Goal: Task Accomplishment & Management: Manage account settings

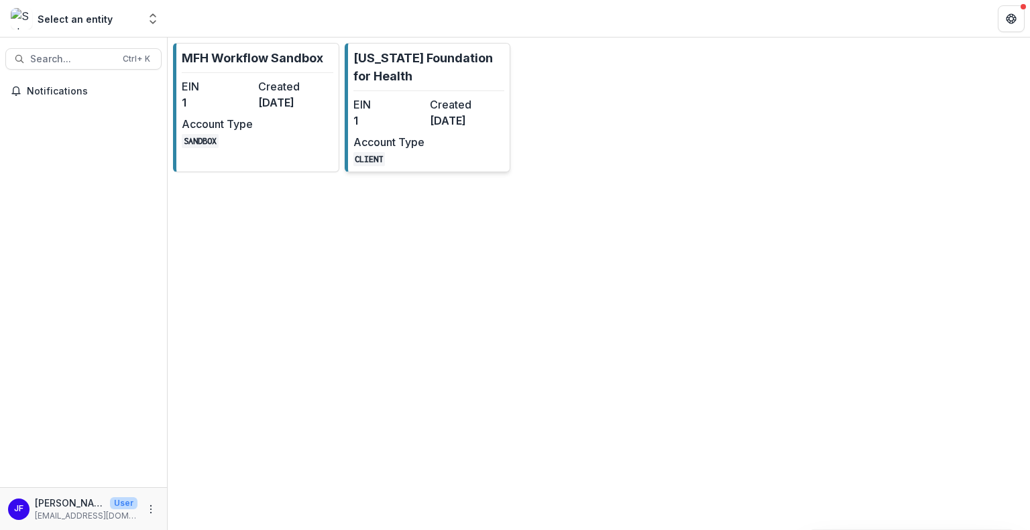
click at [449, 119] on dd "[DATE]" at bounding box center [465, 121] width 71 height 16
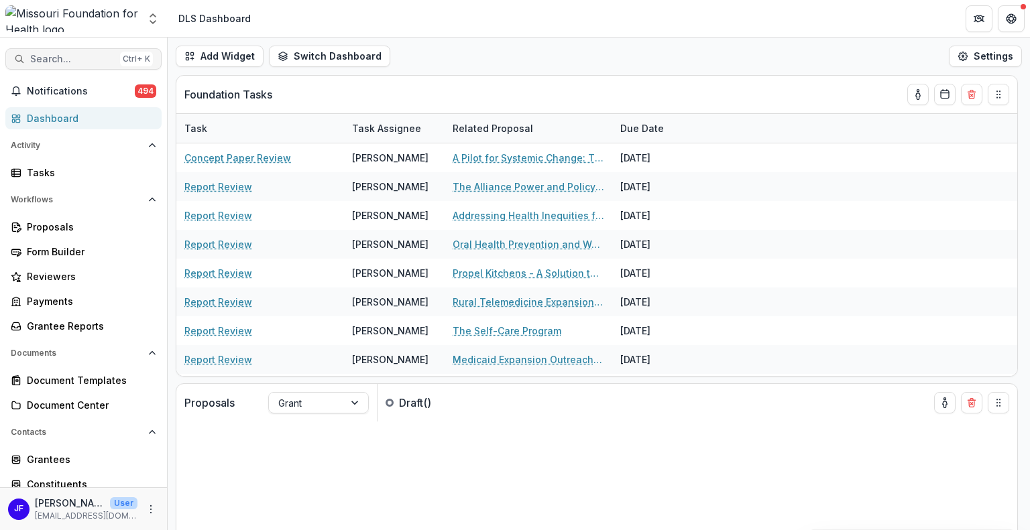
click at [46, 61] on span "Search..." at bounding box center [72, 59] width 84 height 11
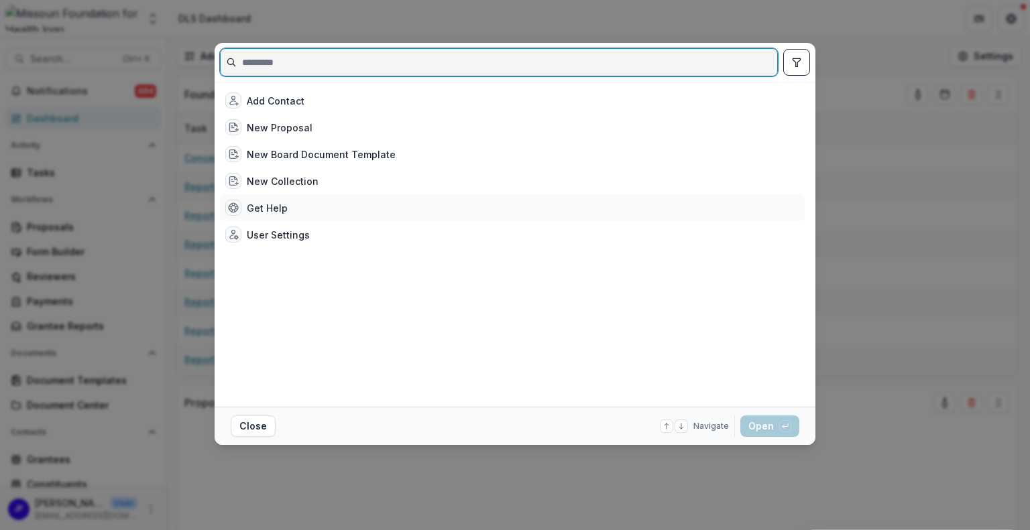
paste input "**********"
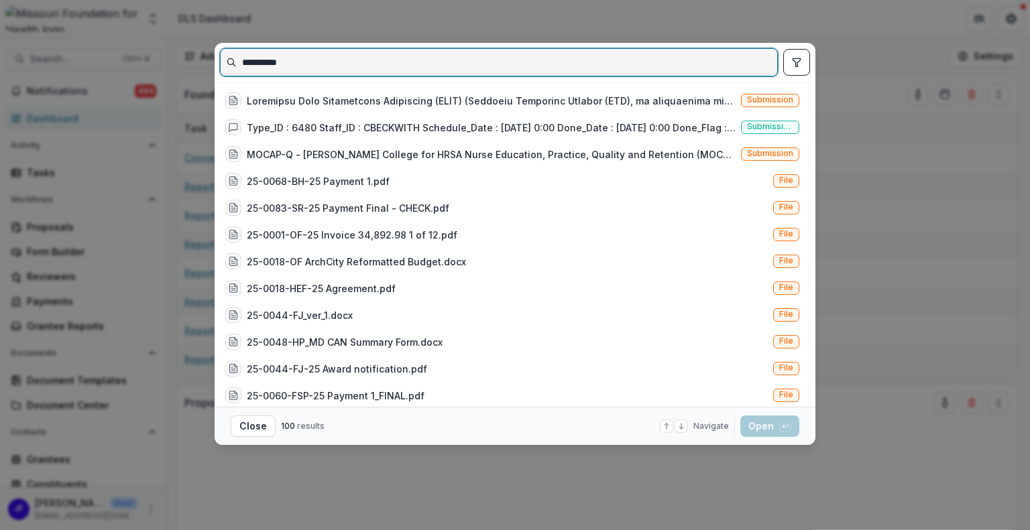
type input "**********"
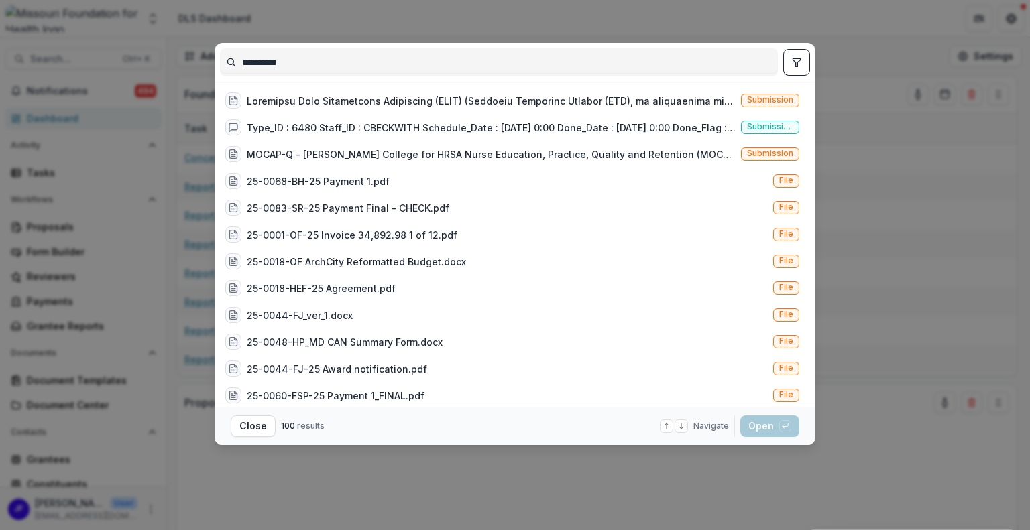
click at [792, 61] on icon "toggle filters" at bounding box center [796, 62] width 11 height 11
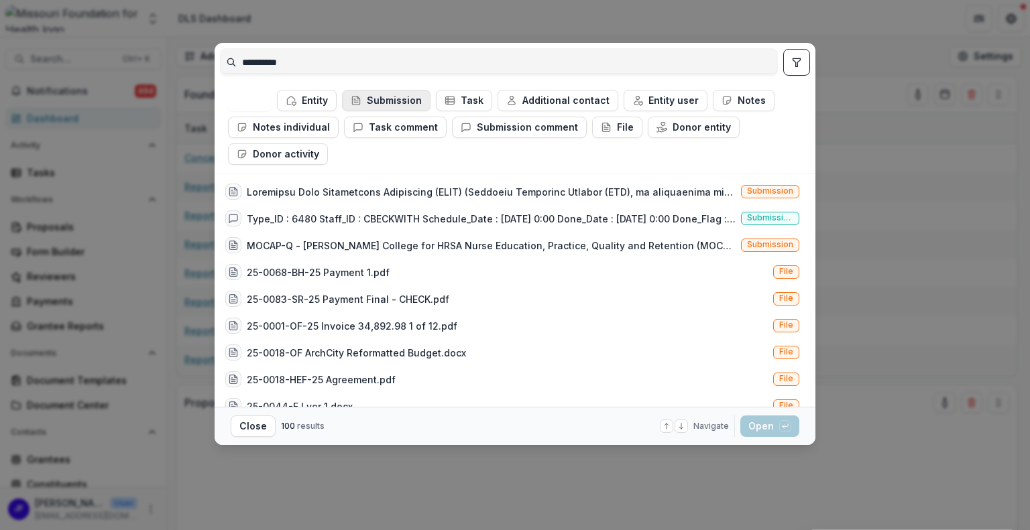
click at [386, 103] on button "Submission" at bounding box center [386, 100] width 88 height 21
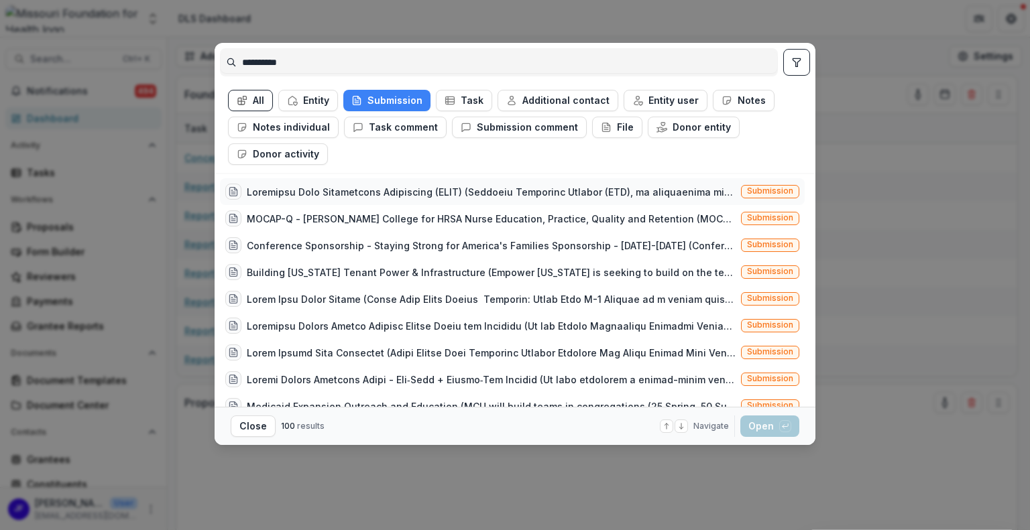
click at [612, 189] on div at bounding box center [491, 192] width 489 height 14
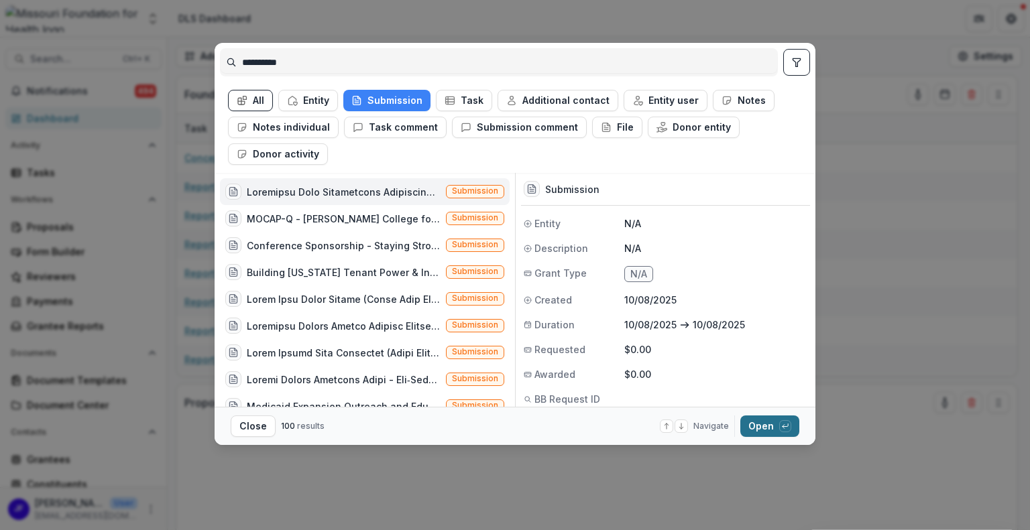
click at [759, 422] on button "Open with enter key" at bounding box center [769, 426] width 59 height 21
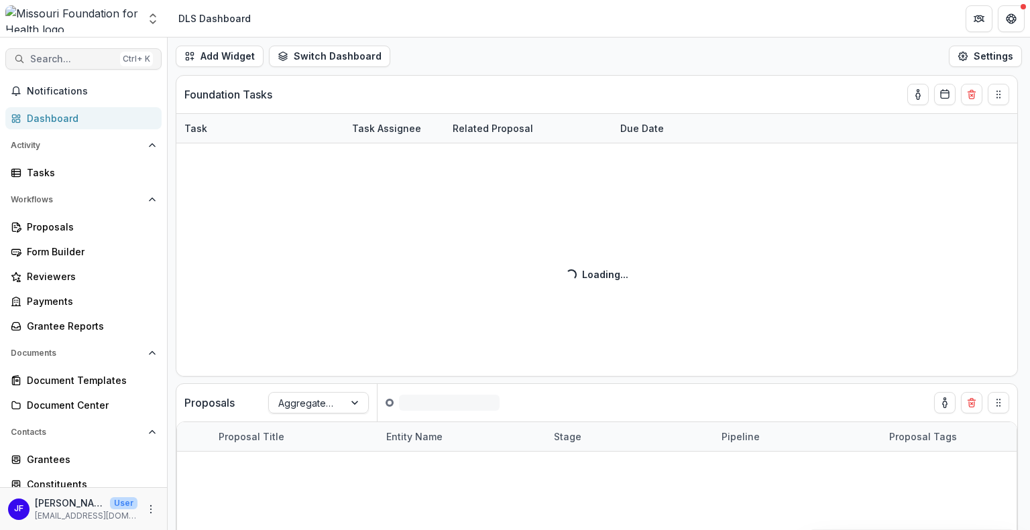
click at [83, 58] on span "Search..." at bounding box center [72, 59] width 84 height 11
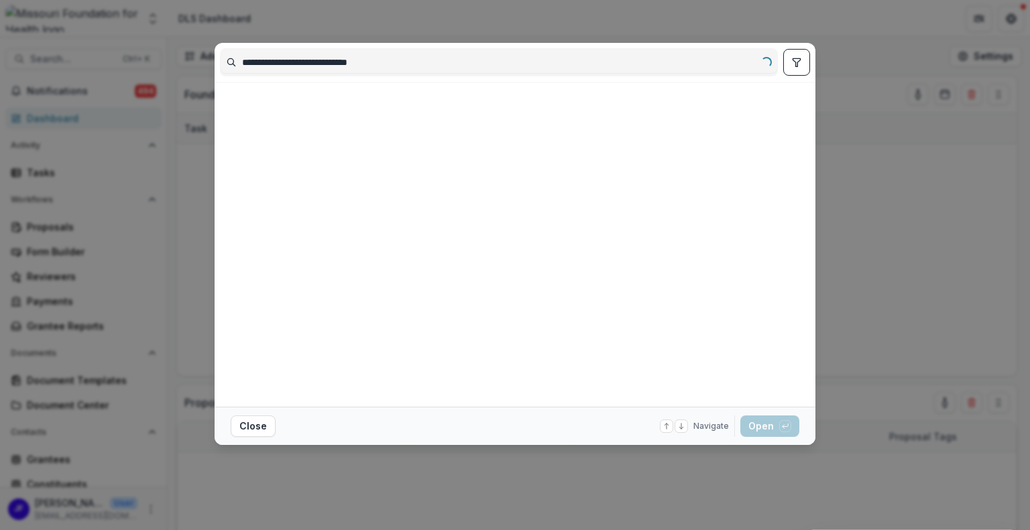
type input "**********"
click at [791, 67] on button "toggle filters" at bounding box center [796, 62] width 27 height 27
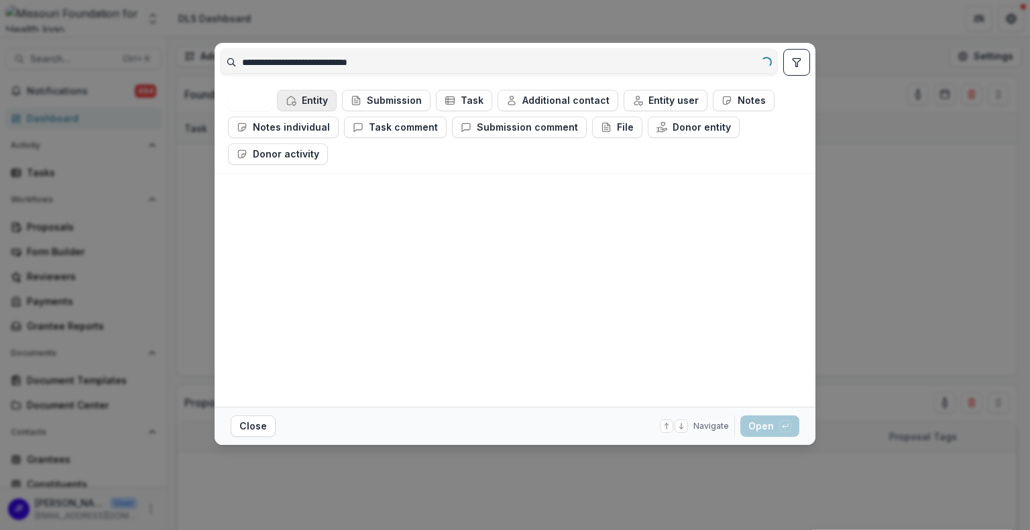
click at [313, 97] on button "Entity" at bounding box center [307, 100] width 60 height 21
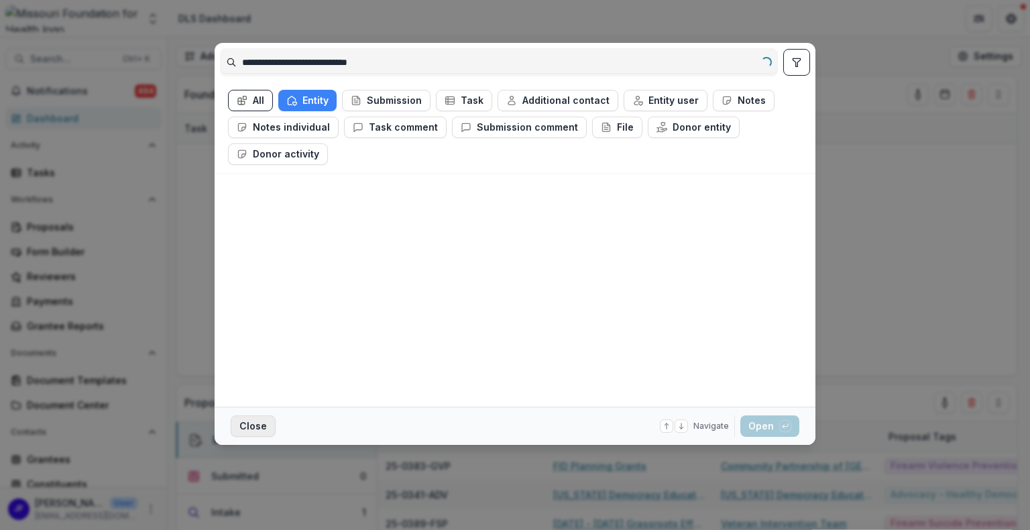
click at [259, 422] on button "Close" at bounding box center [253, 426] width 45 height 21
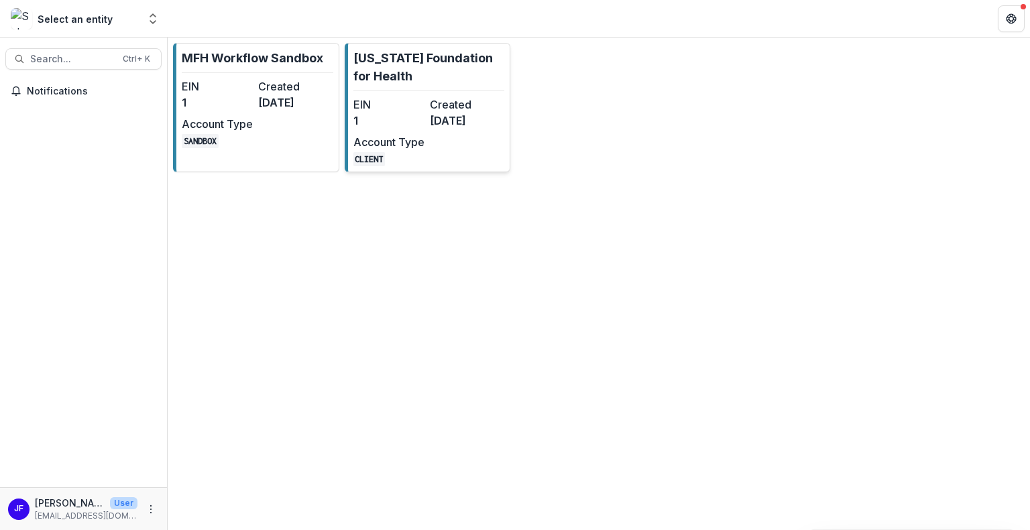
click at [417, 124] on dd "1" at bounding box center [388, 121] width 71 height 16
click at [402, 117] on dd "1" at bounding box center [388, 121] width 71 height 16
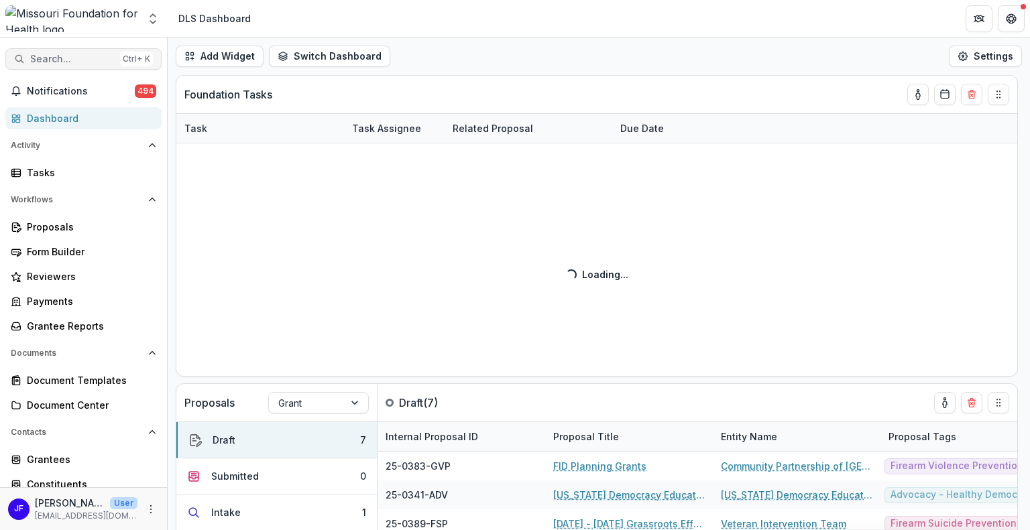
click at [50, 62] on span "Search..." at bounding box center [72, 59] width 84 height 11
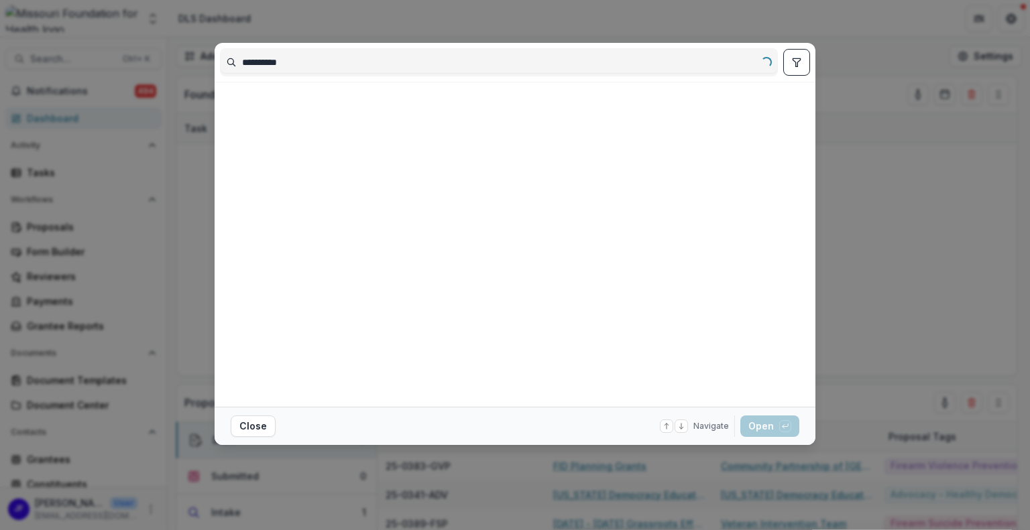
type input "**********"
click at [796, 66] on icon "toggle filters" at bounding box center [795, 62] width 7 height 8
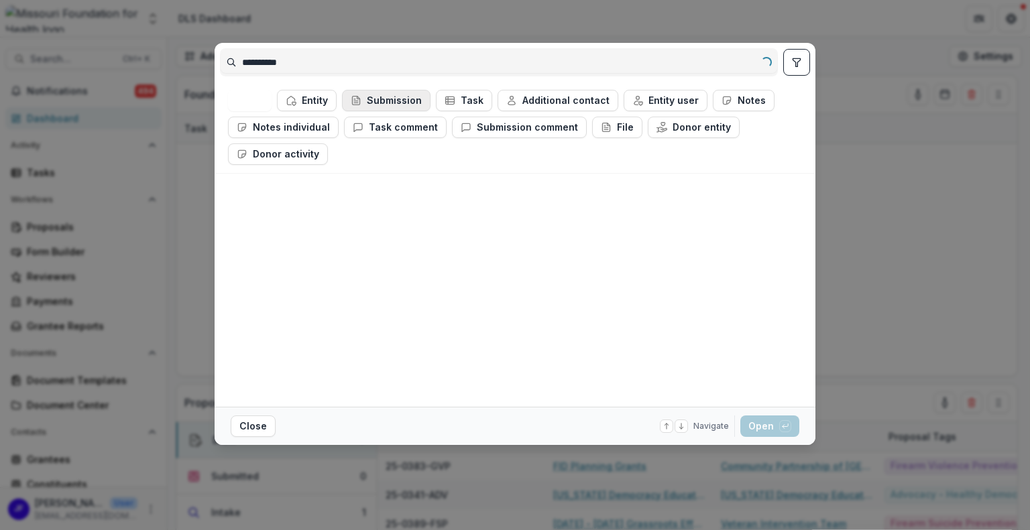
click at [402, 97] on button "Submission" at bounding box center [386, 100] width 88 height 21
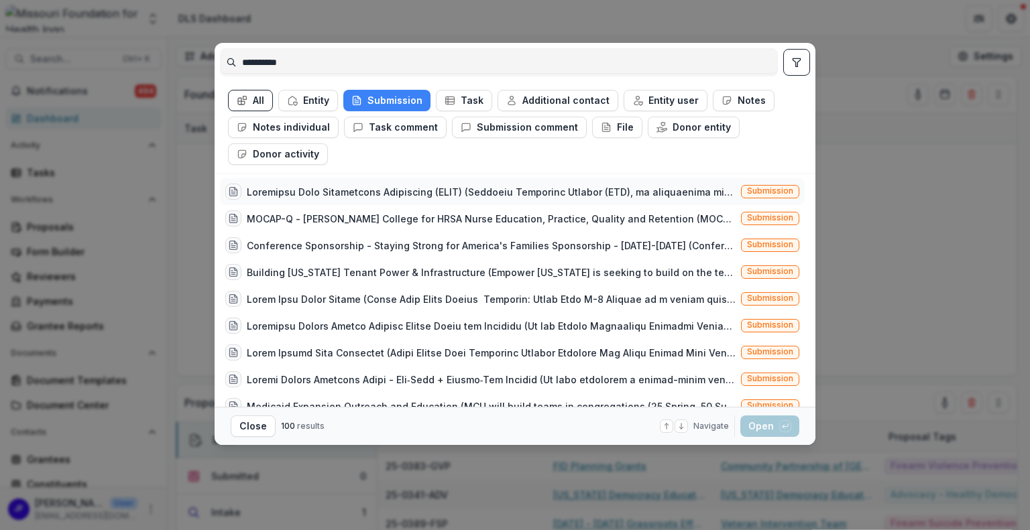
click at [676, 190] on div at bounding box center [491, 192] width 489 height 14
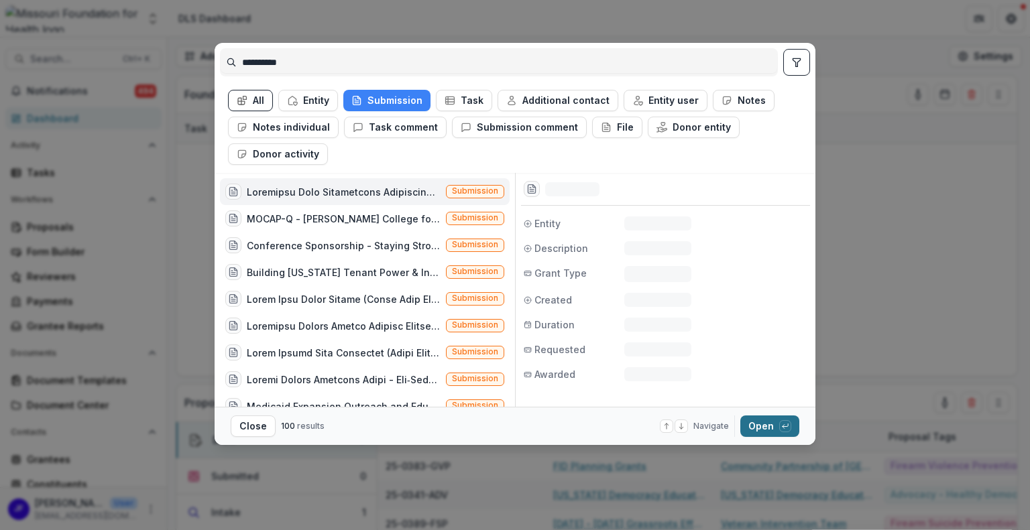
click at [760, 423] on button "Open with enter key" at bounding box center [769, 426] width 59 height 21
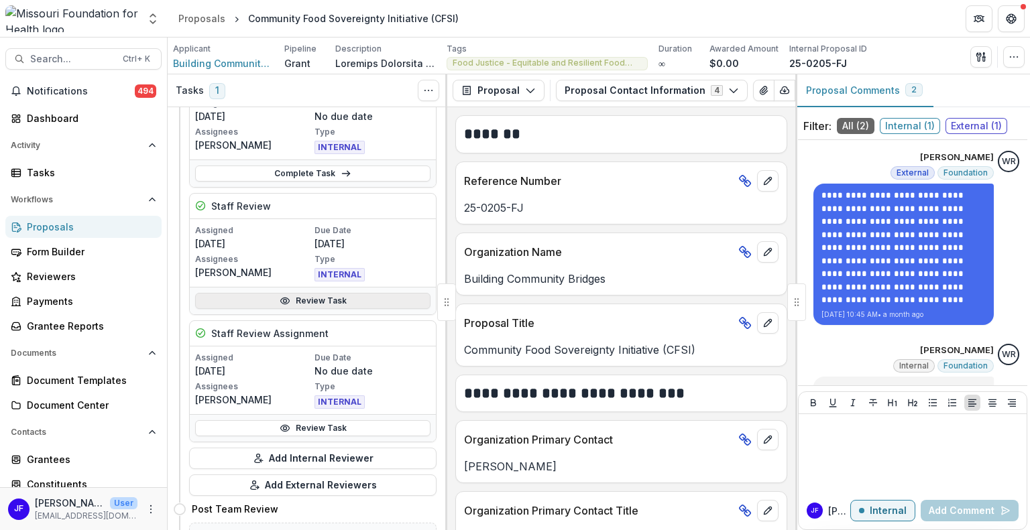
scroll to position [134, 0]
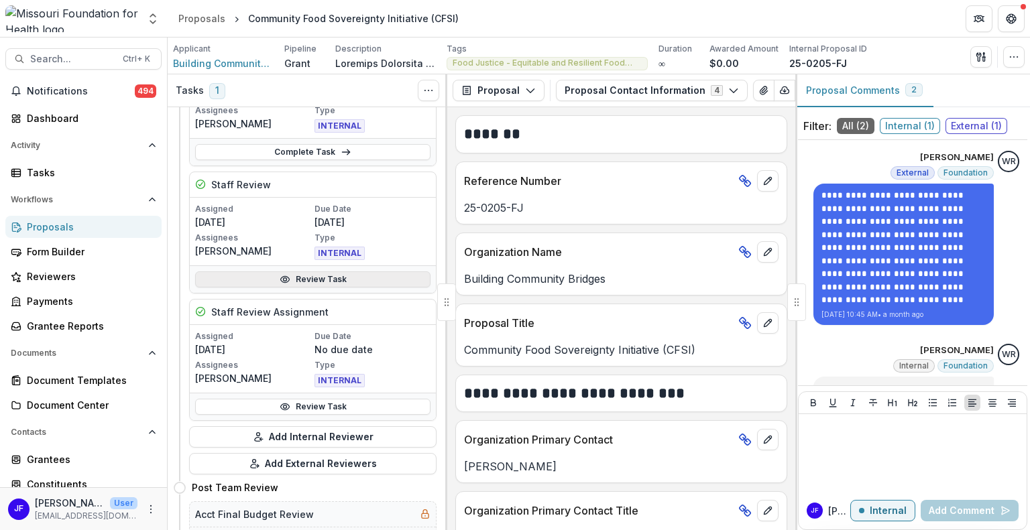
click at [324, 277] on link "Review Task" at bounding box center [312, 280] width 235 height 16
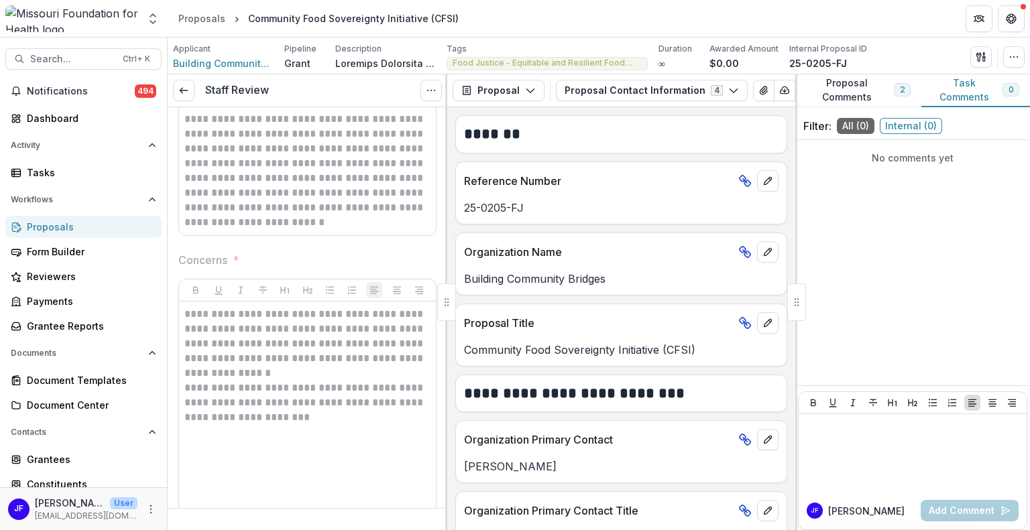
scroll to position [536, 0]
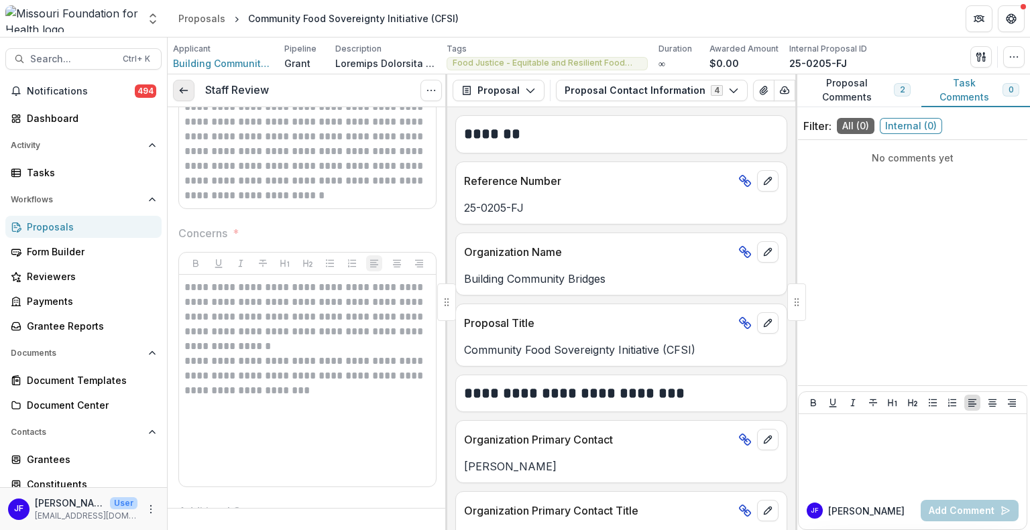
click at [182, 91] on icon at bounding box center [183, 90] width 11 height 11
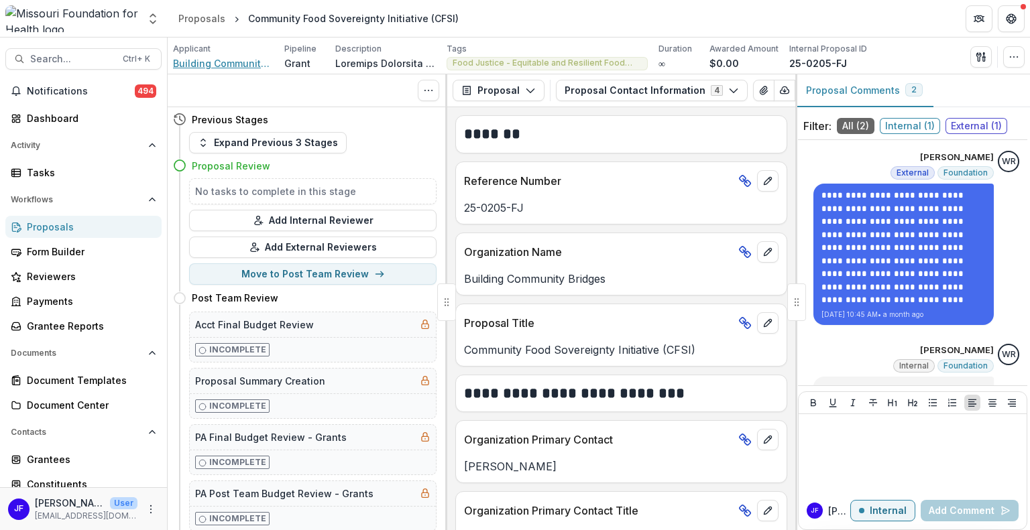
click at [200, 61] on span "Building Community Bridges" at bounding box center [223, 63] width 101 height 14
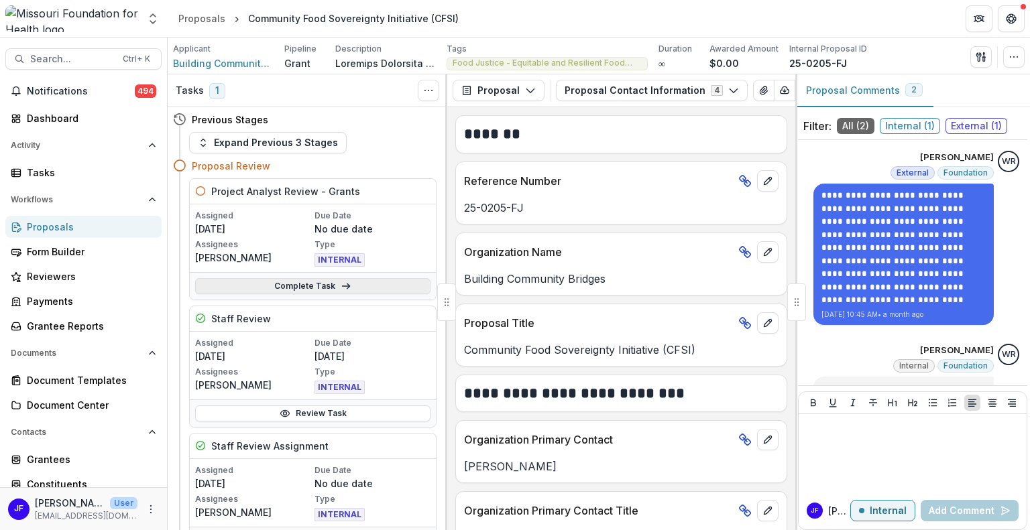
click at [257, 281] on link "Complete Task" at bounding box center [312, 286] width 235 height 16
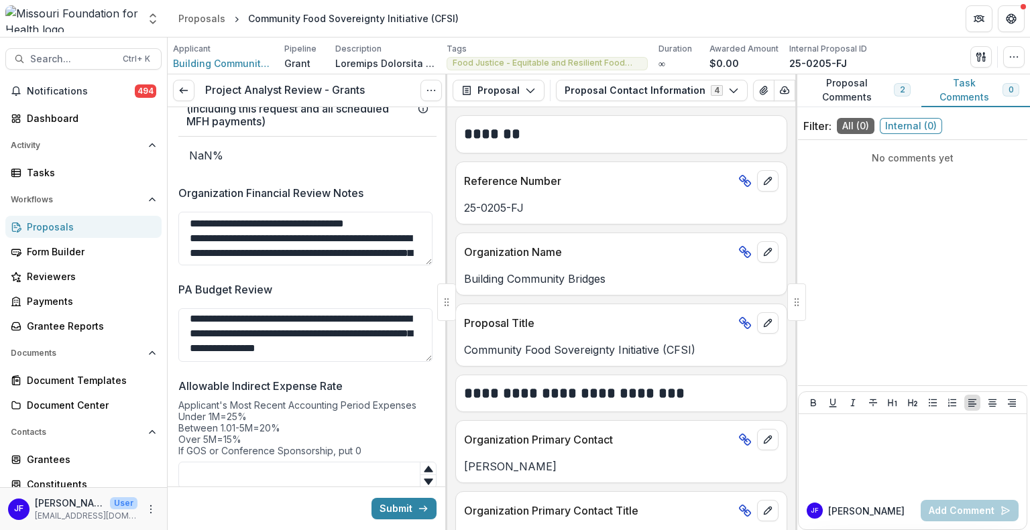
scroll to position [2409, 0]
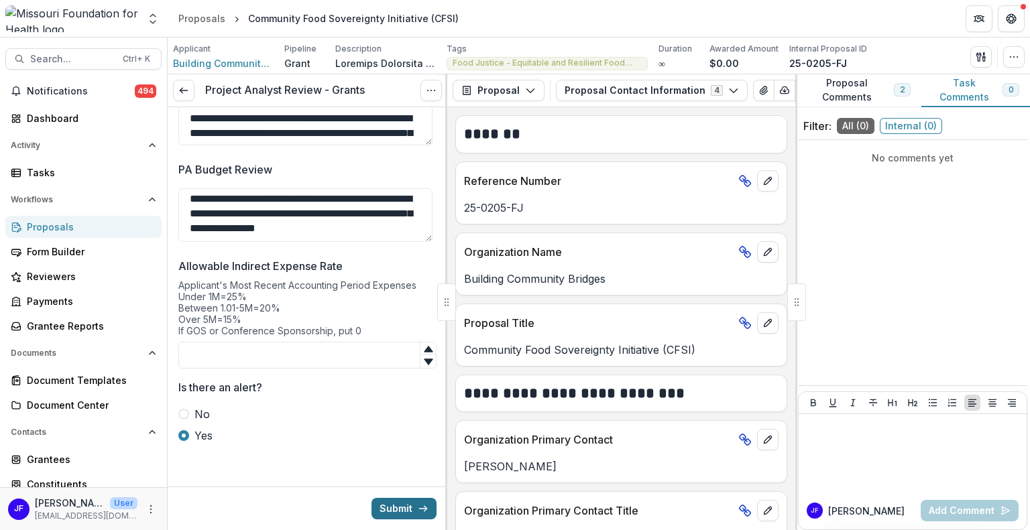
click at [418, 510] on icon "submit" at bounding box center [423, 508] width 11 height 11
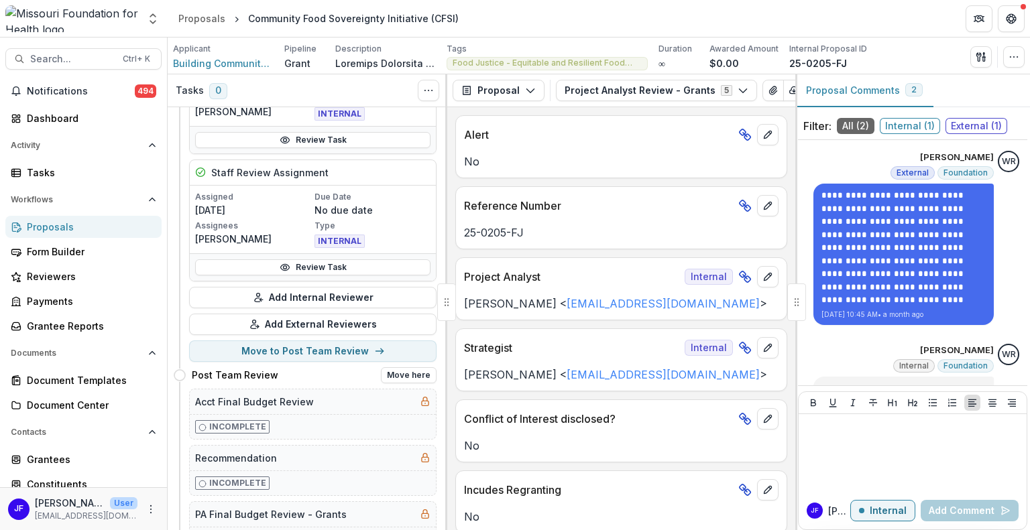
scroll to position [335, 0]
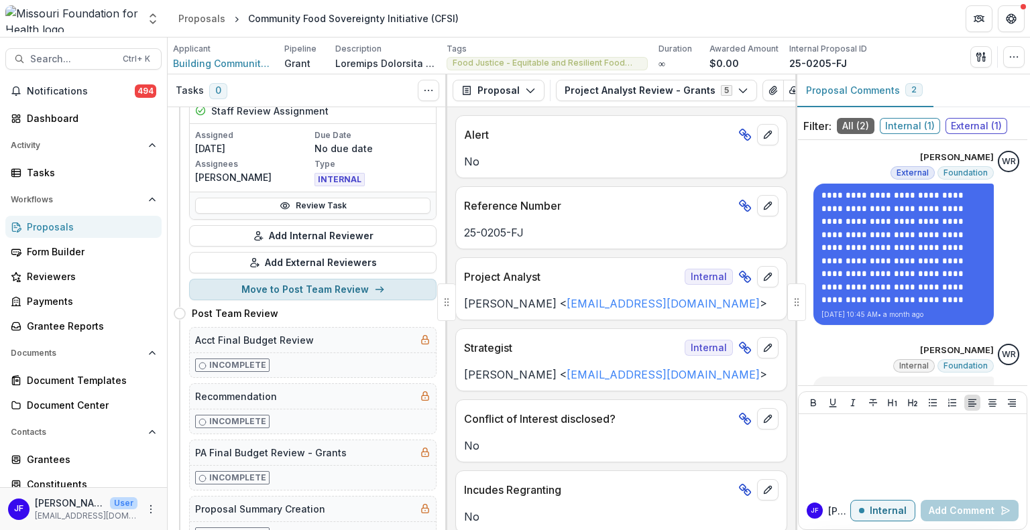
click at [339, 291] on button "Move to Post Team Review" at bounding box center [312, 289] width 247 height 21
select select "**********"
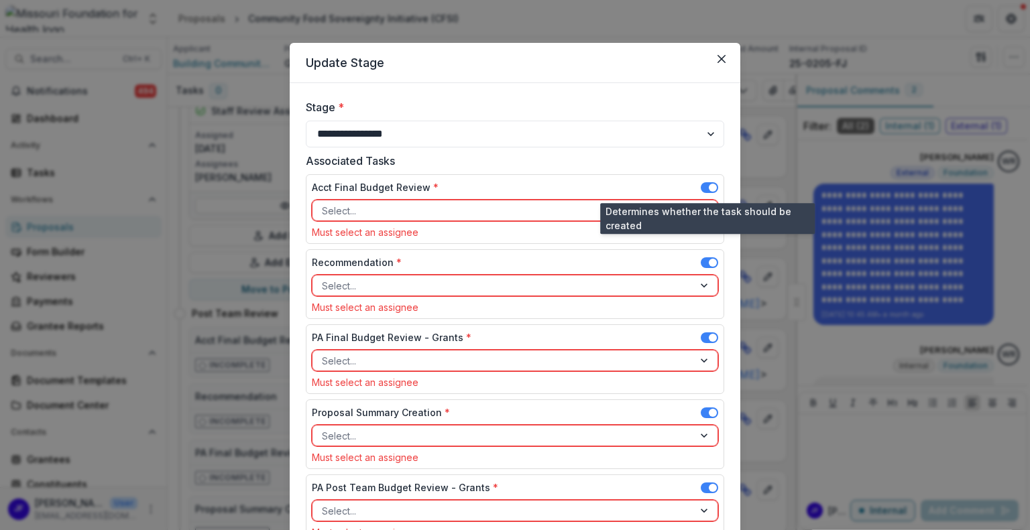
click at [709, 187] on span at bounding box center [713, 188] width 8 height 8
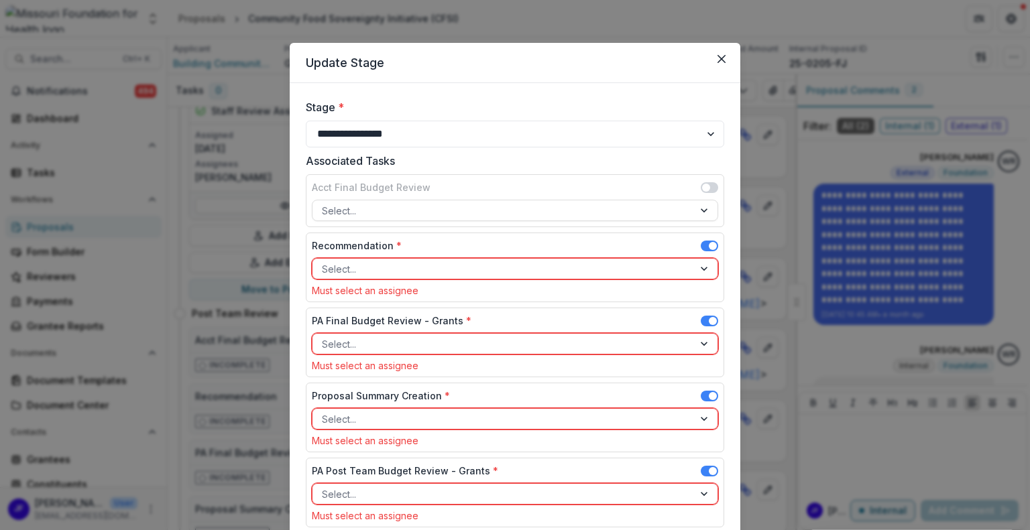
click at [601, 268] on div at bounding box center [503, 269] width 362 height 17
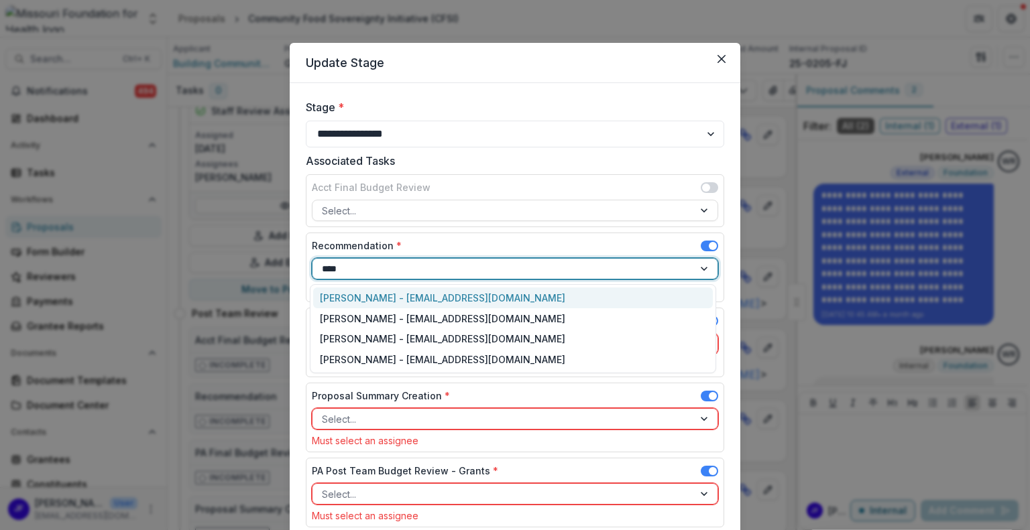
type input "*****"
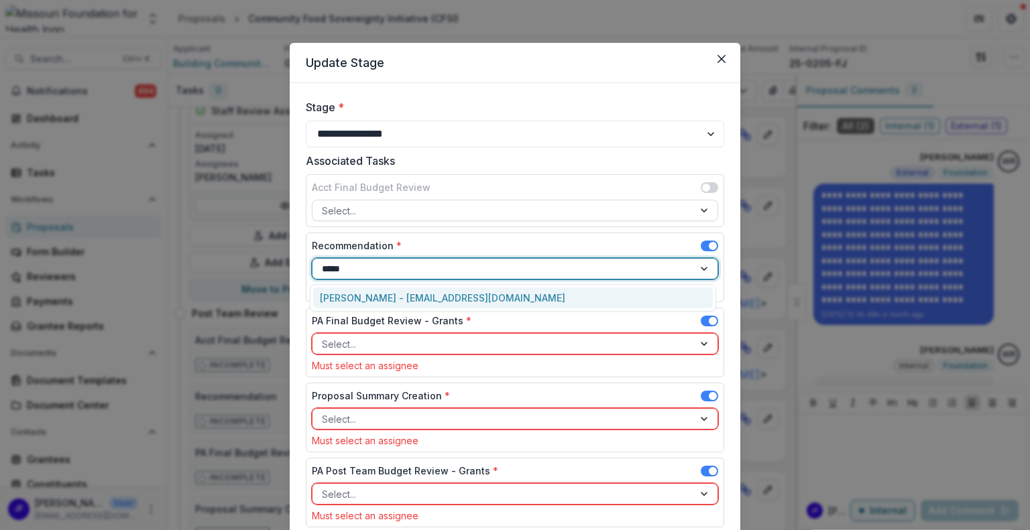
click at [477, 292] on div "Katie Kaufmann - kkaufmann@mffh.org" at bounding box center [513, 298] width 400 height 21
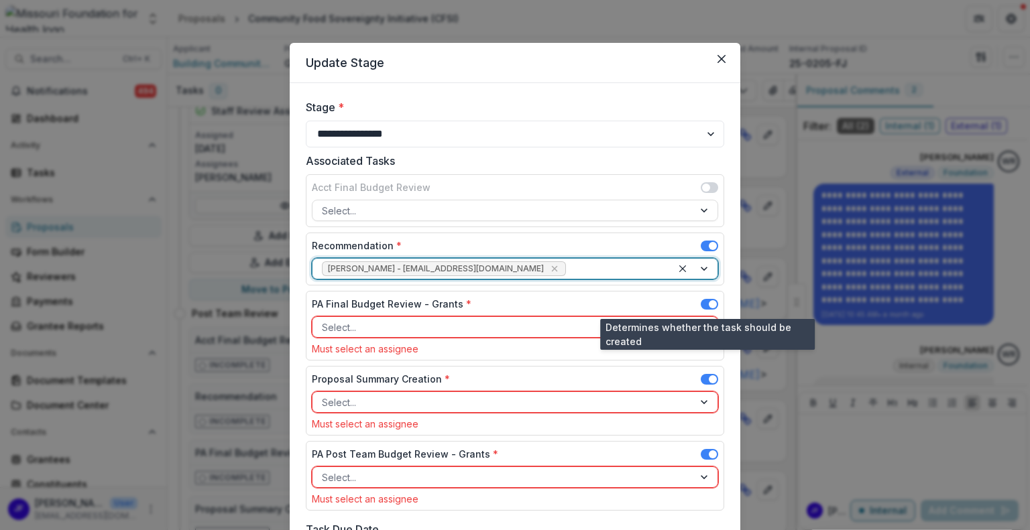
click at [711, 302] on span at bounding box center [713, 304] width 8 height 8
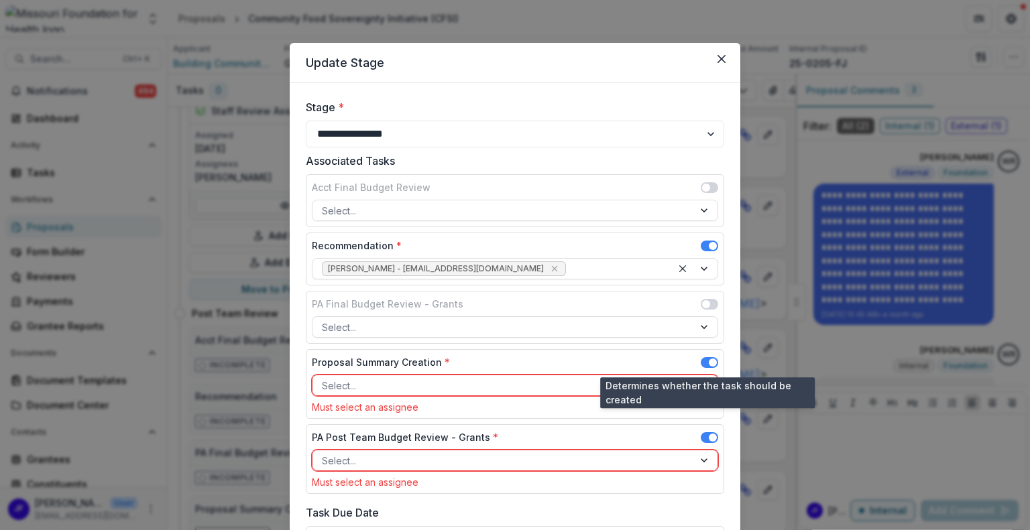
click at [705, 359] on span at bounding box center [709, 362] width 17 height 11
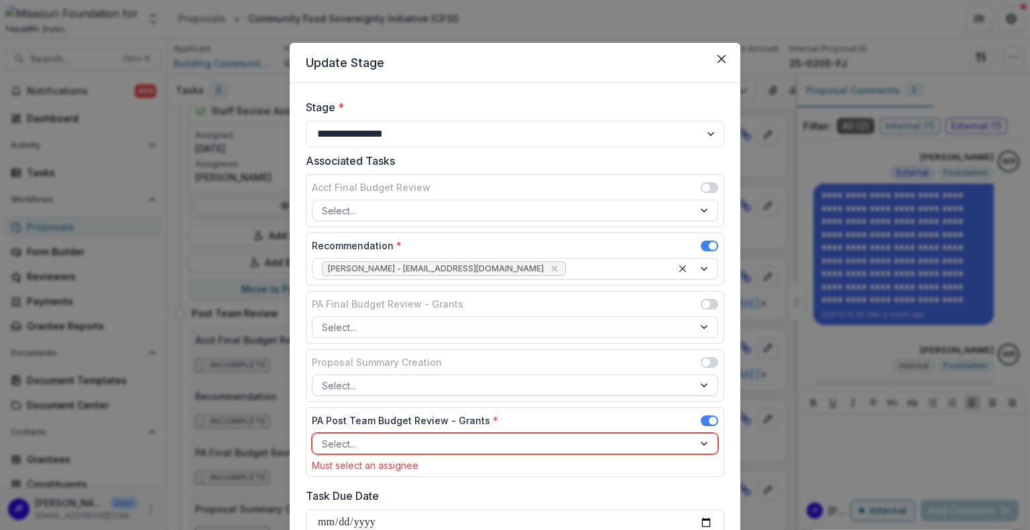
scroll to position [134, 0]
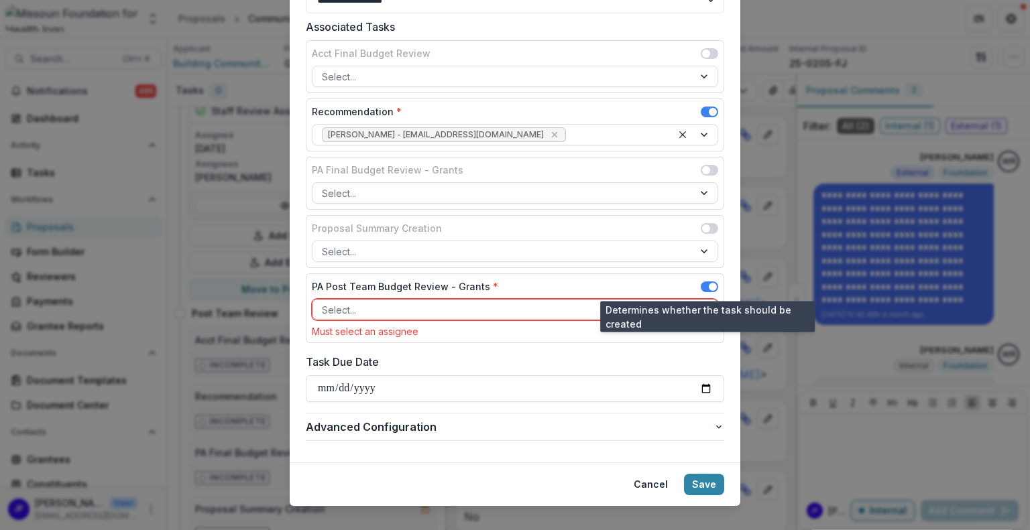
click at [709, 284] on span at bounding box center [713, 287] width 8 height 8
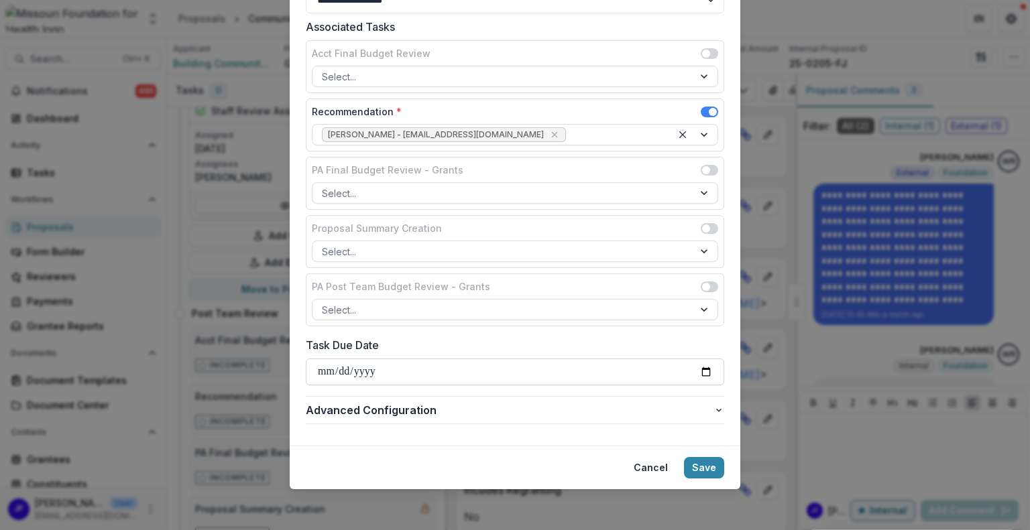
click at [707, 370] on input "Task Due Date" at bounding box center [515, 372] width 418 height 27
type input "**********"
click at [707, 467] on button "Save" at bounding box center [704, 467] width 40 height 21
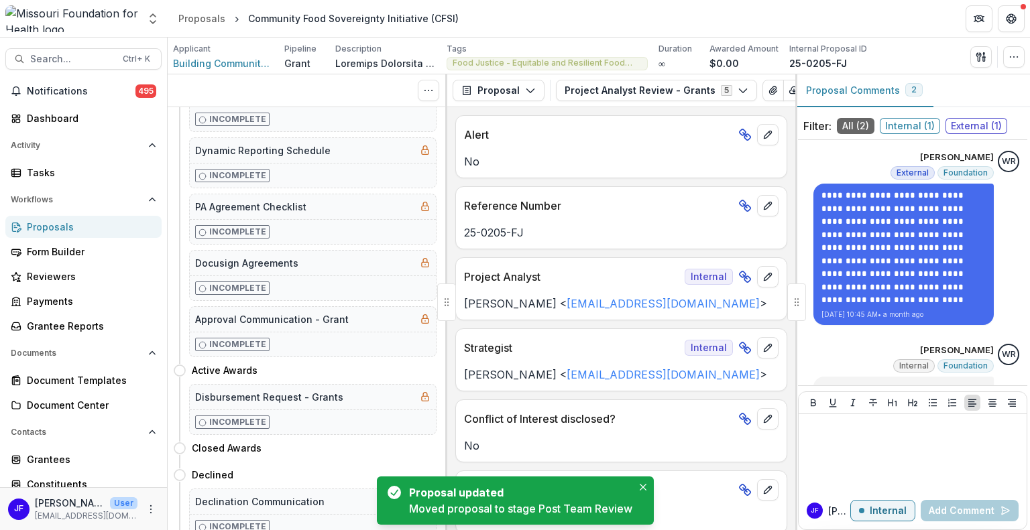
scroll to position [0, 0]
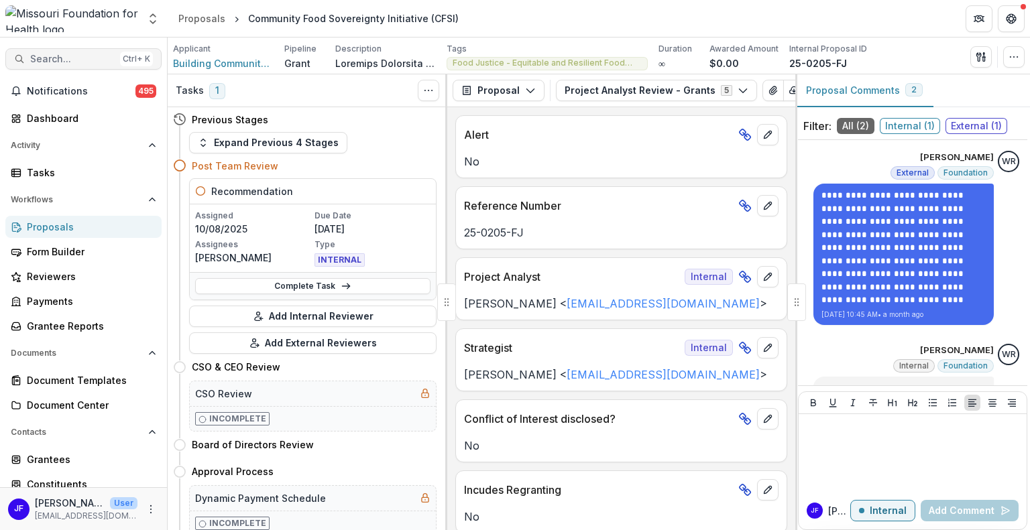
click at [63, 60] on span "Search..." at bounding box center [72, 59] width 84 height 11
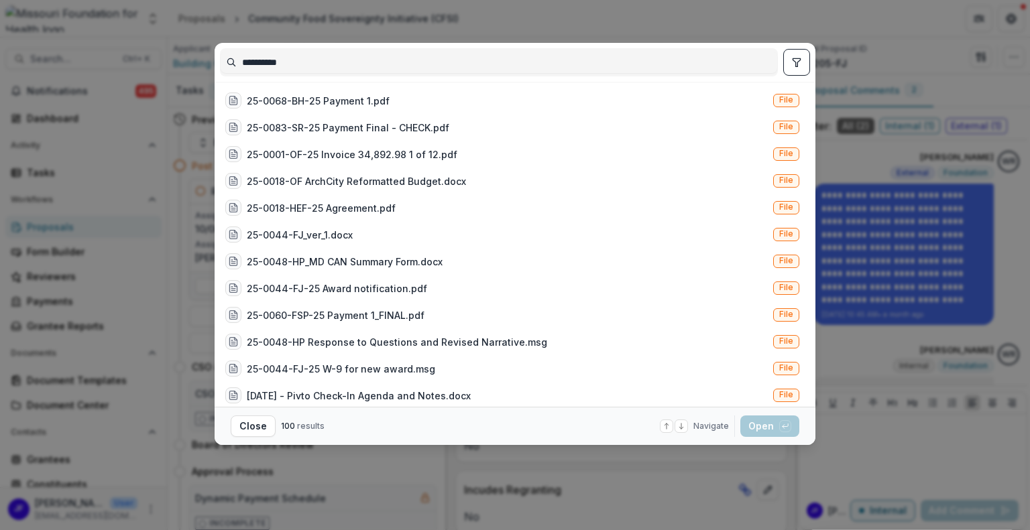
type input "**********"
click at [790, 62] on button "toggle filters" at bounding box center [796, 62] width 27 height 27
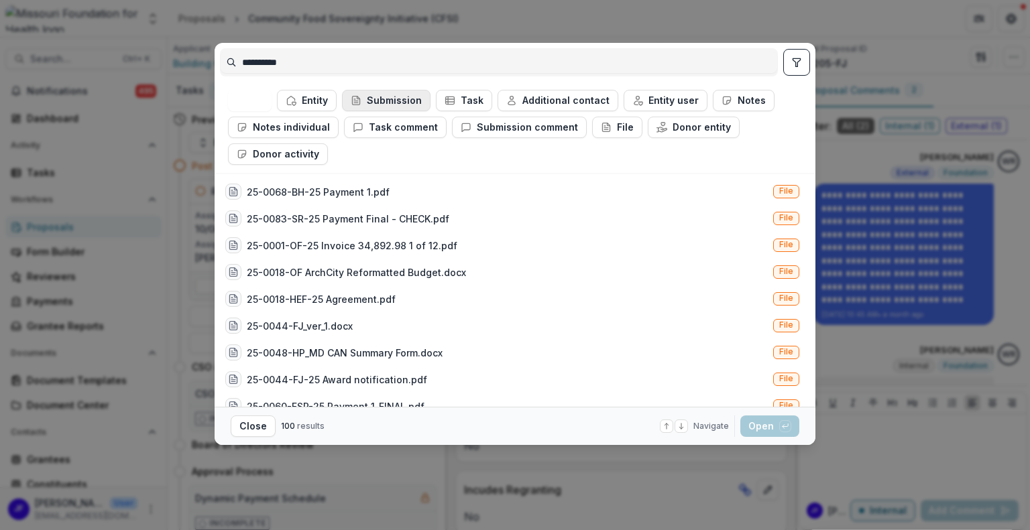
click at [365, 100] on button "Submission" at bounding box center [386, 100] width 88 height 21
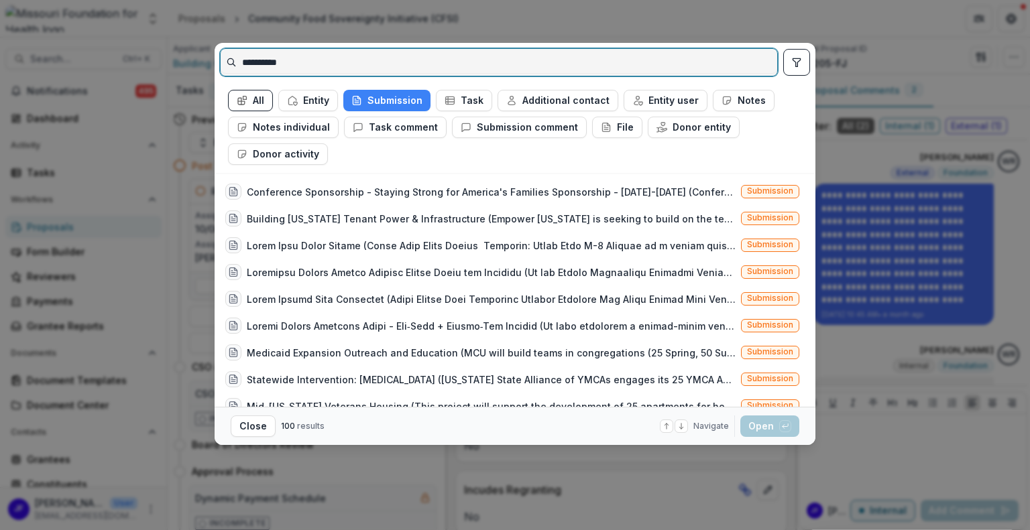
click at [309, 64] on input "**********" at bounding box center [499, 62] width 556 height 21
click at [316, 68] on input "**********" at bounding box center [499, 62] width 556 height 21
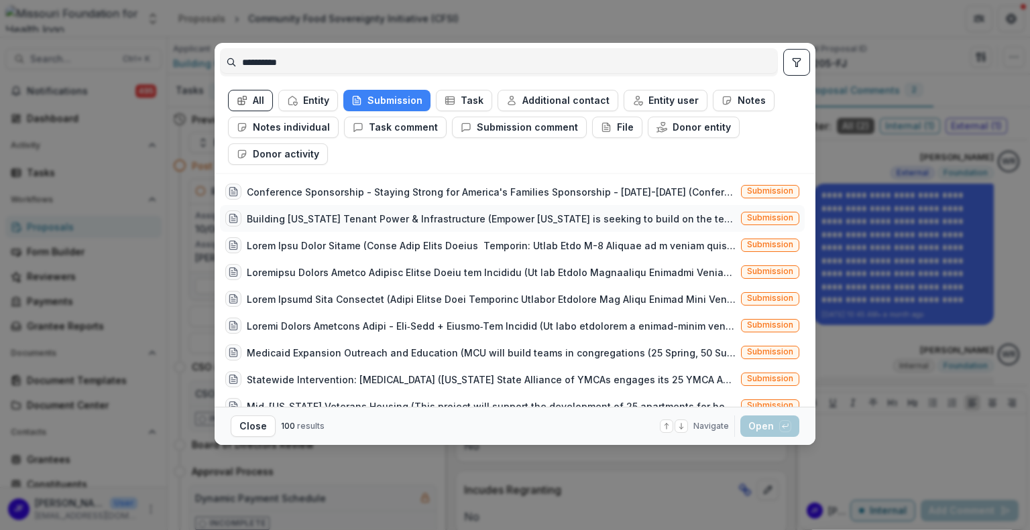
click at [374, 214] on div "Building Missouri Tenant Power & Infrastructure (Empower Missouri is seeking to…" at bounding box center [491, 219] width 489 height 14
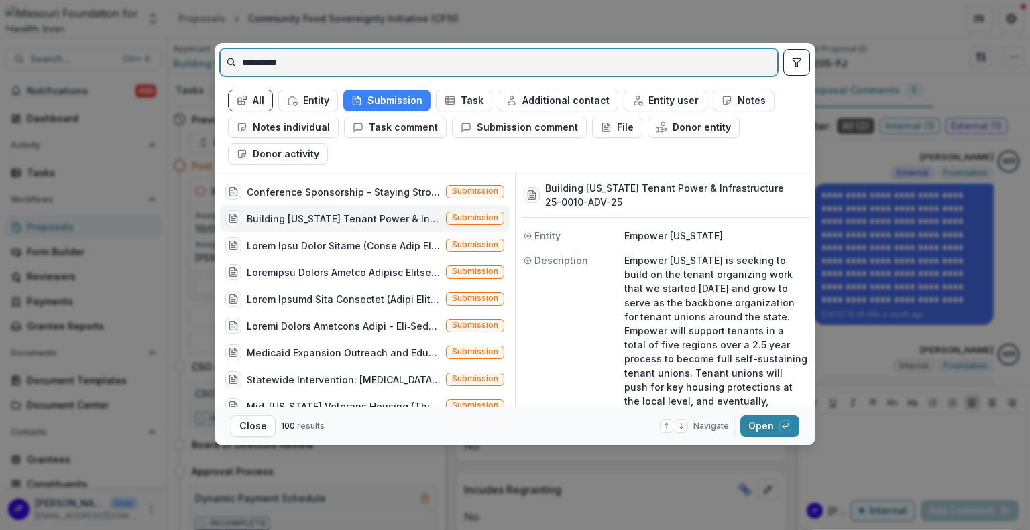
click at [325, 61] on input "**********" at bounding box center [499, 62] width 556 height 21
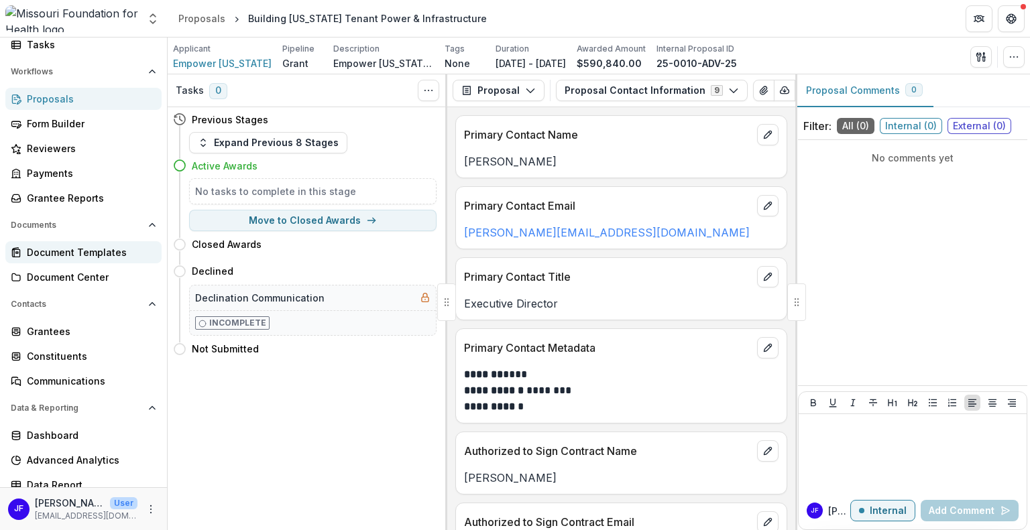
scroll to position [136, 0]
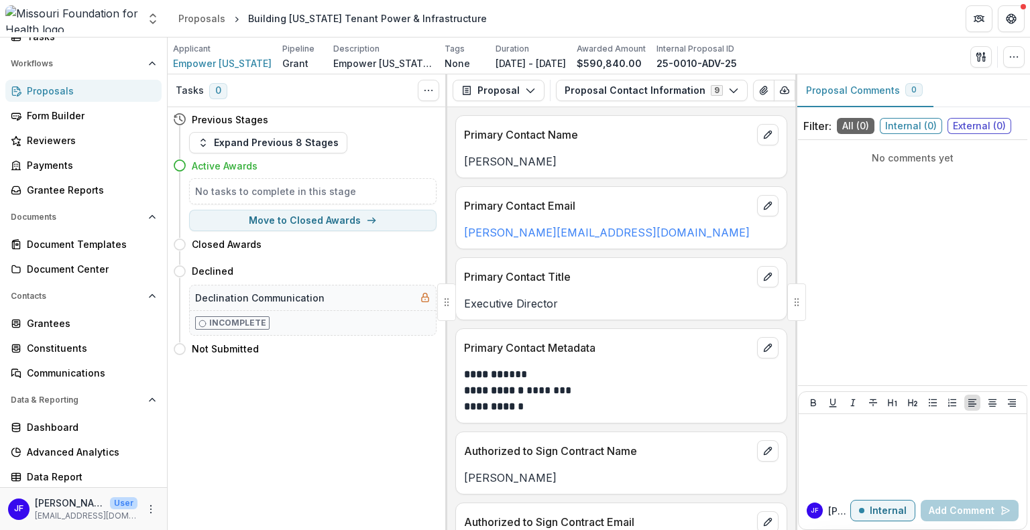
click at [54, 88] on div "Proposals" at bounding box center [89, 91] width 124 height 14
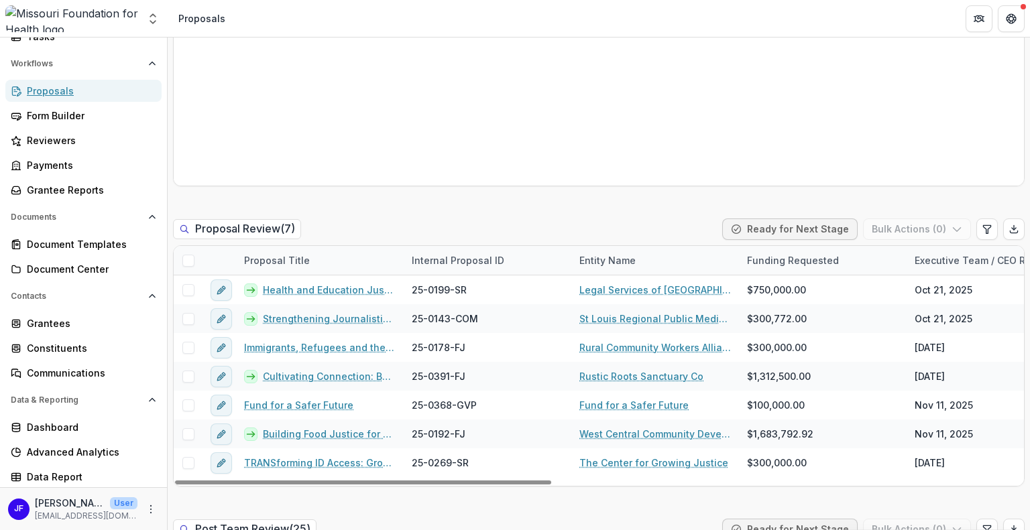
scroll to position [939, 0]
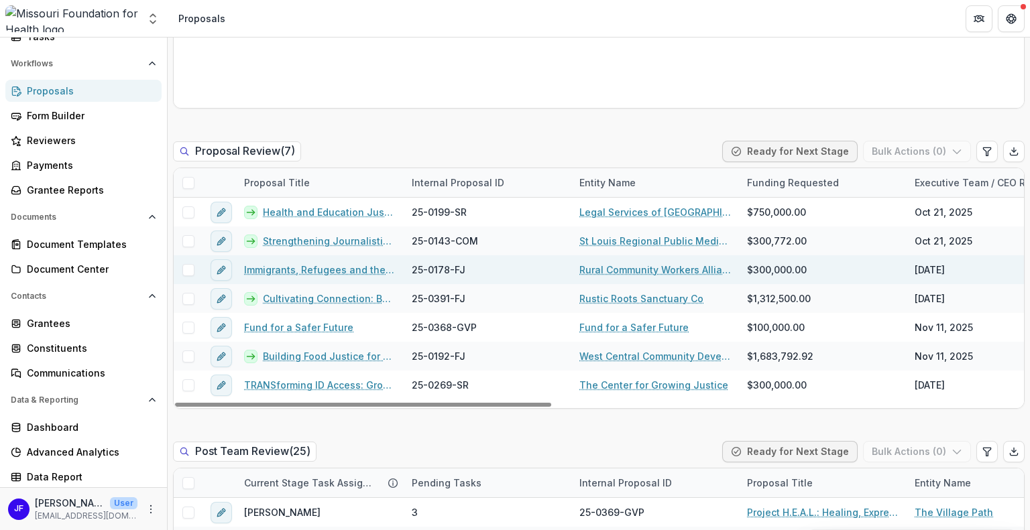
click at [361, 267] on link "Immigrants, Refugees and the Food Chain Supply in SW MO." at bounding box center [320, 270] width 152 height 14
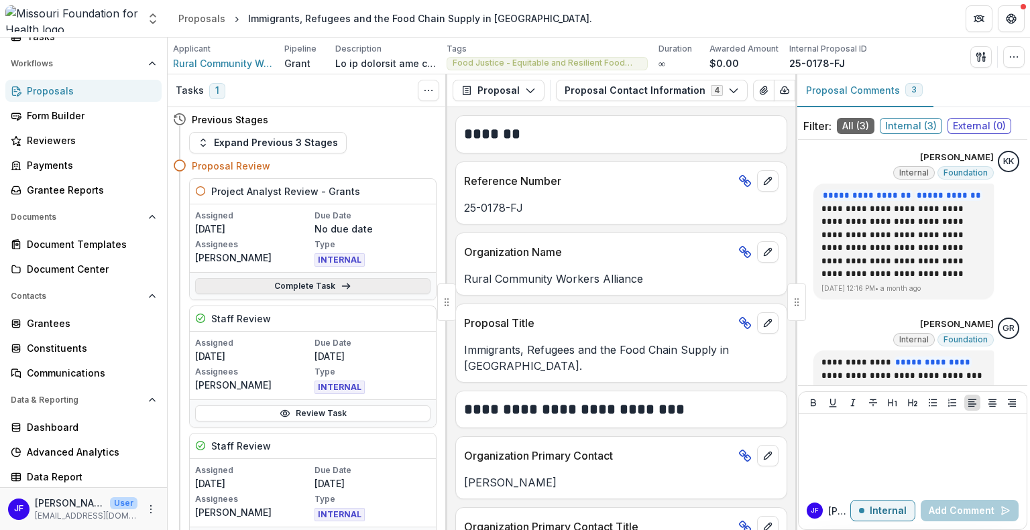
click at [317, 286] on link "Complete Task" at bounding box center [312, 286] width 235 height 16
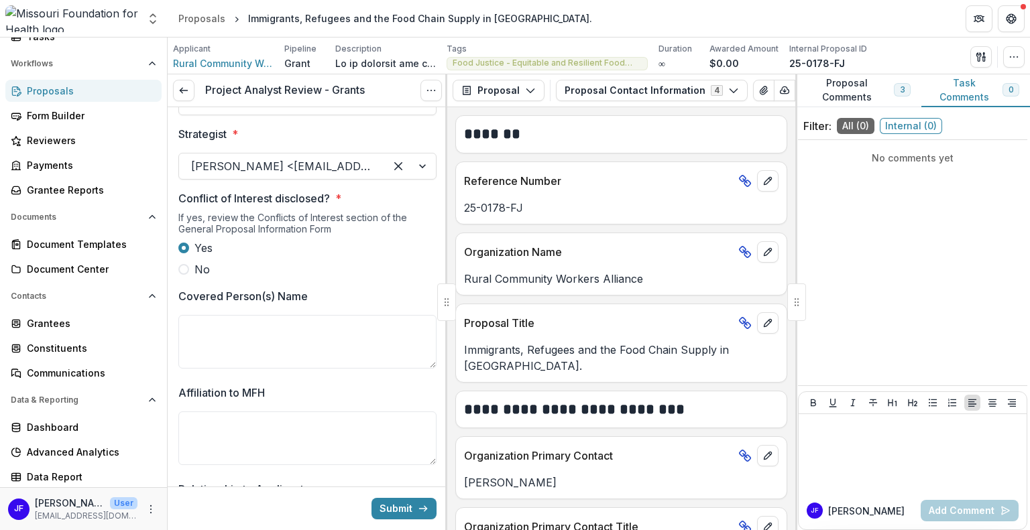
scroll to position [134, 0]
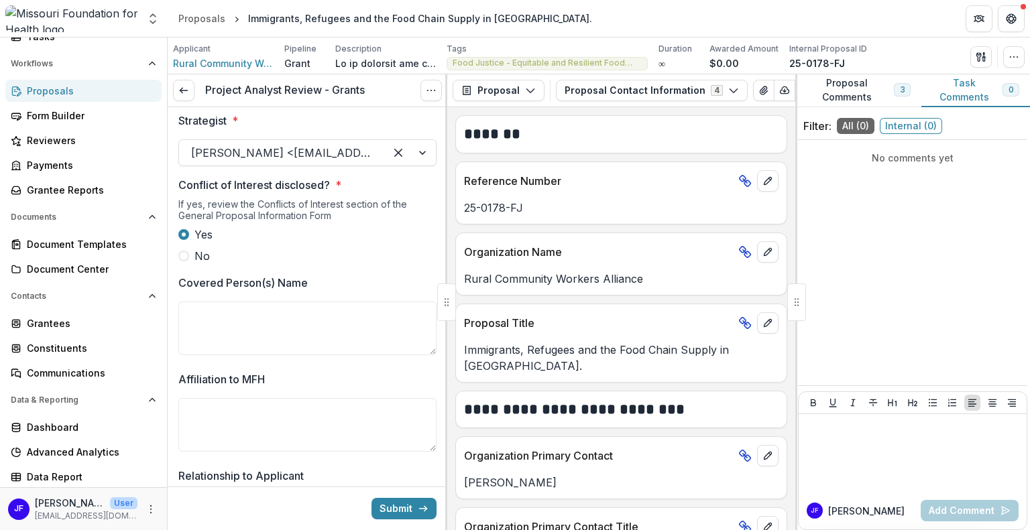
click at [902, 89] on span "3" at bounding box center [902, 89] width 17 height 13
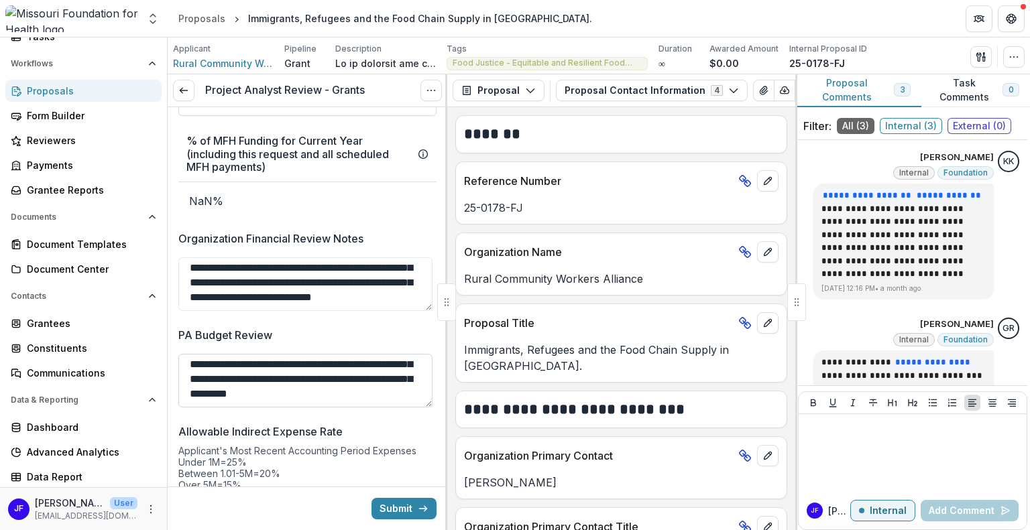
scroll to position [32, 0]
click at [402, 512] on button "Submit" at bounding box center [403, 508] width 65 height 21
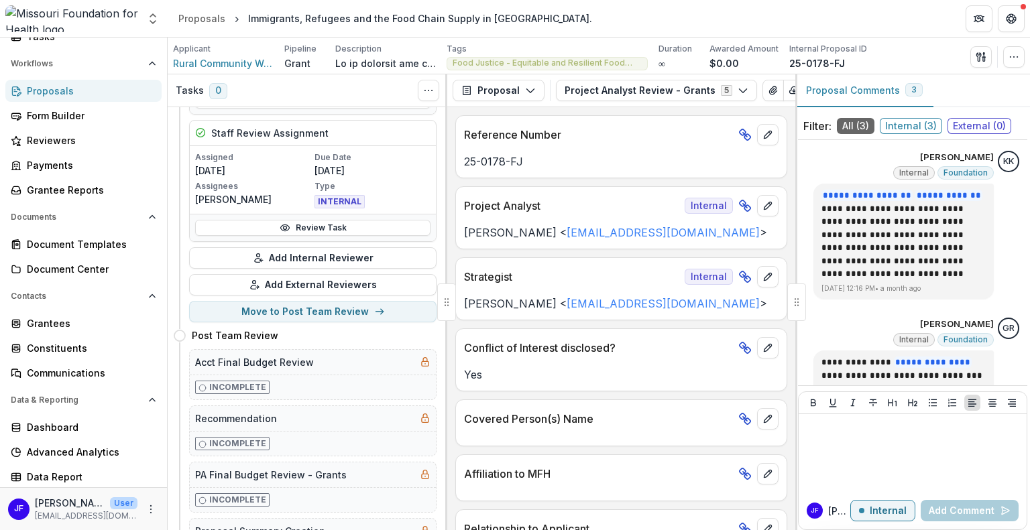
scroll to position [402, 0]
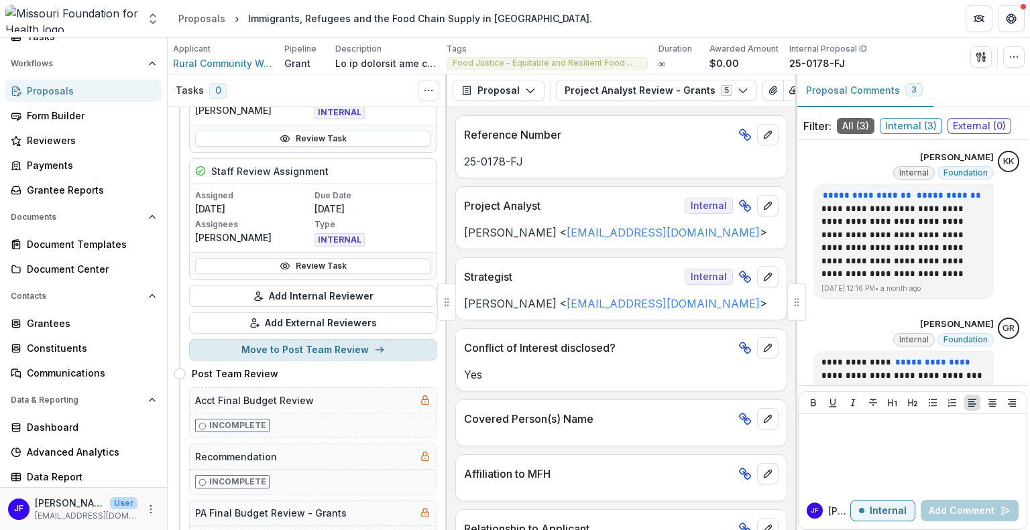
click at [257, 345] on button "Move to Post Team Review" at bounding box center [312, 349] width 247 height 21
select select "**********"
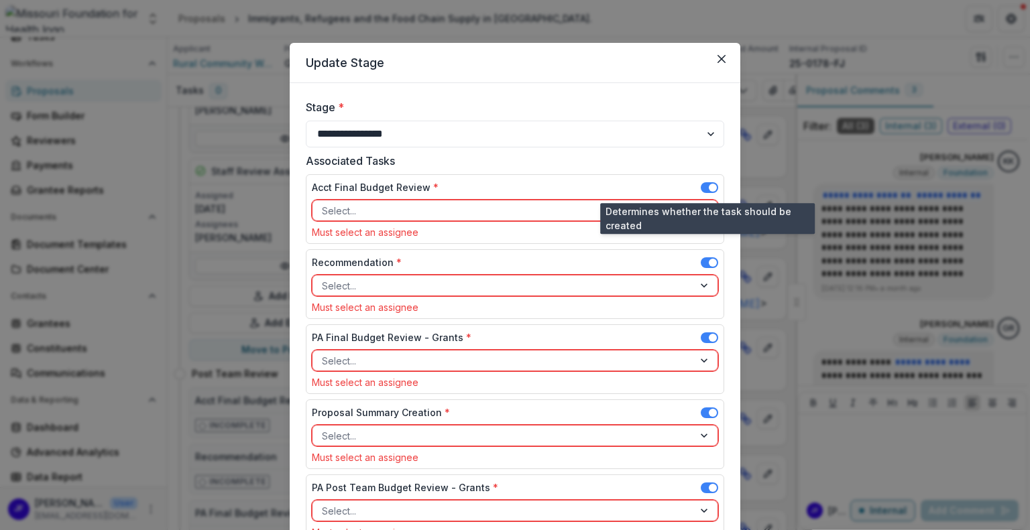
click at [709, 184] on span at bounding box center [713, 188] width 8 height 8
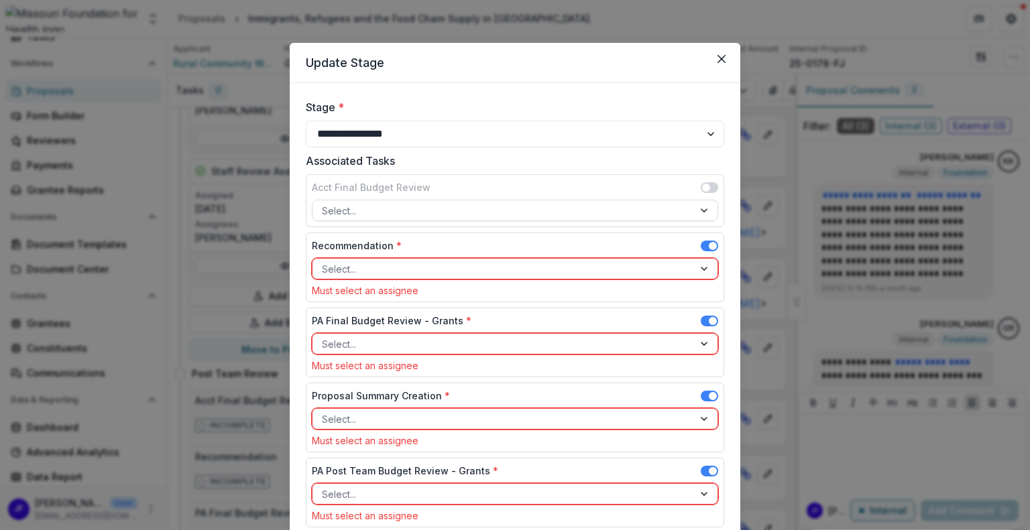
click at [620, 269] on div at bounding box center [503, 269] width 362 height 17
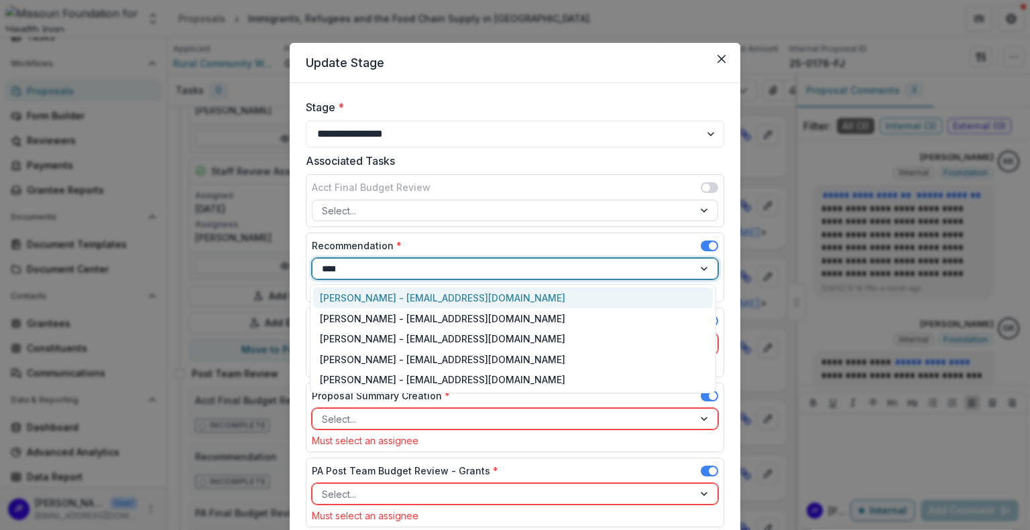
type input "*****"
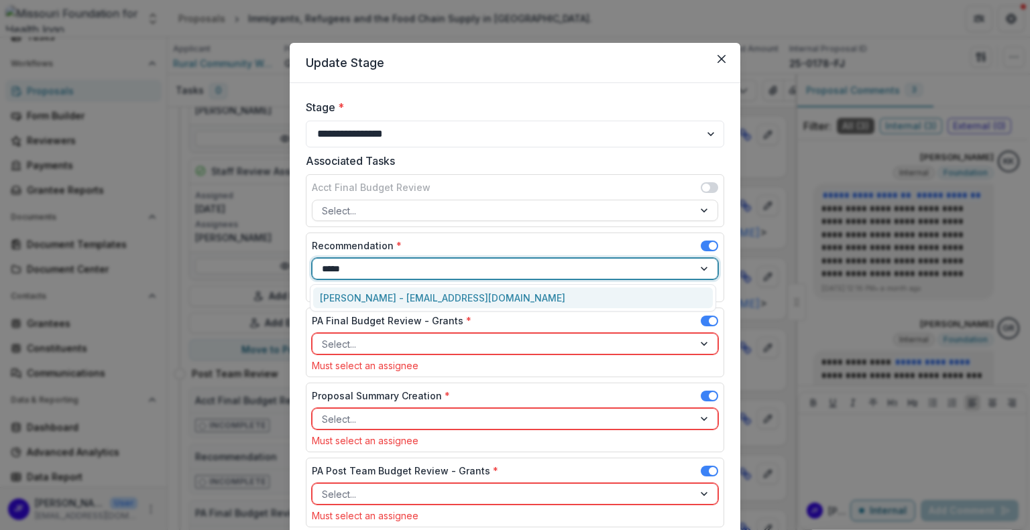
click at [597, 299] on div "Katie Kaufmann - kkaufmann@mffh.org" at bounding box center [513, 298] width 400 height 21
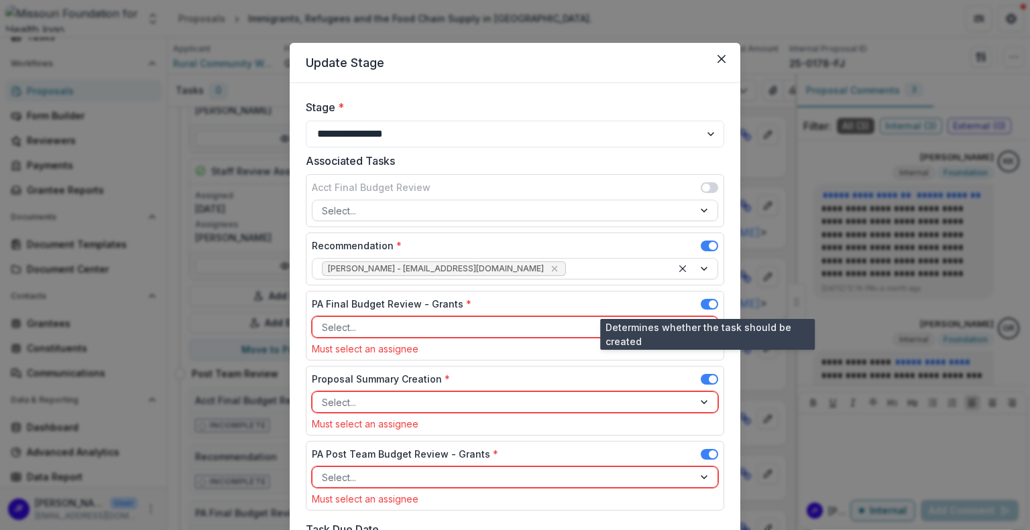
click at [705, 300] on span at bounding box center [709, 304] width 17 height 11
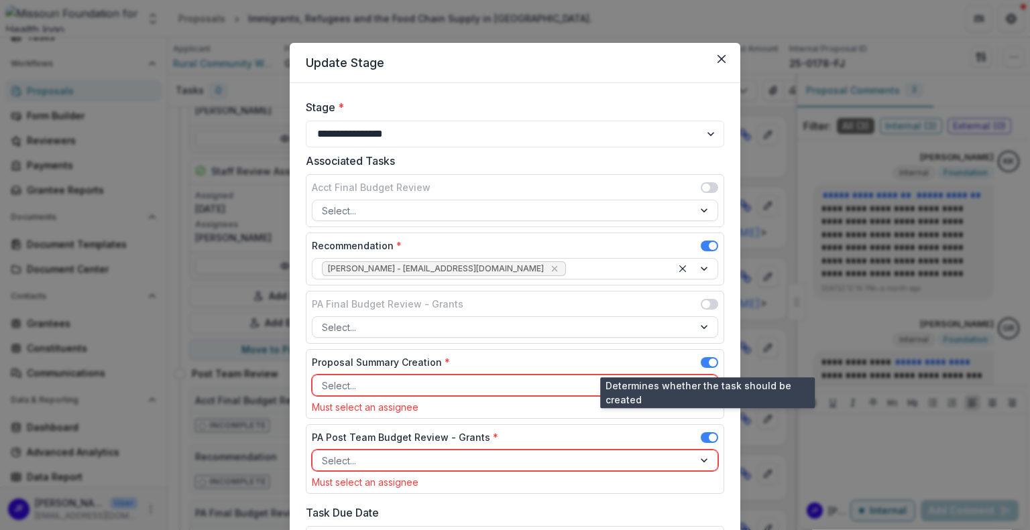
click at [705, 358] on span at bounding box center [709, 362] width 17 height 11
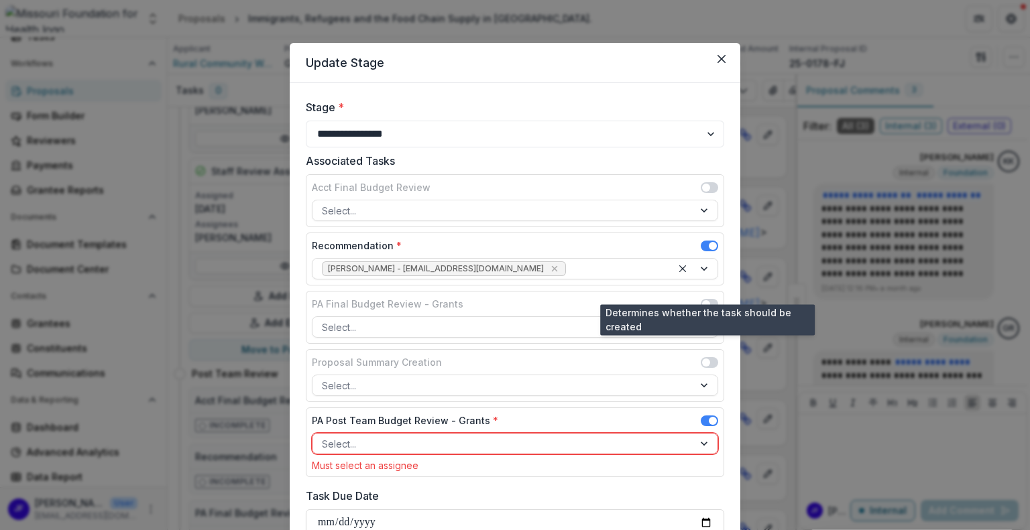
scroll to position [134, 0]
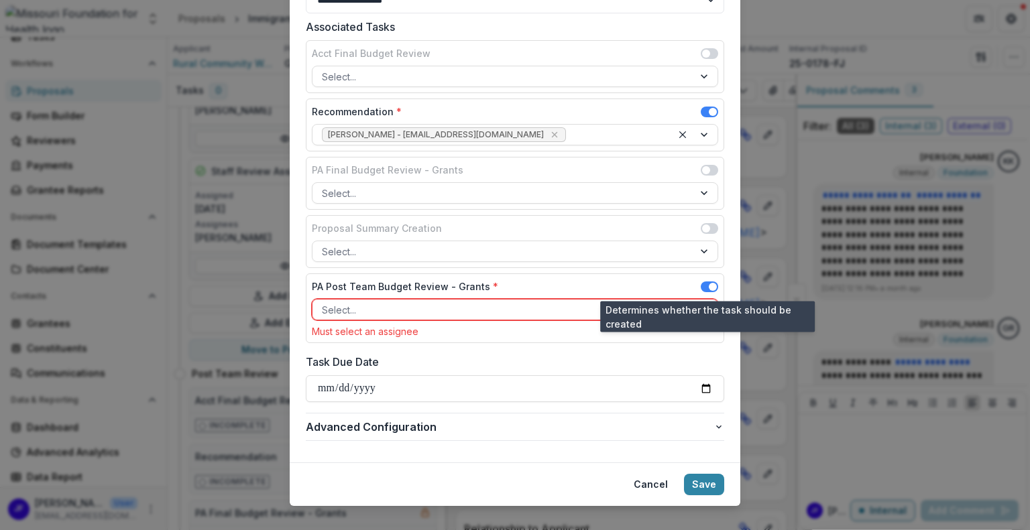
click at [706, 285] on span at bounding box center [709, 287] width 17 height 11
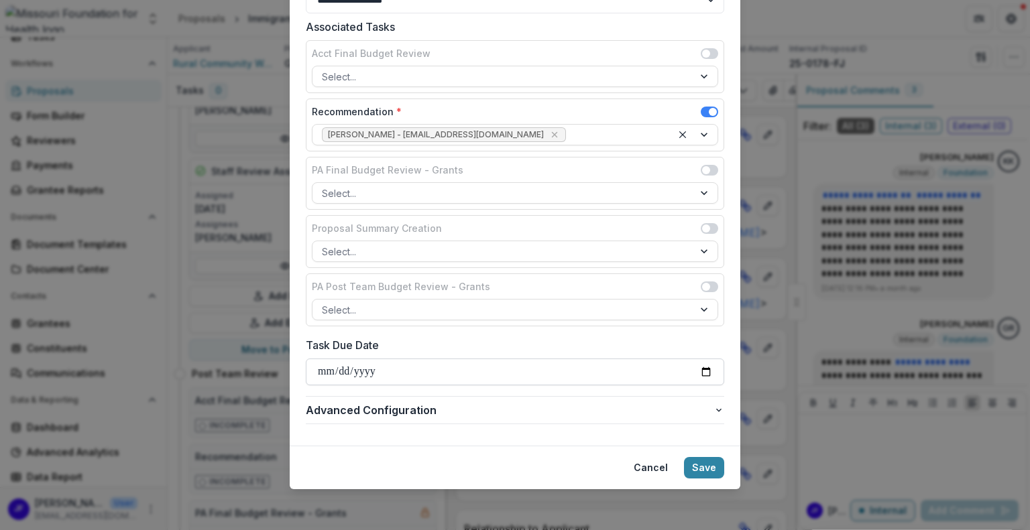
click at [707, 365] on input "Task Due Date" at bounding box center [515, 372] width 418 height 27
type input "**********"
click at [708, 462] on button "Save" at bounding box center [704, 467] width 40 height 21
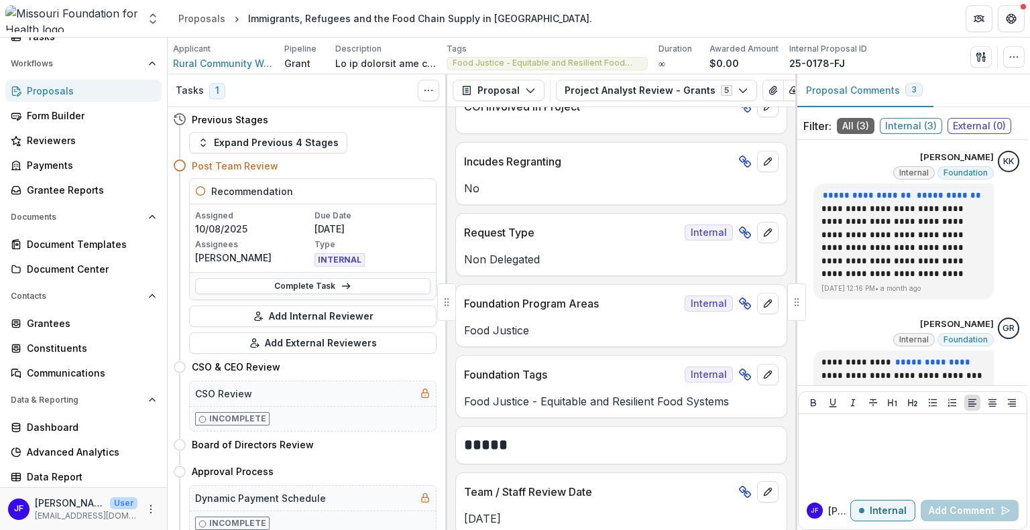
scroll to position [872, 0]
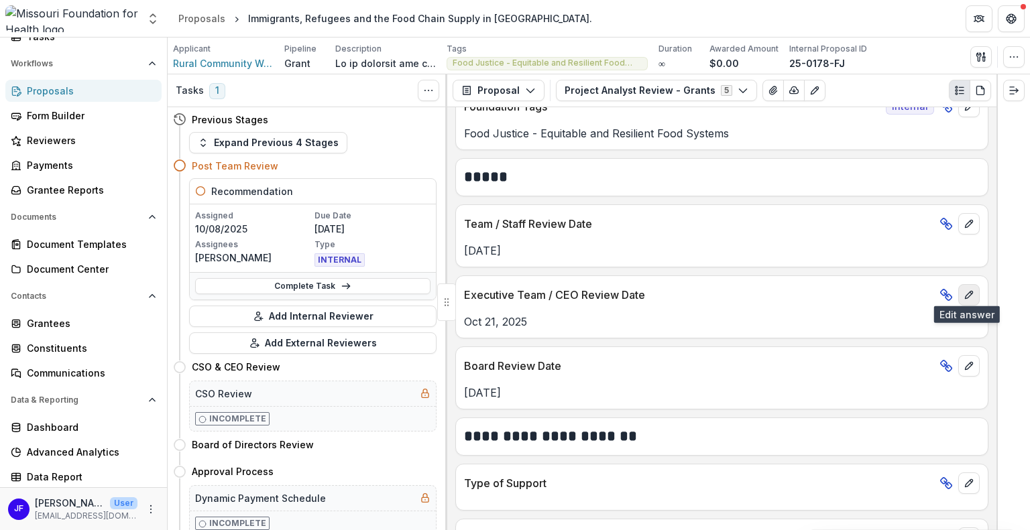
click at [969, 292] on icon "edit" at bounding box center [968, 295] width 11 height 11
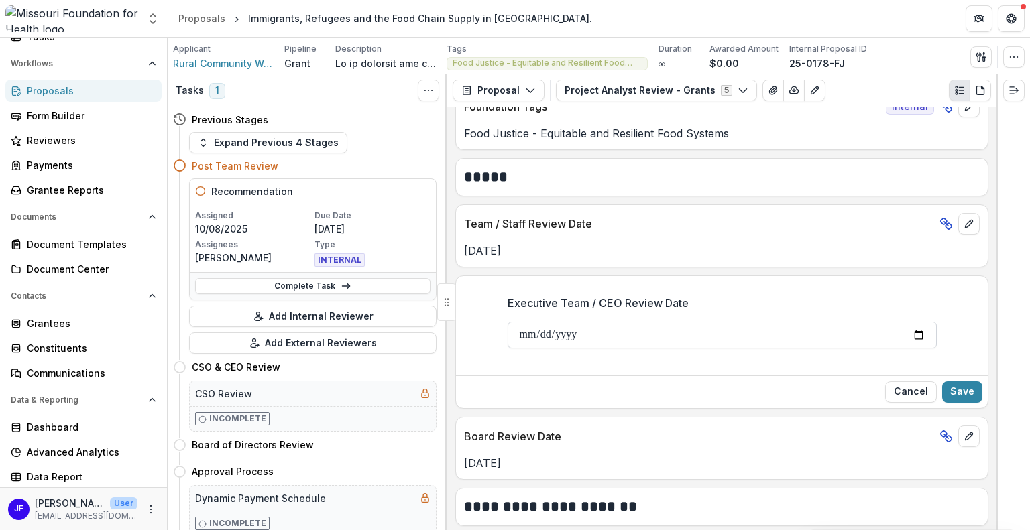
click at [917, 335] on input "**********" at bounding box center [721, 335] width 429 height 27
type input "**********"
click at [949, 384] on button "Save" at bounding box center [962, 391] width 40 height 21
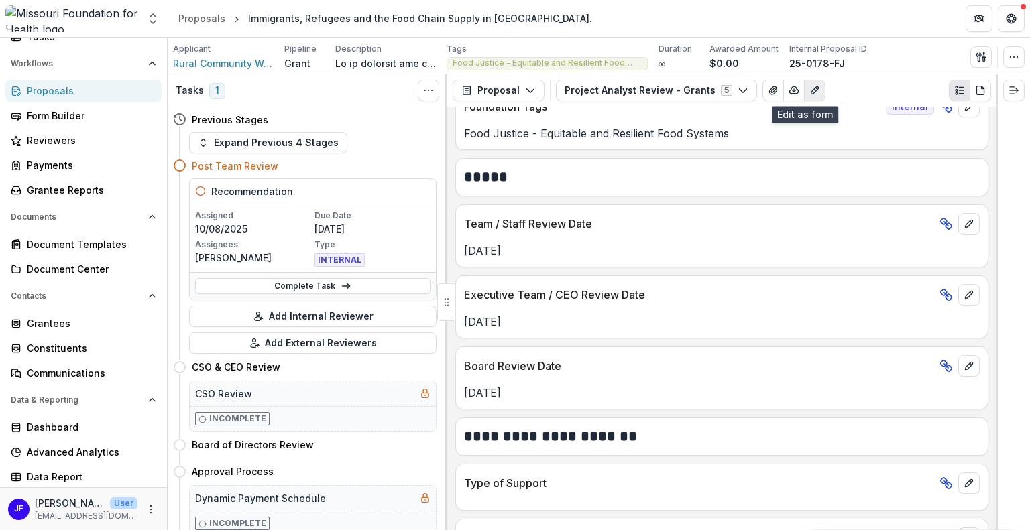
click at [809, 95] on icon "Edit as form" at bounding box center [814, 90] width 11 height 11
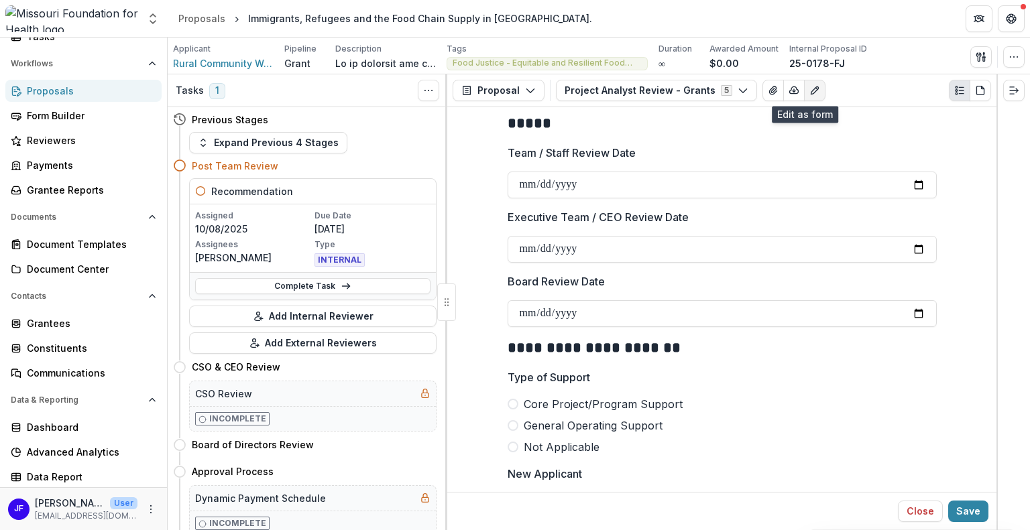
scroll to position [1073, 0]
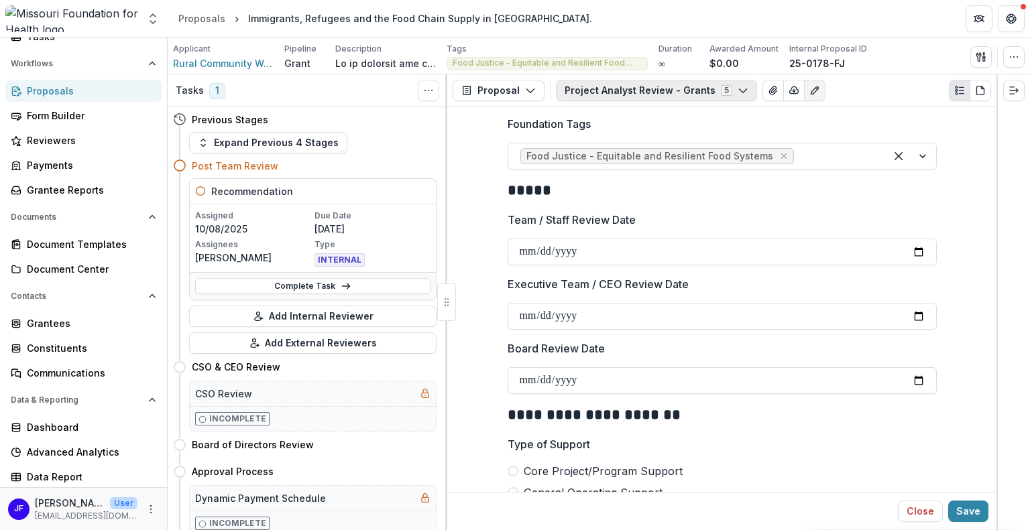
click at [615, 91] on button "Project Analyst Review - Grants 5" at bounding box center [656, 90] width 201 height 21
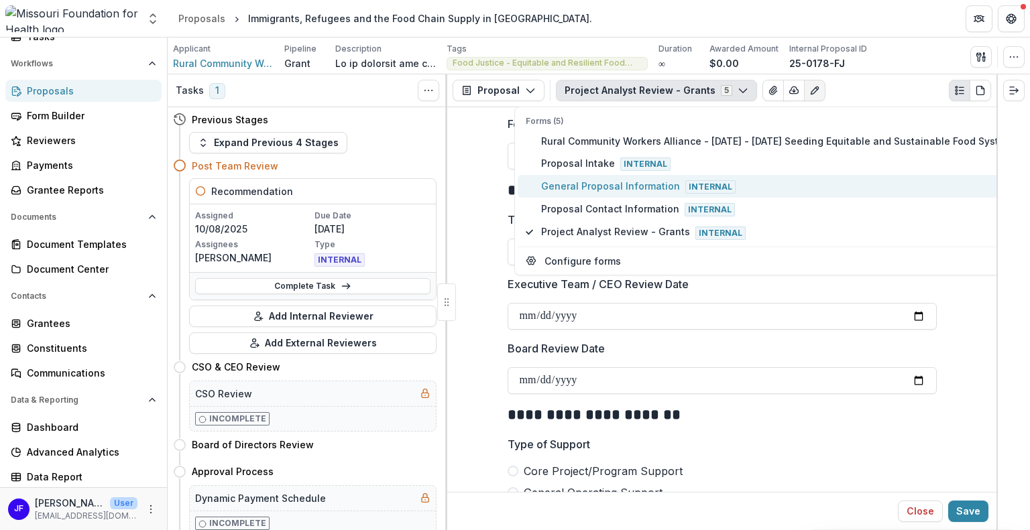
click at [557, 188] on span "General Proposal Information Internal" at bounding box center [779, 186] width 477 height 15
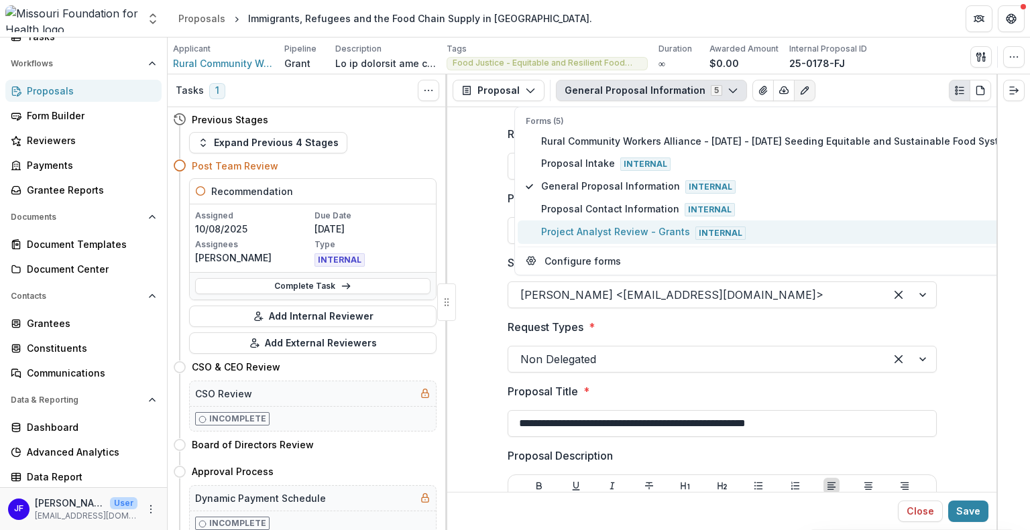
type input "********"
type input "**"
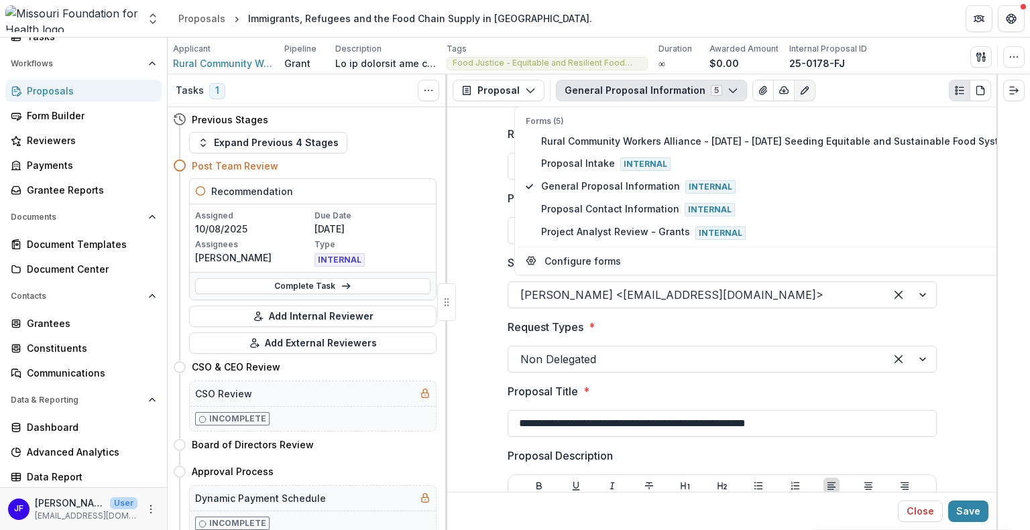
click at [1026, 344] on div at bounding box center [1013, 302] width 34 height 456
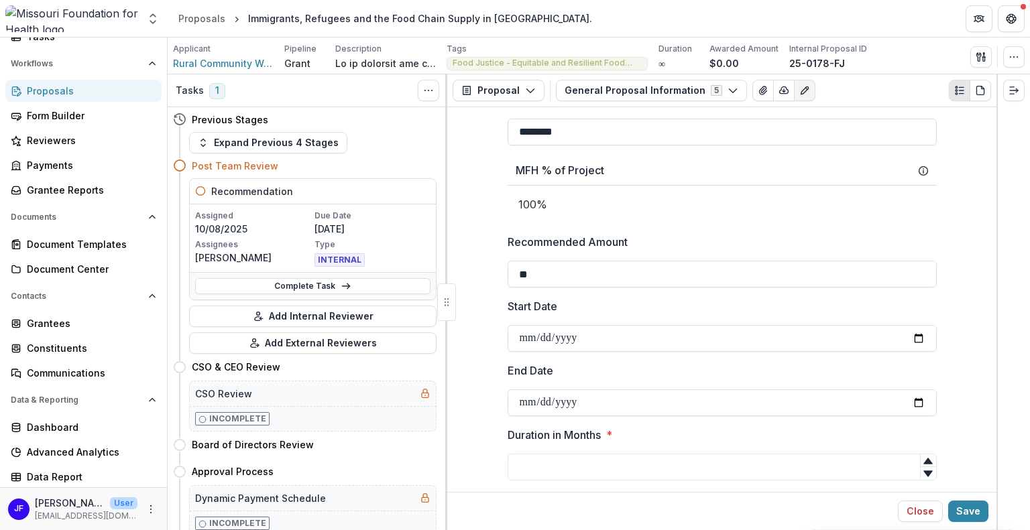
scroll to position [1006, 0]
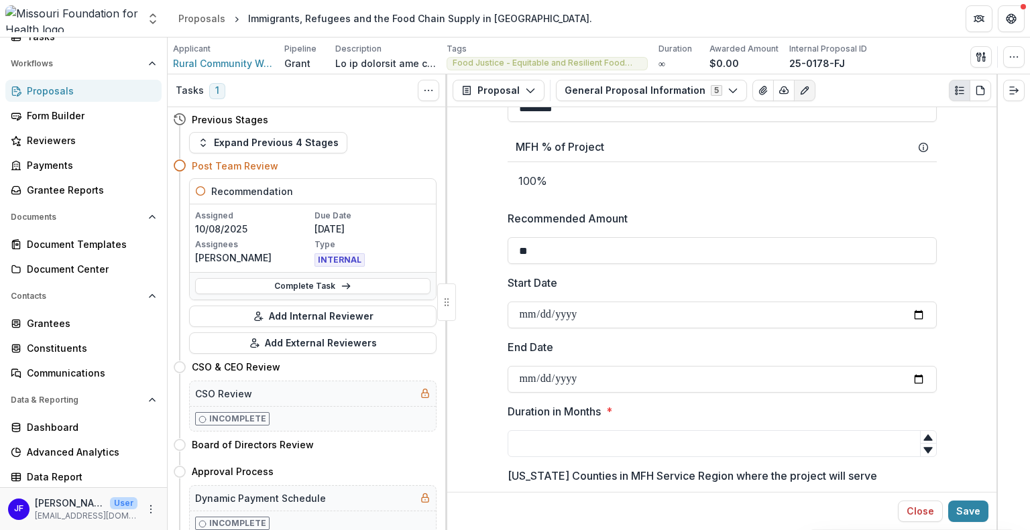
click at [799, 93] on icon "Edit as form" at bounding box center [804, 90] width 11 height 11
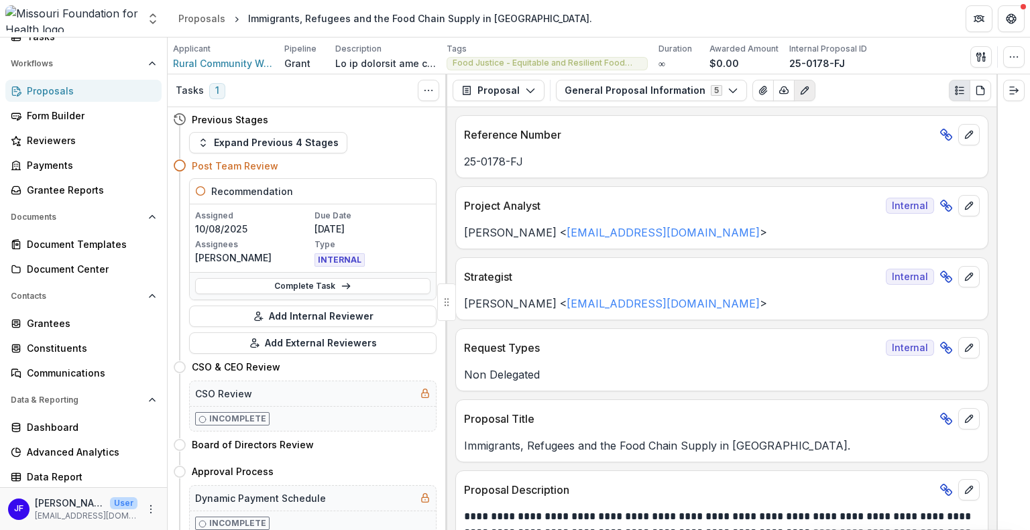
click at [799, 89] on icon "Edit as form" at bounding box center [804, 90] width 11 height 11
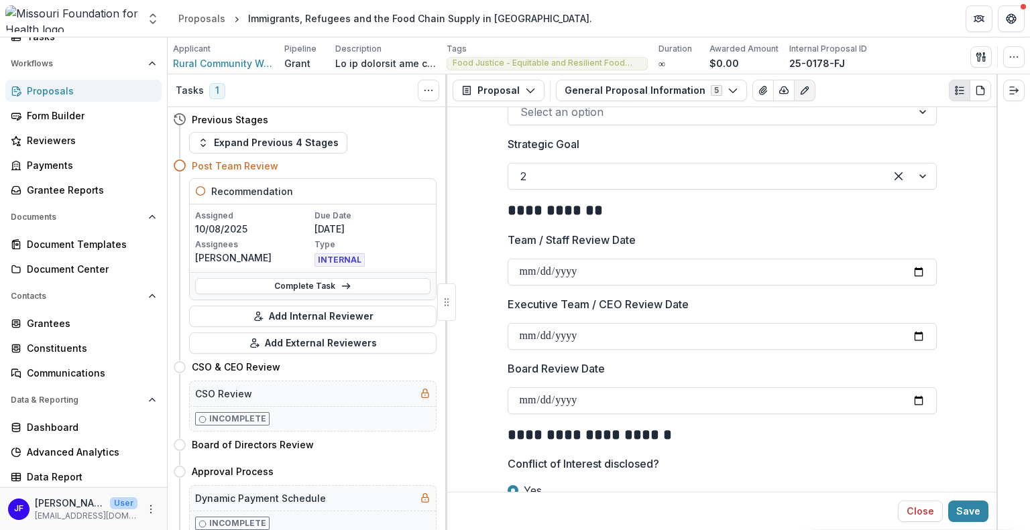
scroll to position [2011, 0]
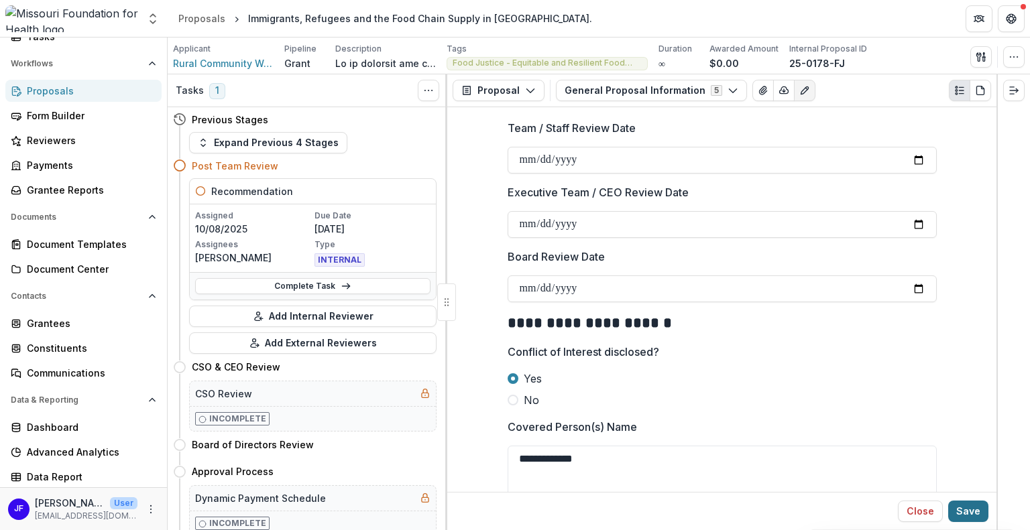
click at [968, 510] on button "Save" at bounding box center [968, 511] width 40 height 21
click at [248, 60] on span "Rural Community Workers Alliance" at bounding box center [223, 63] width 101 height 14
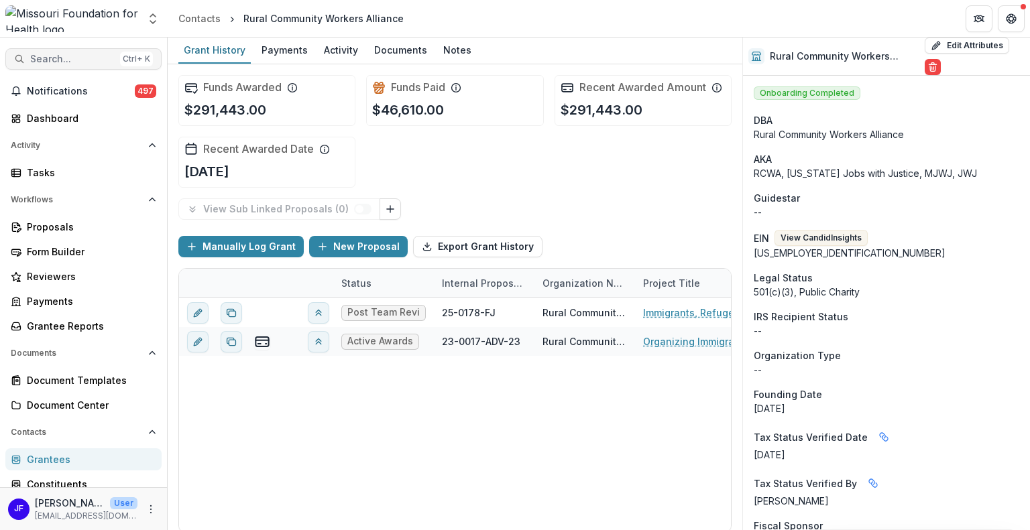
click at [40, 62] on span "Search..." at bounding box center [72, 59] width 84 height 11
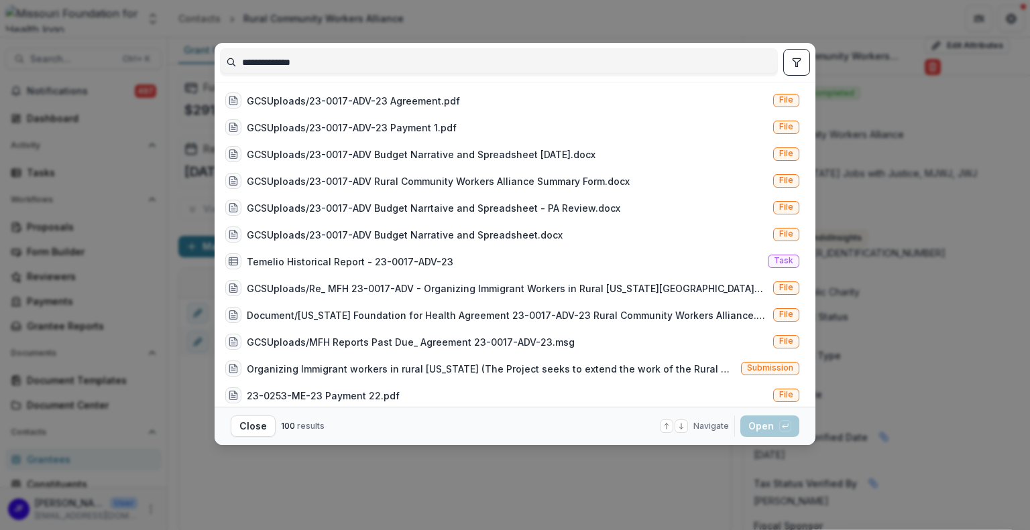
type input "**********"
click at [798, 63] on icon "toggle filters" at bounding box center [796, 62] width 11 height 11
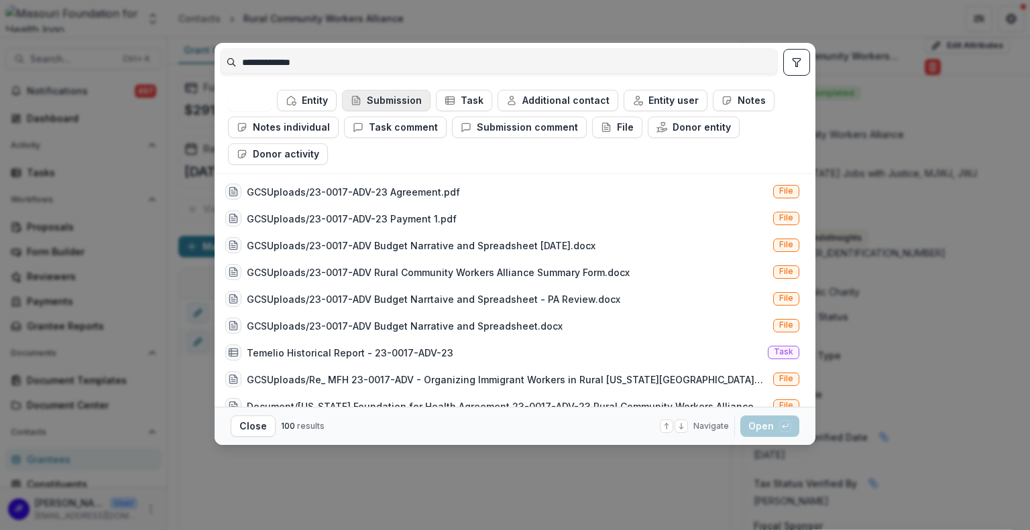
click at [385, 101] on button "Submission" at bounding box center [386, 100] width 88 height 21
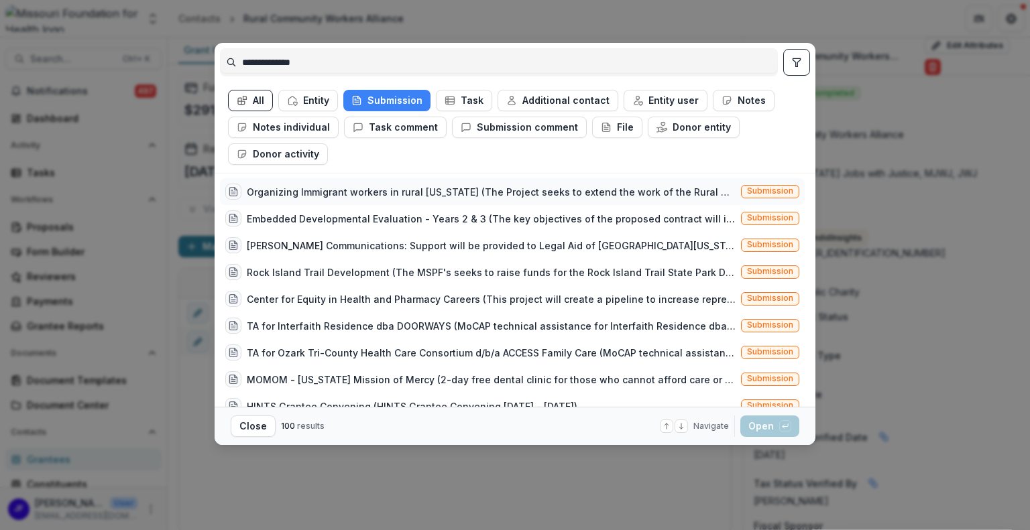
click at [574, 192] on div "Organizing Immigrant workers in rural Missouri (The Project seeks to extend the…" at bounding box center [491, 192] width 489 height 14
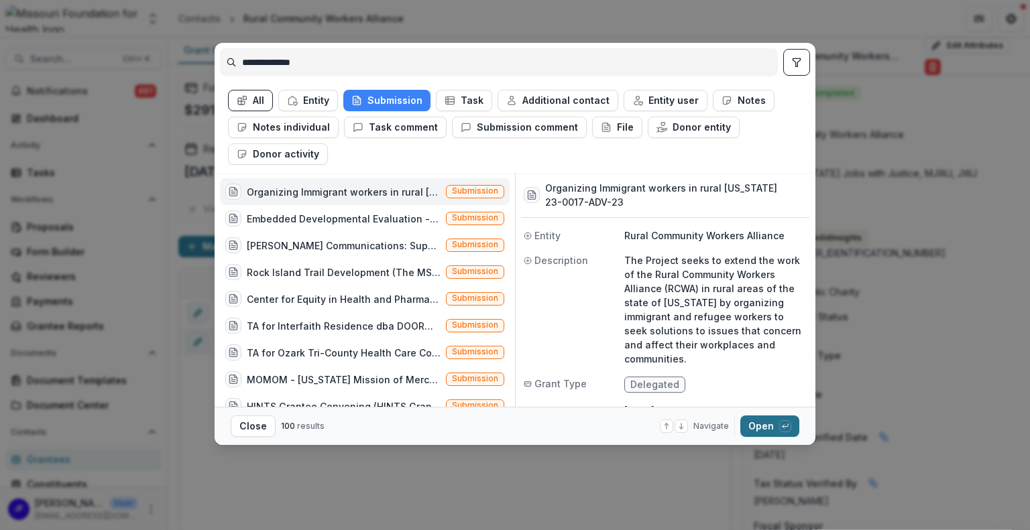
click at [754, 421] on button "Open with enter key" at bounding box center [769, 426] width 59 height 21
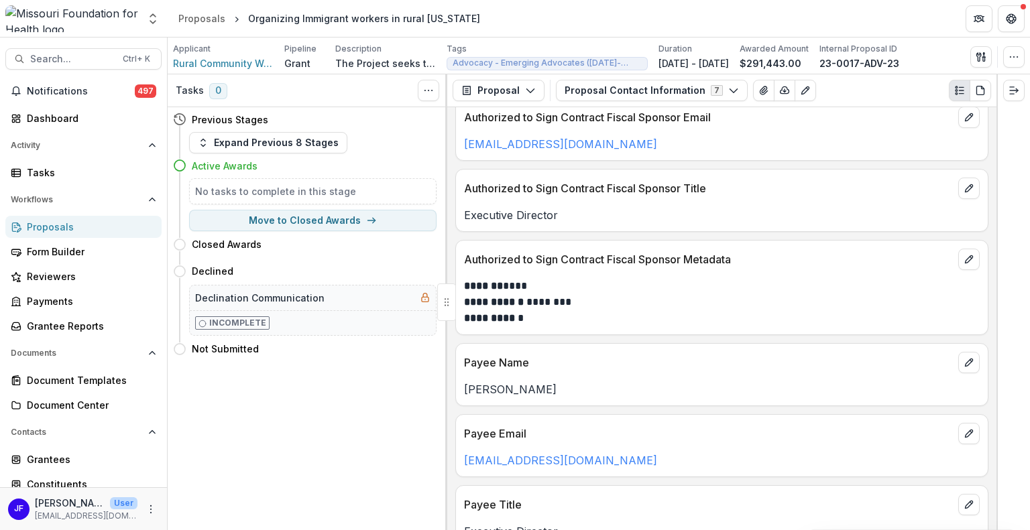
scroll to position [804, 0]
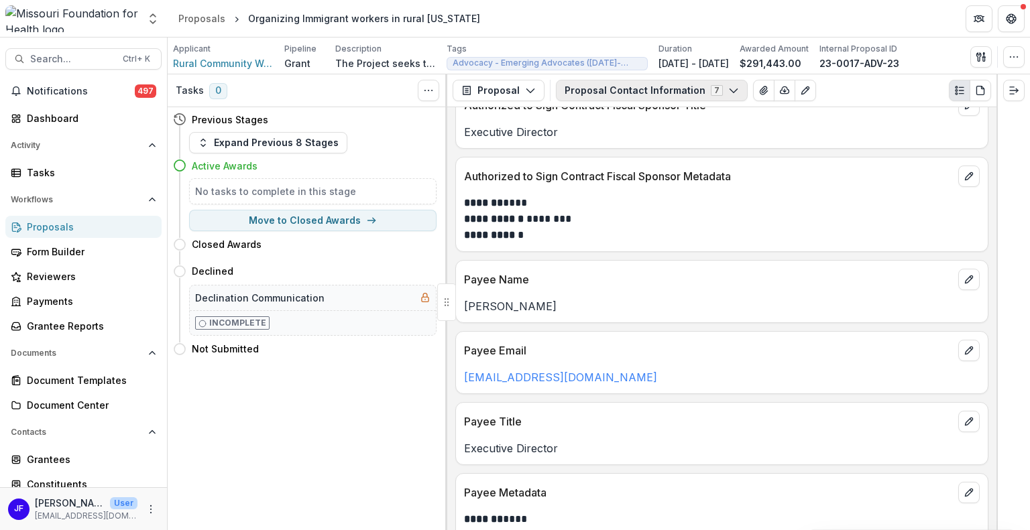
click at [622, 95] on button "Proposal Contact Information 7" at bounding box center [652, 90] width 192 height 21
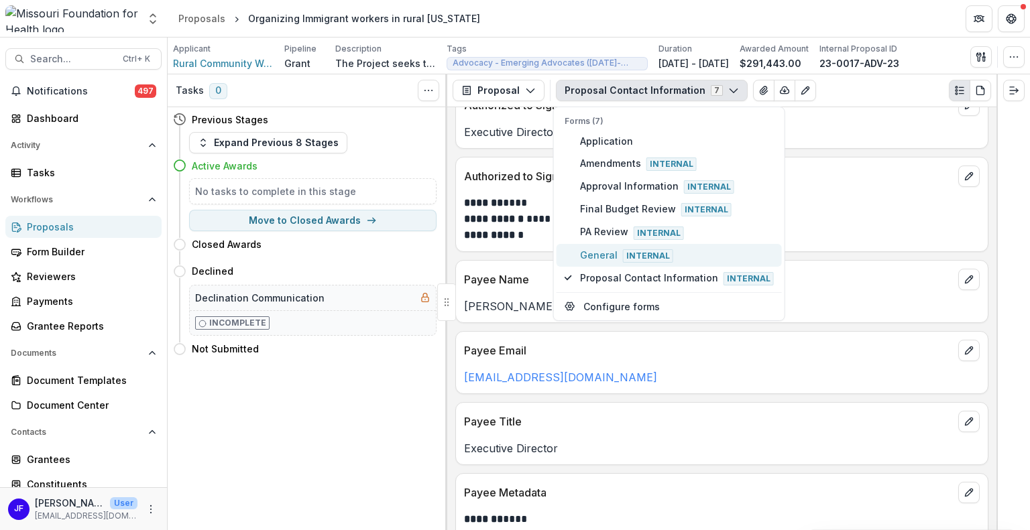
click at [585, 251] on span "General Internal" at bounding box center [677, 255] width 194 height 15
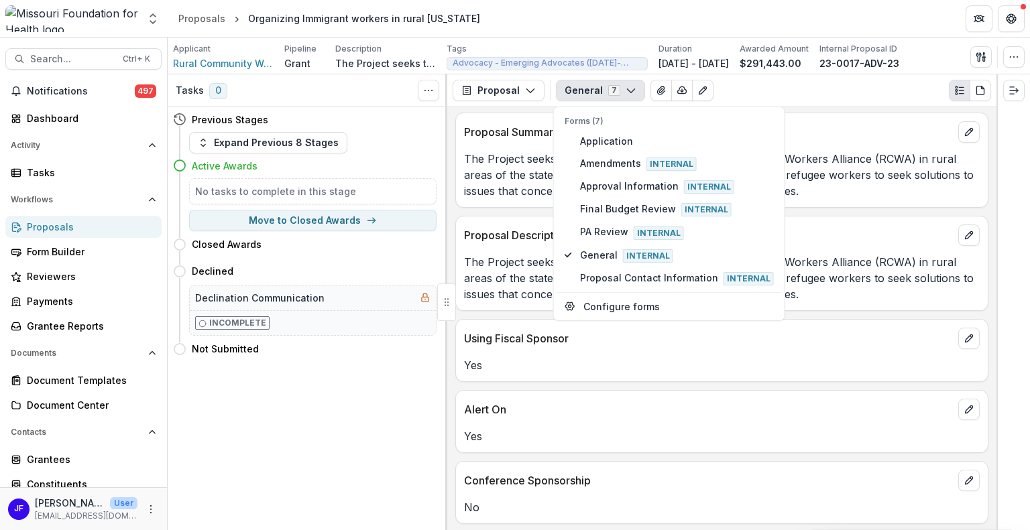
scroll to position [1073, 0]
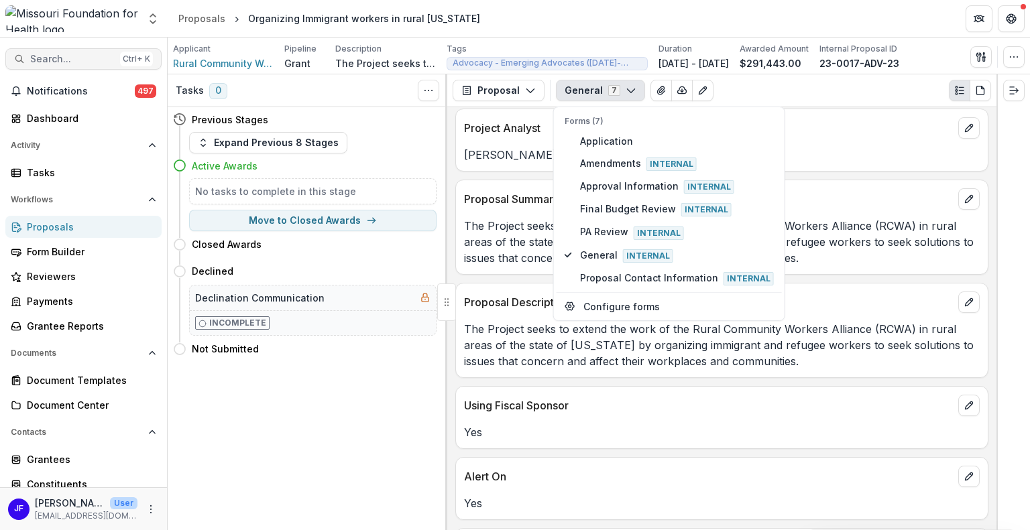
click at [86, 58] on span "Search..." at bounding box center [72, 59] width 84 height 11
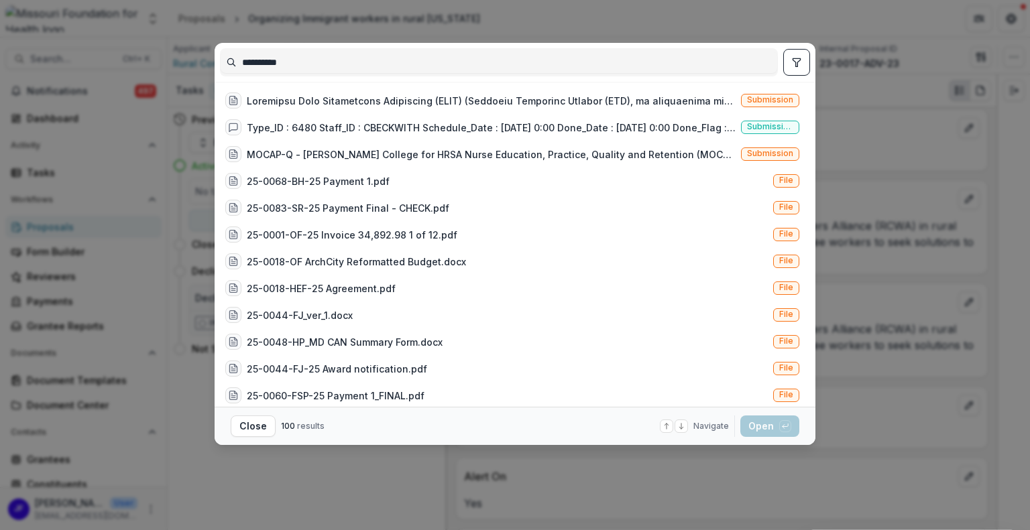
type input "**********"
click at [794, 64] on icon "toggle filters" at bounding box center [796, 62] width 11 height 11
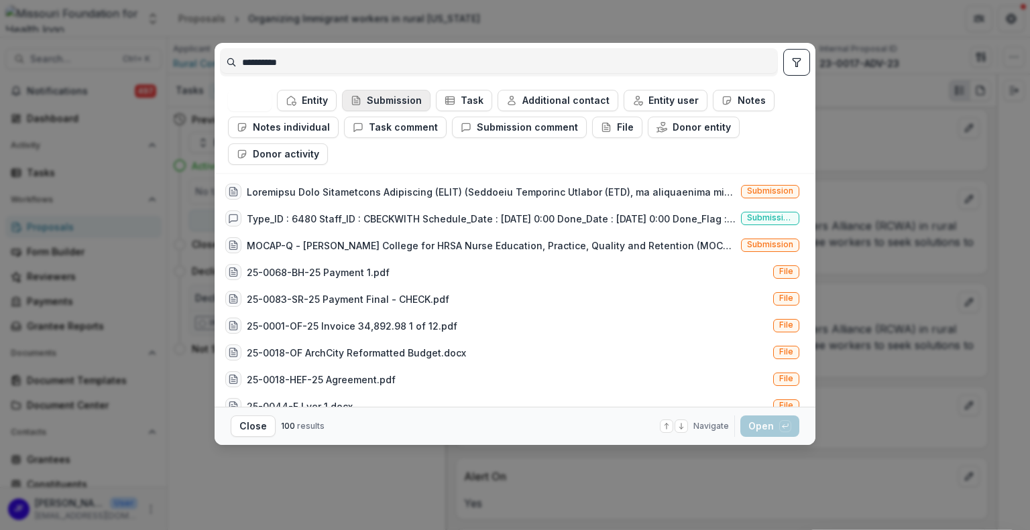
click at [392, 101] on button "Submission" at bounding box center [386, 100] width 88 height 21
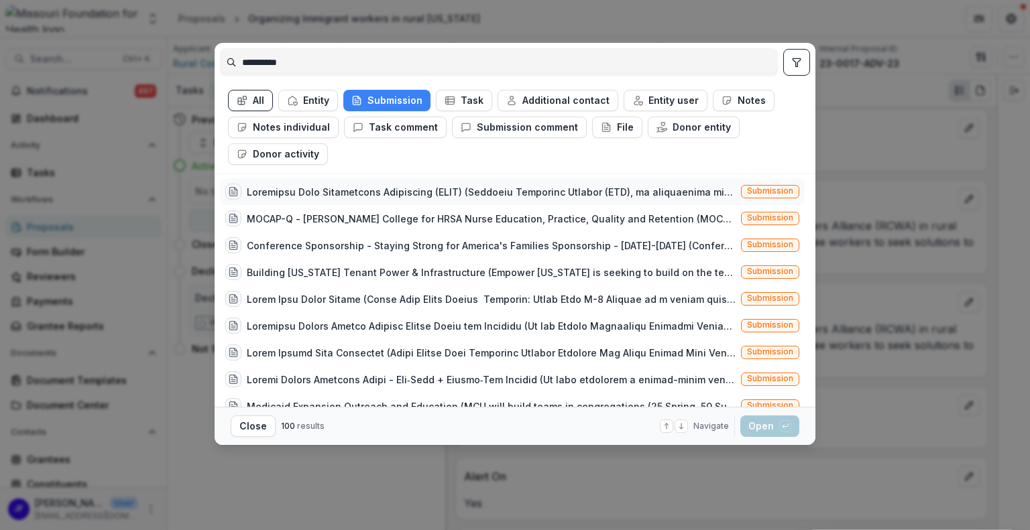
click at [434, 185] on div at bounding box center [491, 192] width 489 height 14
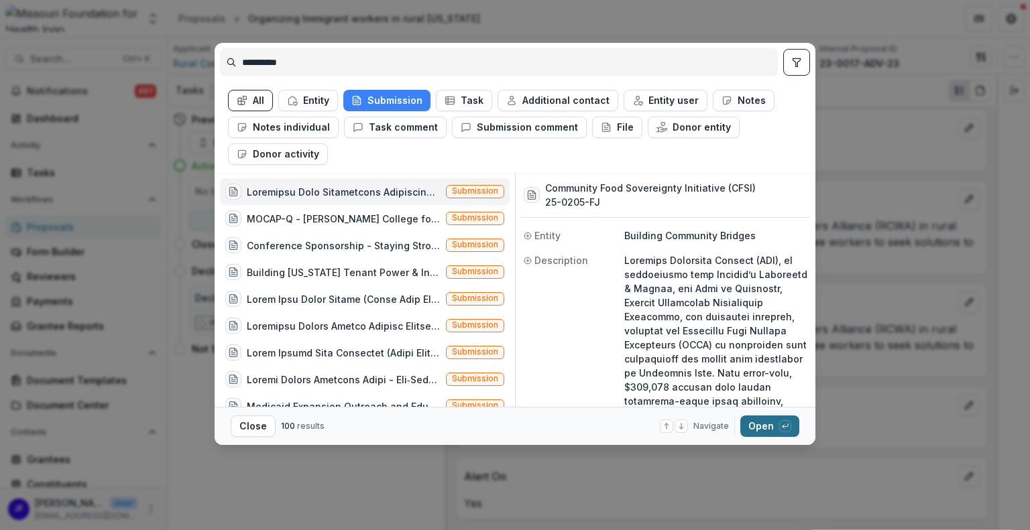
click at [751, 427] on button "Open with enter key" at bounding box center [769, 426] width 59 height 21
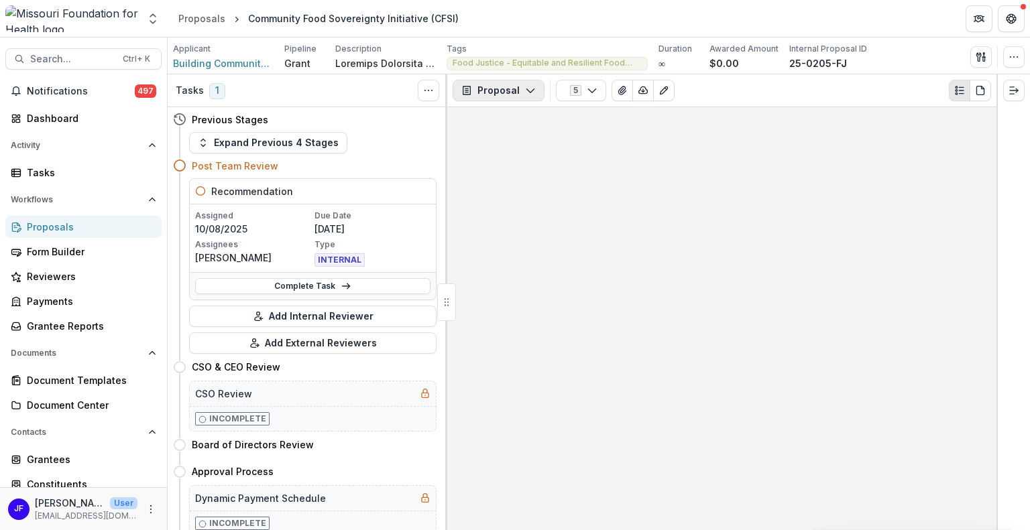
click at [512, 91] on button "Proposal" at bounding box center [499, 90] width 92 height 21
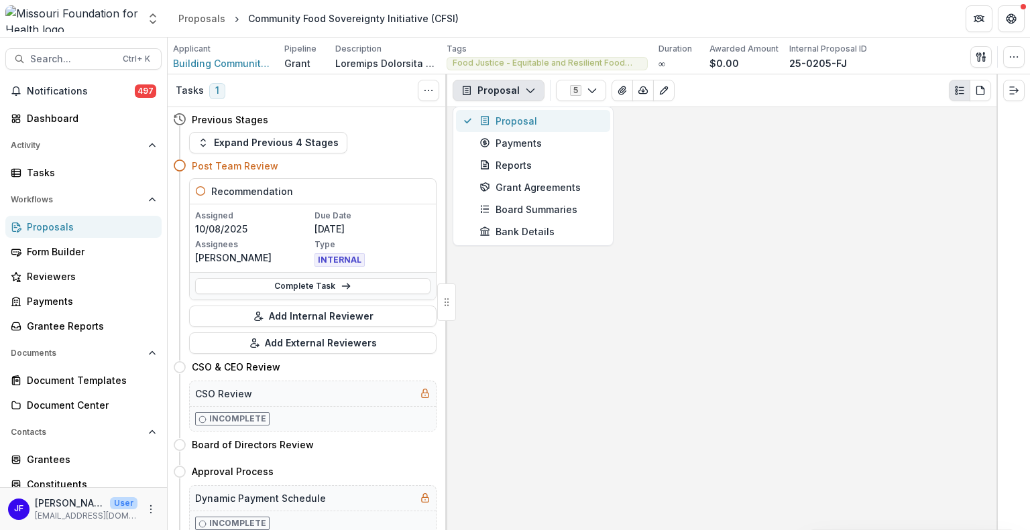
click at [508, 123] on div "Proposal" at bounding box center [540, 121] width 123 height 14
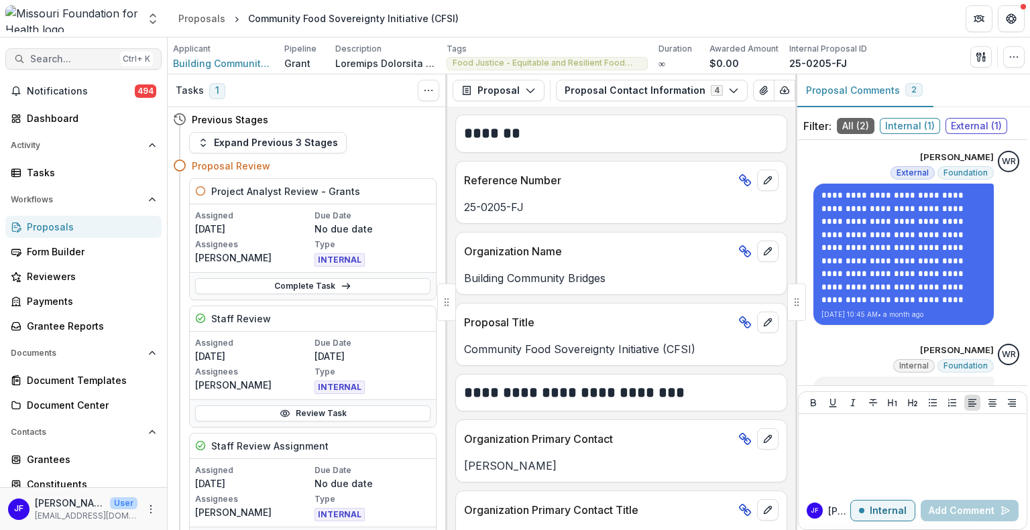
click at [38, 58] on span "Search..." at bounding box center [72, 59] width 84 height 11
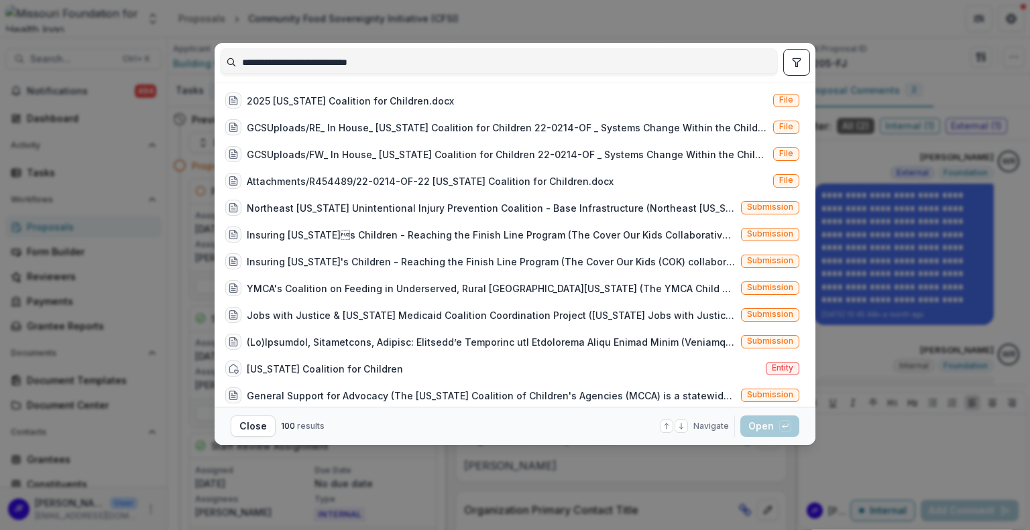
type input "**********"
click at [796, 61] on icon "toggle filters" at bounding box center [796, 62] width 11 height 11
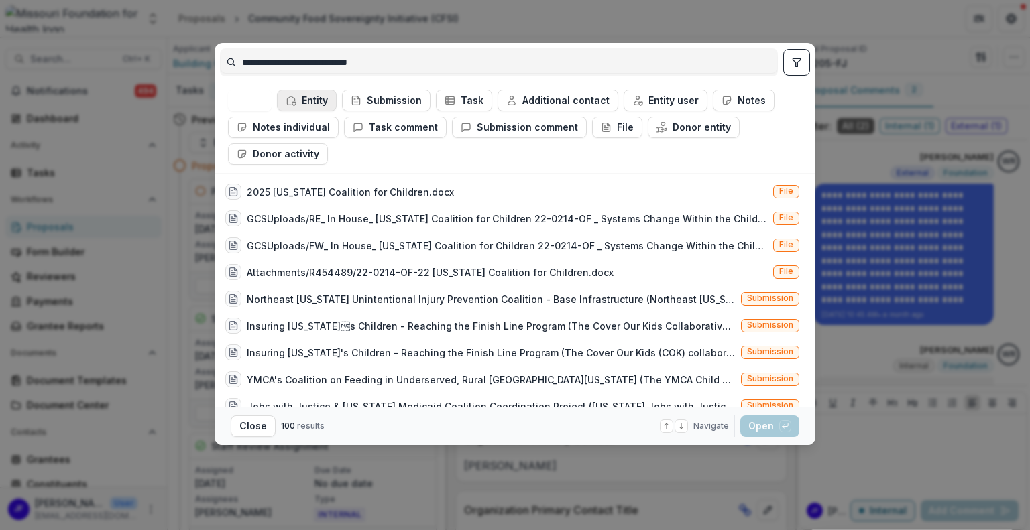
click at [296, 95] on button "Entity" at bounding box center [307, 100] width 60 height 21
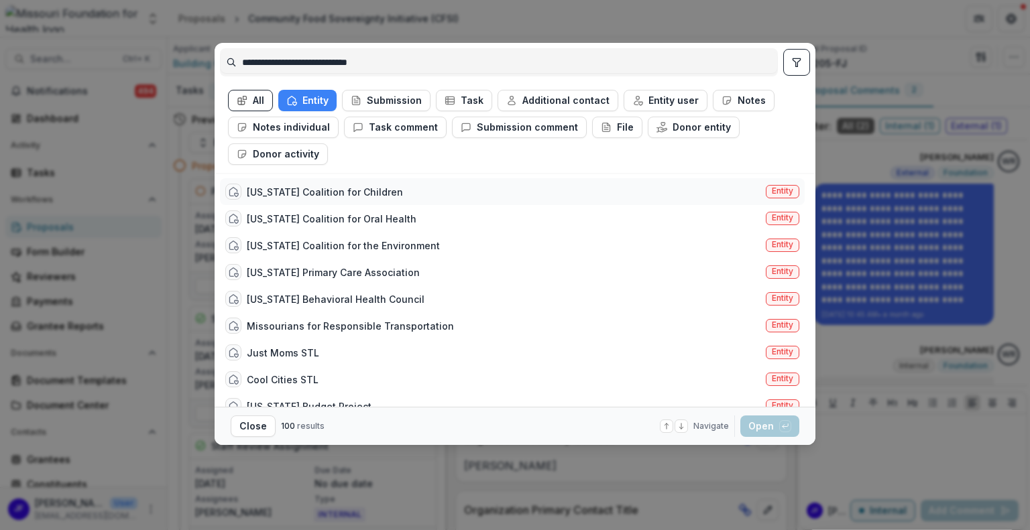
click at [371, 190] on div "[US_STATE] Coalition for Children" at bounding box center [325, 192] width 156 height 14
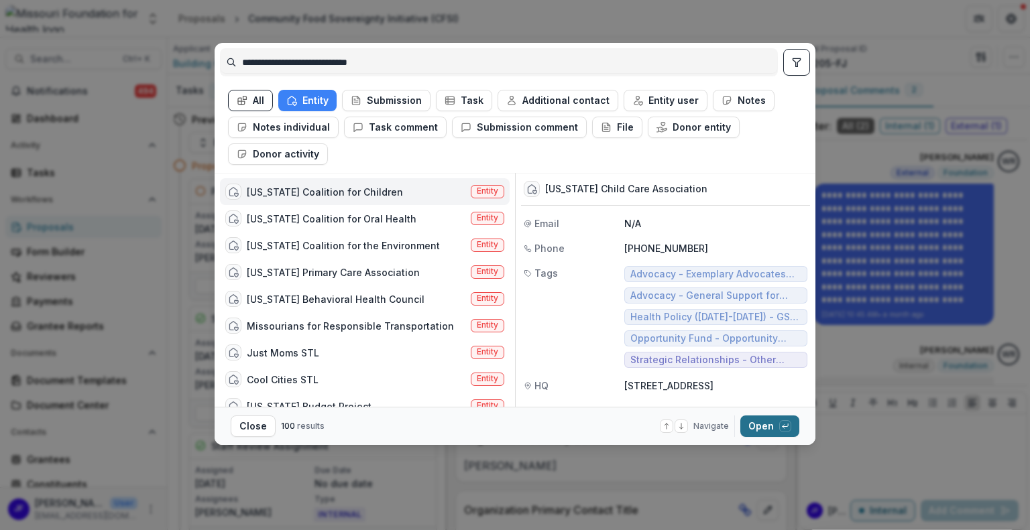
click at [766, 428] on button "Open with enter key" at bounding box center [769, 426] width 59 height 21
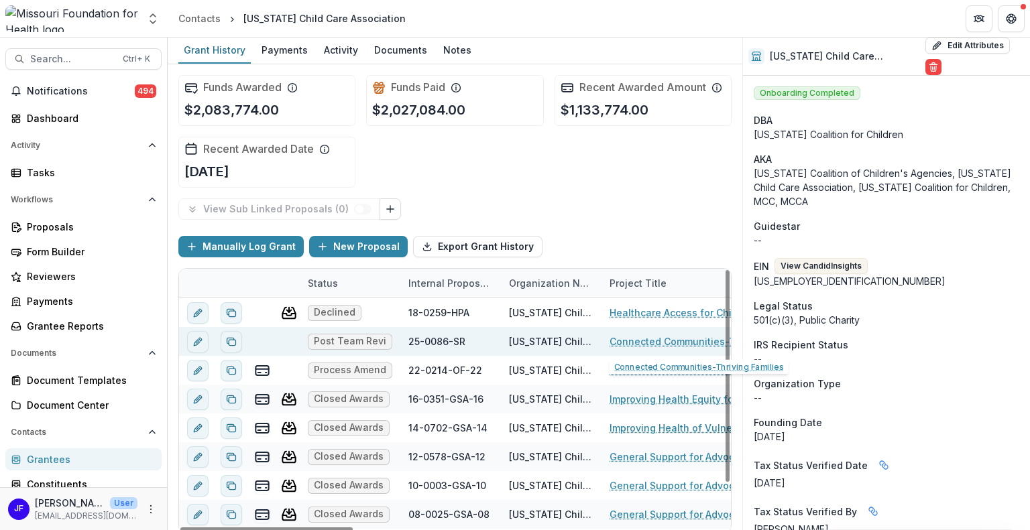
click at [631, 337] on link "Connected Communities-Thriving Families" at bounding box center [685, 342] width 152 height 14
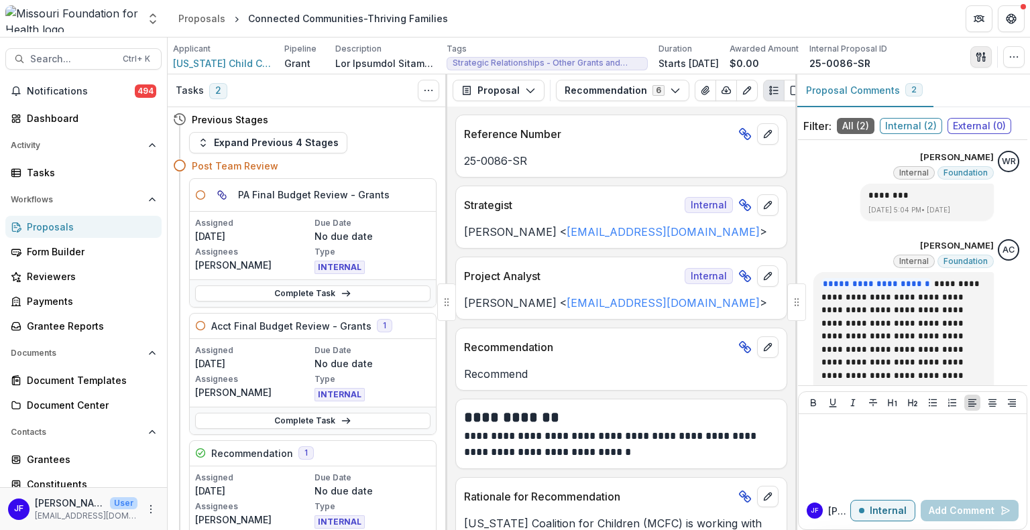
click at [982, 54] on icon "button" at bounding box center [980, 57] width 11 height 11
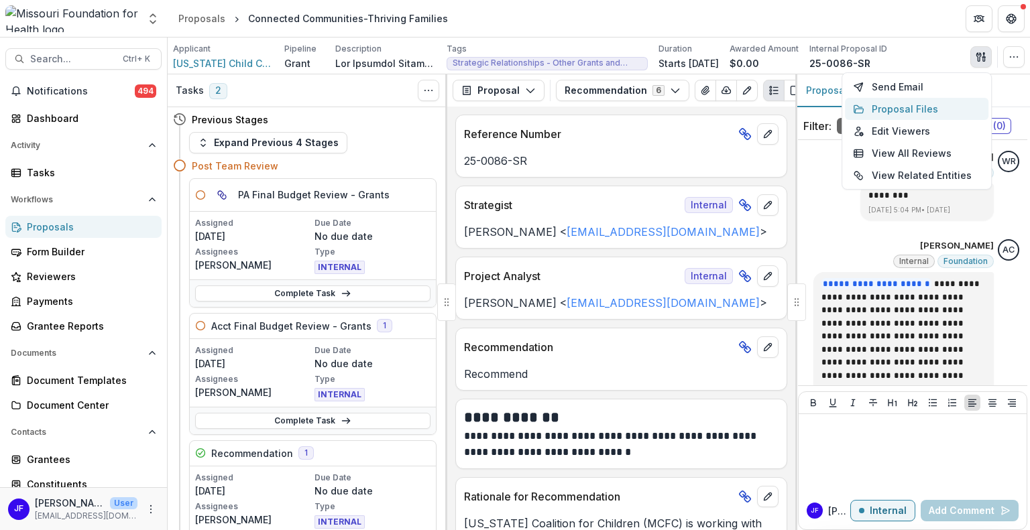
click at [918, 111] on button "Proposal Files" at bounding box center [916, 109] width 143 height 22
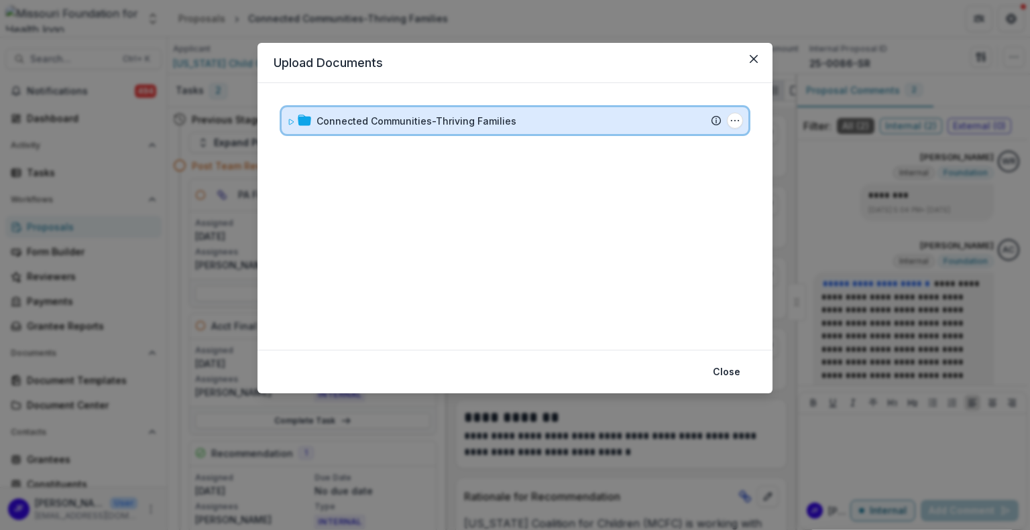
click at [292, 118] on icon at bounding box center [291, 122] width 8 height 8
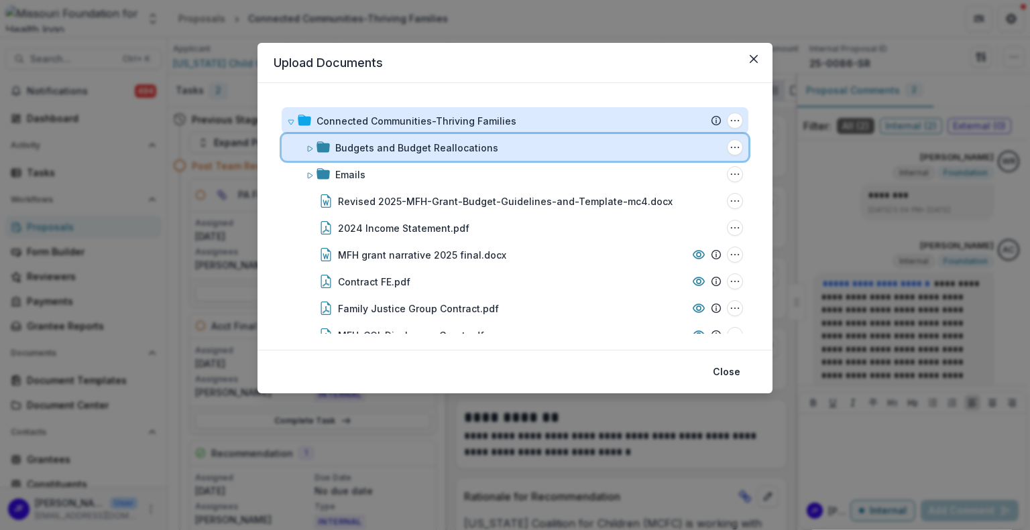
click at [309, 139] on div "Budgets and Budget Reallocations Folder Options Rename Add Subfolder Delete" at bounding box center [515, 147] width 467 height 27
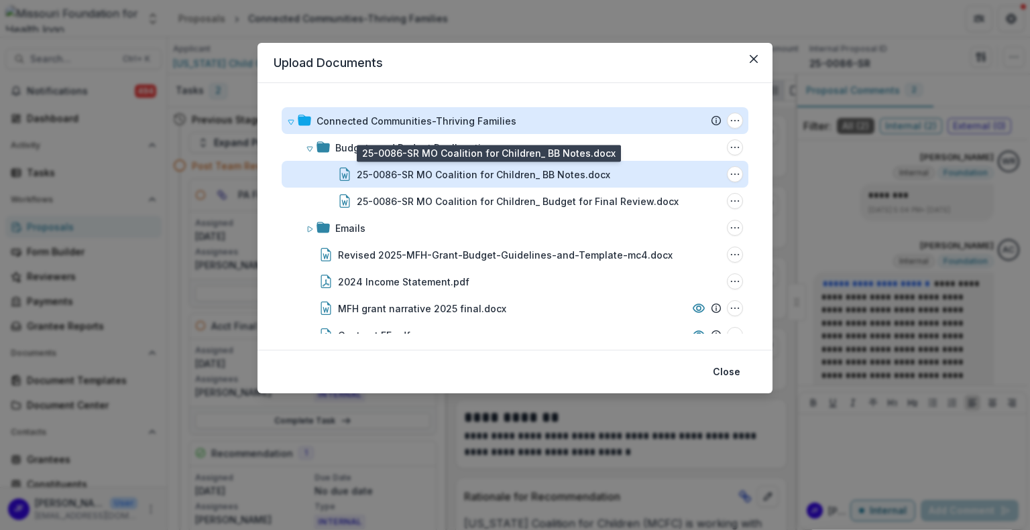
click at [510, 170] on div "25-0086-SR MO Coalition for Children_ BB Notes.docx" at bounding box center [483, 175] width 253 height 14
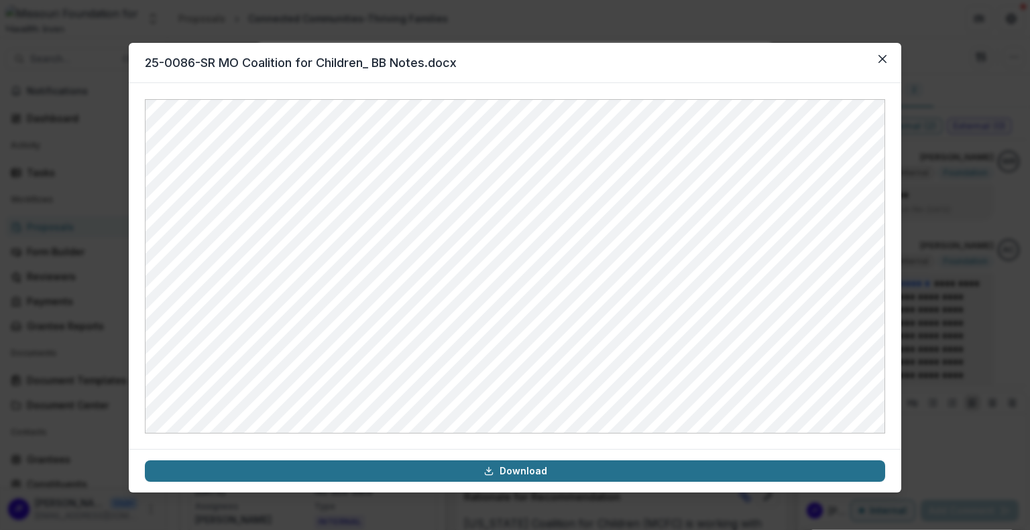
click at [550, 471] on link "Download" at bounding box center [515, 471] width 740 height 21
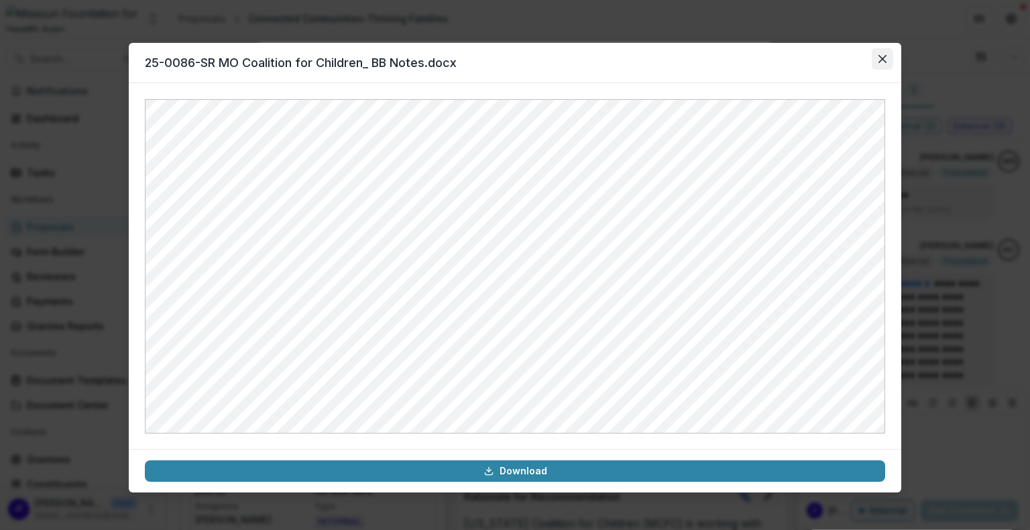
click at [884, 62] on icon "Close" at bounding box center [882, 59] width 8 height 8
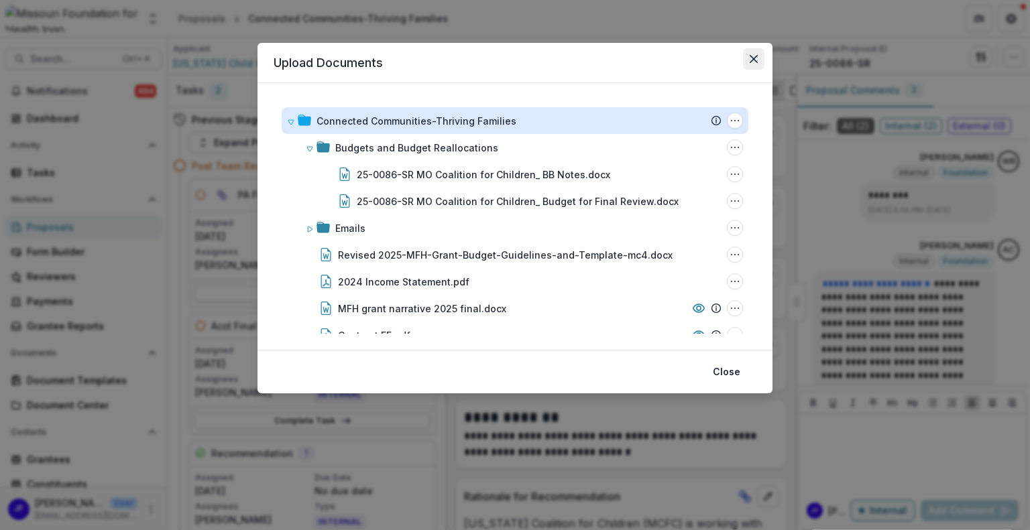
click at [759, 58] on button "Close" at bounding box center [753, 58] width 21 height 21
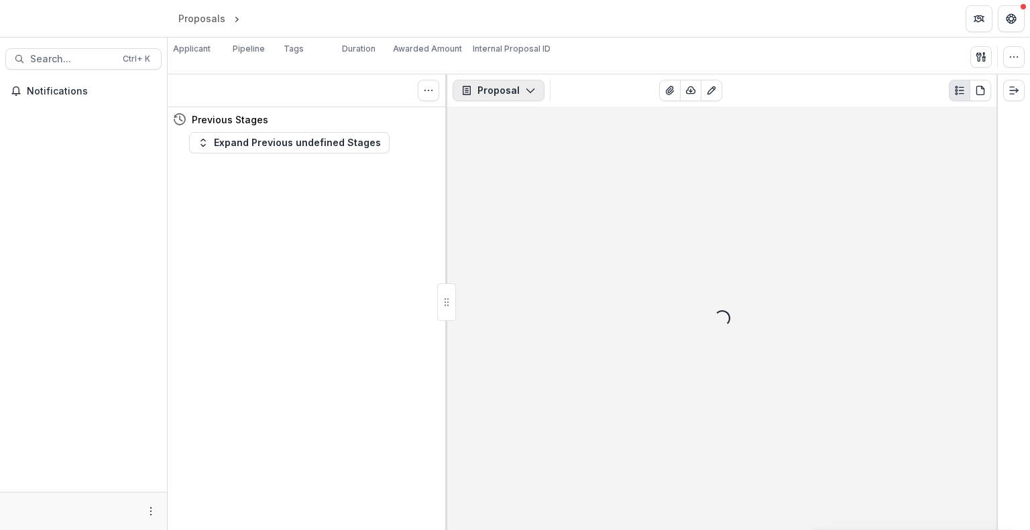
click at [525, 95] on icon "button" at bounding box center [530, 90] width 11 height 11
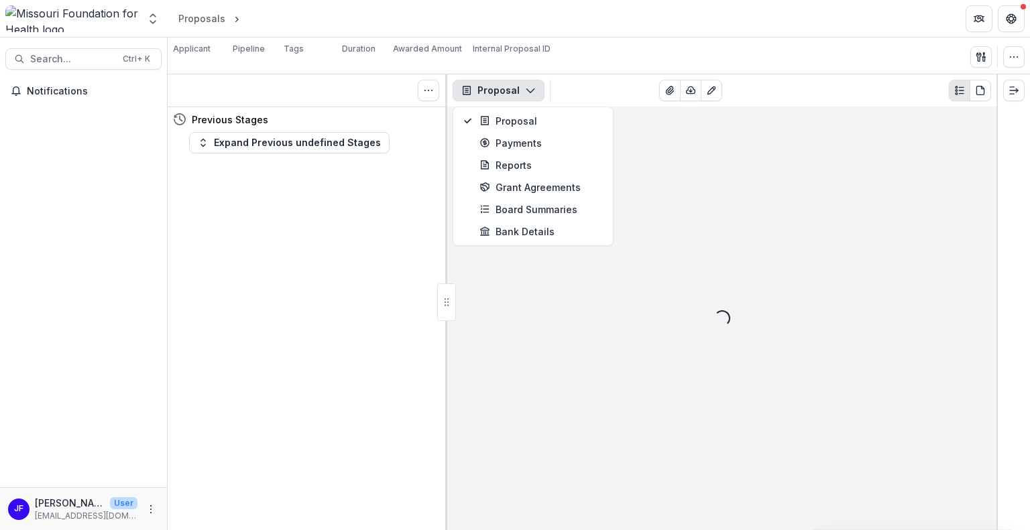
click at [525, 95] on icon "button" at bounding box center [530, 90] width 11 height 11
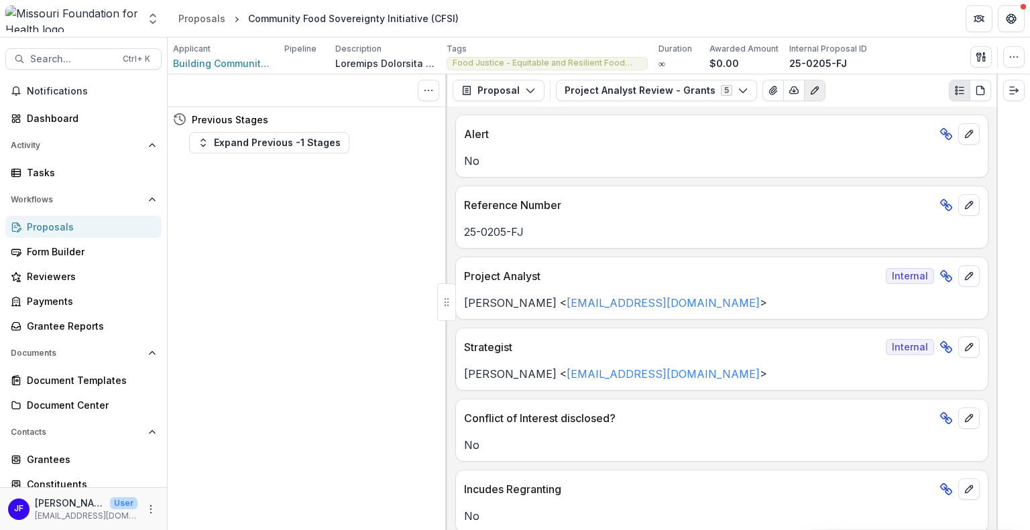
click at [811, 91] on icon "Edit as form" at bounding box center [814, 89] width 7 height 7
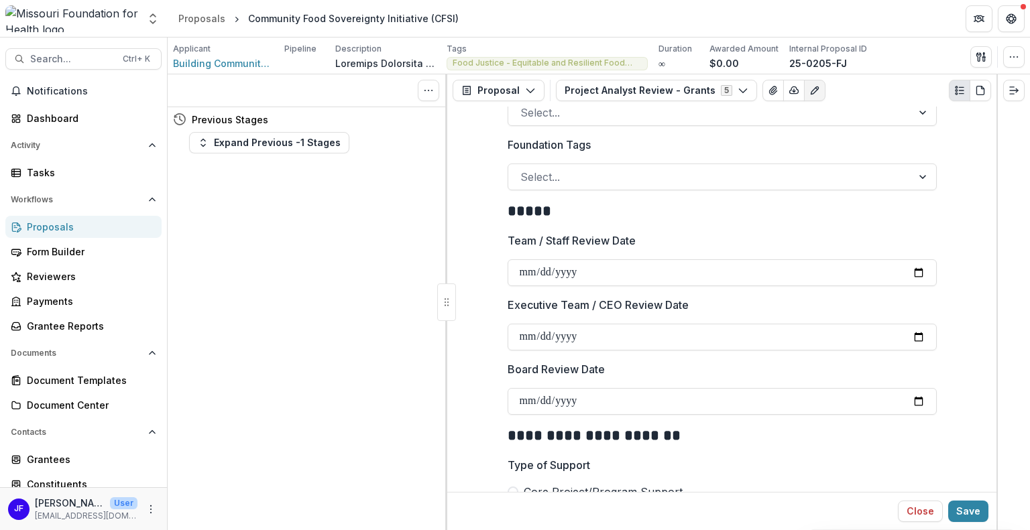
scroll to position [603, 0]
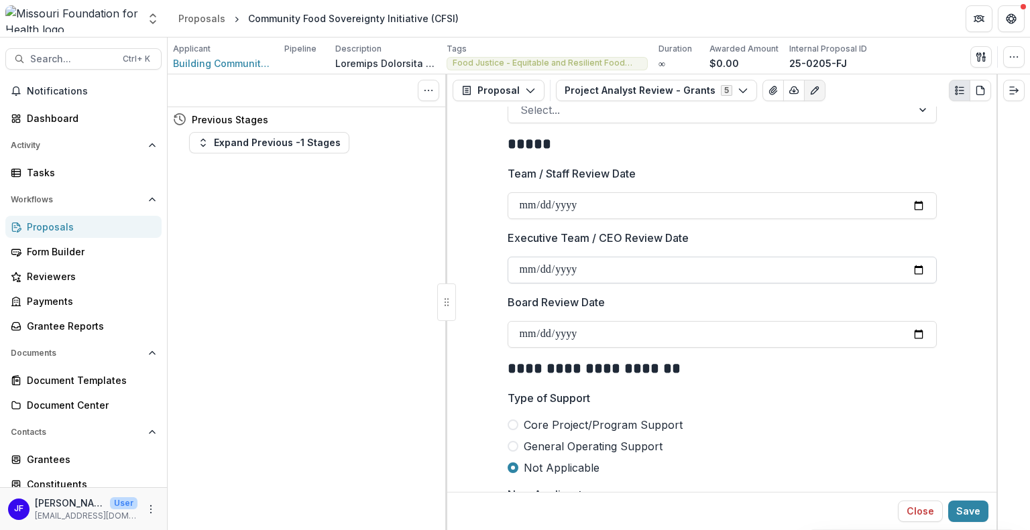
click at [919, 267] on input "**********" at bounding box center [721, 270] width 429 height 27
type input "**********"
click at [971, 508] on button "Save" at bounding box center [968, 511] width 40 height 21
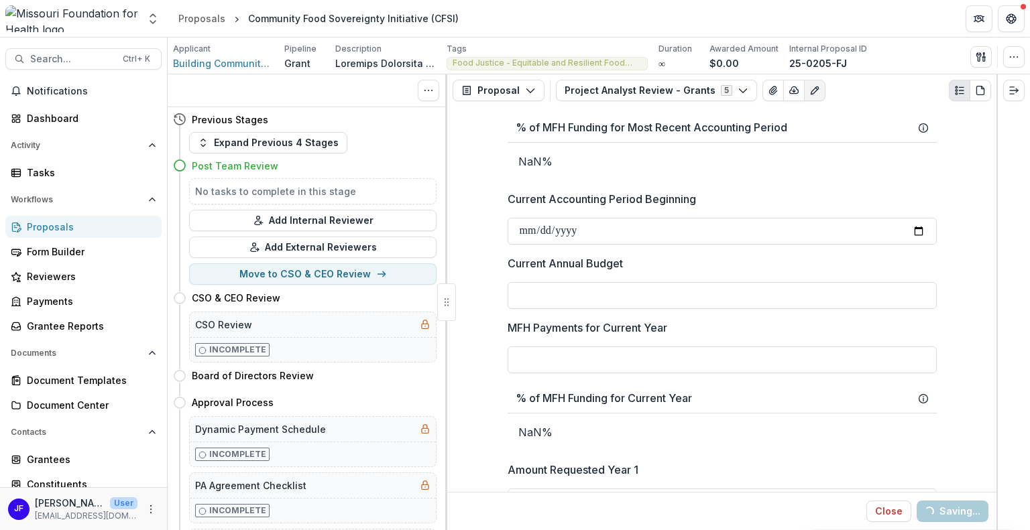
scroll to position [1648, 0]
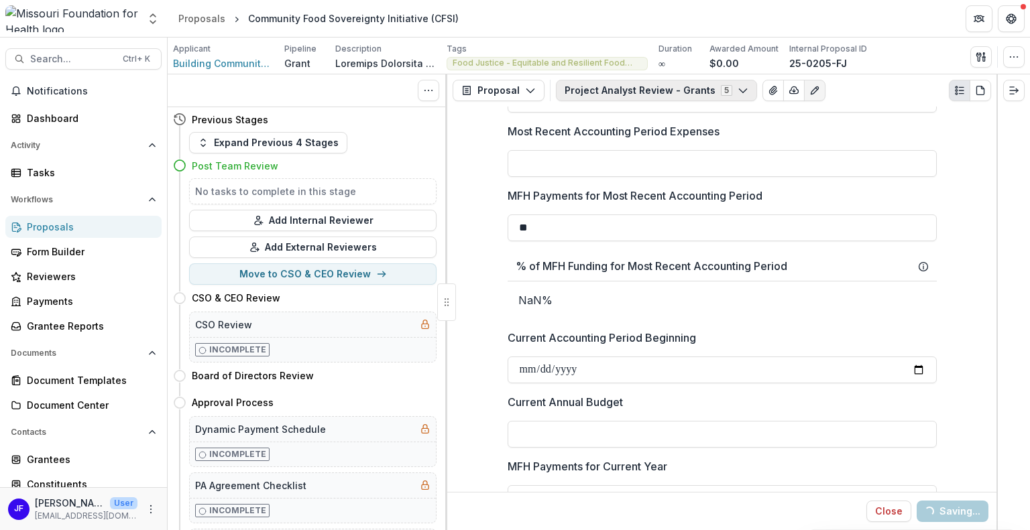
click at [669, 94] on button "Project Analyst Review - Grants 5" at bounding box center [656, 90] width 201 height 21
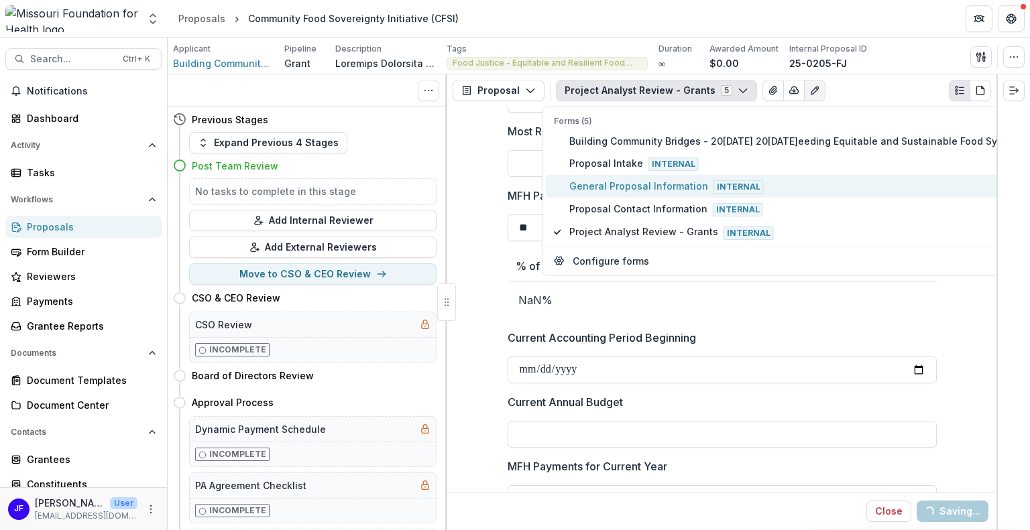
click at [588, 185] on span "General Proposal Information Internal" at bounding box center [797, 186] width 456 height 15
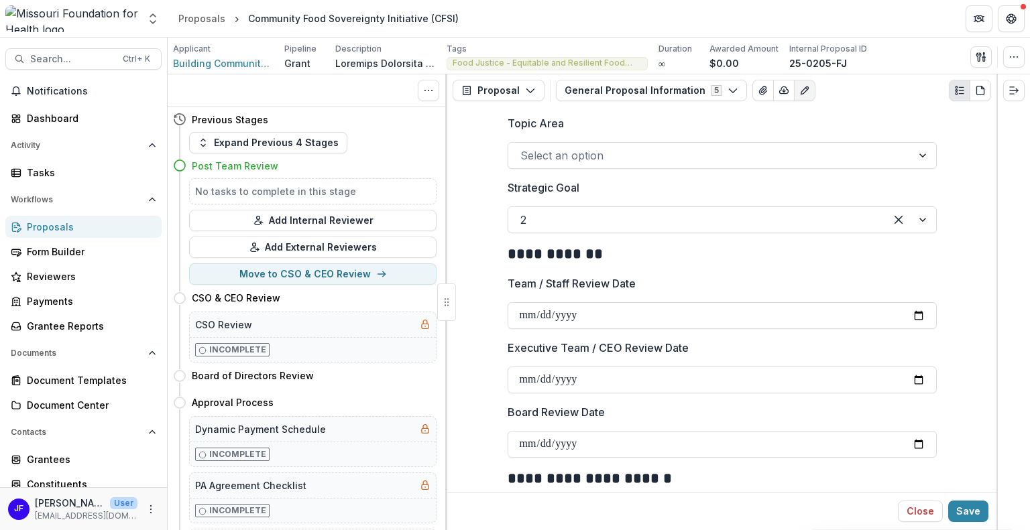
scroll to position [2078, 0]
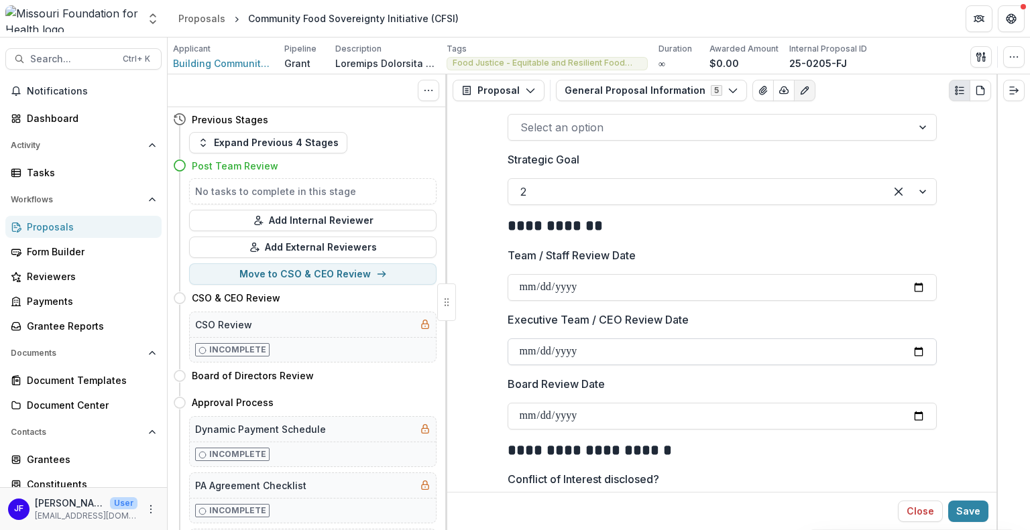
click at [914, 339] on input "**********" at bounding box center [721, 352] width 429 height 27
click at [971, 512] on button "Save" at bounding box center [968, 511] width 40 height 21
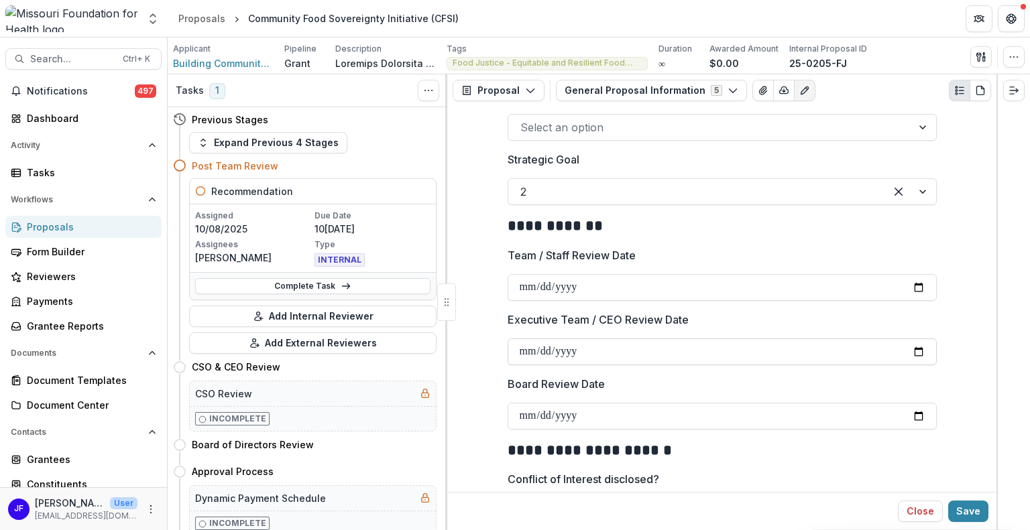
click at [920, 339] on input "**********" at bounding box center [721, 352] width 429 height 27
type input "**********"
click at [963, 510] on button "Save" at bounding box center [968, 511] width 40 height 21
click at [968, 509] on button "Save" at bounding box center [968, 511] width 40 height 21
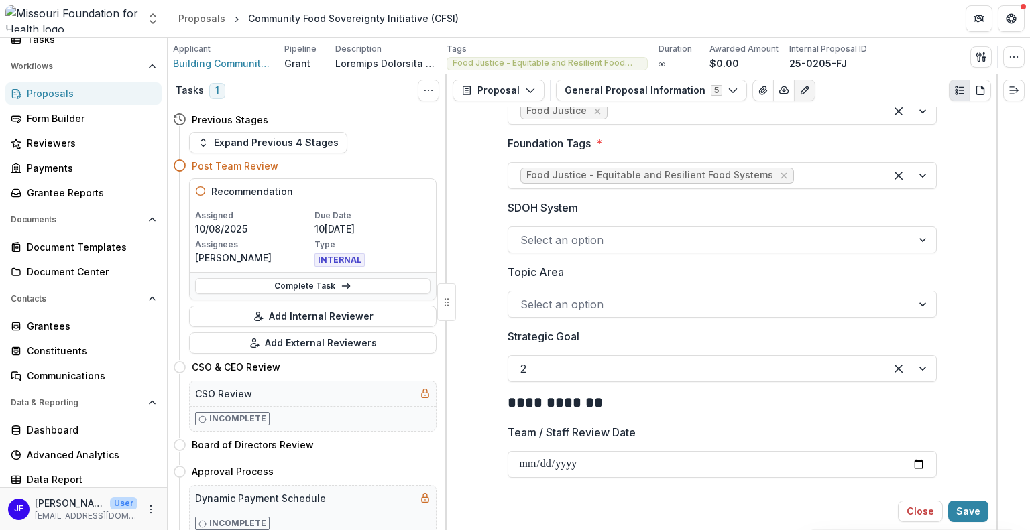
scroll to position [136, 0]
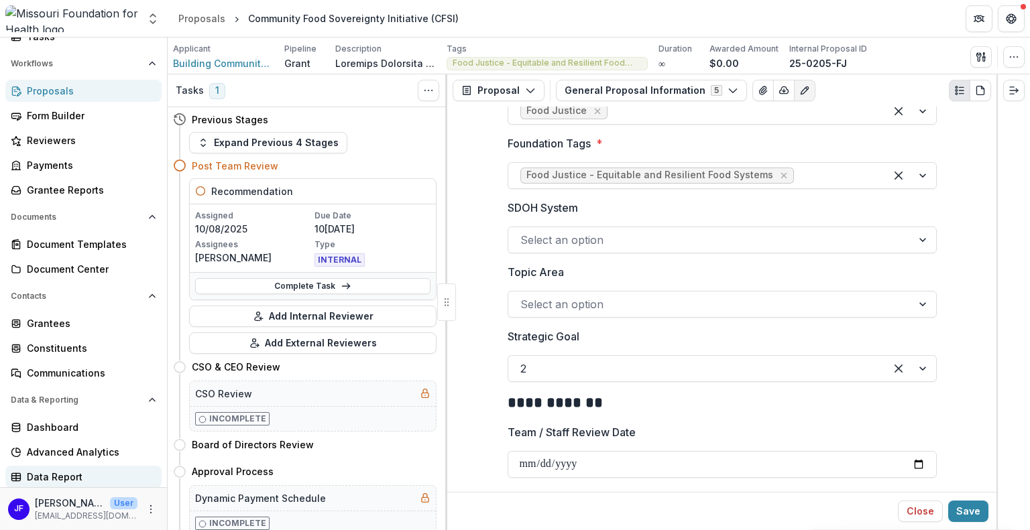
click at [52, 477] on div "Data Report" at bounding box center [89, 477] width 124 height 14
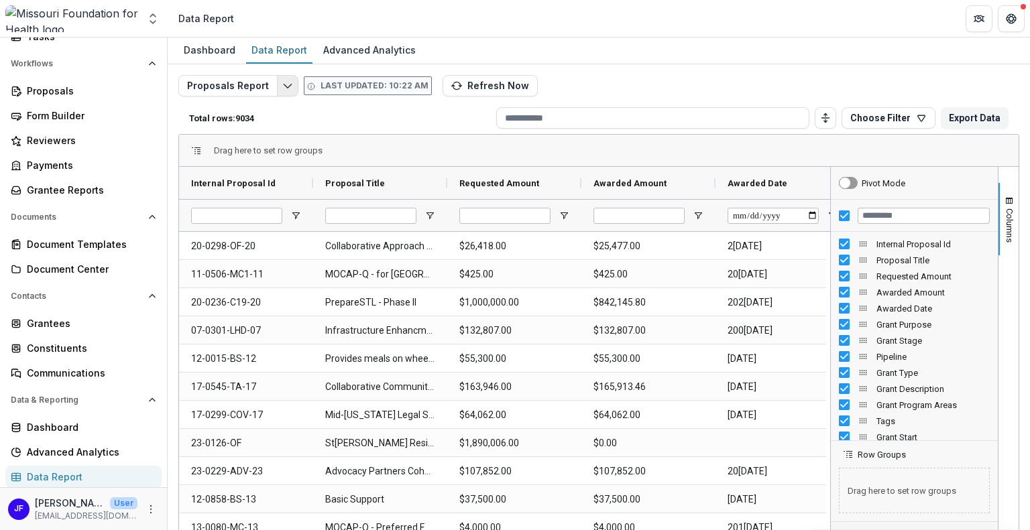
click at [286, 86] on icon "Edit selected report" at bounding box center [287, 85] width 11 height 11
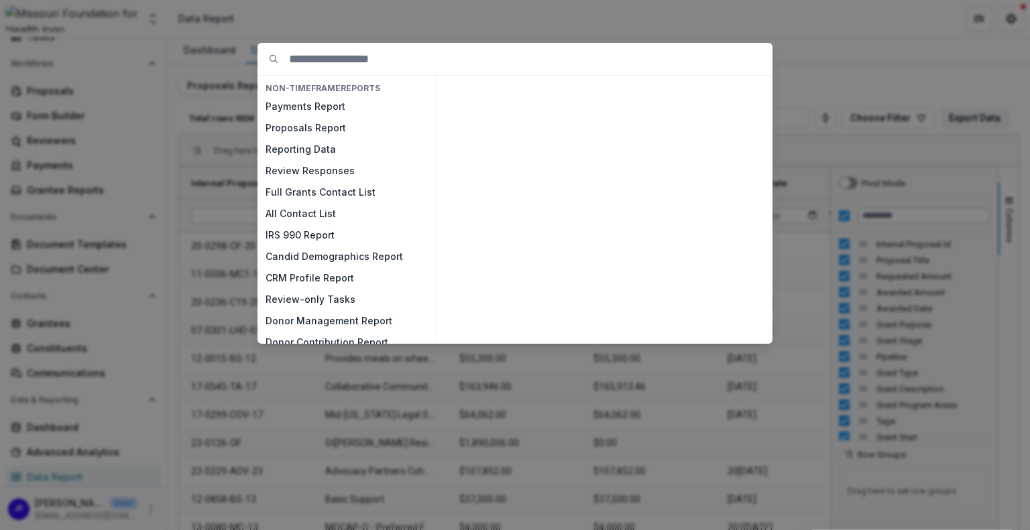
click at [550, 13] on div "NON-TIMEFRAME Reports Payments Report Proposals Report Reporting Data Review Re…" at bounding box center [515, 265] width 1030 height 530
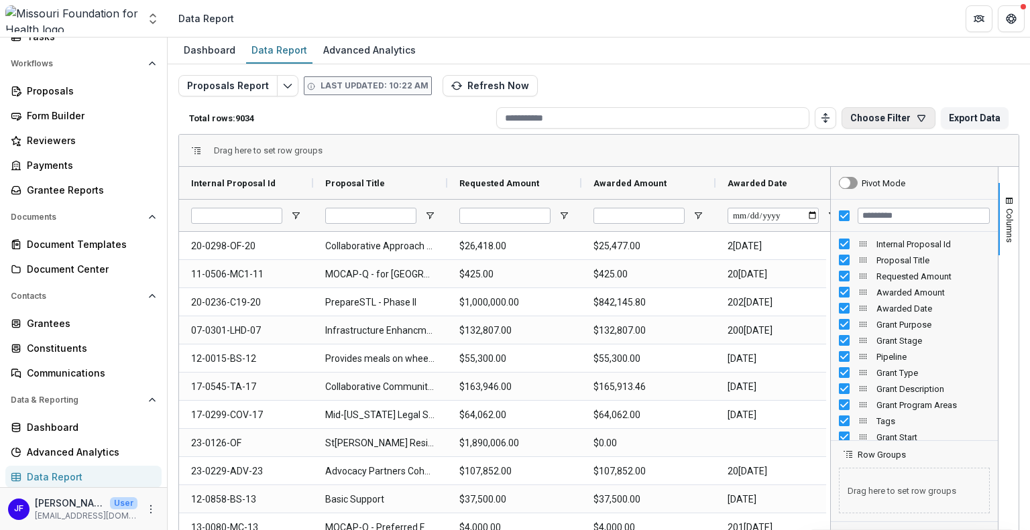
click at [878, 111] on button "Choose Filter" at bounding box center [888, 117] width 94 height 21
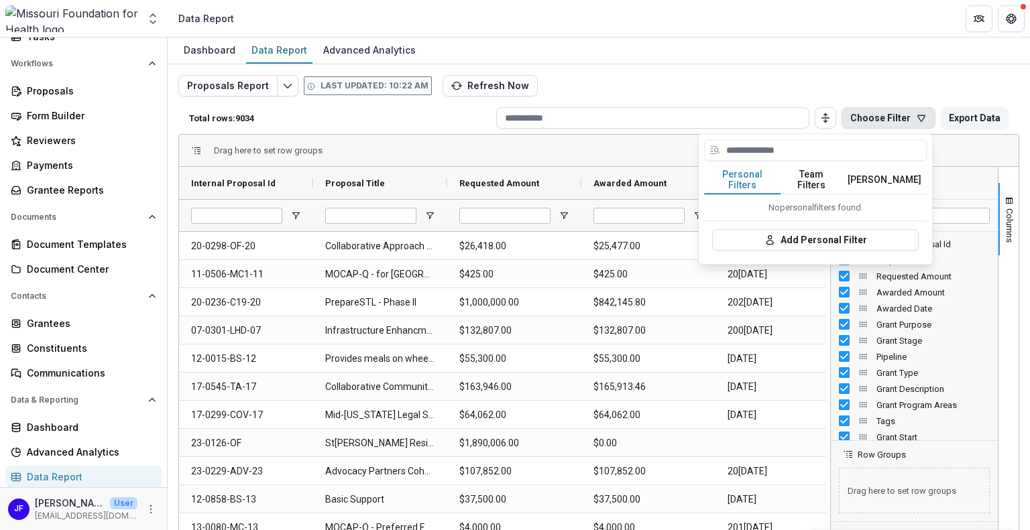
click at [878, 111] on button "Choose Filter" at bounding box center [888, 117] width 94 height 21
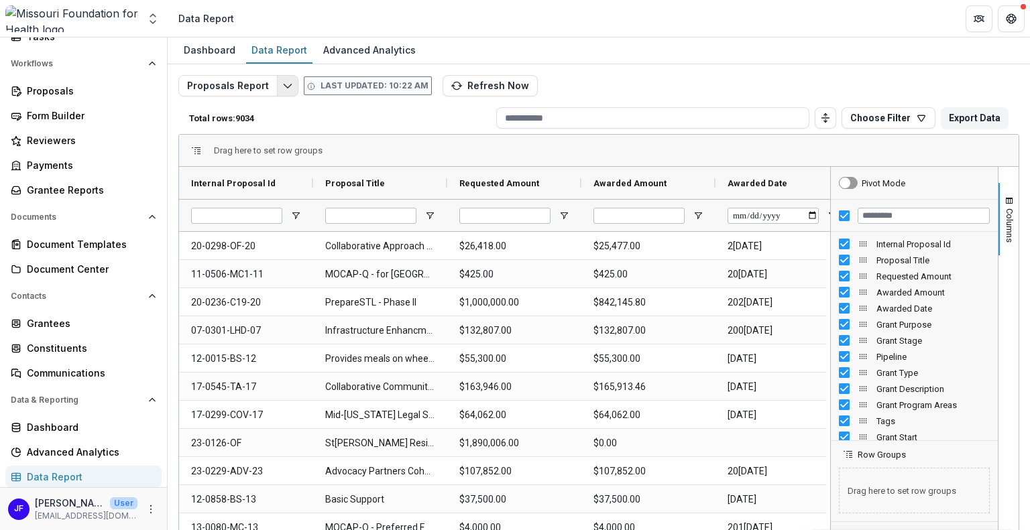
click at [282, 86] on icon "Edit selected report" at bounding box center [287, 85] width 11 height 11
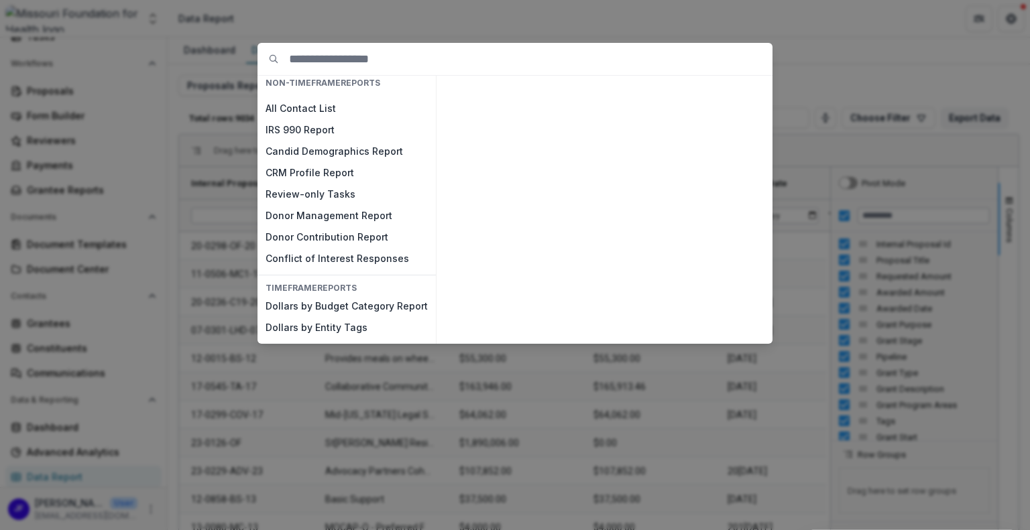
click at [493, 21] on div "NON-TIMEFRAME Reports Payments Report Proposals Report Reporting Data Review Re…" at bounding box center [515, 265] width 1030 height 530
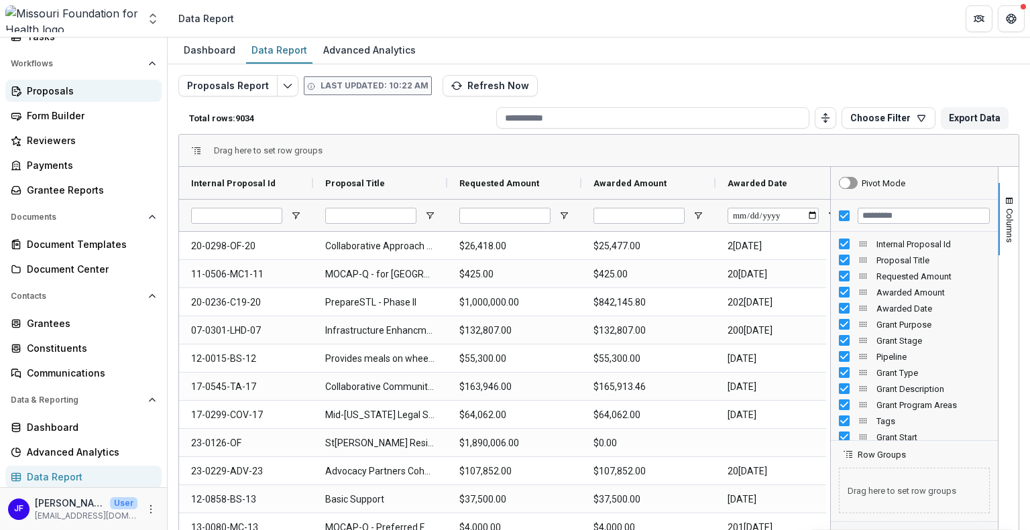
click at [42, 88] on div "Proposals" at bounding box center [89, 91] width 124 height 14
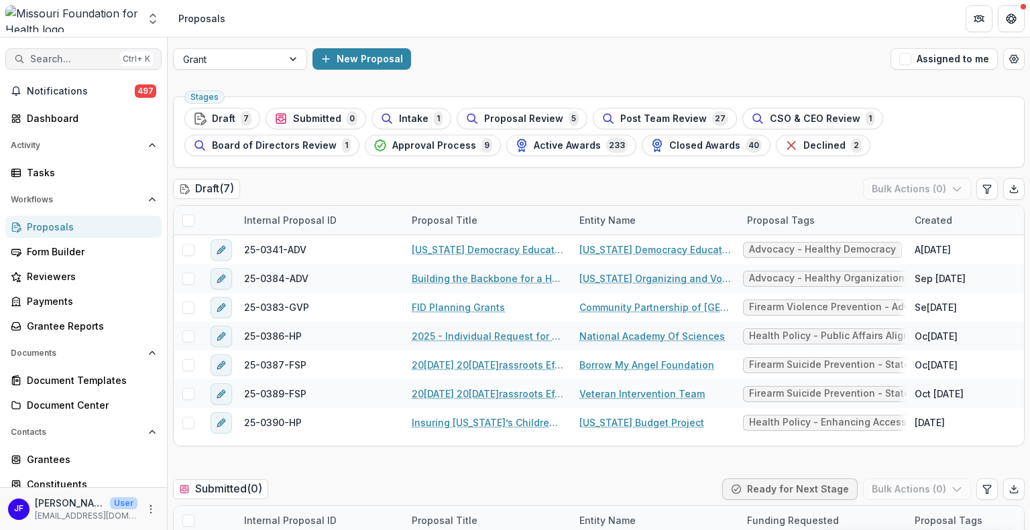
click at [65, 62] on span "Search..." at bounding box center [72, 59] width 84 height 11
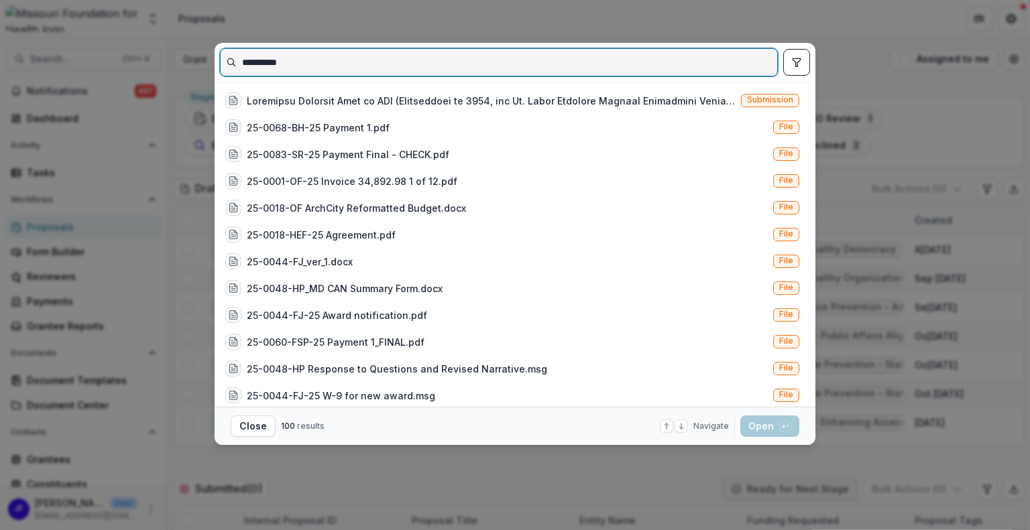
click at [279, 58] on input "**********" at bounding box center [499, 62] width 556 height 21
click at [319, 58] on input "**********" at bounding box center [499, 62] width 556 height 21
type input "**********"
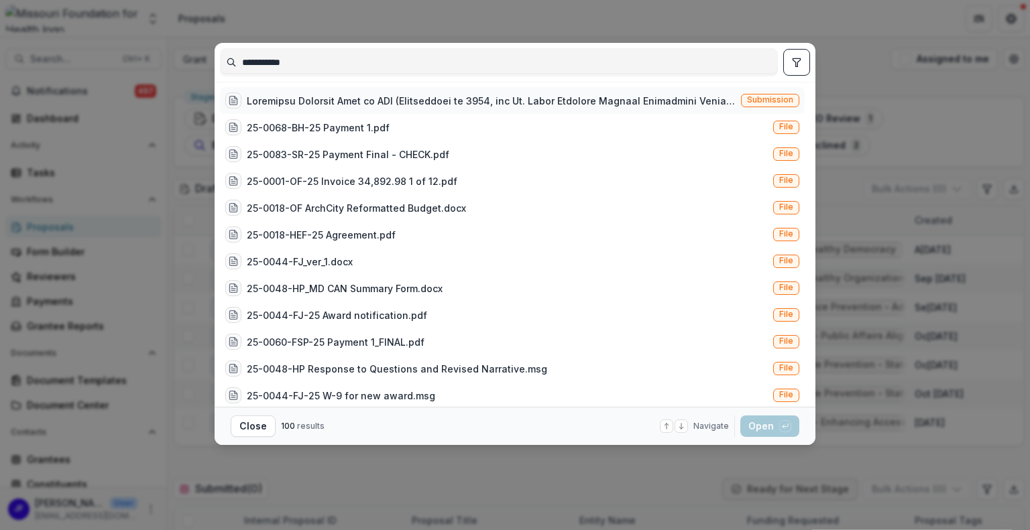
click at [577, 99] on div at bounding box center [491, 101] width 489 height 14
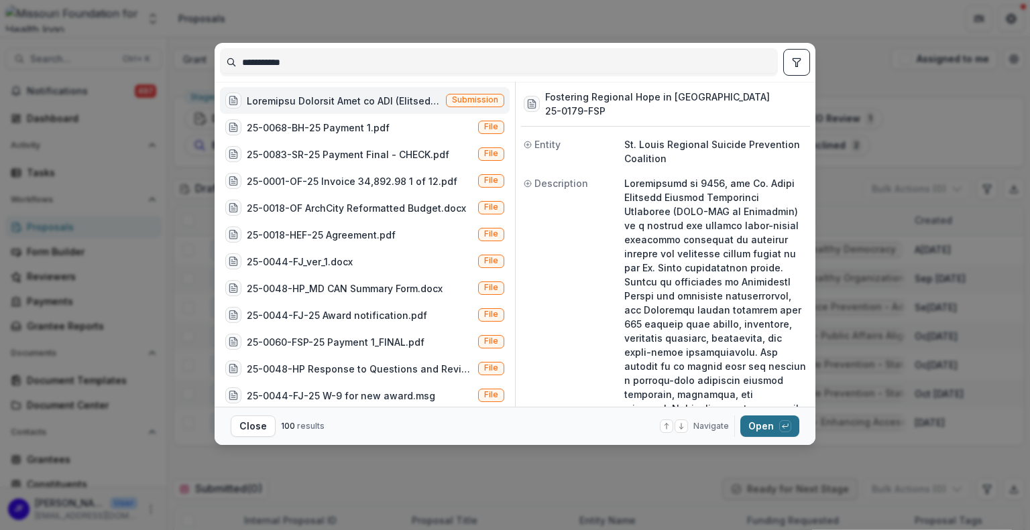
click at [752, 428] on button "Open with enter key" at bounding box center [769, 426] width 59 height 21
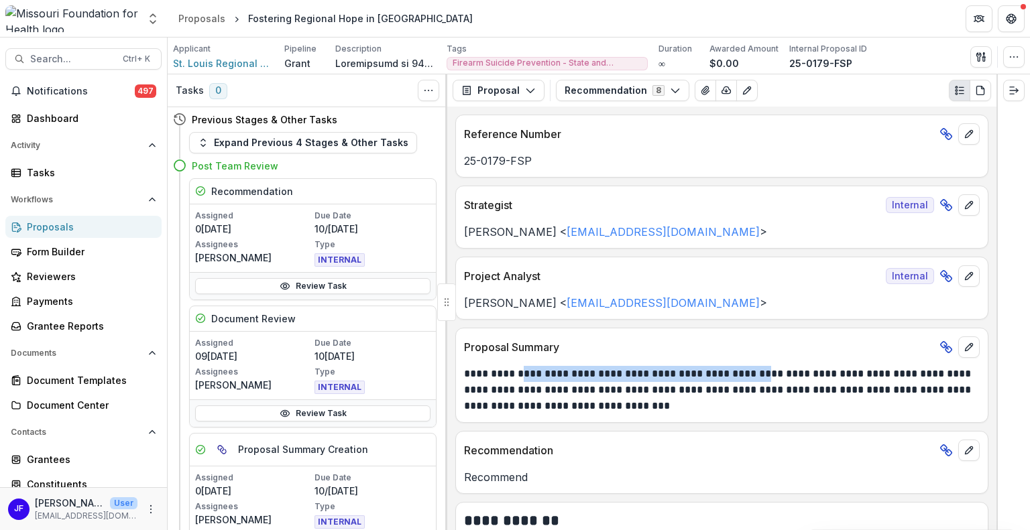
drag, startPoint x: 759, startPoint y: 368, endPoint x: 522, endPoint y: 369, distance: 236.7
click at [522, 369] on p "**********" at bounding box center [720, 390] width 512 height 48
copy p "**********"
click at [65, 229] on div "Proposals" at bounding box center [89, 227] width 124 height 14
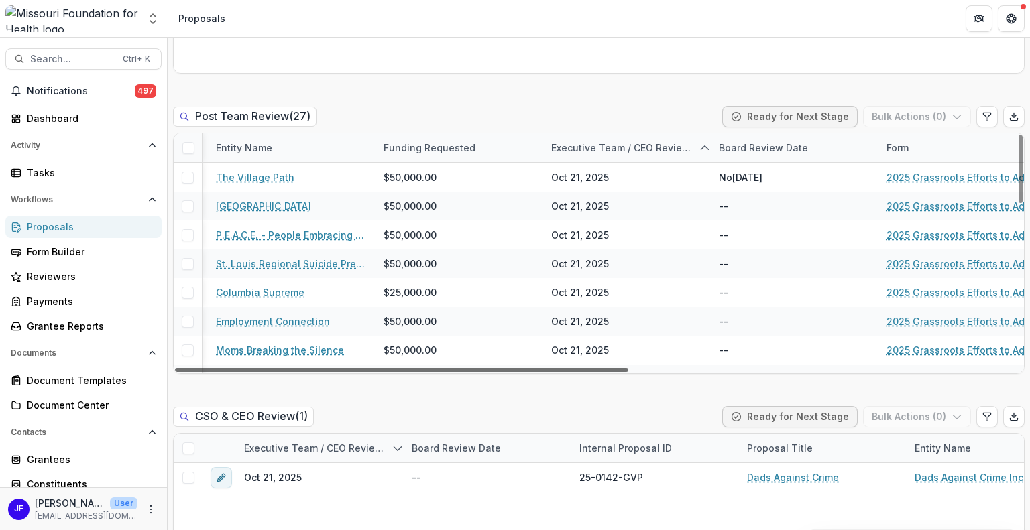
scroll to position [0, 724]
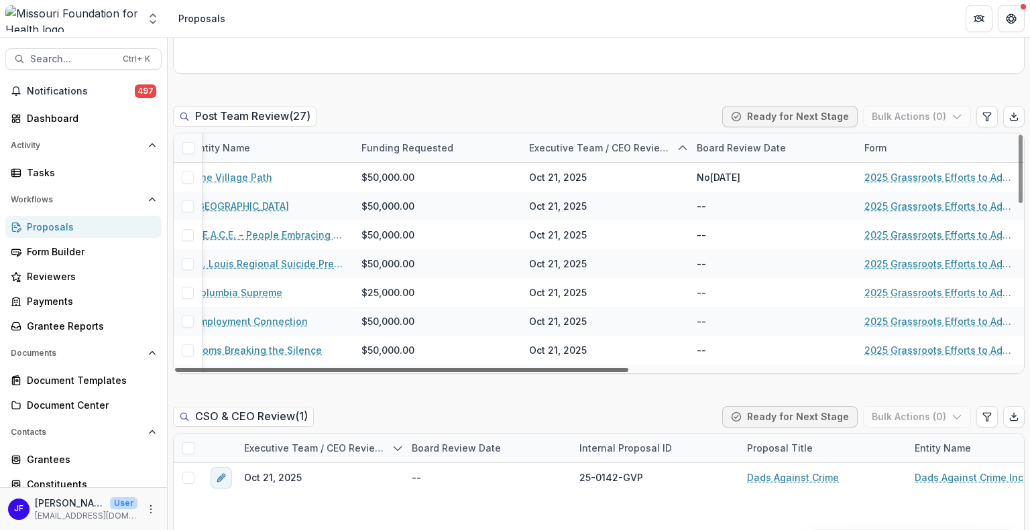
drag, startPoint x: 440, startPoint y: 368, endPoint x: 848, endPoint y: 352, distance: 408.6
click at [628, 368] on div at bounding box center [401, 370] width 453 height 4
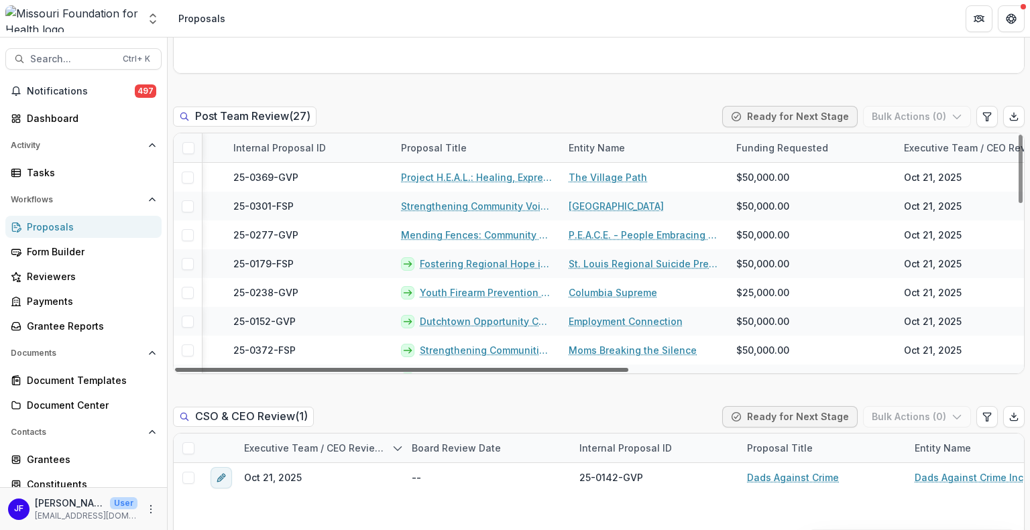
scroll to position [0, 350]
drag, startPoint x: 574, startPoint y: 367, endPoint x: 375, endPoint y: 351, distance: 199.8
click at [375, 368] on div at bounding box center [401, 370] width 453 height 4
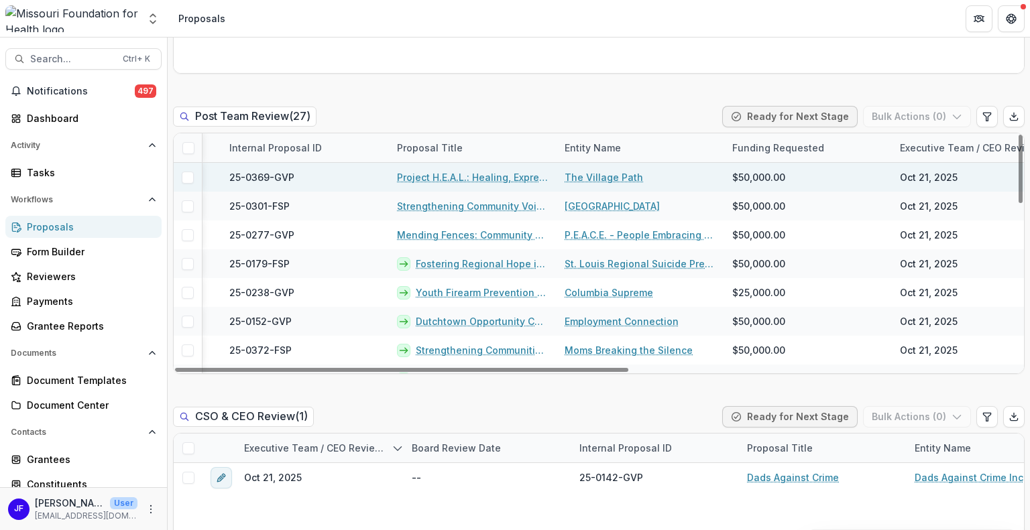
click at [442, 175] on link "Project H.E.A.L.: Healing, Expression, Affirmation, Liberation" at bounding box center [473, 177] width 152 height 14
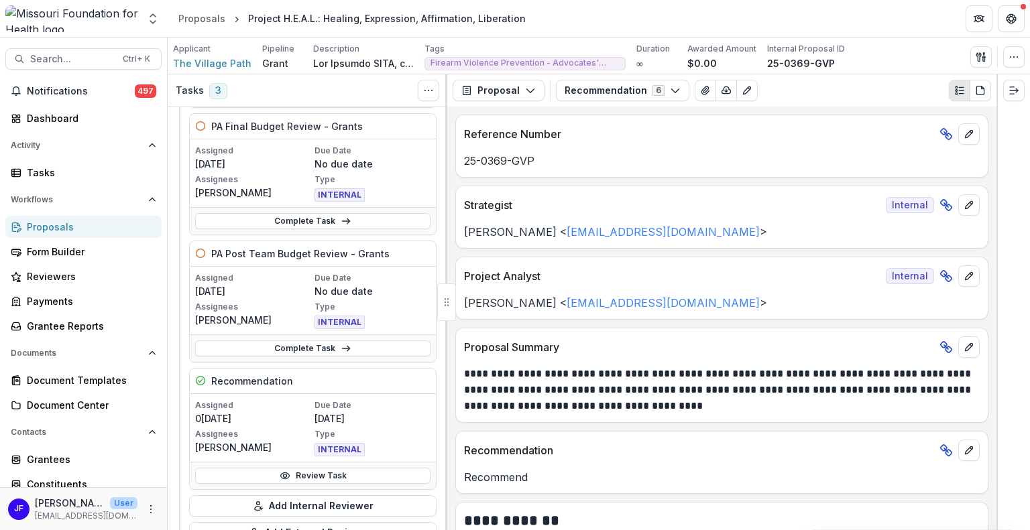
scroll to position [201, 0]
click at [371, 219] on link "Complete Task" at bounding box center [312, 220] width 235 height 16
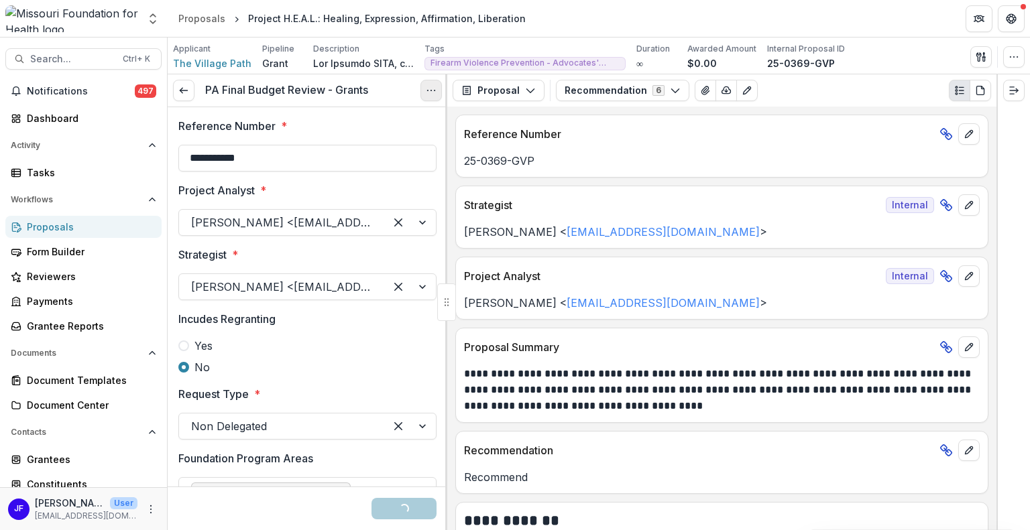
click at [432, 88] on icon "Options" at bounding box center [431, 90] width 11 height 11
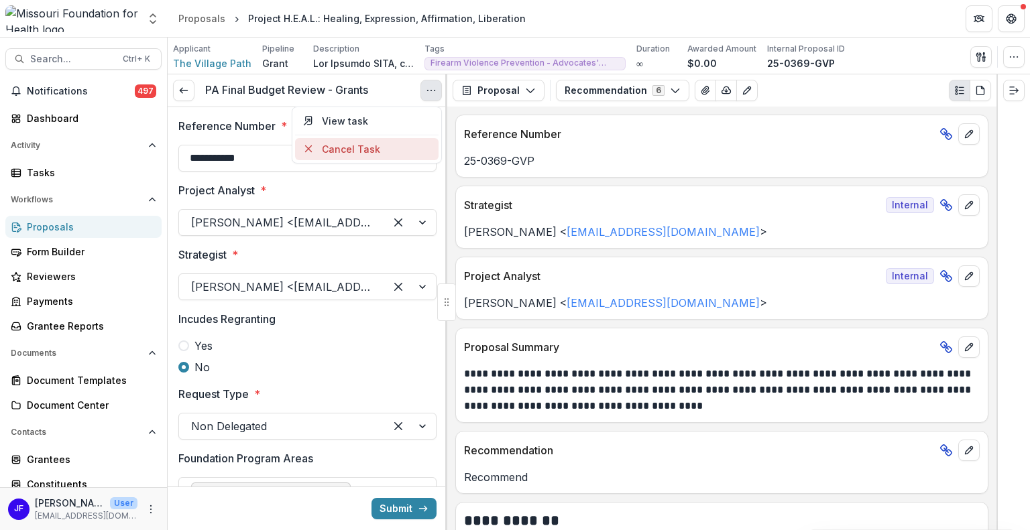
click at [345, 149] on button "Cancel Task" at bounding box center [366, 149] width 143 height 22
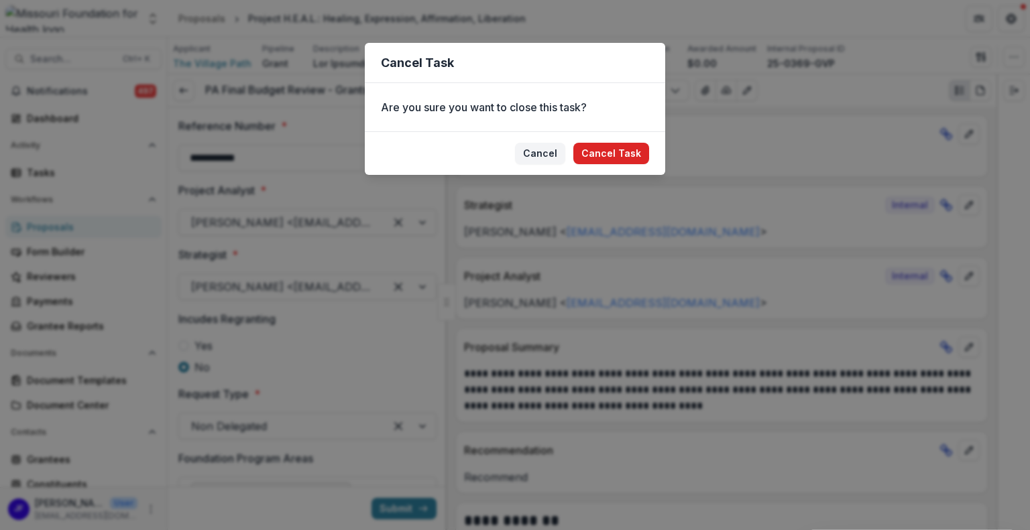
click at [605, 152] on button "Cancel Task" at bounding box center [611, 153] width 76 height 21
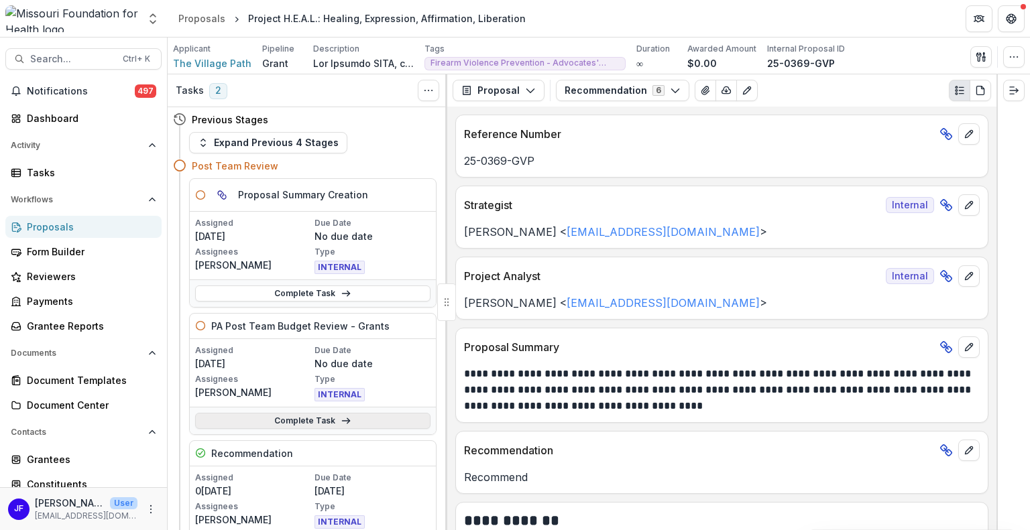
click at [310, 417] on link "Complete Task" at bounding box center [312, 421] width 235 height 16
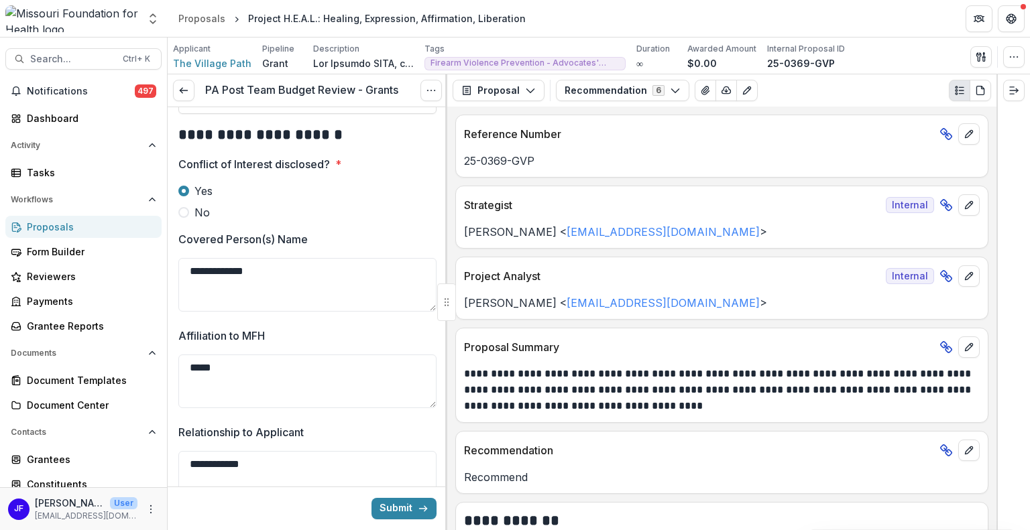
scroll to position [67, 0]
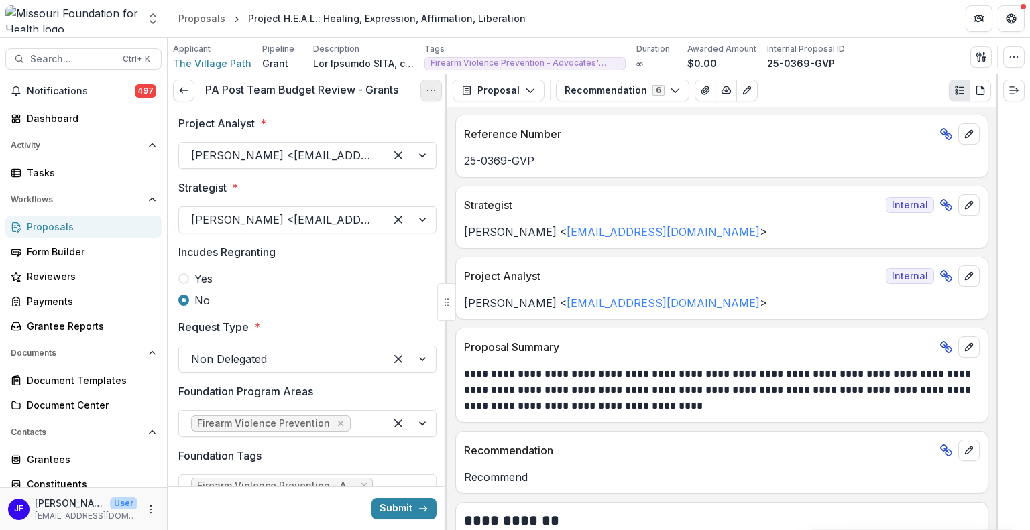
click at [430, 92] on icon "Options" at bounding box center [431, 90] width 11 height 11
click at [359, 148] on button "Cancel Task" at bounding box center [366, 149] width 143 height 22
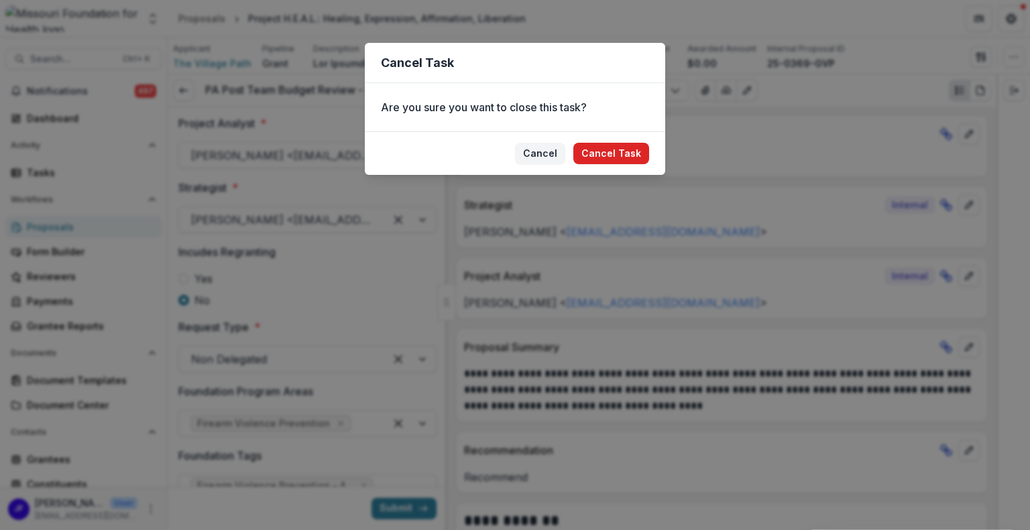
click at [607, 150] on button "Cancel Task" at bounding box center [611, 153] width 76 height 21
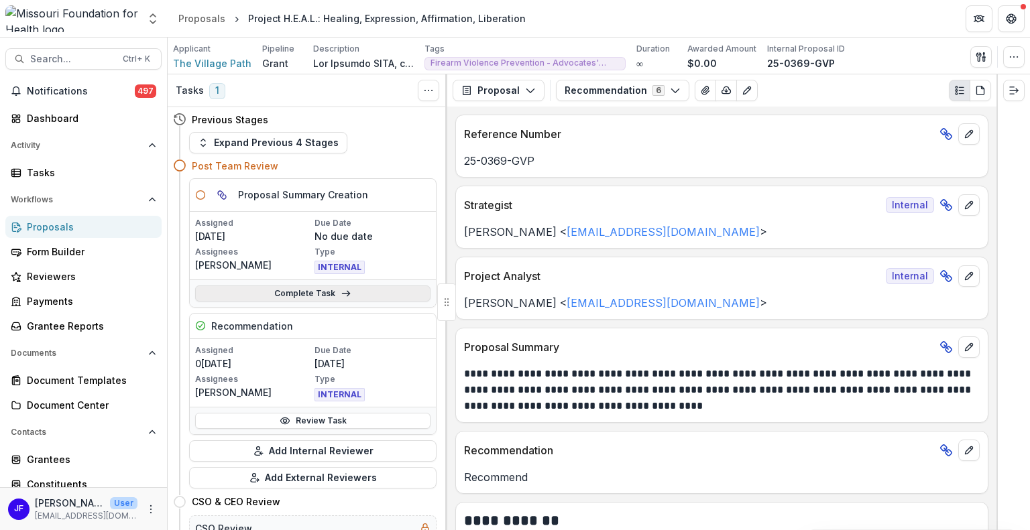
click at [306, 294] on link "Complete Task" at bounding box center [312, 294] width 235 height 16
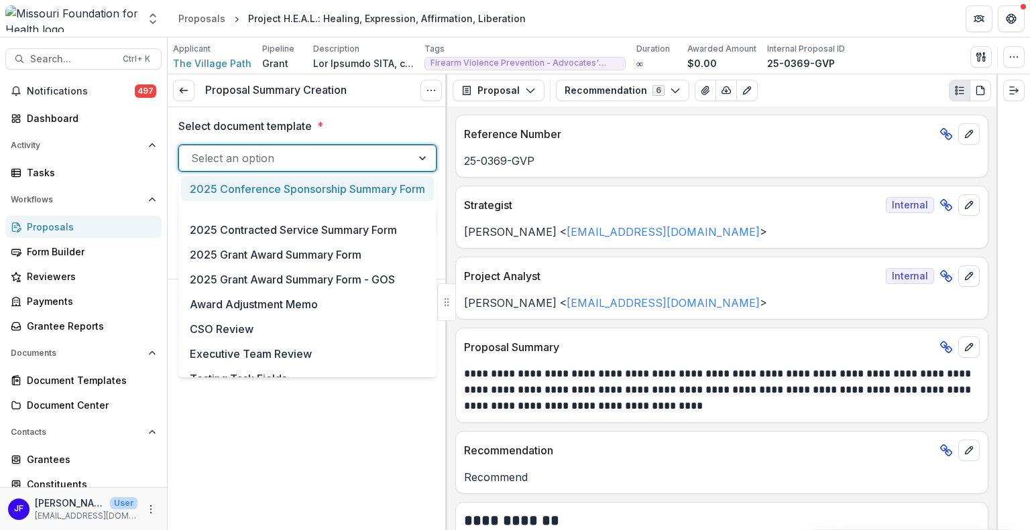
click at [420, 158] on div at bounding box center [424, 157] width 24 height 25
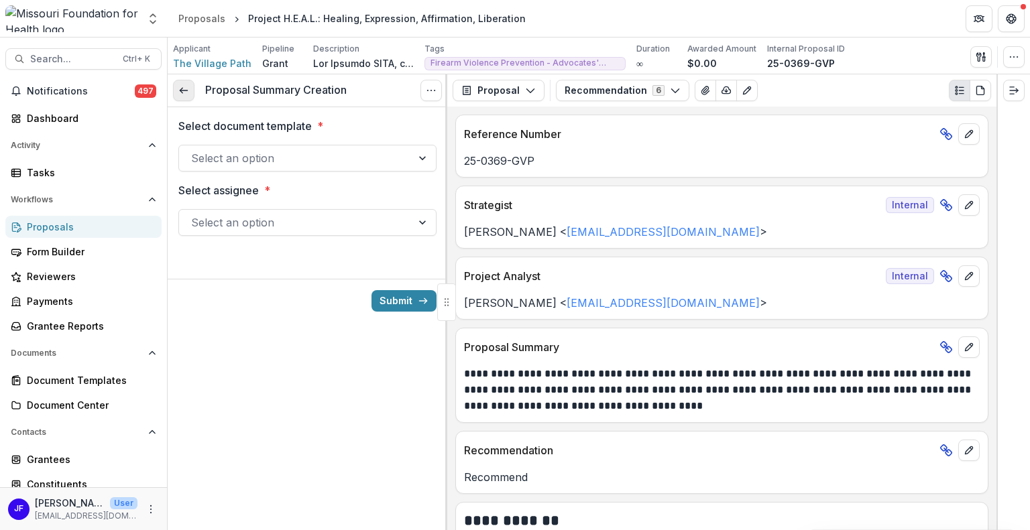
click at [185, 86] on icon at bounding box center [183, 90] width 11 height 11
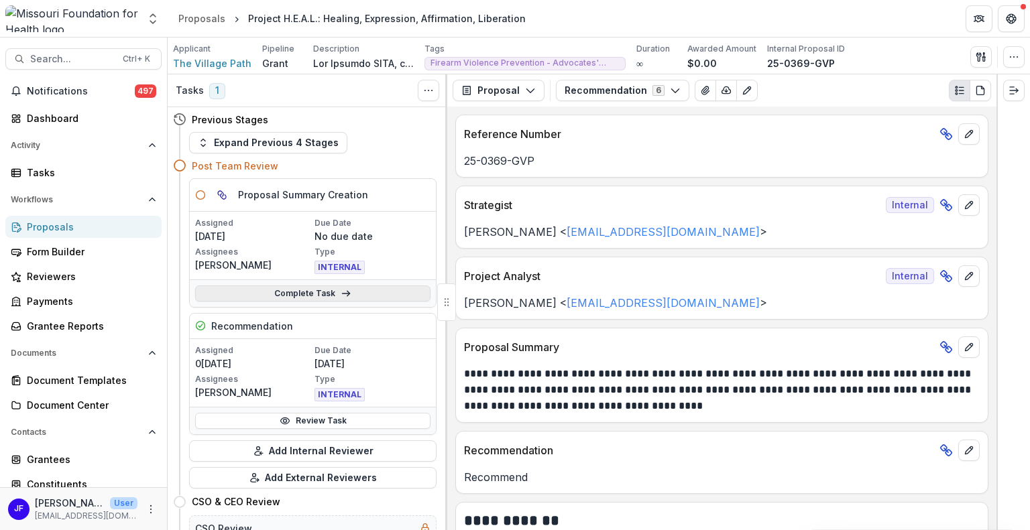
click at [305, 293] on link "Complete Task" at bounding box center [312, 294] width 235 height 16
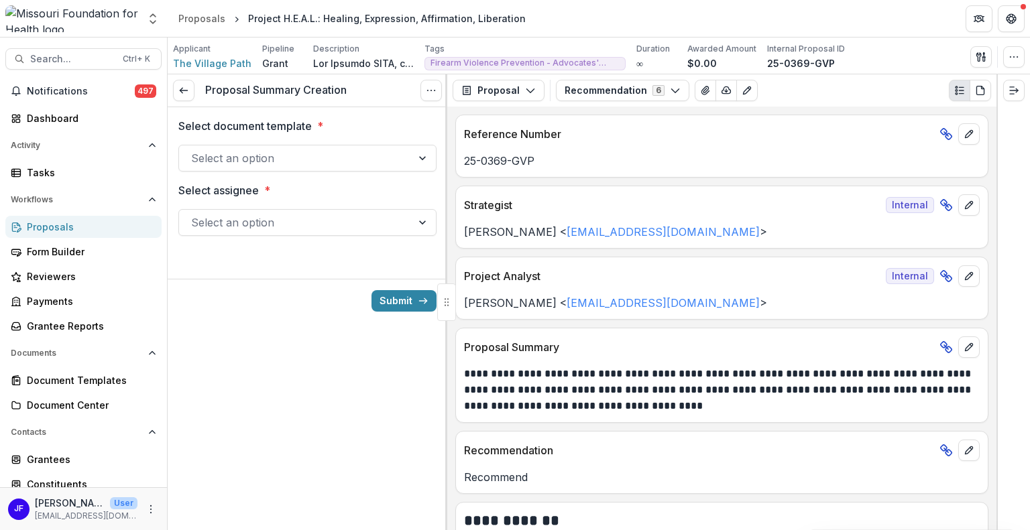
click at [424, 156] on div at bounding box center [424, 157] width 24 height 25
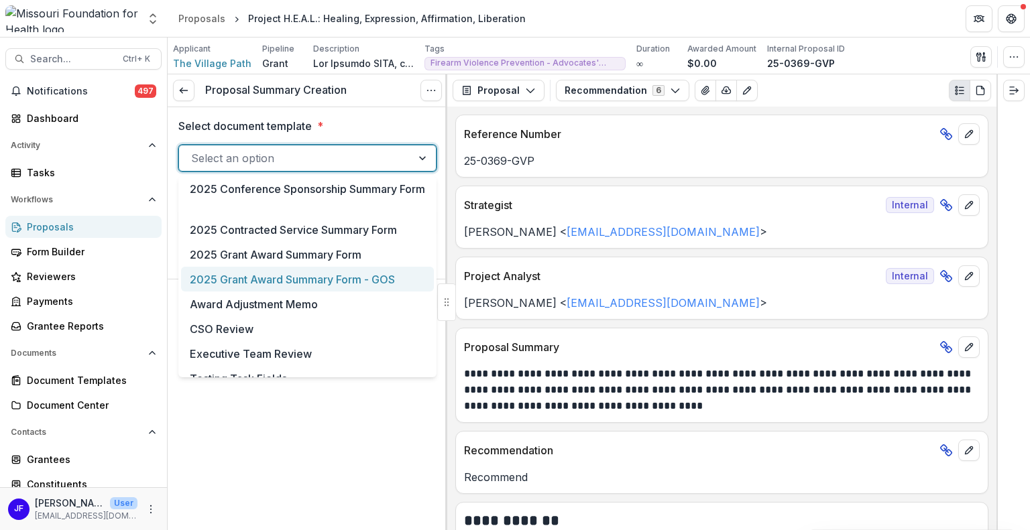
click at [349, 278] on div "2025 Grant Award Summary Form - GOS" at bounding box center [307, 279] width 253 height 25
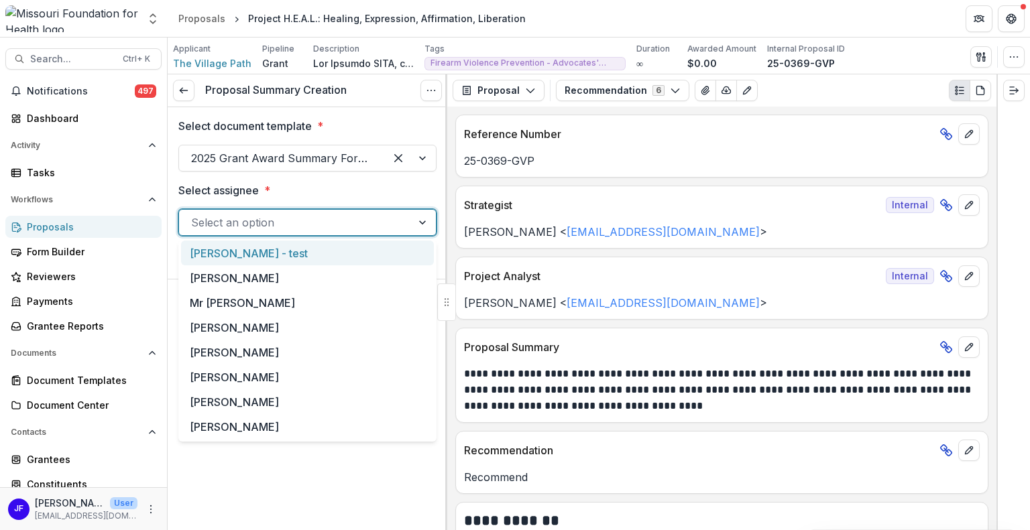
click at [424, 224] on div at bounding box center [424, 222] width 24 height 25
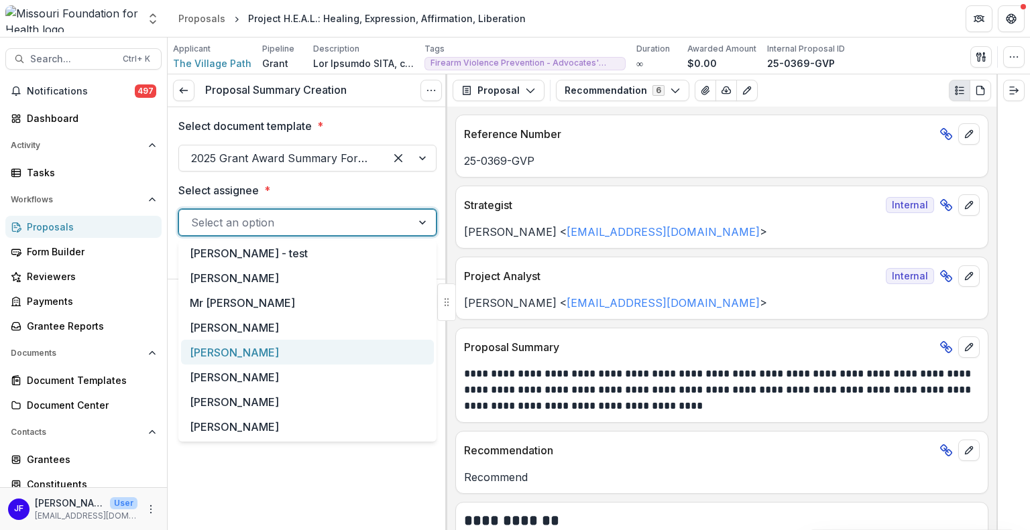
click at [314, 348] on div "[PERSON_NAME]" at bounding box center [307, 352] width 253 height 25
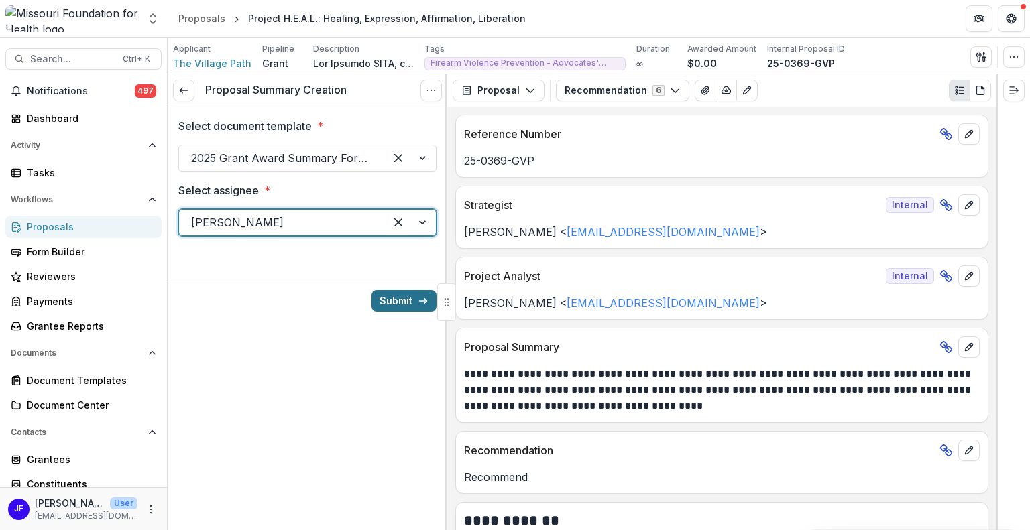
click at [398, 305] on button "Submit" at bounding box center [403, 300] width 65 height 21
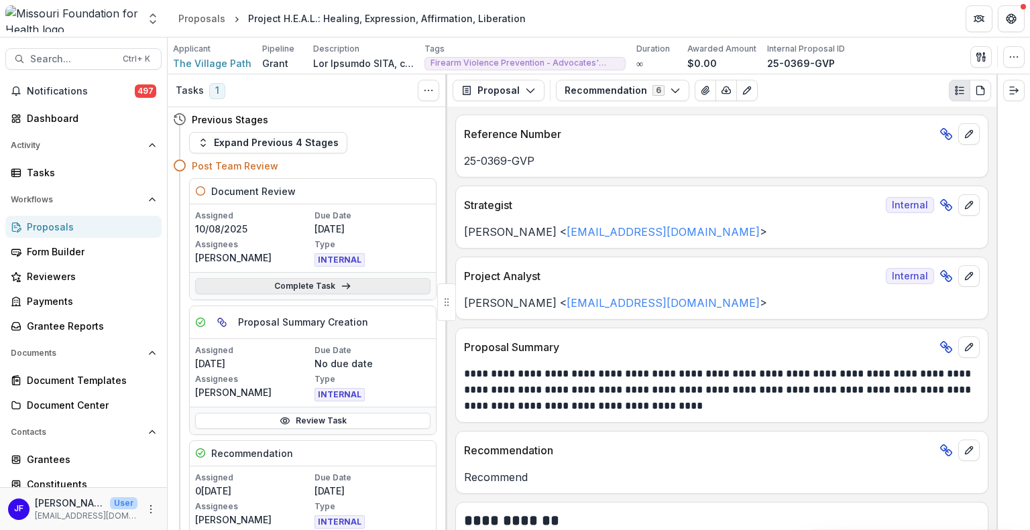
click at [327, 286] on link "Complete Task" at bounding box center [312, 286] width 235 height 16
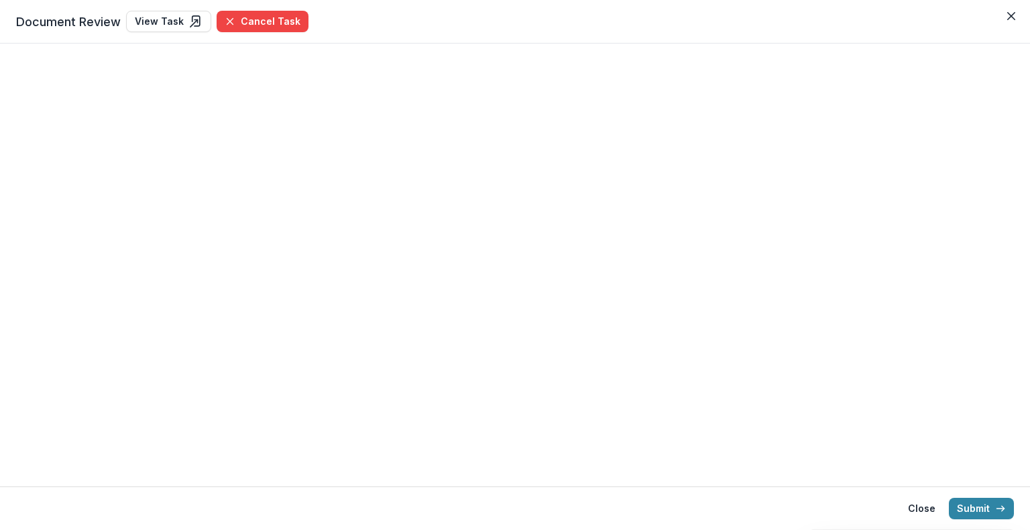
select select "**********"
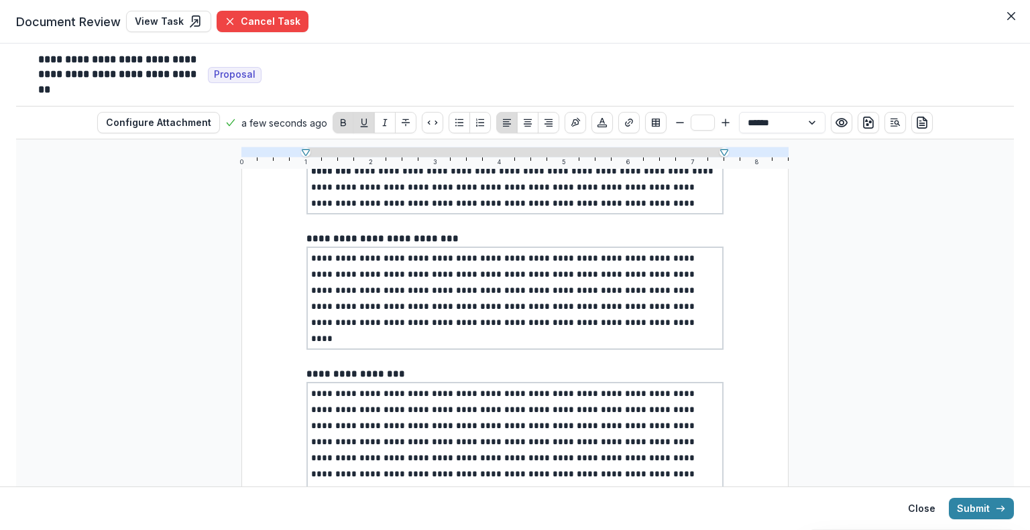
scroll to position [536, 0]
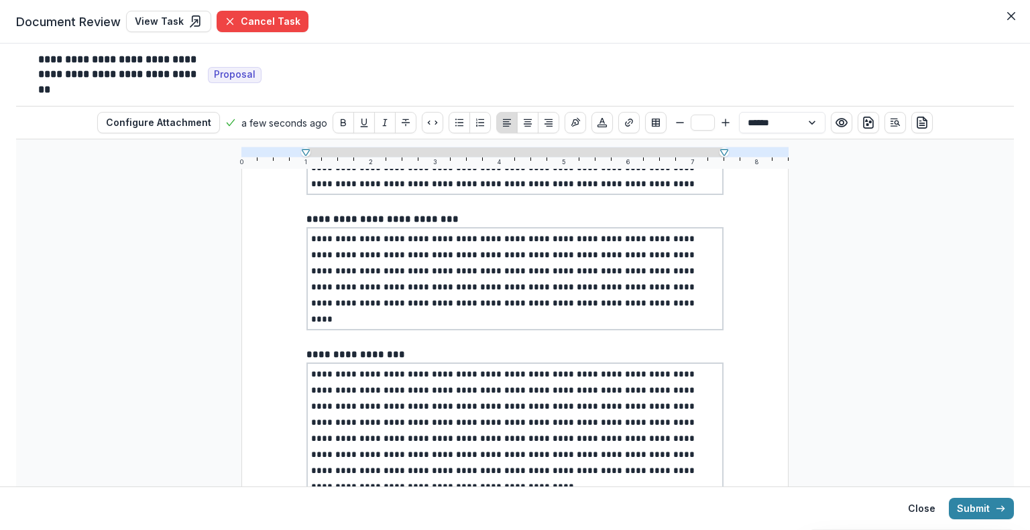
type input "**"
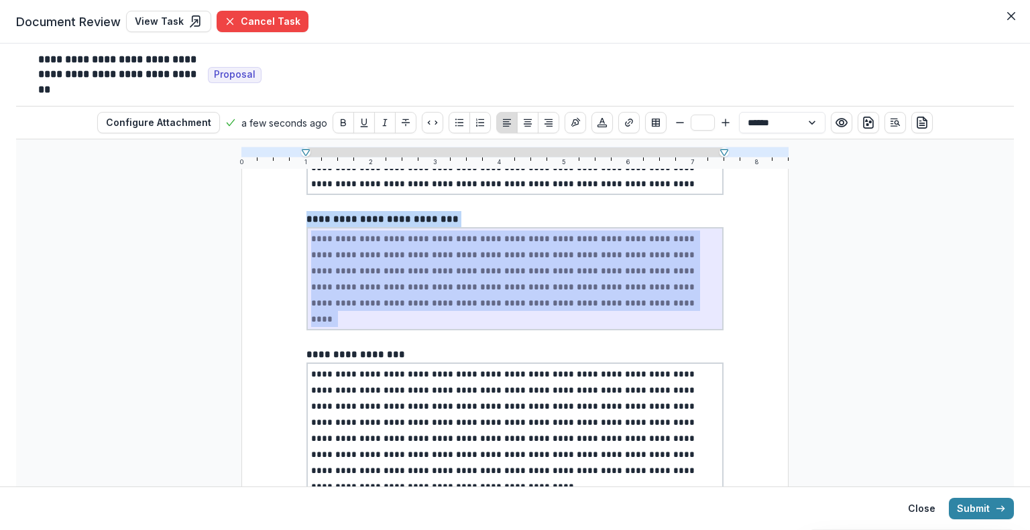
drag, startPoint x: 560, startPoint y: 298, endPoint x: 293, endPoint y: 235, distance: 274.2
click at [293, 235] on div "**********" at bounding box center [514, 100] width 547 height 925
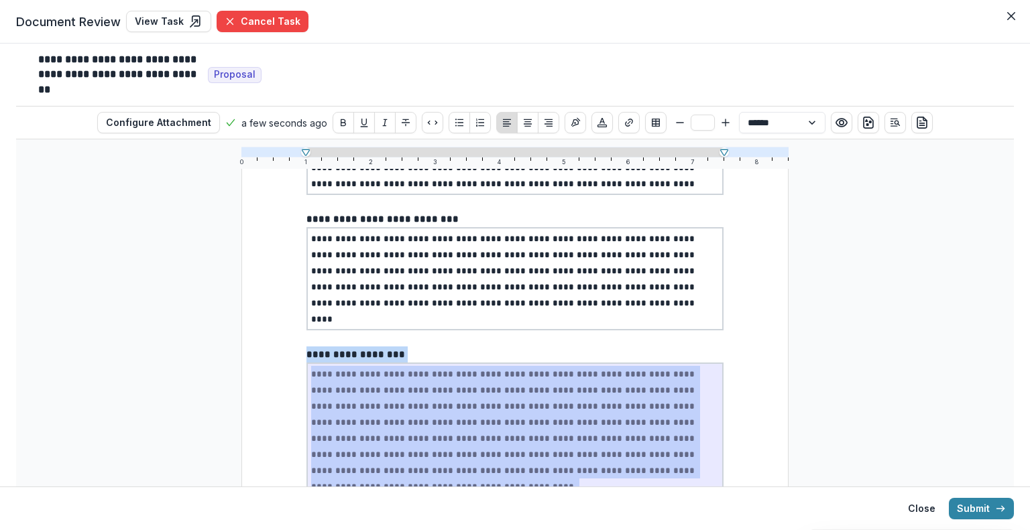
drag, startPoint x: 623, startPoint y: 453, endPoint x: 290, endPoint y: 343, distance: 350.7
click at [290, 343] on div "**********" at bounding box center [514, 100] width 547 height 925
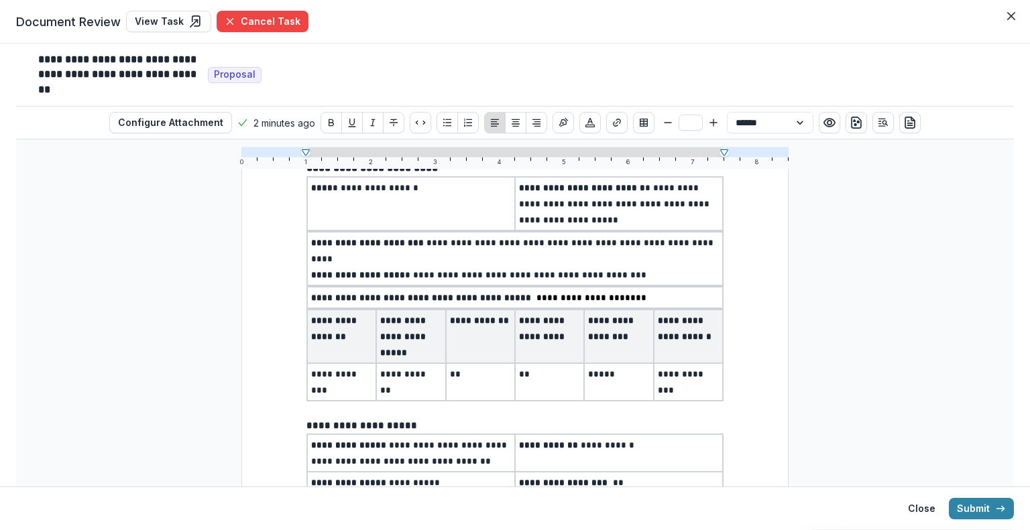
scroll to position [0, 0]
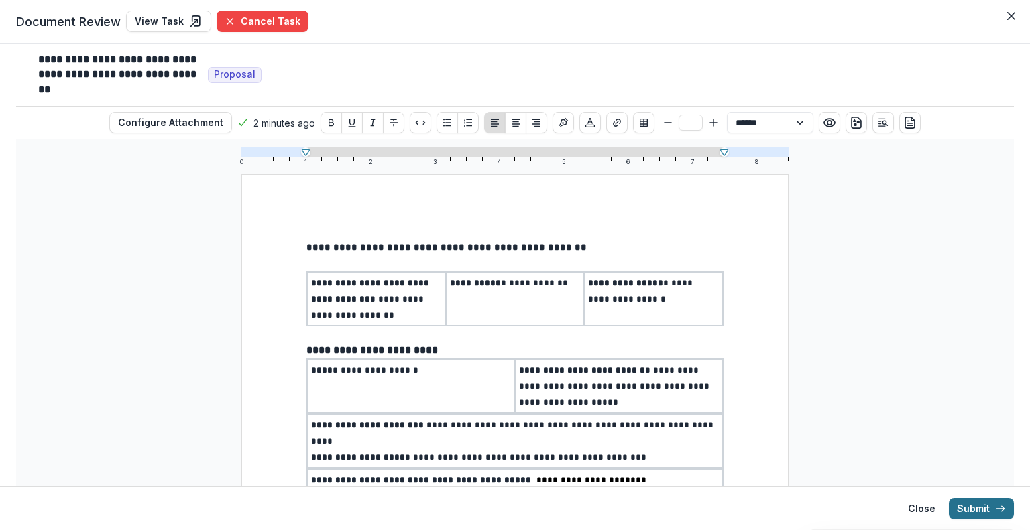
click at [960, 504] on button "Submit" at bounding box center [981, 508] width 65 height 21
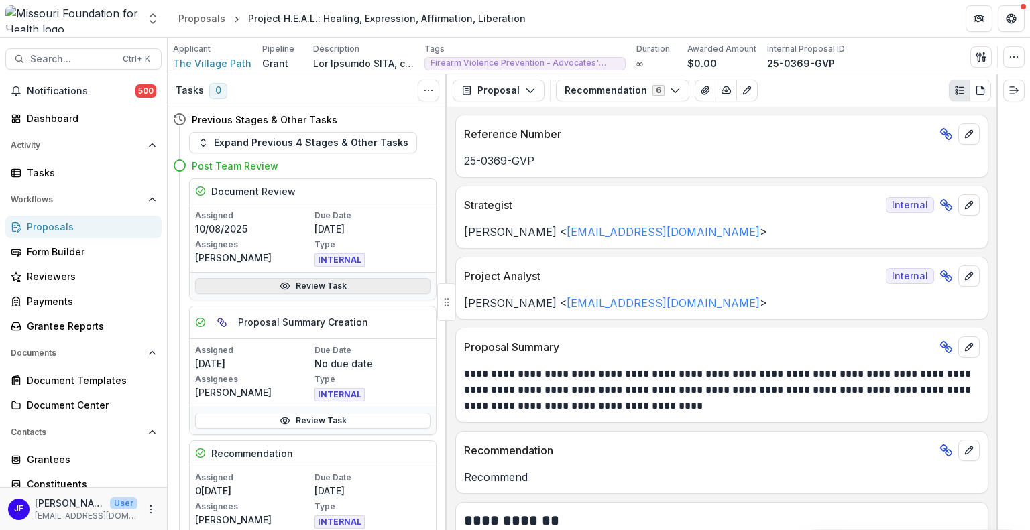
click at [305, 286] on link "Review Task" at bounding box center [312, 286] width 235 height 16
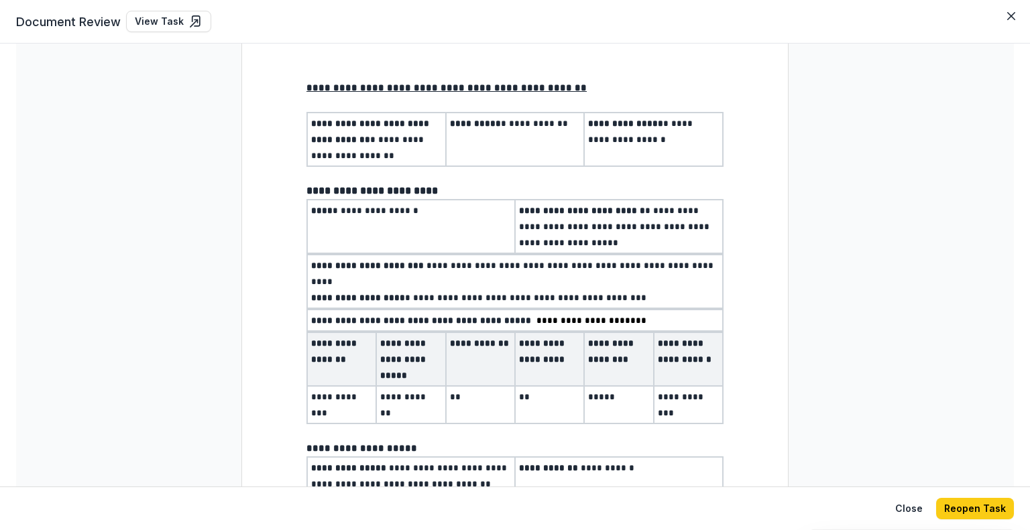
scroll to position [201, 0]
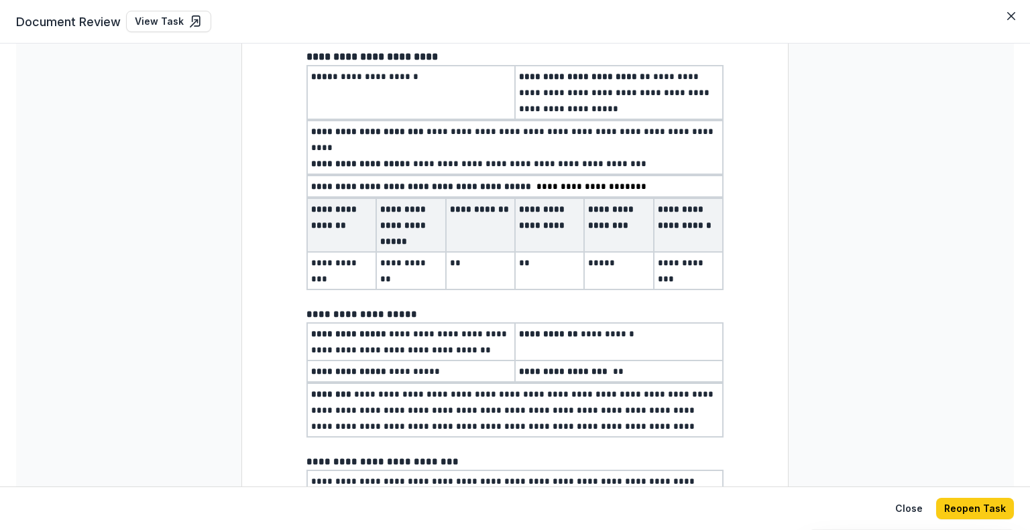
click at [392, 368] on div "**********" at bounding box center [514, 343] width 417 height 795
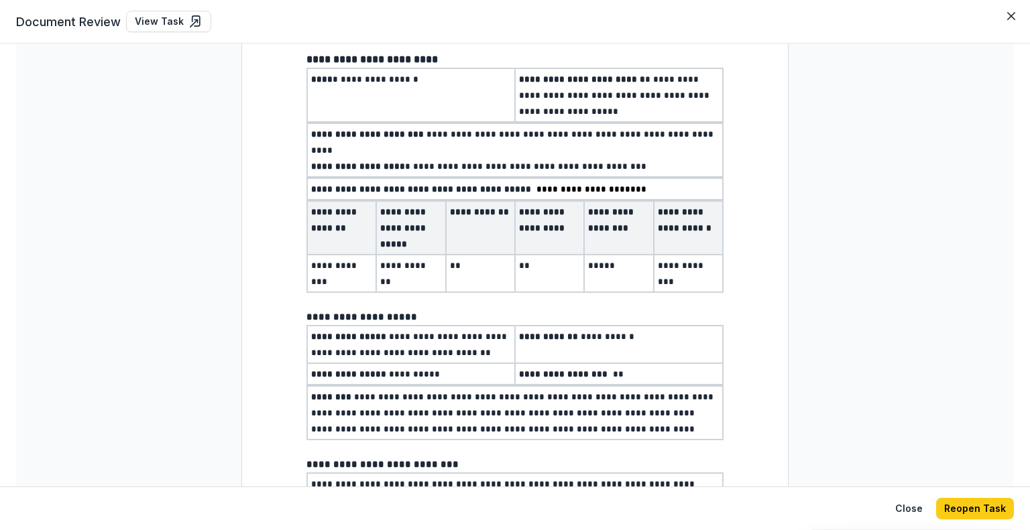
scroll to position [303, 0]
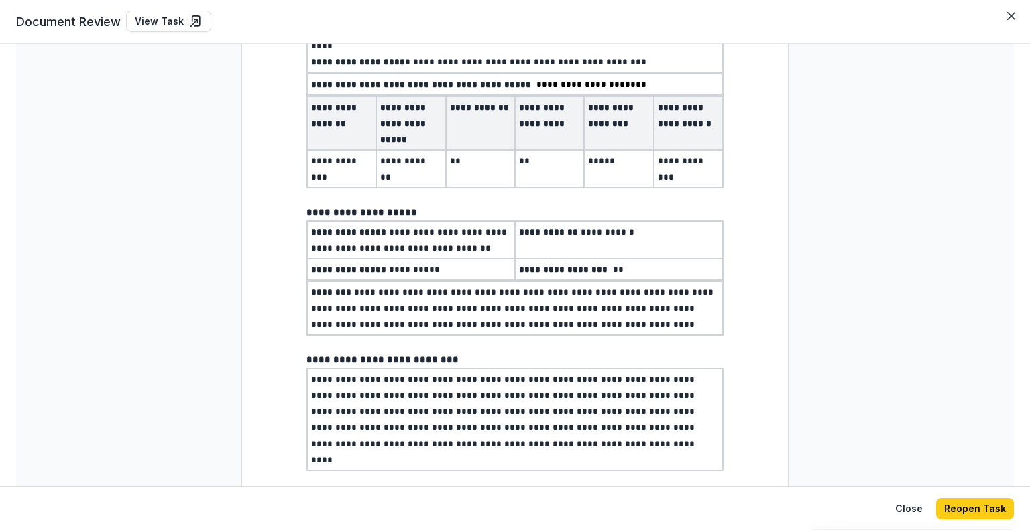
click at [390, 261] on div "**********" at bounding box center [514, 241] width 417 height 795
click at [394, 265] on span "**********" at bounding box center [376, 269] width 131 height 9
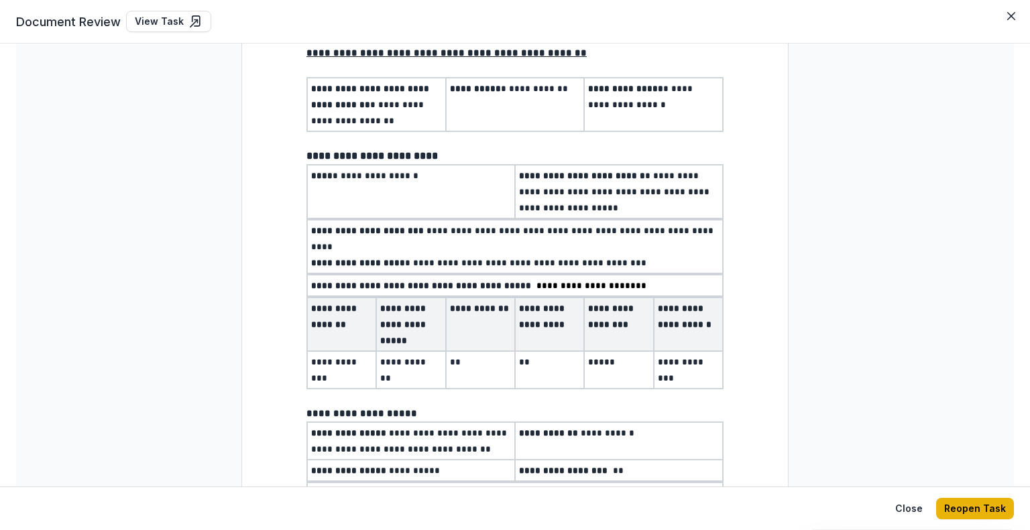
click at [970, 512] on button "Reopen Task" at bounding box center [975, 508] width 78 height 21
select select "**********"
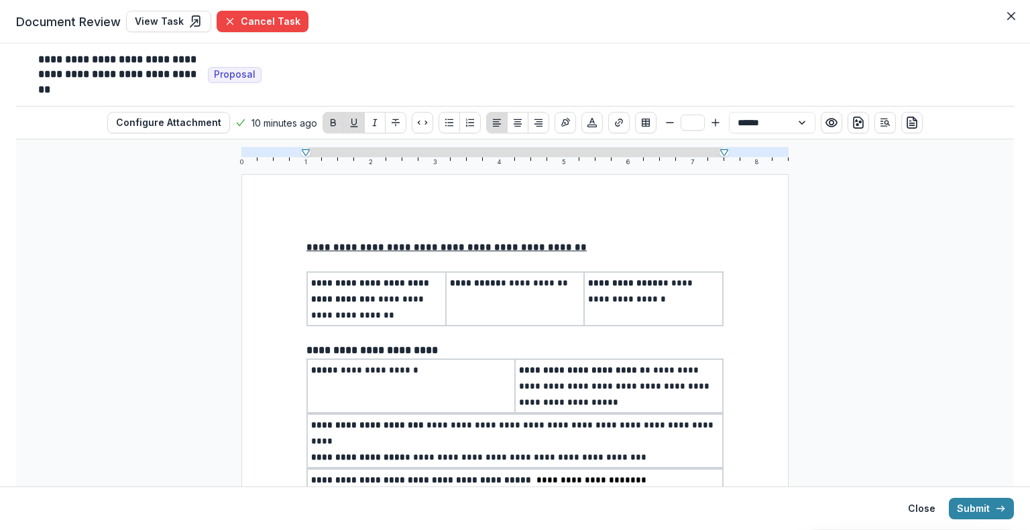
type input "**"
drag, startPoint x: 390, startPoint y: 284, endPoint x: 305, endPoint y: 281, distance: 85.2
click at [307, 281] on td "**********" at bounding box center [376, 299] width 139 height 54
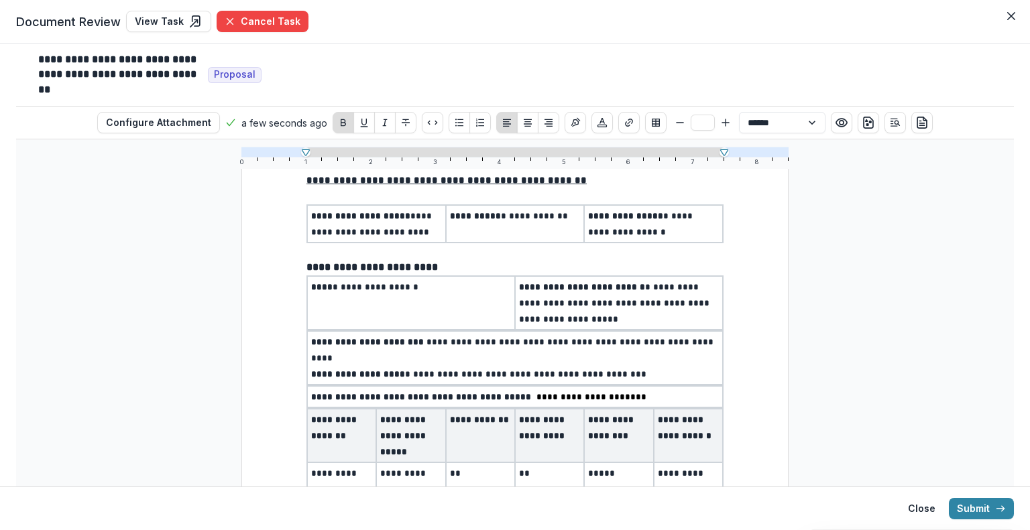
scroll to position [134, 0]
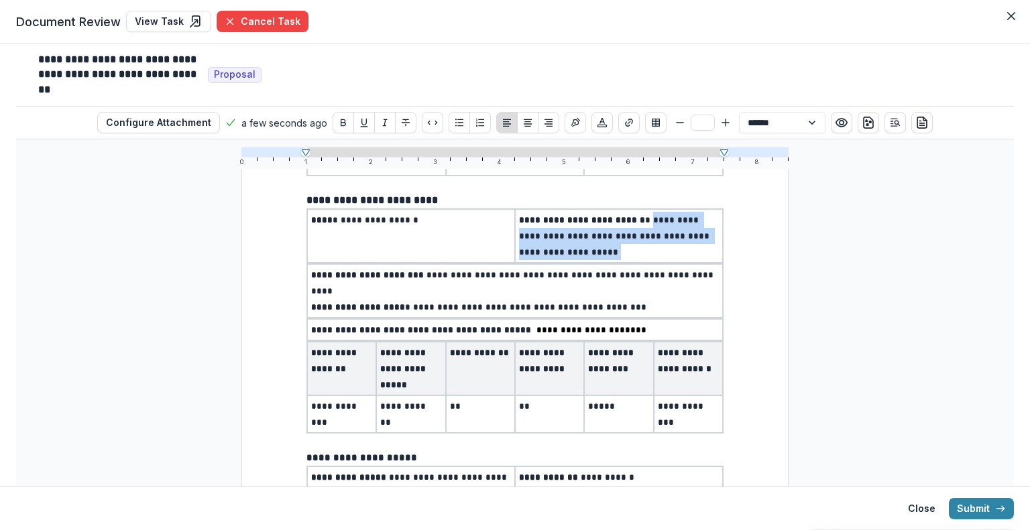
drag, startPoint x: 665, startPoint y: 245, endPoint x: 646, endPoint y: 219, distance: 31.6
click at [646, 219] on p "**********" at bounding box center [619, 236] width 200 height 48
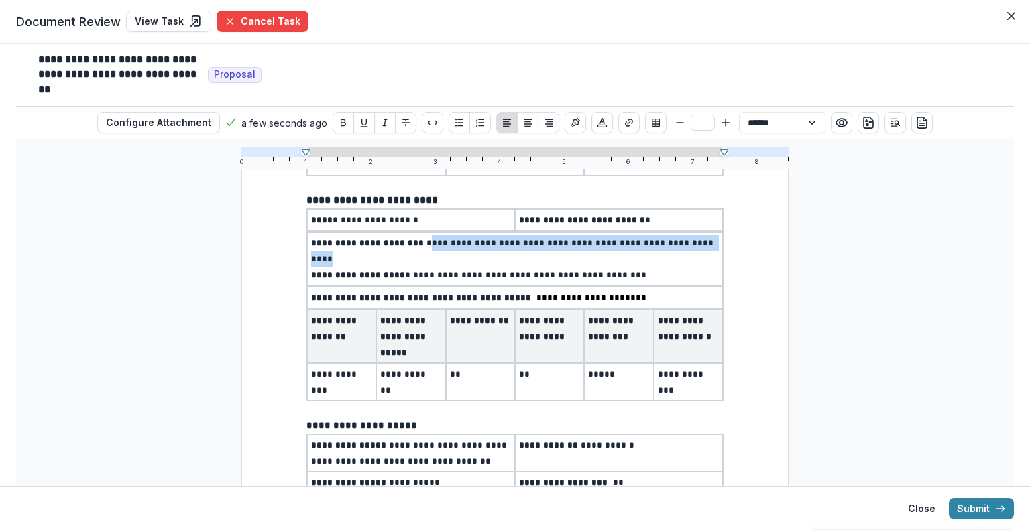
drag, startPoint x: 465, startPoint y: 256, endPoint x: 418, endPoint y: 243, distance: 48.0
click at [418, 243] on span "**********" at bounding box center [513, 251] width 405 height 25
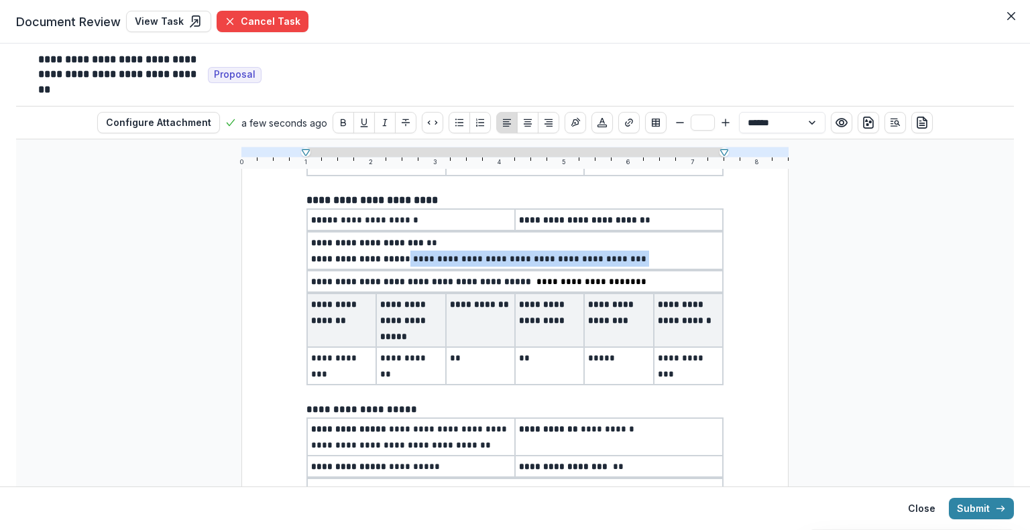
drag, startPoint x: 677, startPoint y: 259, endPoint x: 404, endPoint y: 249, distance: 273.7
click at [404, 251] on p "**********" at bounding box center [515, 259] width 408 height 16
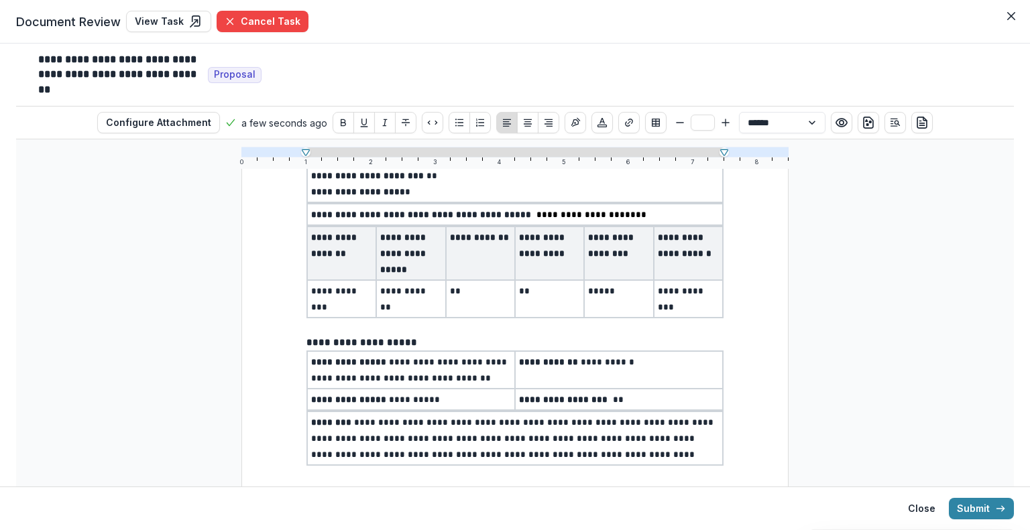
scroll to position [268, 0]
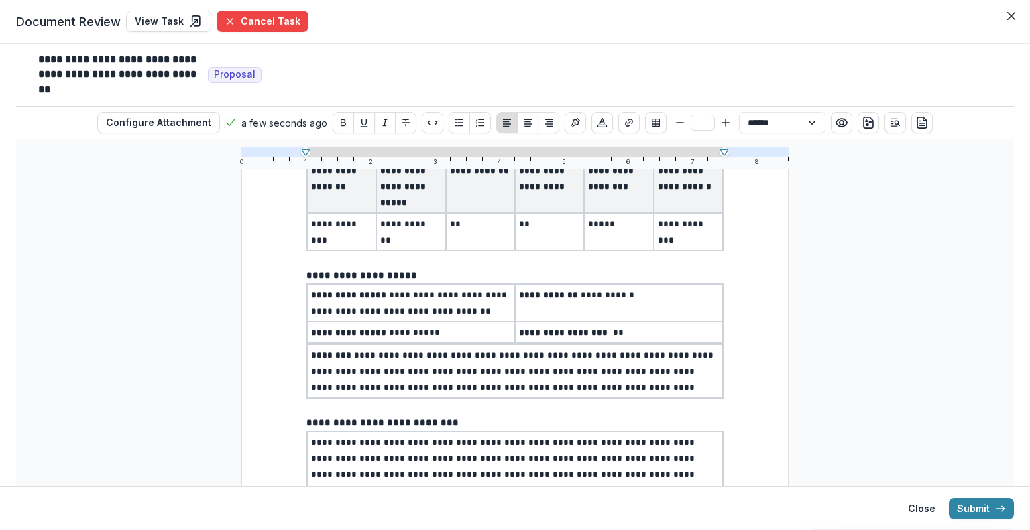
click at [392, 328] on span "**********" at bounding box center [376, 332] width 131 height 9
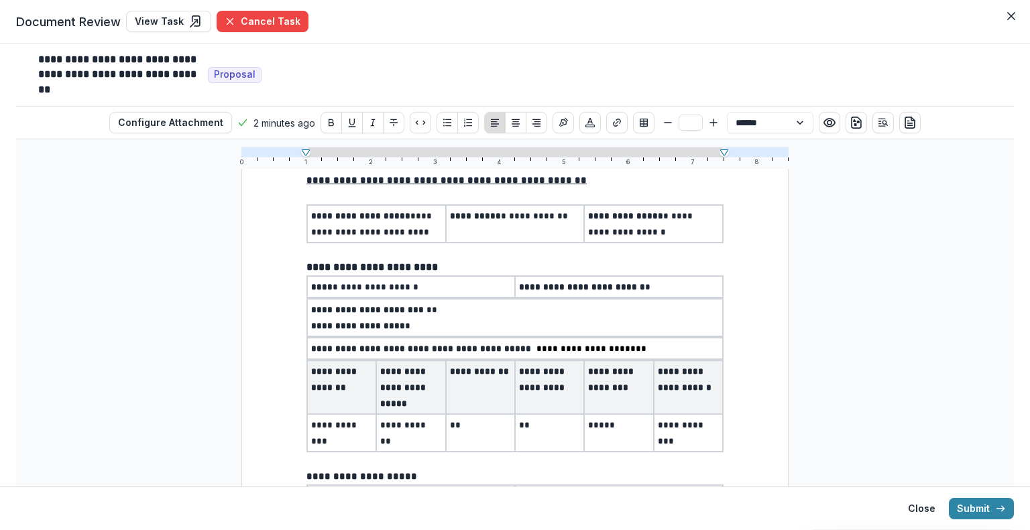
scroll to position [134, 0]
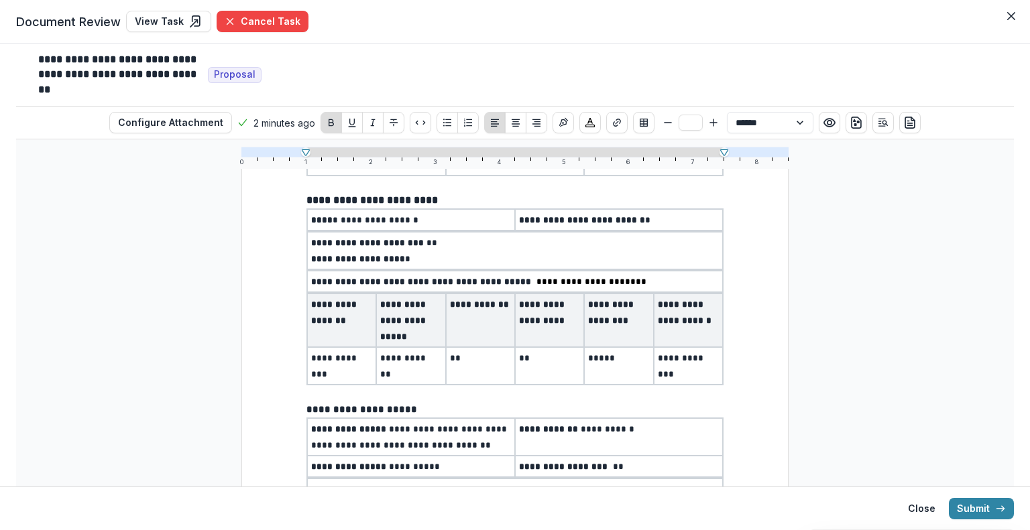
drag, startPoint x: 512, startPoint y: 276, endPoint x: 533, endPoint y: 276, distance: 20.8
click at [534, 278] on span "**********" at bounding box center [593, 282] width 118 height 9
click at [534, 281] on span "**********" at bounding box center [593, 282] width 118 height 9
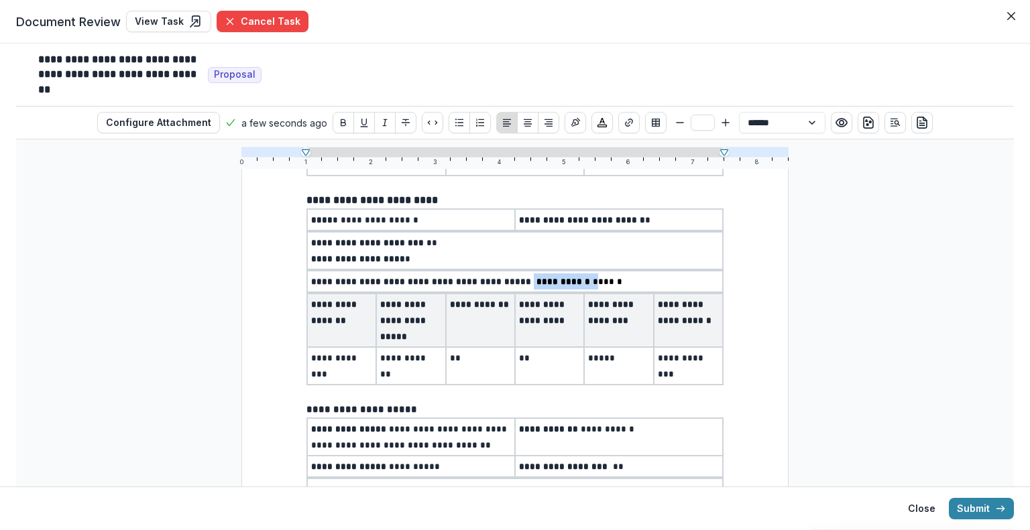
drag, startPoint x: 571, startPoint y: 276, endPoint x: 510, endPoint y: 278, distance: 60.4
click at [510, 278] on p "**********" at bounding box center [515, 282] width 408 height 16
click at [563, 322] on p "**********" at bounding box center [549, 312] width 61 height 32
drag, startPoint x: 576, startPoint y: 276, endPoint x: 510, endPoint y: 273, distance: 65.8
click at [510, 274] on p "**********" at bounding box center [515, 282] width 408 height 16
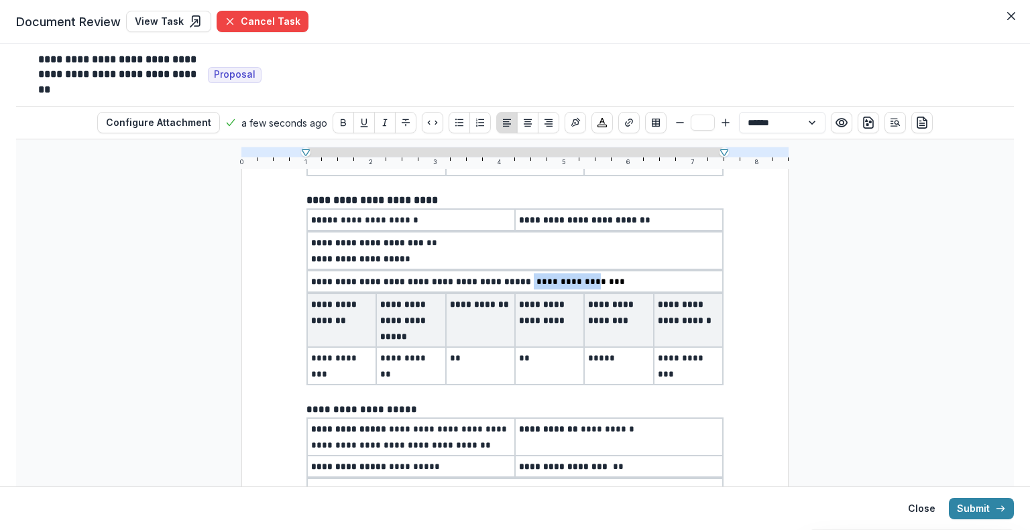
type input "**"
select select "**********"
click at [545, 343] on th "**********" at bounding box center [549, 321] width 69 height 54
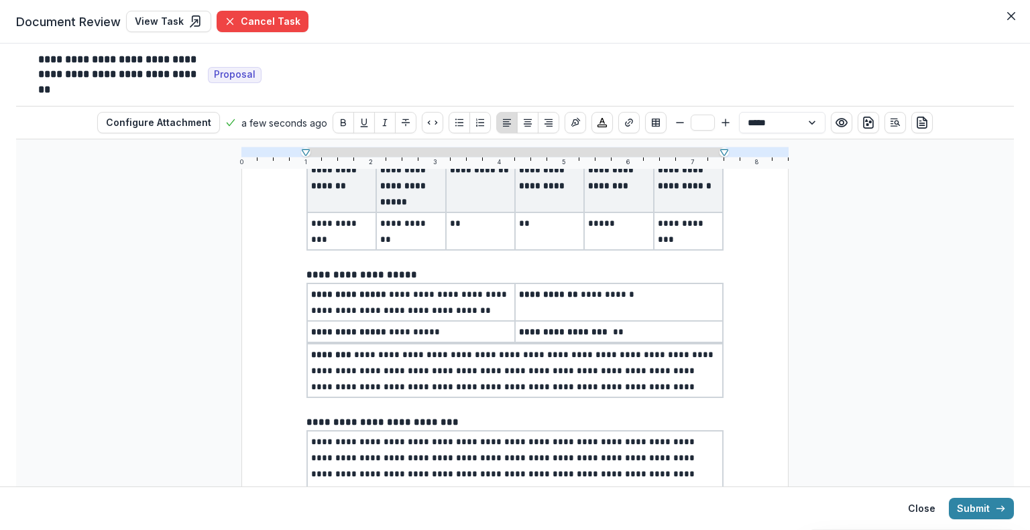
scroll to position [335, 0]
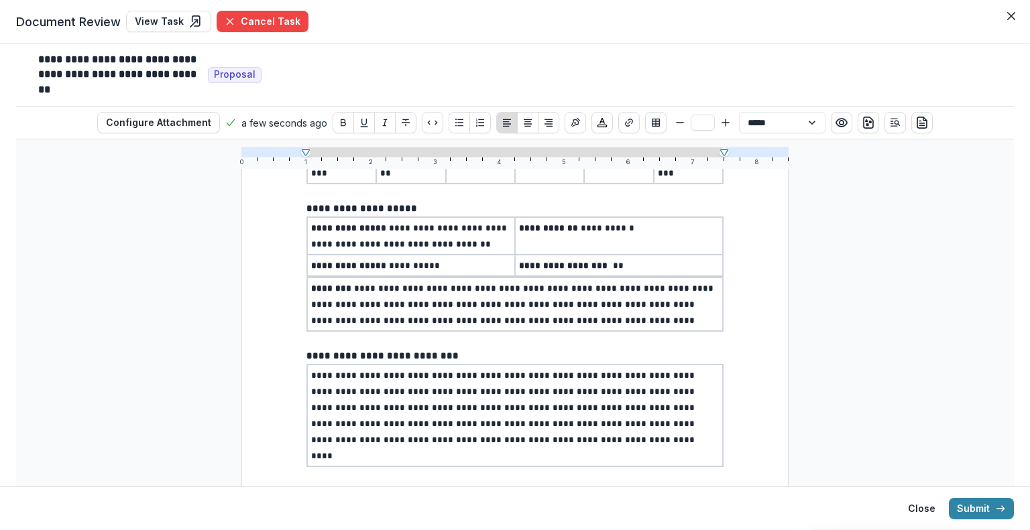
type input "**"
select select "**********"
click at [454, 259] on p "**********" at bounding box center [411, 265] width 200 height 16
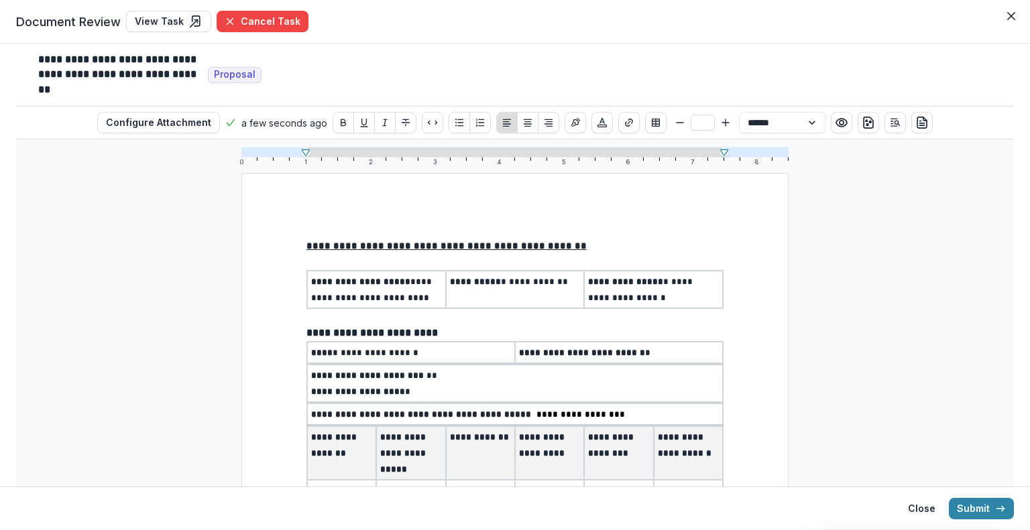
scroll to position [0, 0]
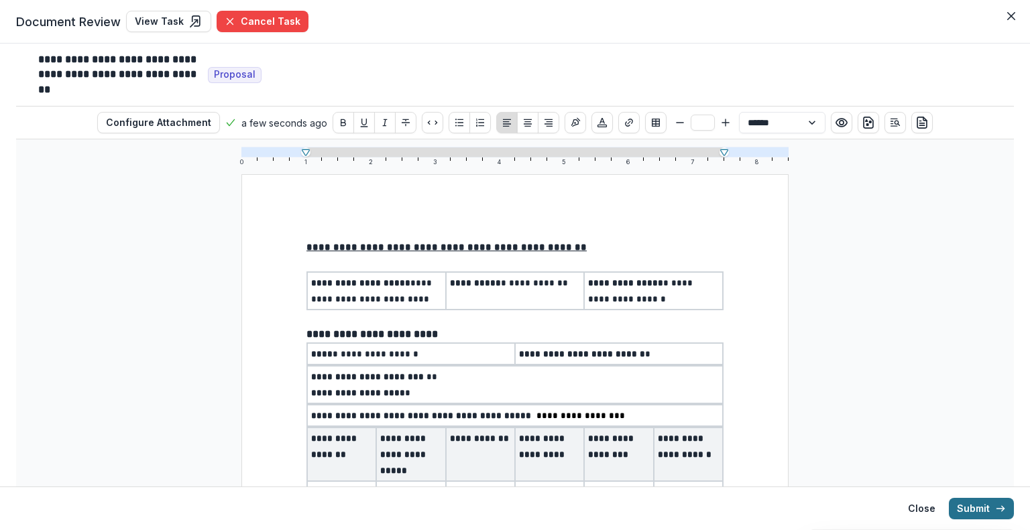
click at [971, 509] on button "Submit" at bounding box center [981, 508] width 65 height 21
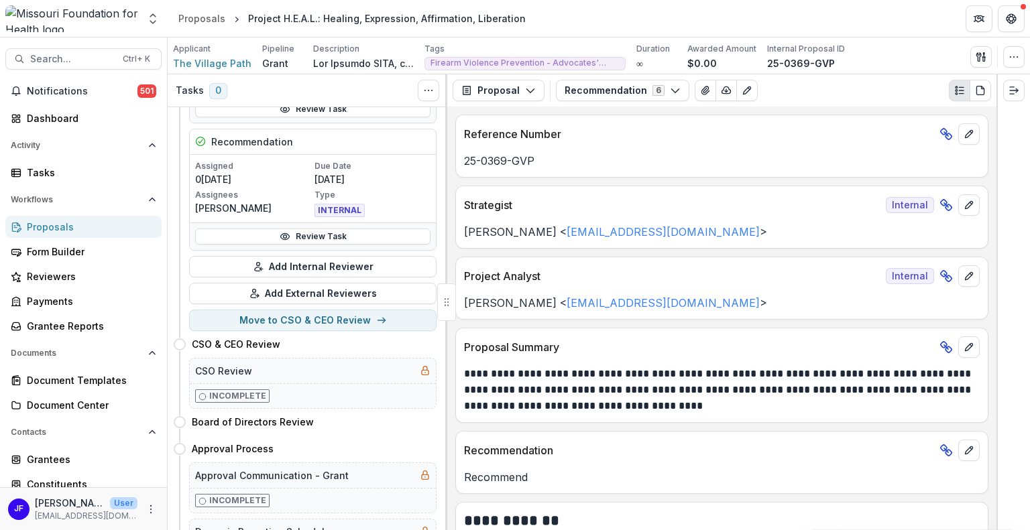
scroll to position [335, 0]
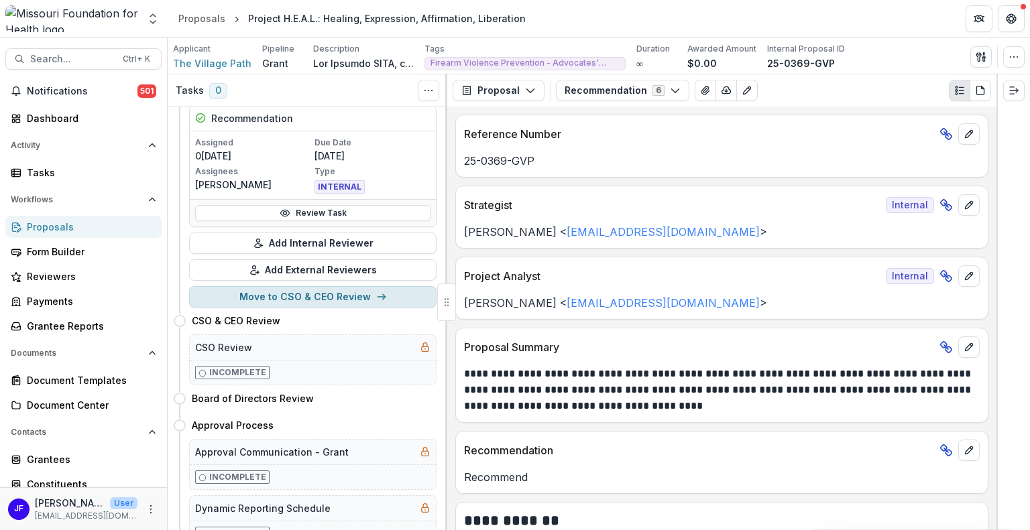
click at [290, 297] on button "Move to CSO & CEO Review" at bounding box center [312, 296] width 247 height 21
select select "**********"
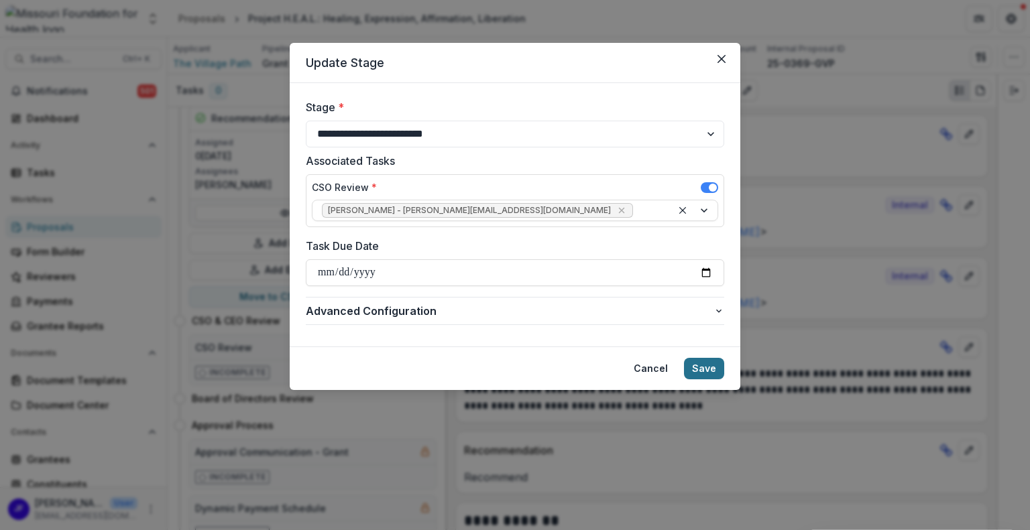
click at [705, 366] on button "Save" at bounding box center [704, 368] width 40 height 21
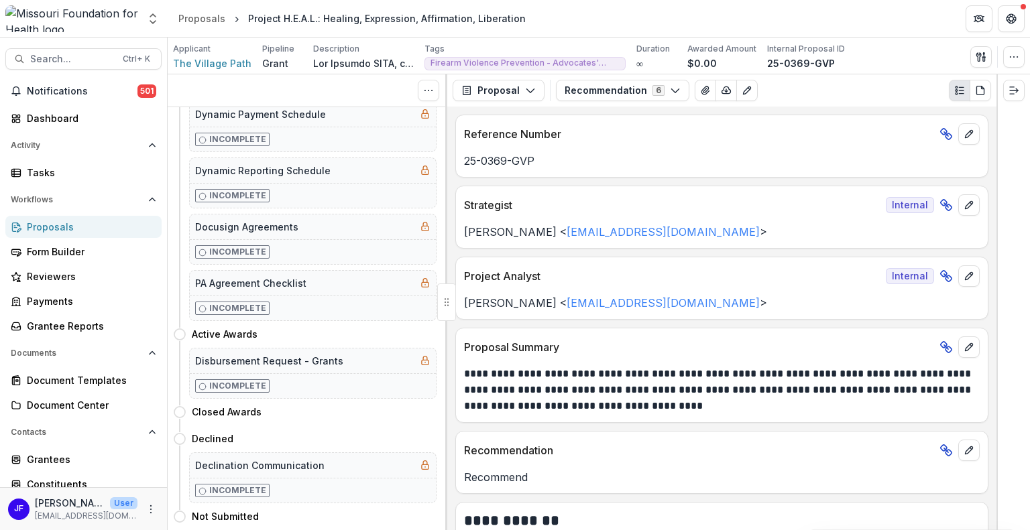
scroll to position [0, 0]
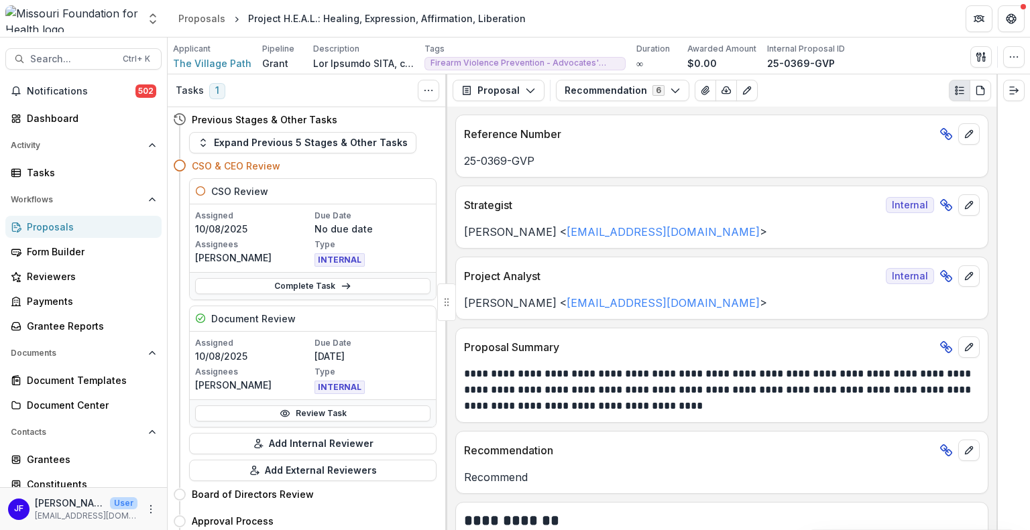
click at [56, 227] on div "Proposals" at bounding box center [89, 227] width 124 height 14
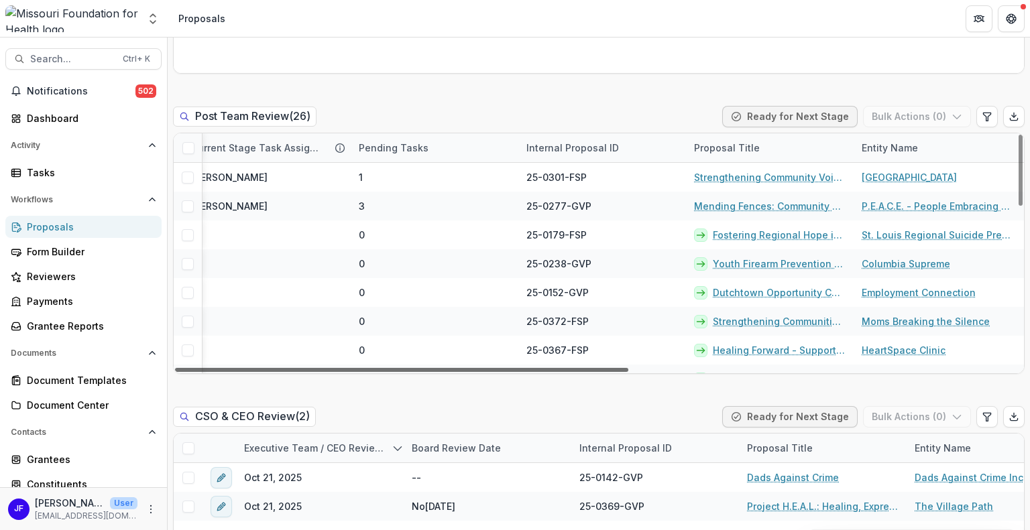
scroll to position [0, 46]
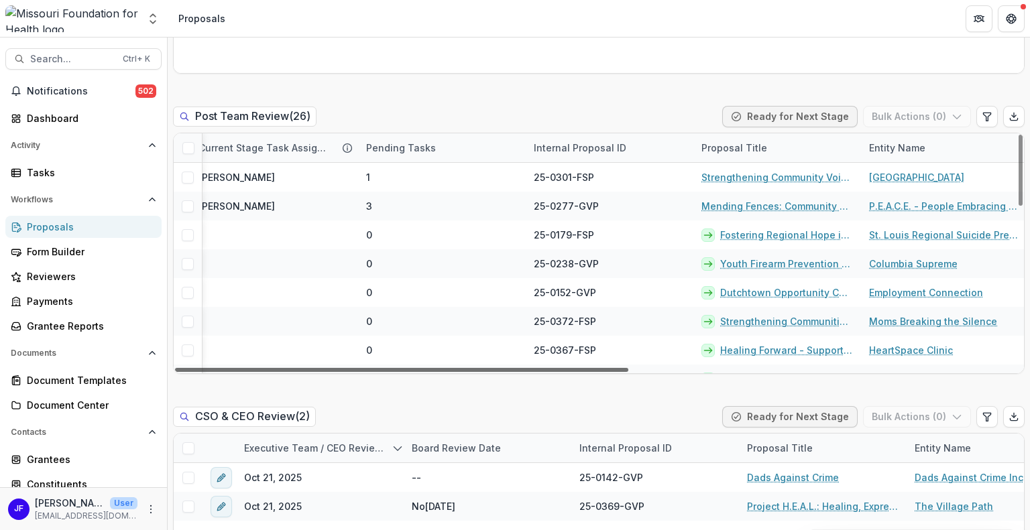
drag, startPoint x: 290, startPoint y: 369, endPoint x: 314, endPoint y: 373, distance: 24.5
click at [314, 372] on div at bounding box center [401, 370] width 453 height 4
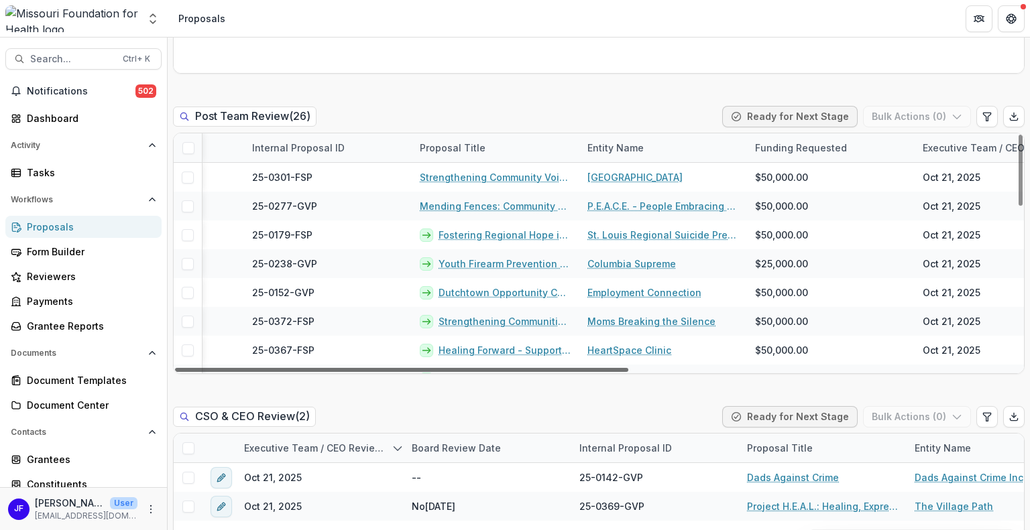
scroll to position [0, 337]
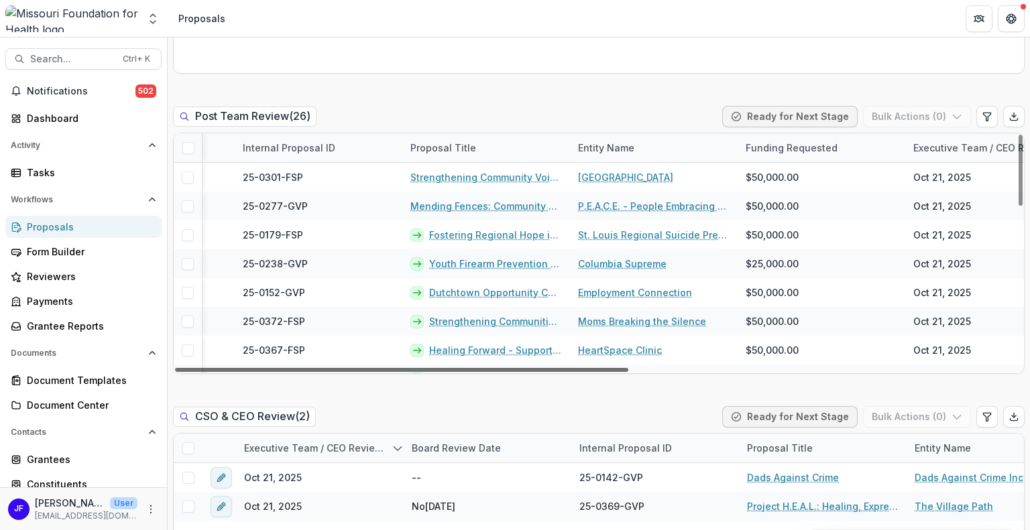
drag, startPoint x: 425, startPoint y: 368, endPoint x: 580, endPoint y: 368, distance: 154.9
click at [580, 368] on div at bounding box center [401, 370] width 453 height 4
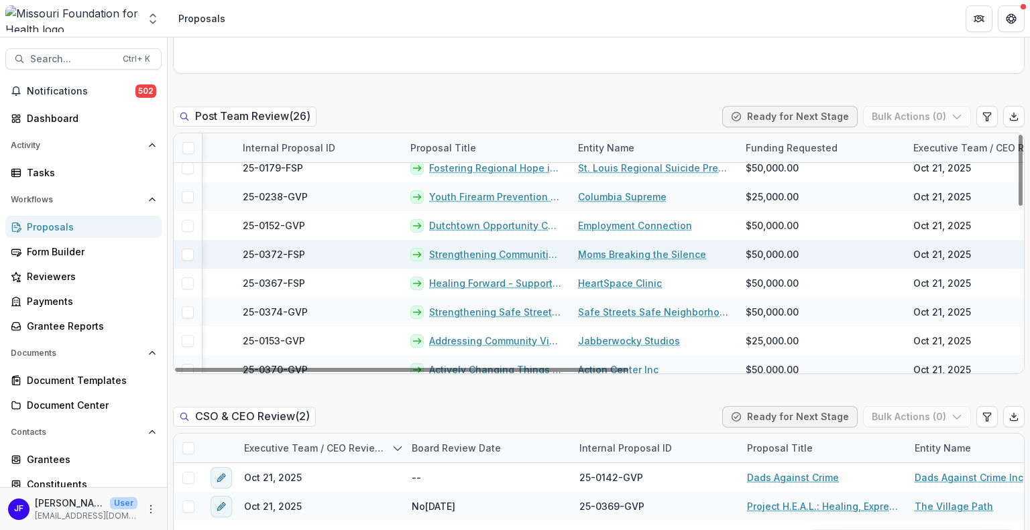
scroll to position [134, 337]
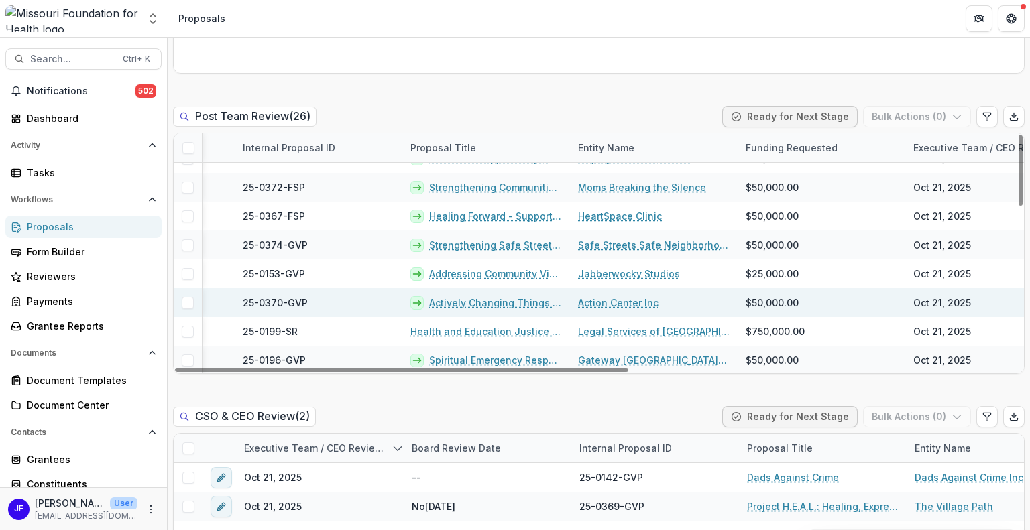
click at [464, 304] on link "Actively Changing Things In Our Neighborhoods" at bounding box center [495, 303] width 133 height 14
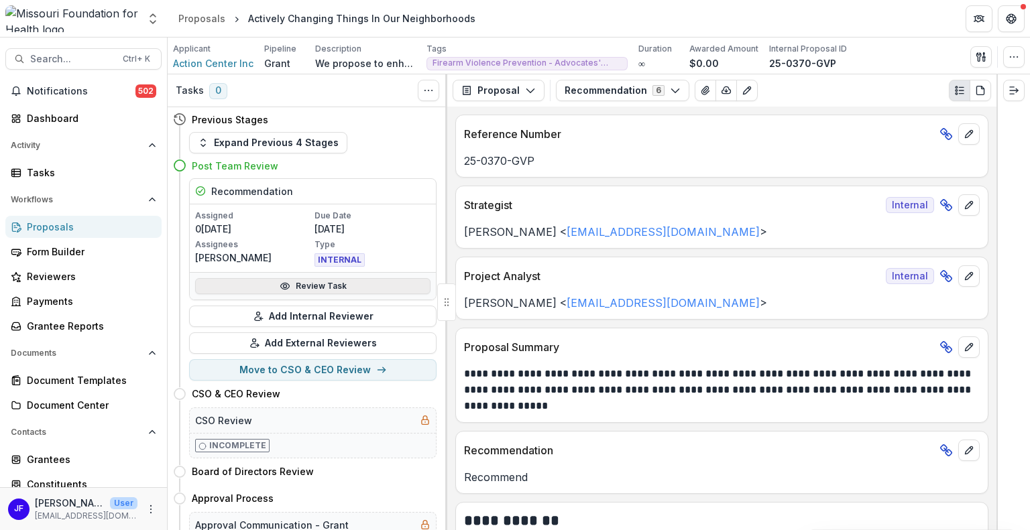
click at [320, 287] on link "Review Task" at bounding box center [312, 286] width 235 height 16
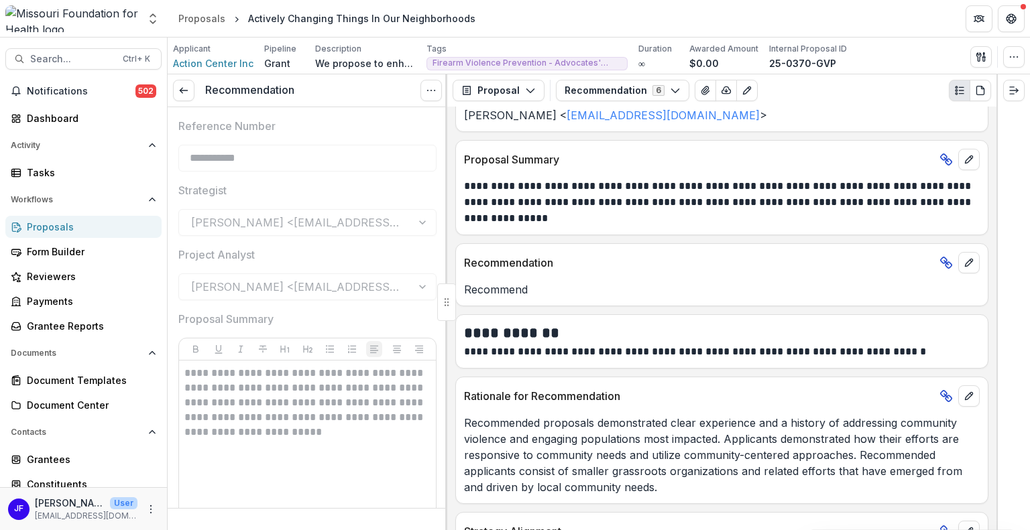
scroll to position [335, 0]
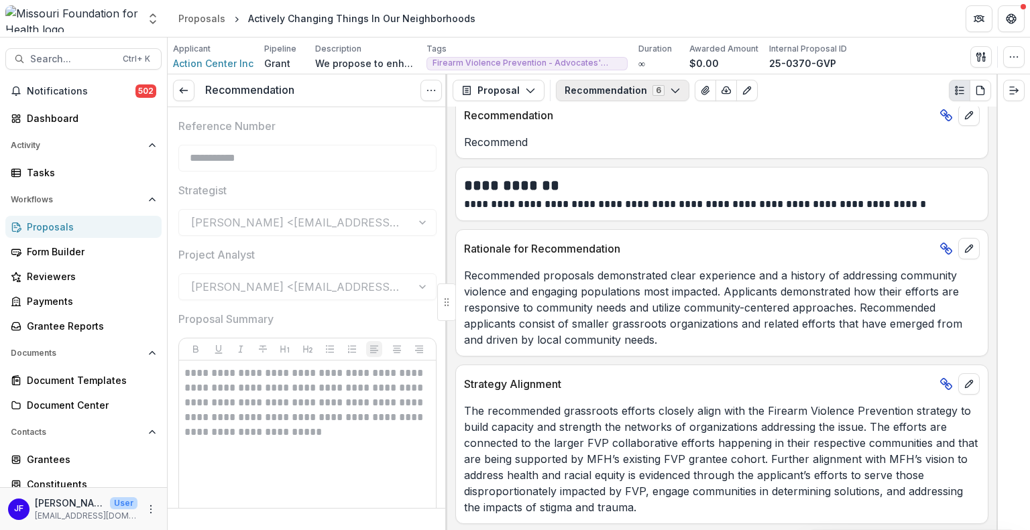
click at [625, 91] on button "Recommendation 6" at bounding box center [622, 90] width 133 height 21
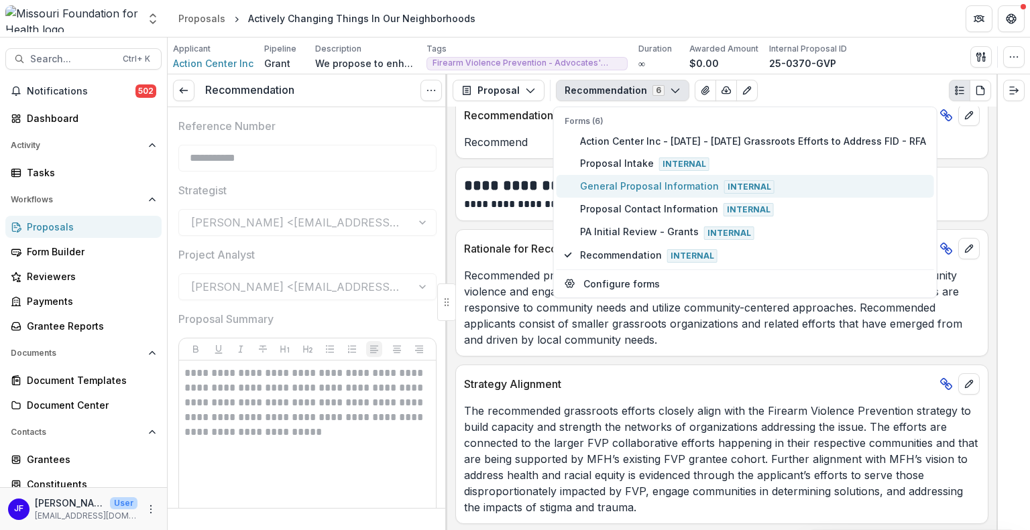
click at [593, 185] on span "General Proposal Information Internal" at bounding box center [753, 186] width 346 height 15
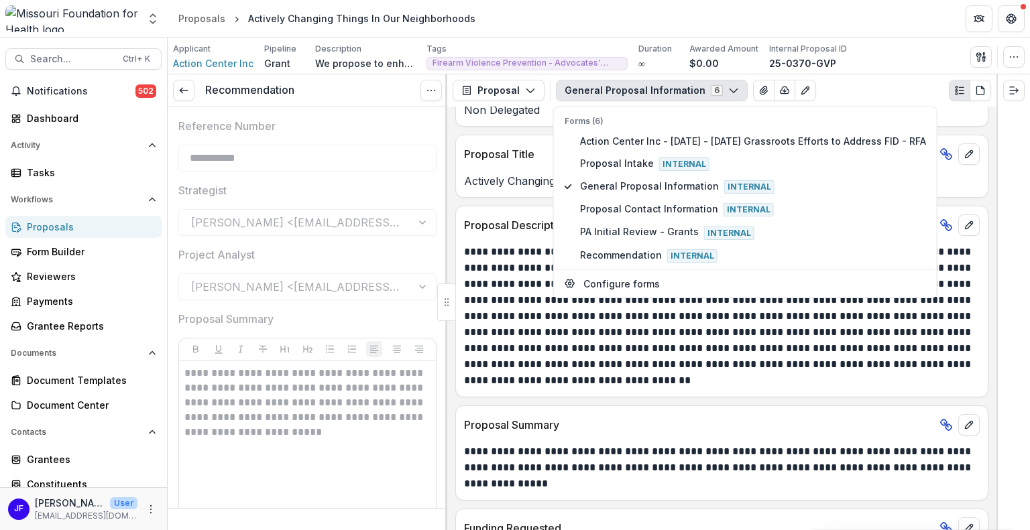
click at [1024, 349] on div at bounding box center [1013, 302] width 34 height 456
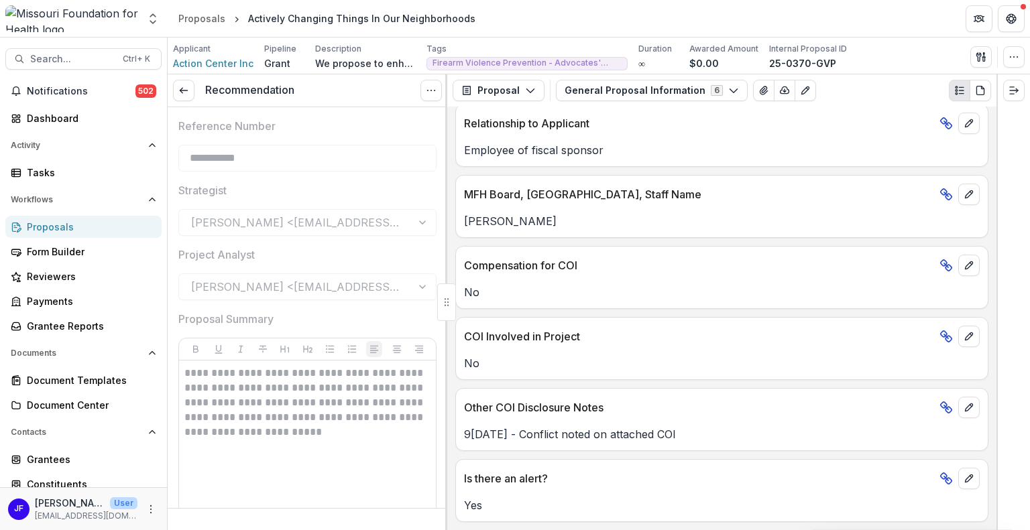
scroll to position [2312, 0]
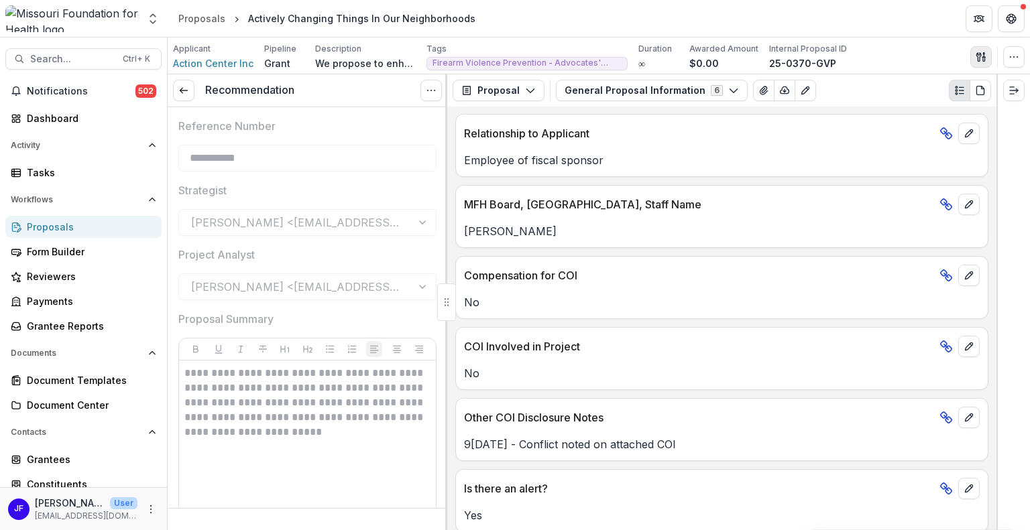
click at [986, 58] on button "button" at bounding box center [980, 56] width 21 height 21
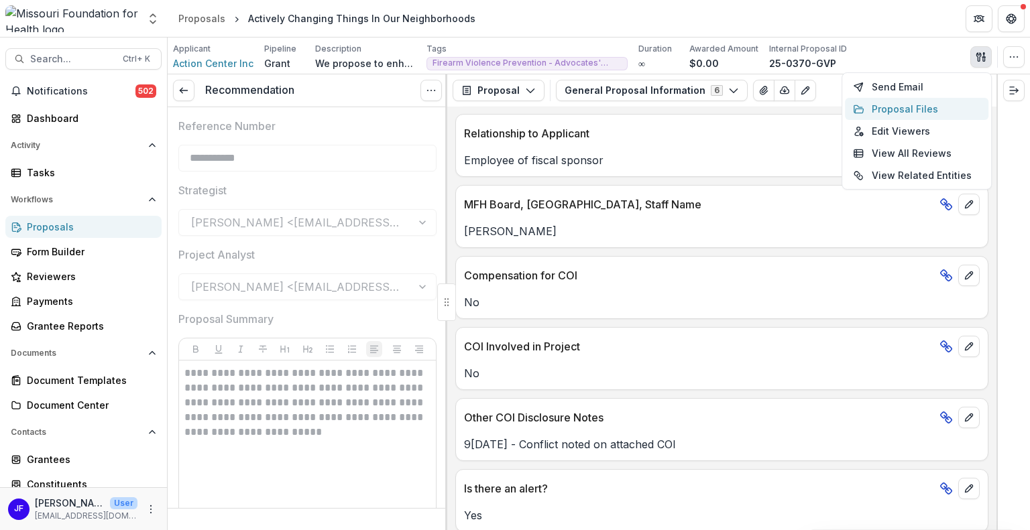
click at [890, 107] on button "Proposal Files" at bounding box center [916, 109] width 143 height 22
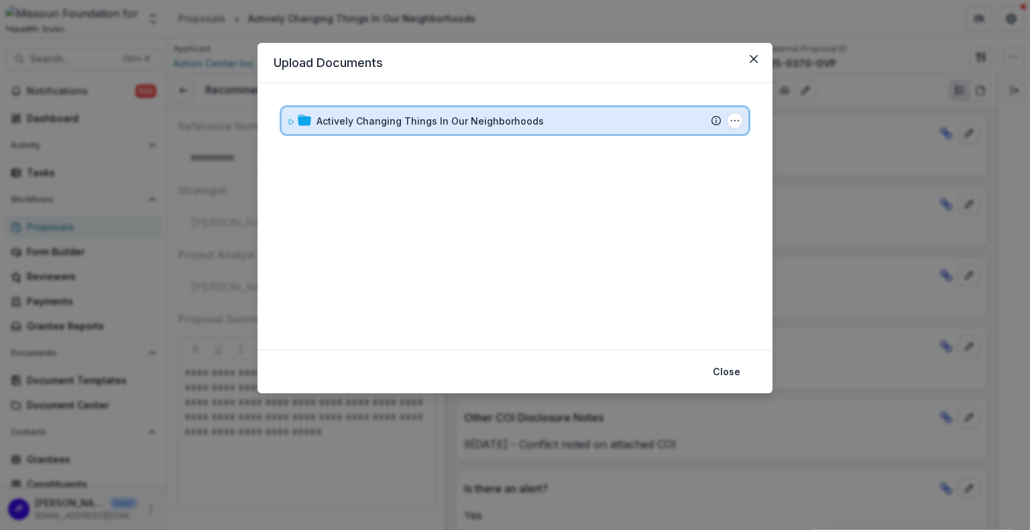
click at [290, 125] on icon at bounding box center [291, 122] width 8 height 8
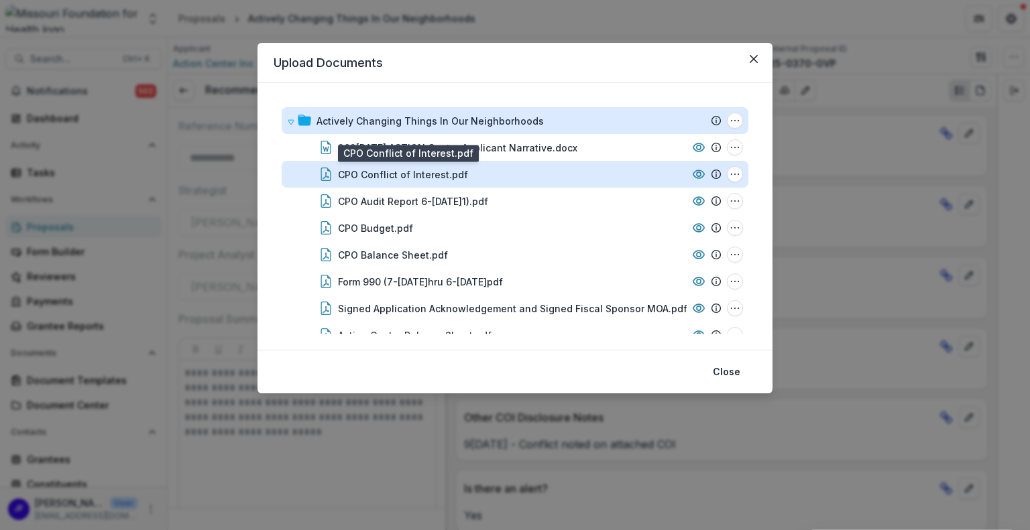
click at [402, 174] on div "CPO Conflict of Interest.pdf" at bounding box center [403, 175] width 130 height 14
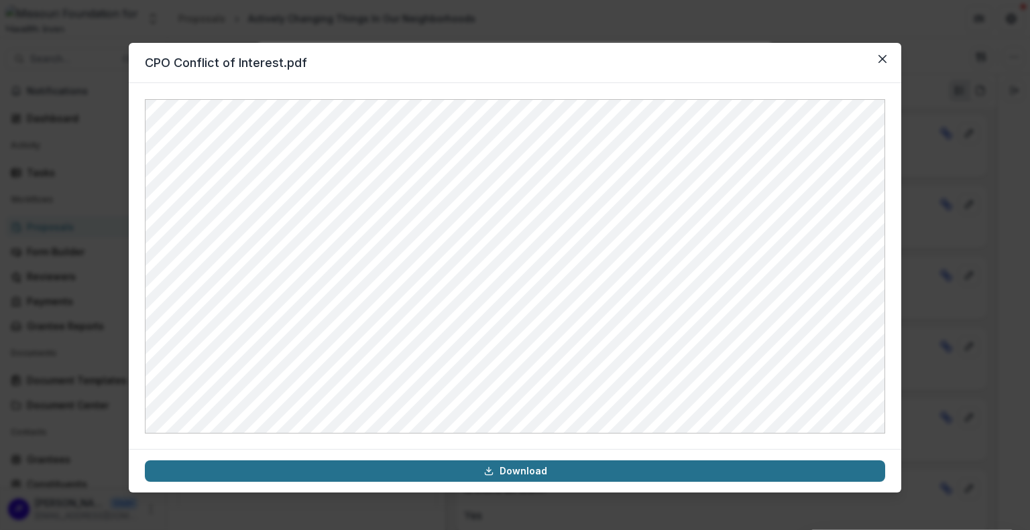
click at [523, 469] on link "Download" at bounding box center [515, 471] width 740 height 21
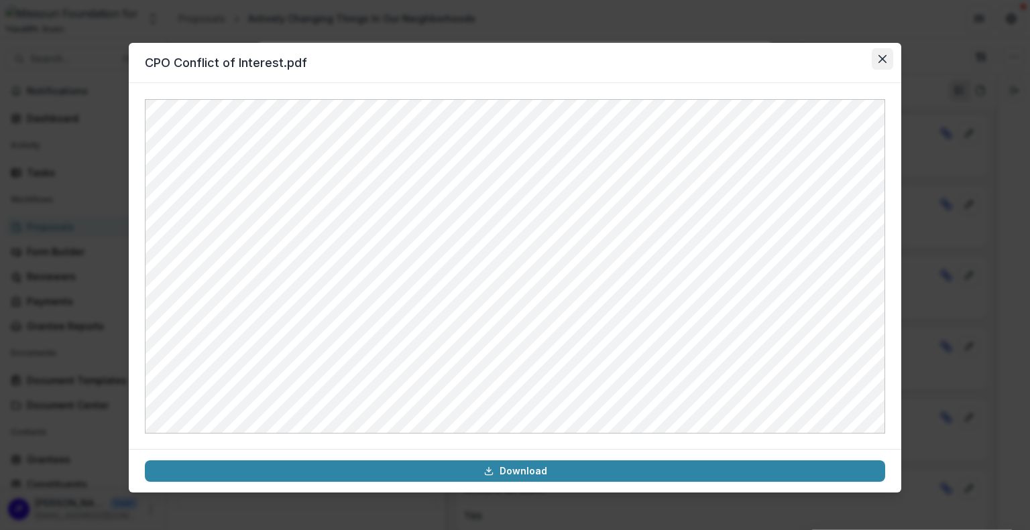
click at [885, 64] on button "Close" at bounding box center [882, 58] width 21 height 21
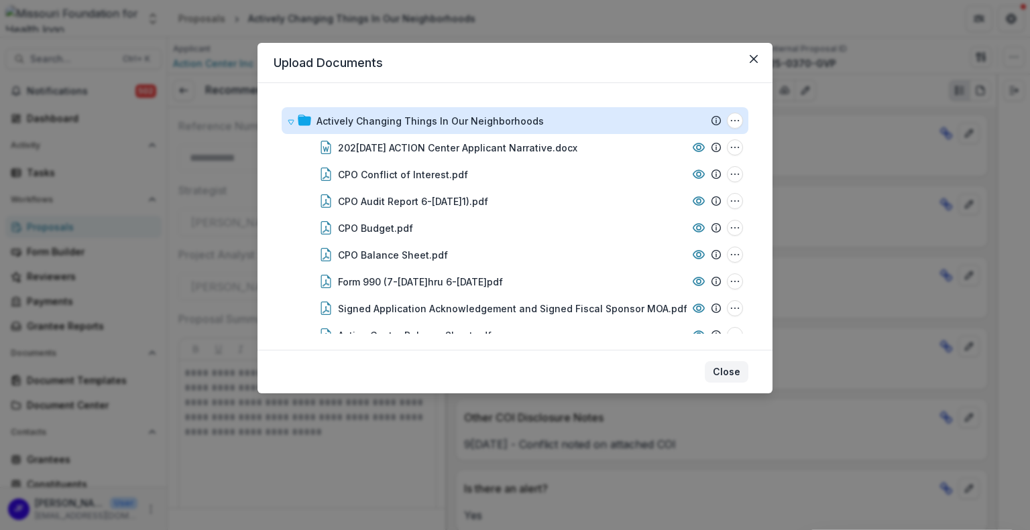
click at [732, 368] on button "Close" at bounding box center [727, 371] width 44 height 21
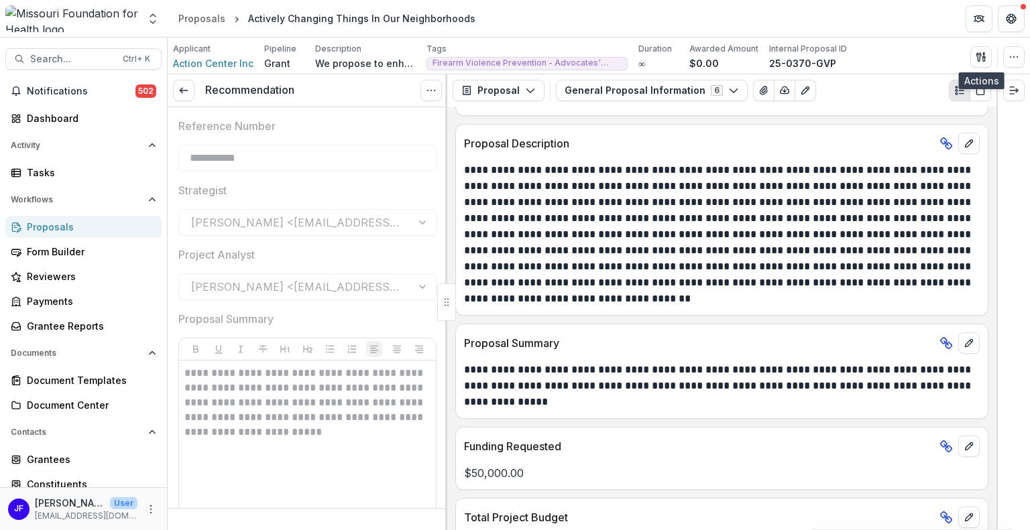
scroll to position [335, 0]
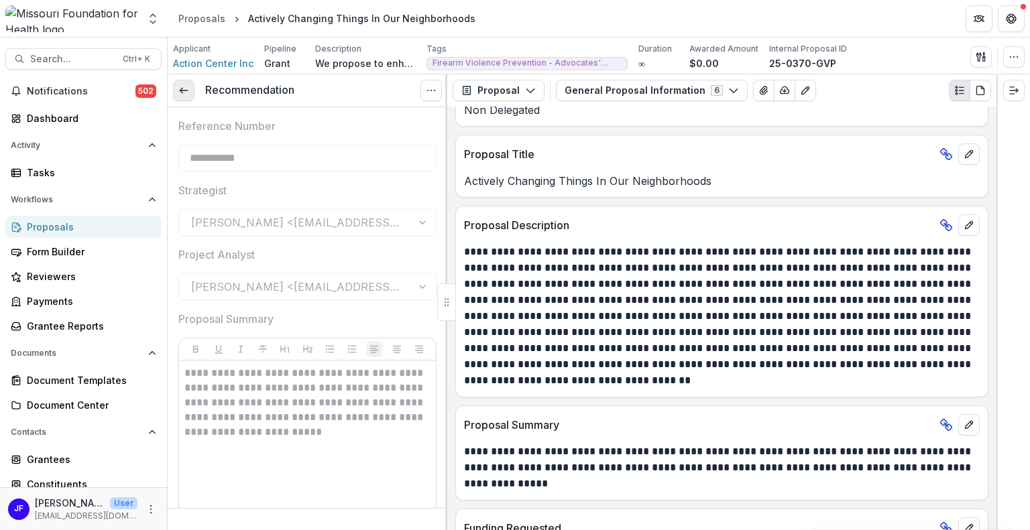
click at [190, 88] on link at bounding box center [183, 90] width 21 height 21
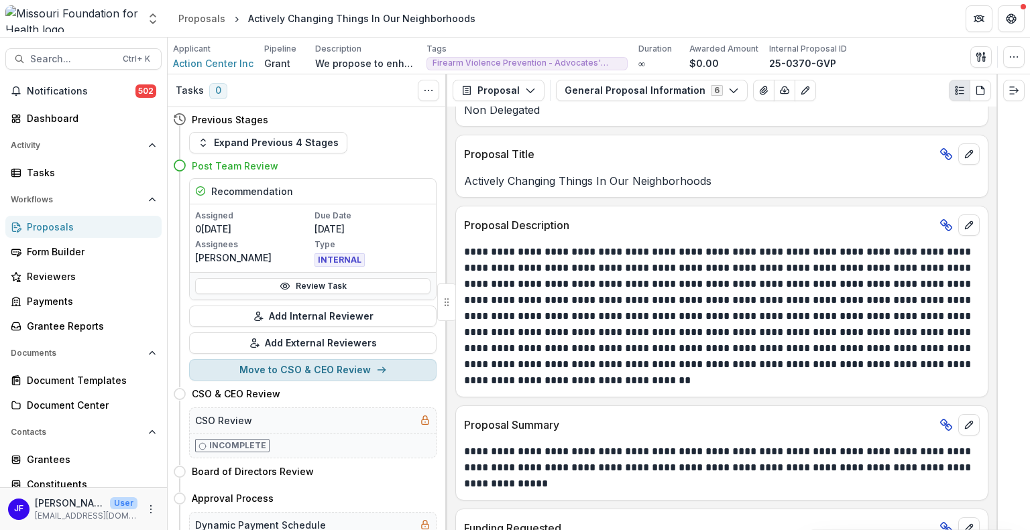
click at [305, 368] on button "Move to CSO & CEO Review" at bounding box center [312, 369] width 247 height 21
select select "**********"
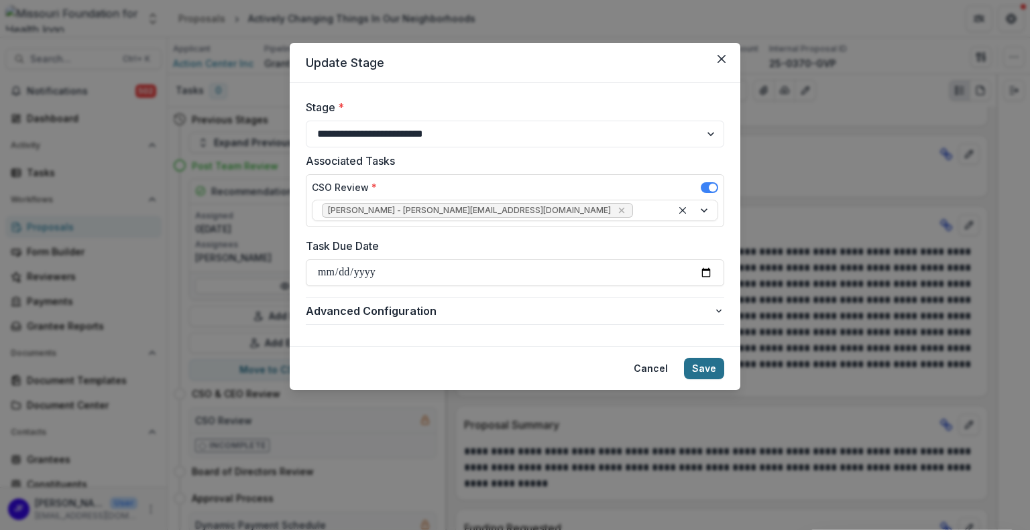
click at [709, 367] on button "Save" at bounding box center [704, 368] width 40 height 21
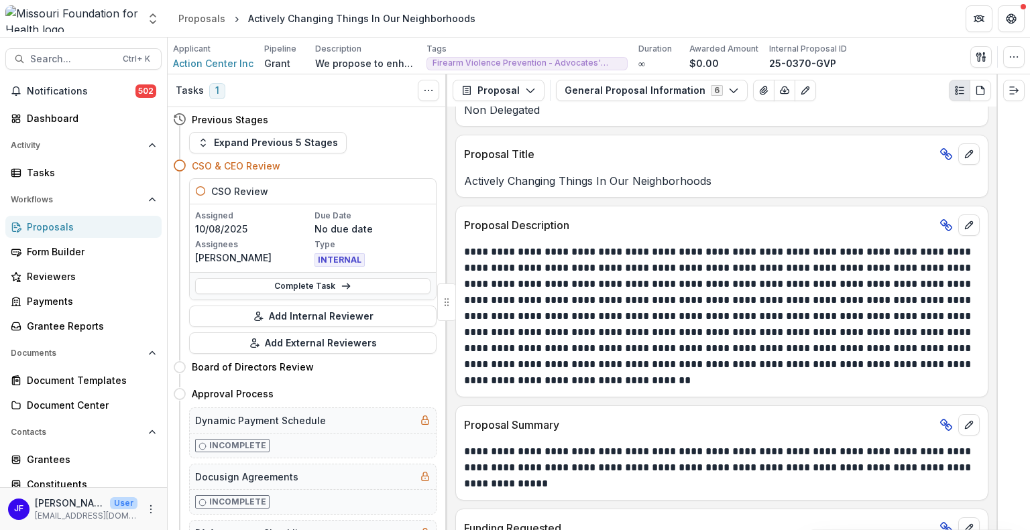
click at [57, 227] on div "Proposals" at bounding box center [89, 227] width 124 height 14
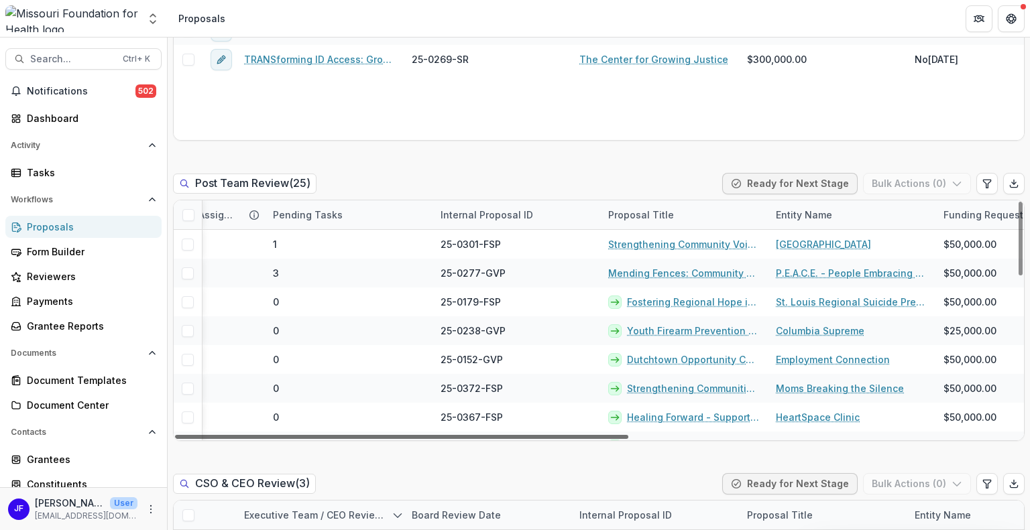
scroll to position [0, 145]
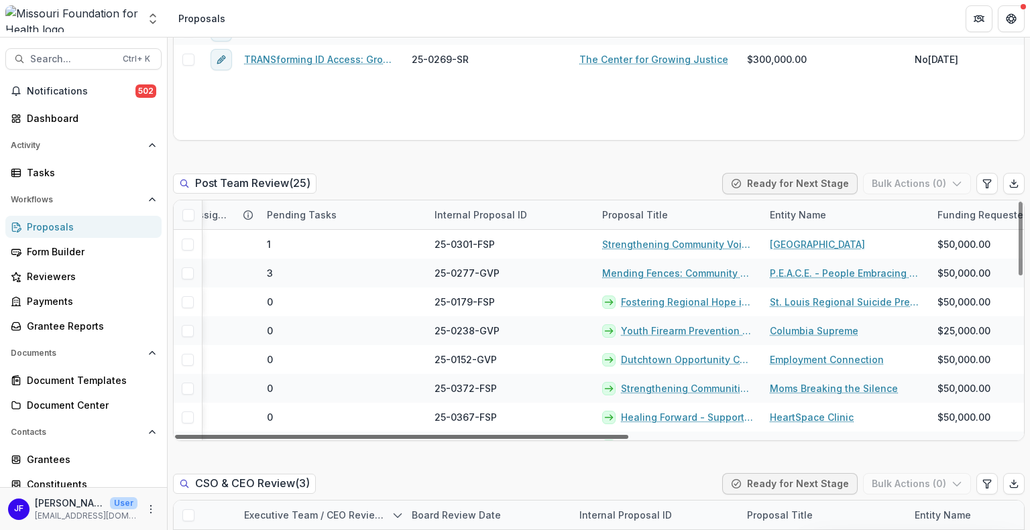
drag, startPoint x: 575, startPoint y: 436, endPoint x: 652, endPoint y: 438, distance: 77.1
click at [628, 438] on div at bounding box center [401, 437] width 453 height 4
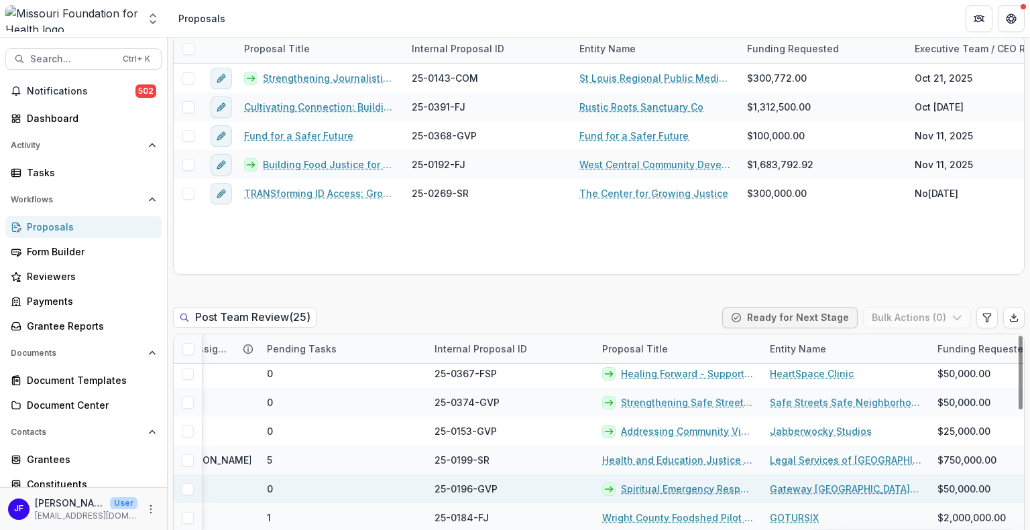
scroll to position [134, 145]
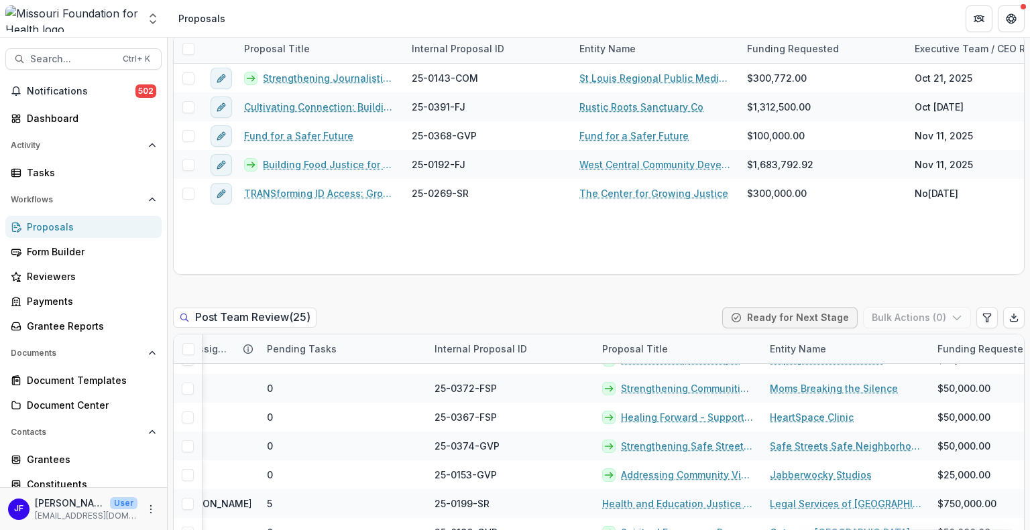
drag, startPoint x: 1029, startPoint y: 247, endPoint x: 1029, endPoint y: 287, distance: 40.2
click at [1029, 287] on div "Grant New Proposal Assigned to me Stages Draft 7 Submitted 0 Intake 1 Proposal …" at bounding box center [599, 284] width 862 height 493
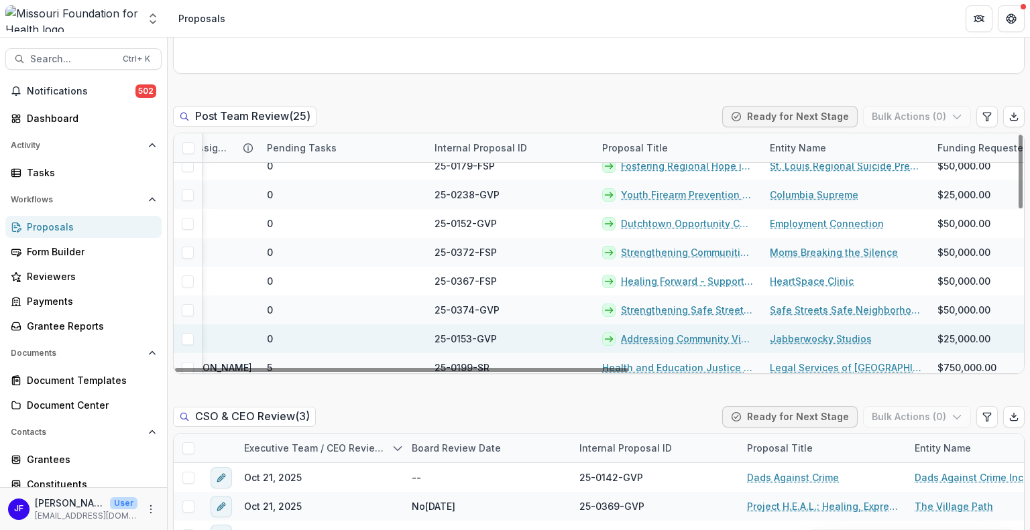
scroll to position [67, 145]
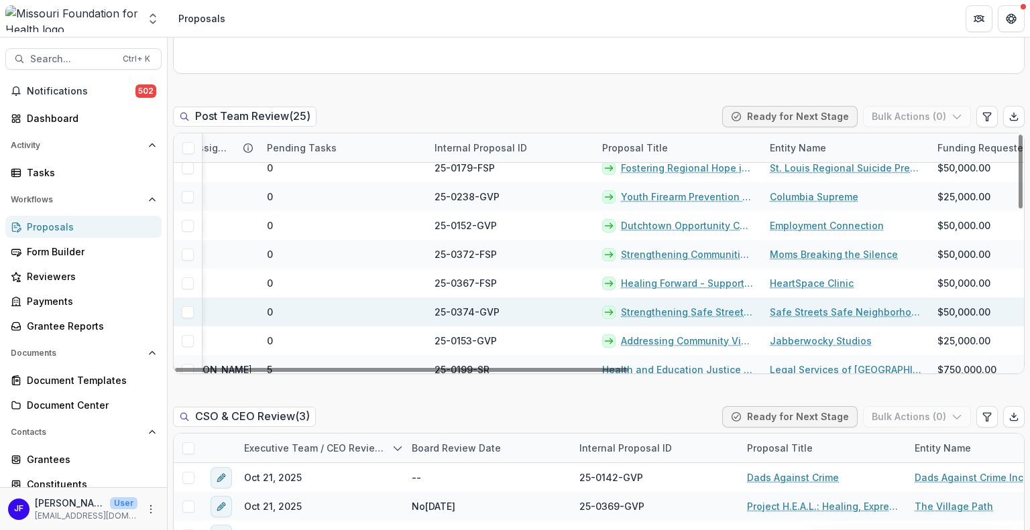
click at [636, 310] on link "Strengthening Safe Streets Safe Neighborhoods" at bounding box center [687, 312] width 133 height 14
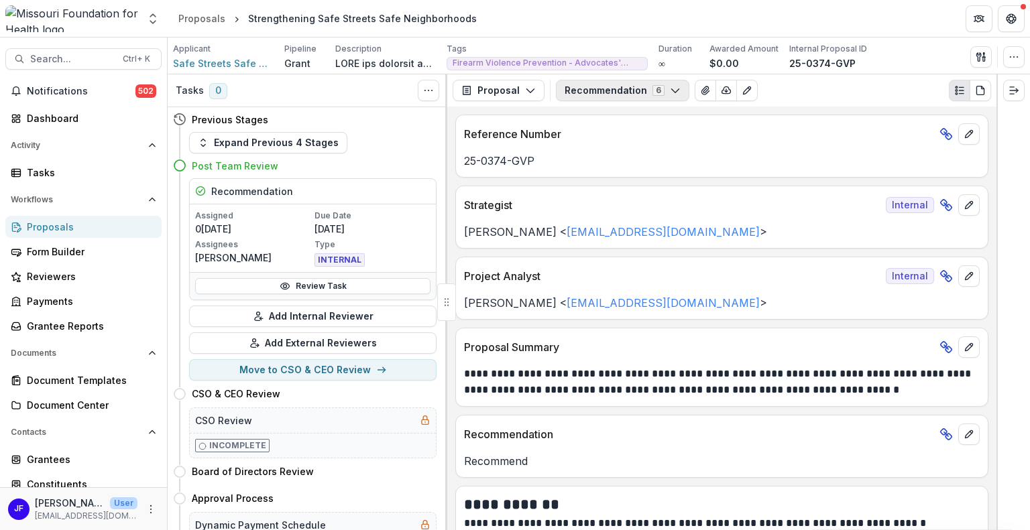
click at [597, 88] on button "Recommendation 6" at bounding box center [622, 90] width 133 height 21
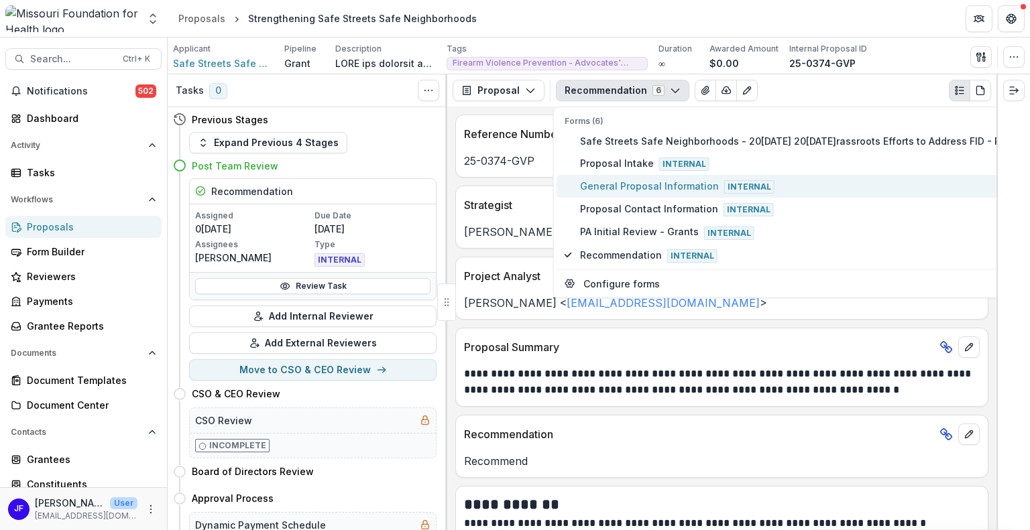
click at [616, 185] on span "General Proposal Information Internal" at bounding box center [795, 186] width 431 height 15
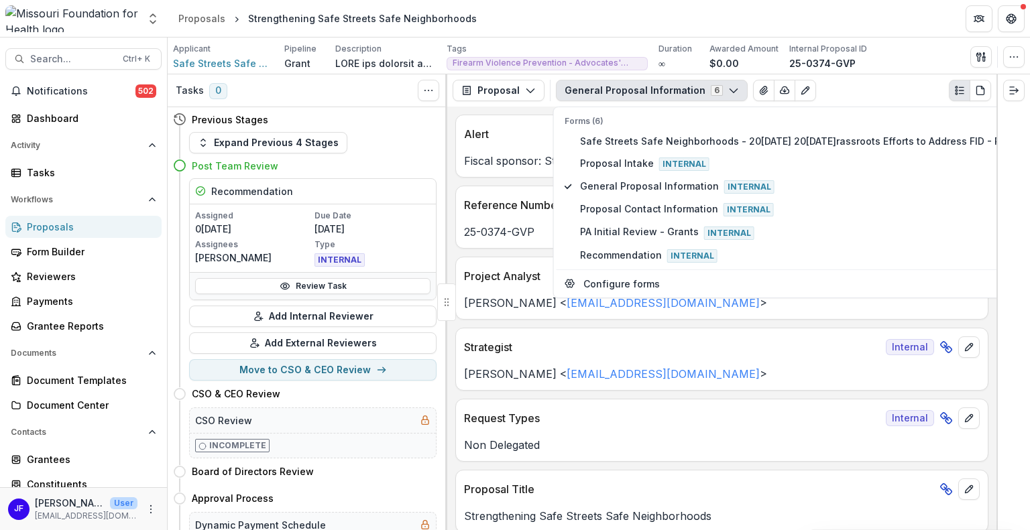
click at [1013, 350] on div at bounding box center [1013, 302] width 34 height 456
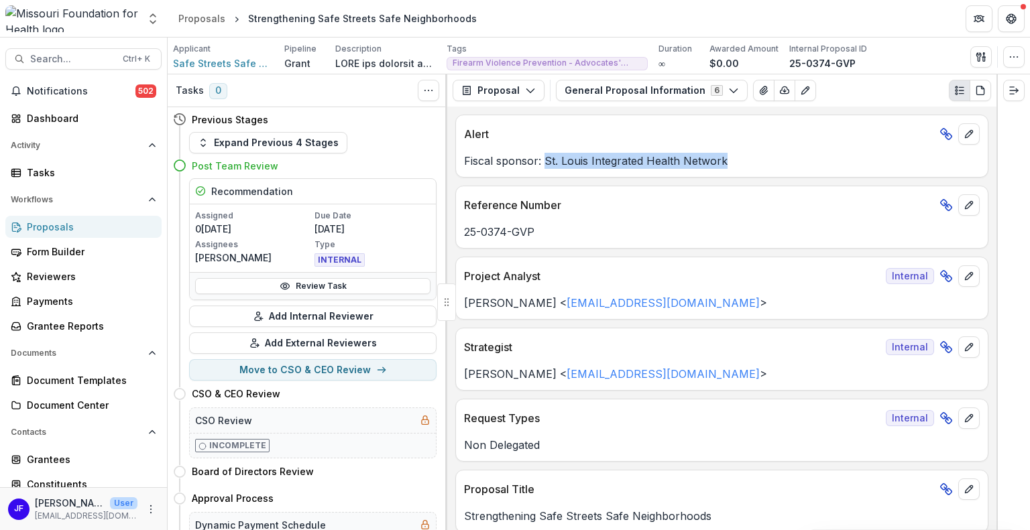
drag, startPoint x: 727, startPoint y: 160, endPoint x: 544, endPoint y: 164, distance: 183.1
click at [544, 164] on p "Fiscal sponsor: St. Louis Integrated Health Network" at bounding box center [722, 161] width 516 height 16
copy p "St. Louis Integrated Health Network"
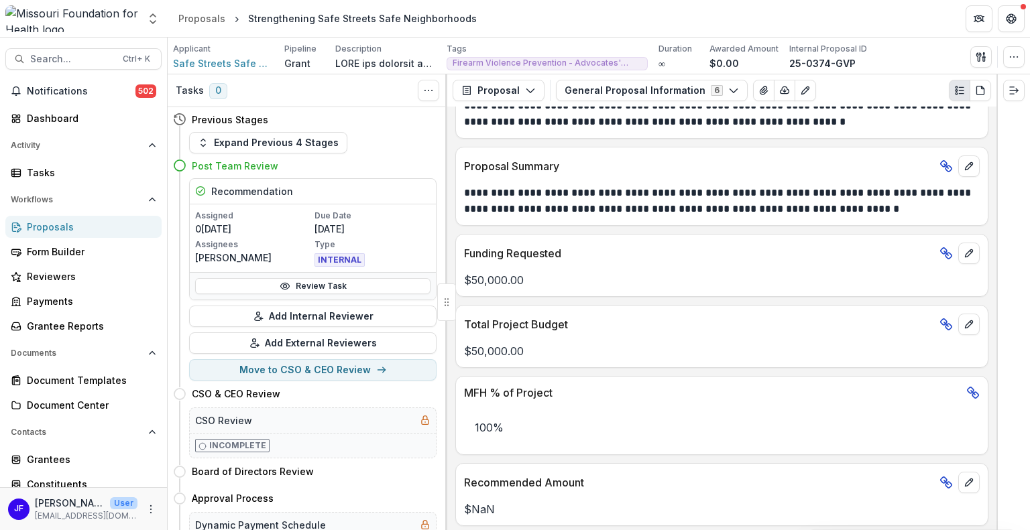
scroll to position [819, 0]
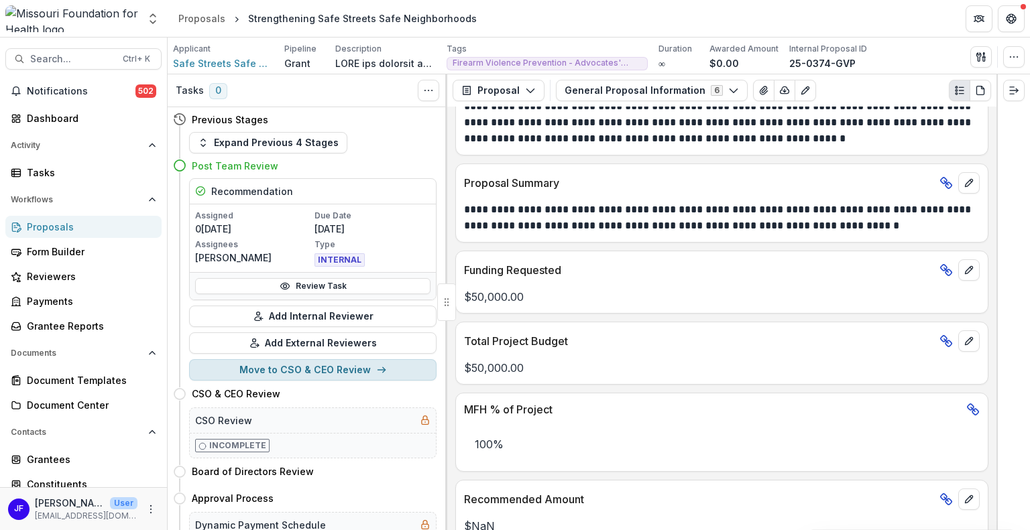
click at [343, 370] on button "Move to CSO & CEO Review" at bounding box center [312, 369] width 247 height 21
select select "**********"
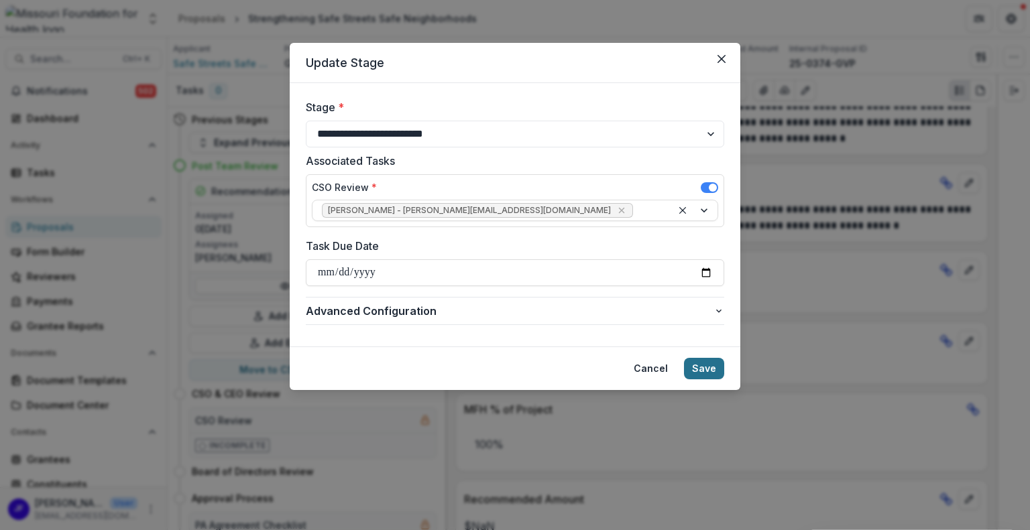
click at [702, 364] on button "Save" at bounding box center [704, 368] width 40 height 21
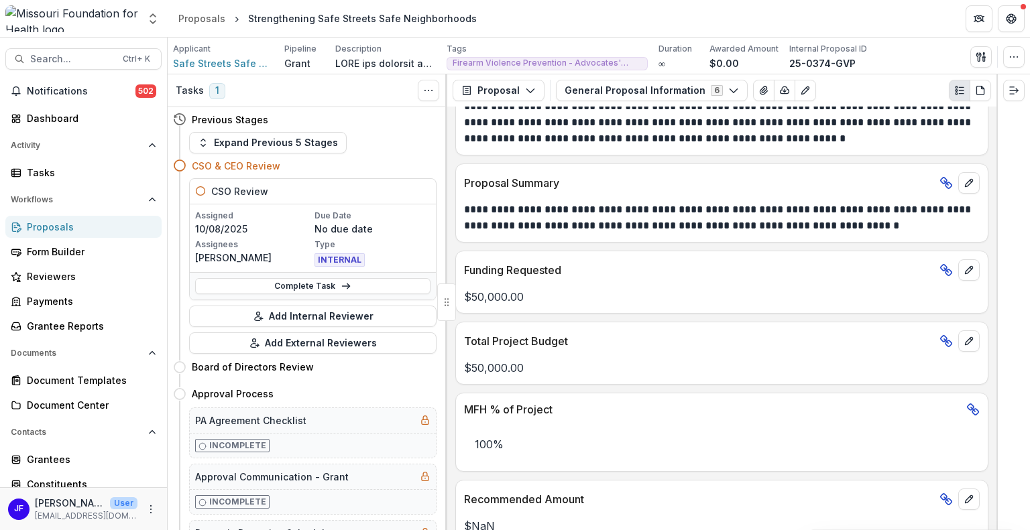
click at [52, 224] on div "Proposals" at bounding box center [89, 227] width 124 height 14
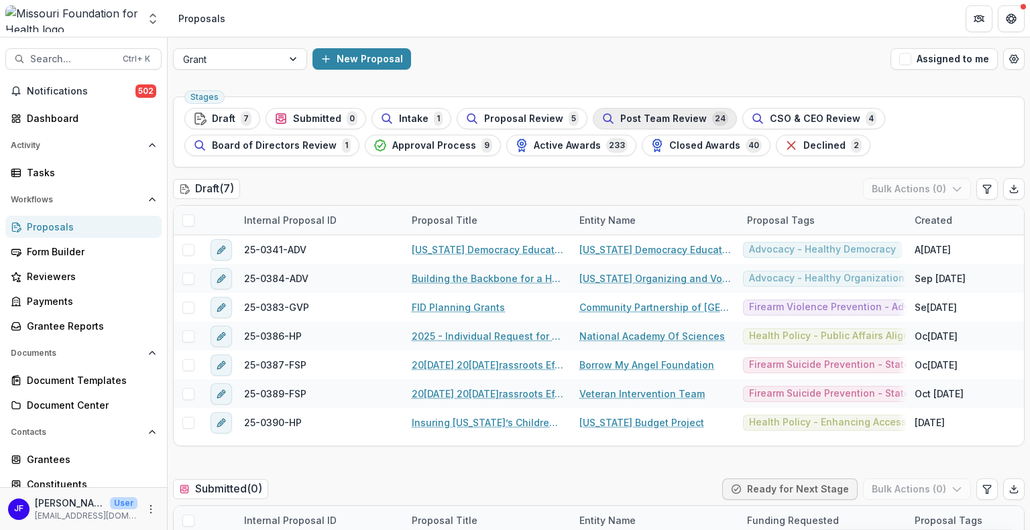
click at [652, 116] on span "Post Team Review" at bounding box center [663, 118] width 86 height 11
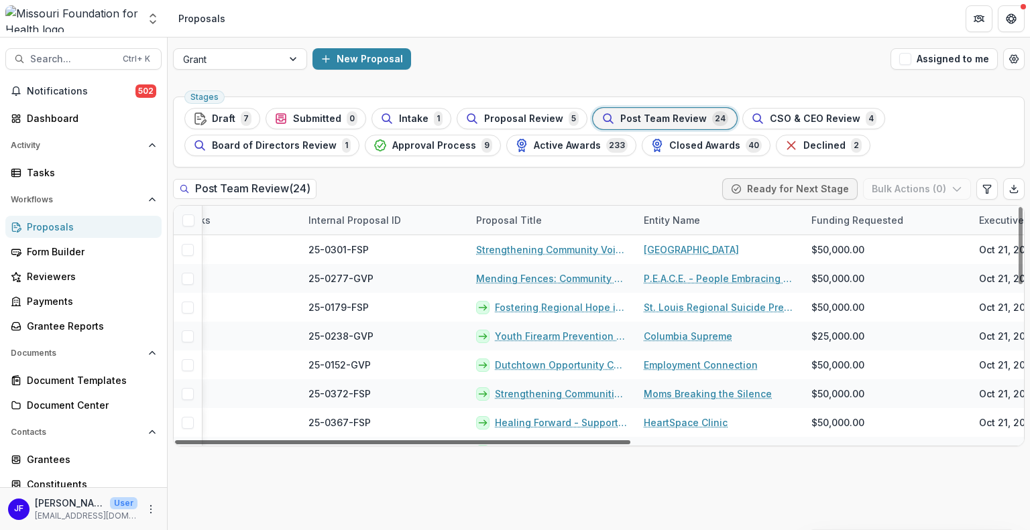
scroll to position [0, 272]
drag, startPoint x: 374, startPoint y: 441, endPoint x: 520, endPoint y: 447, distance: 145.6
click at [520, 444] on div at bounding box center [402, 442] width 455 height 4
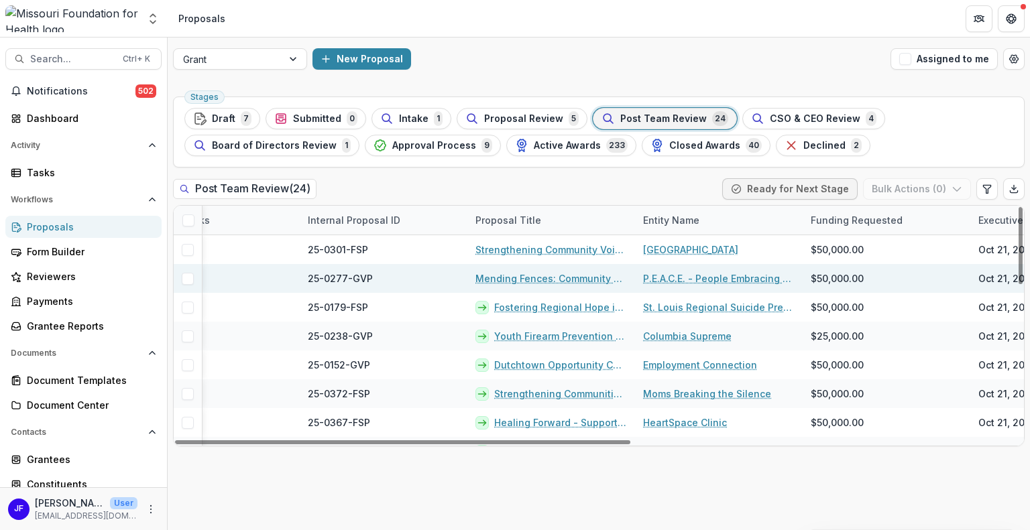
click at [519, 278] on link "Mending Fences: Community Violence Intervention for Youth" at bounding box center [551, 279] width 152 height 14
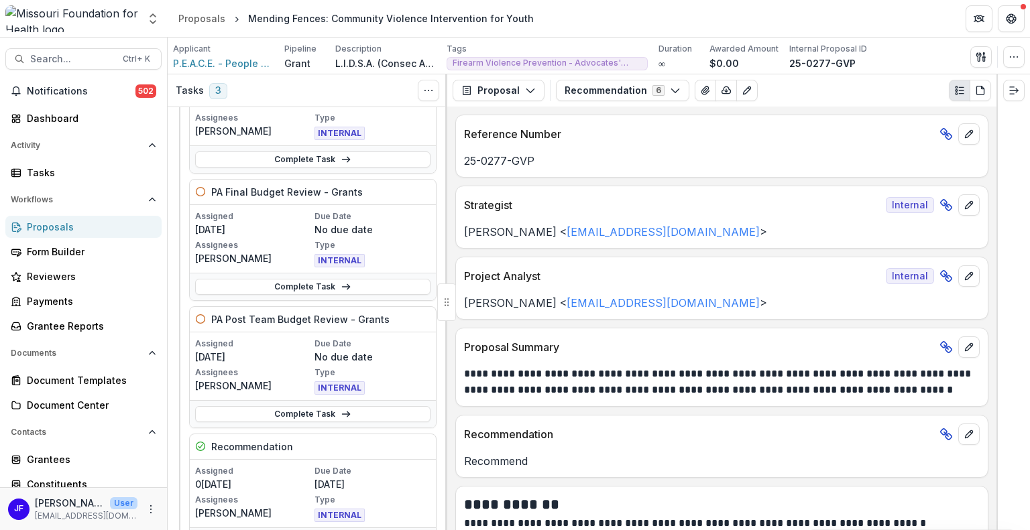
scroll to position [201, 0]
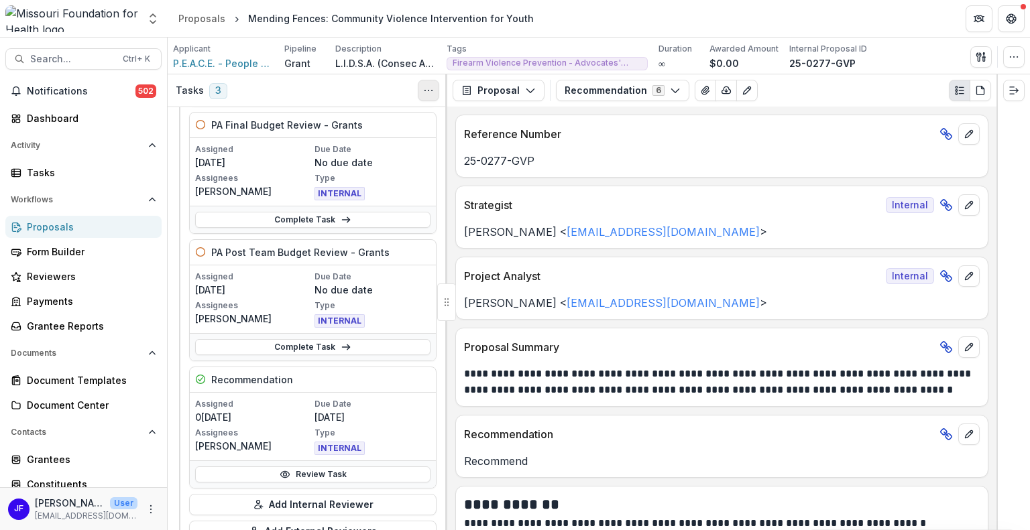
click at [424, 92] on icon "Toggle View Cancelled Tasks" at bounding box center [428, 90] width 11 height 11
click at [328, 351] on link "Complete Task" at bounding box center [312, 347] width 235 height 16
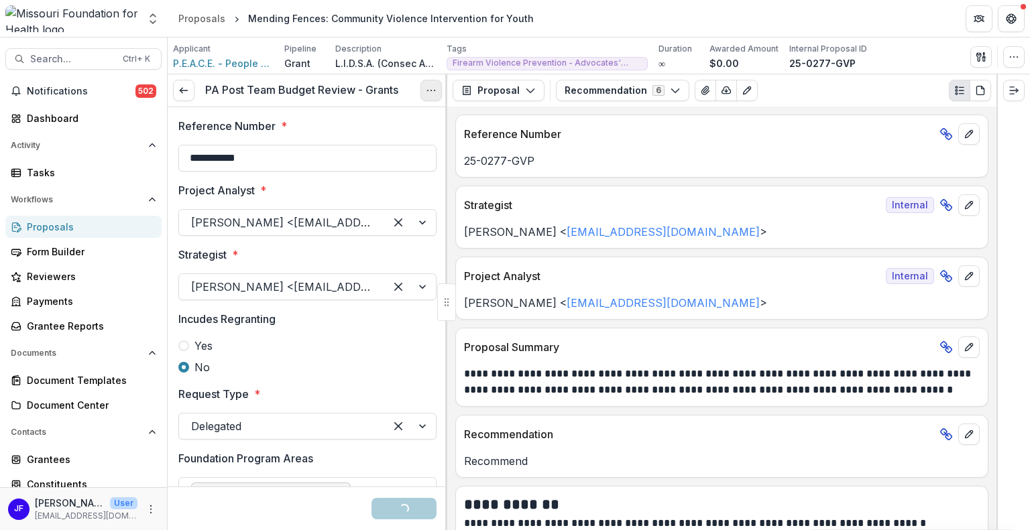
click at [433, 92] on icon "Options" at bounding box center [431, 90] width 11 height 11
click at [357, 152] on button "Cancel Task" at bounding box center [366, 149] width 143 height 22
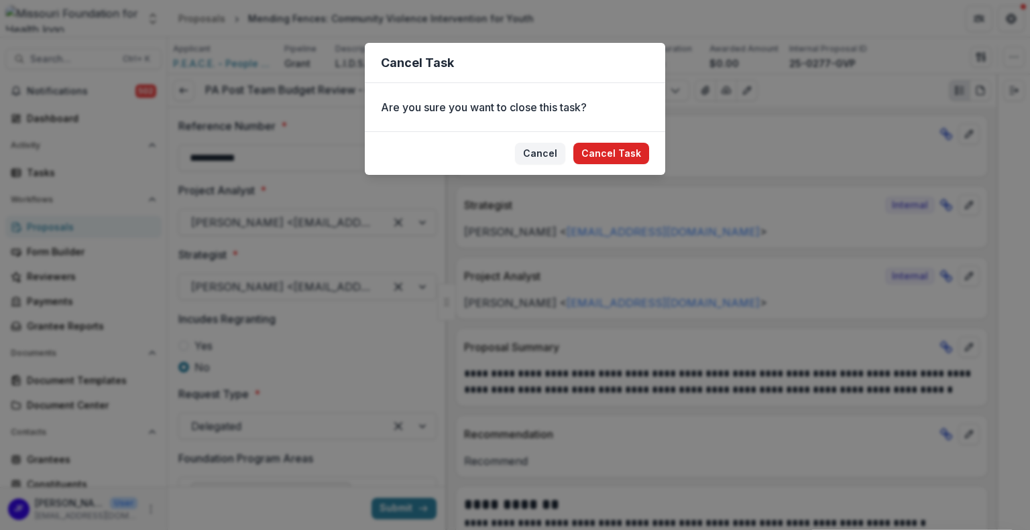
click at [586, 148] on button "Cancel Task" at bounding box center [611, 153] width 76 height 21
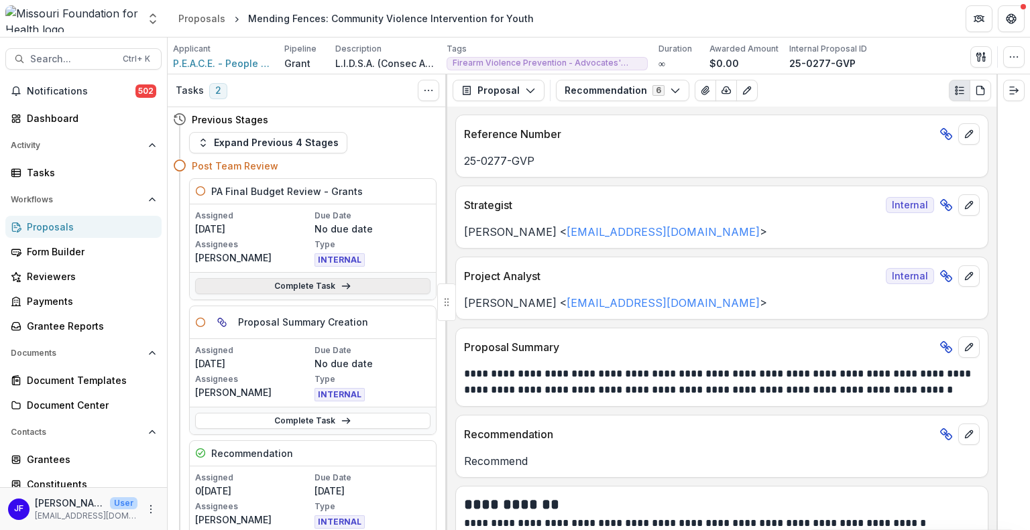
click at [358, 286] on link "Complete Task" at bounding box center [312, 286] width 235 height 16
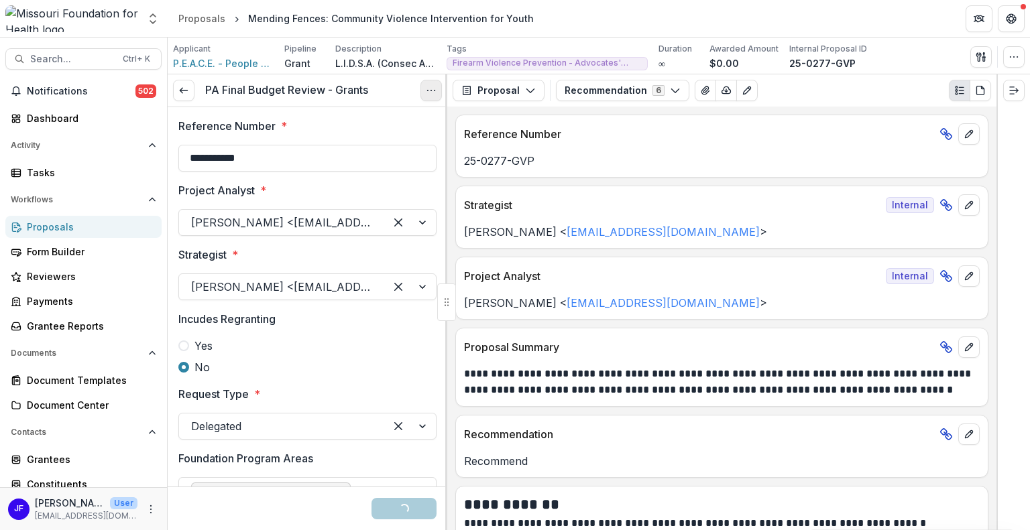
click at [428, 88] on icon "Options" at bounding box center [431, 90] width 11 height 11
click at [359, 152] on button "Cancel Task" at bounding box center [366, 149] width 143 height 22
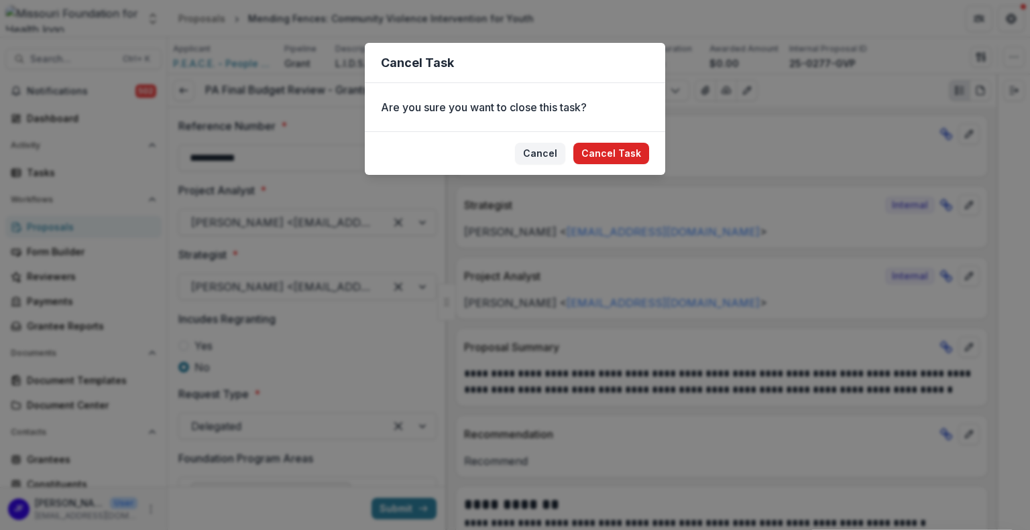
click at [603, 153] on button "Cancel Task" at bounding box center [611, 153] width 76 height 21
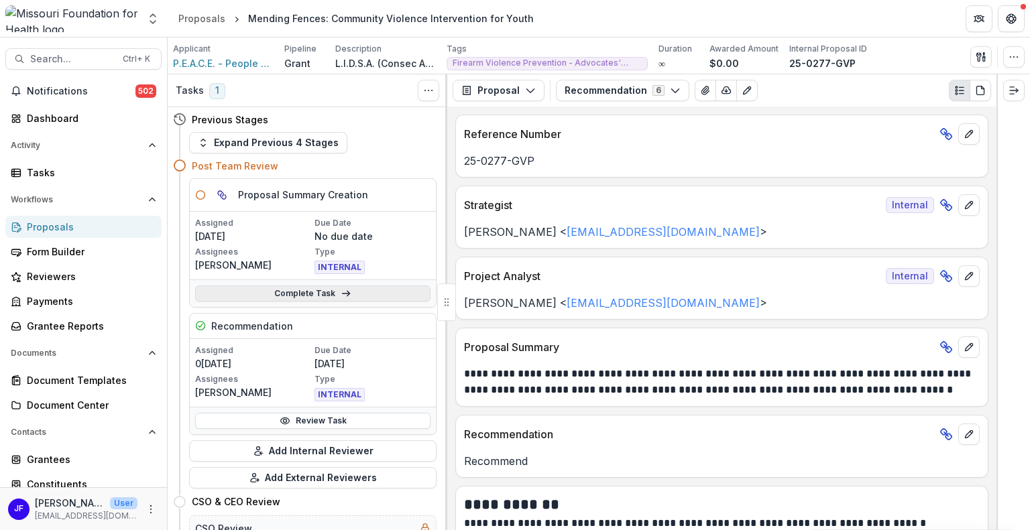
click at [355, 293] on link "Complete Task" at bounding box center [312, 294] width 235 height 16
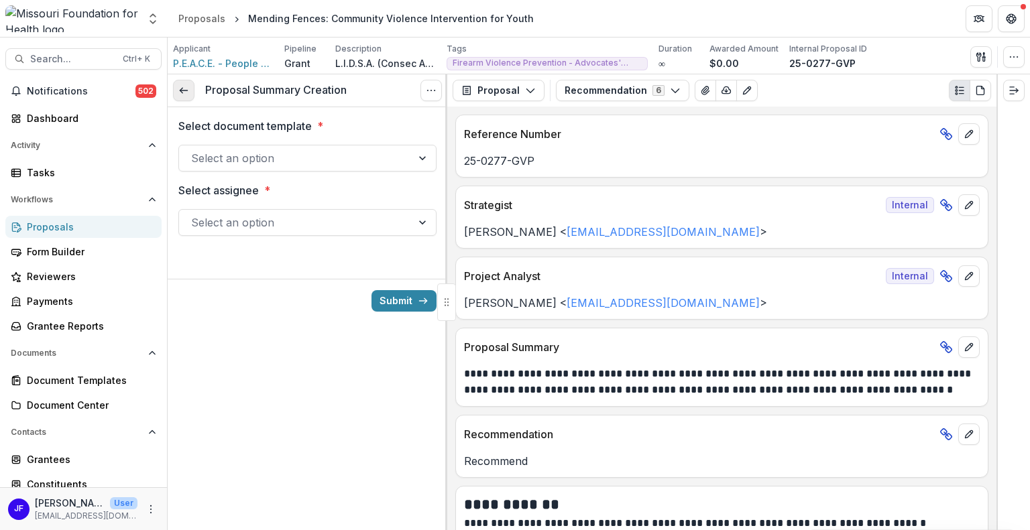
click at [188, 87] on icon at bounding box center [183, 90] width 11 height 11
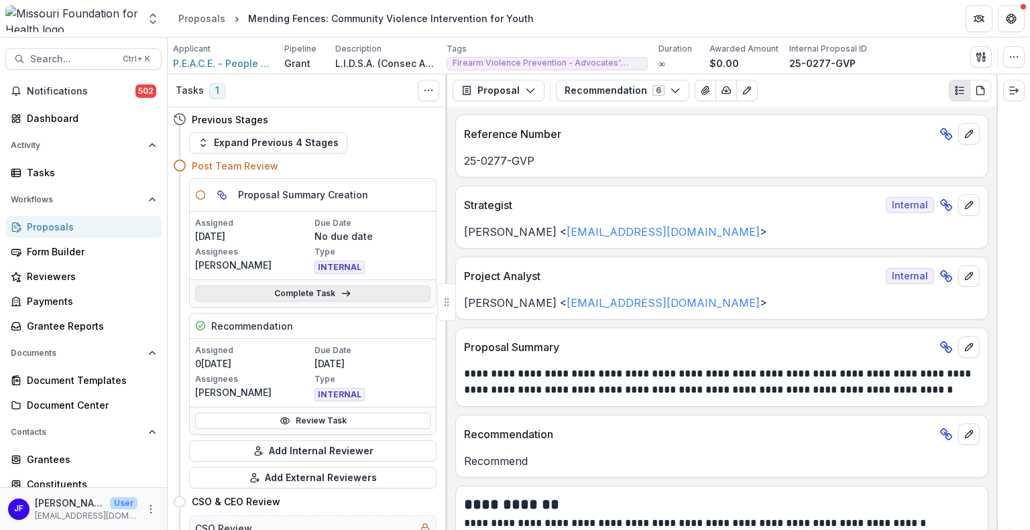
click at [353, 296] on link "Complete Task" at bounding box center [312, 294] width 235 height 16
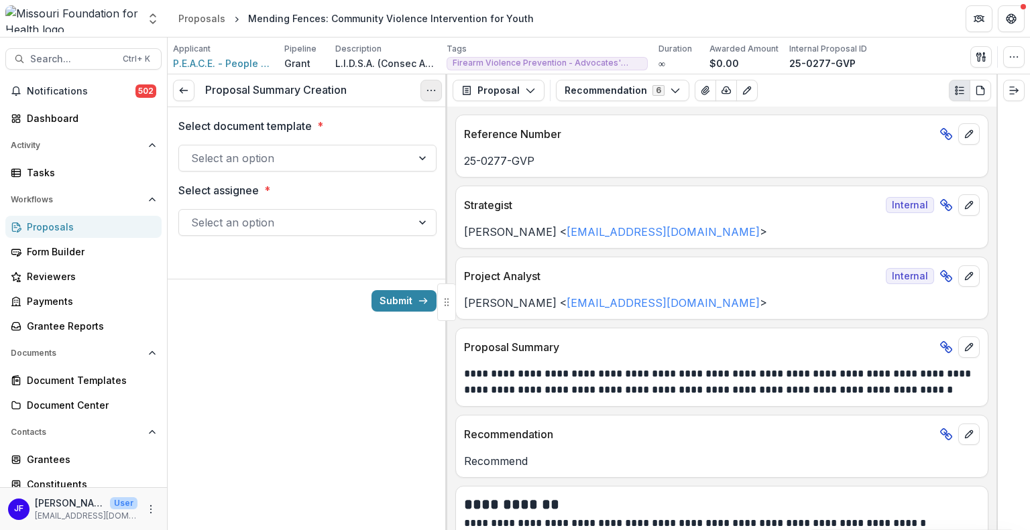
click at [430, 94] on icon "Options" at bounding box center [431, 90] width 11 height 11
click at [389, 150] on button "Cancel Task" at bounding box center [366, 149] width 143 height 22
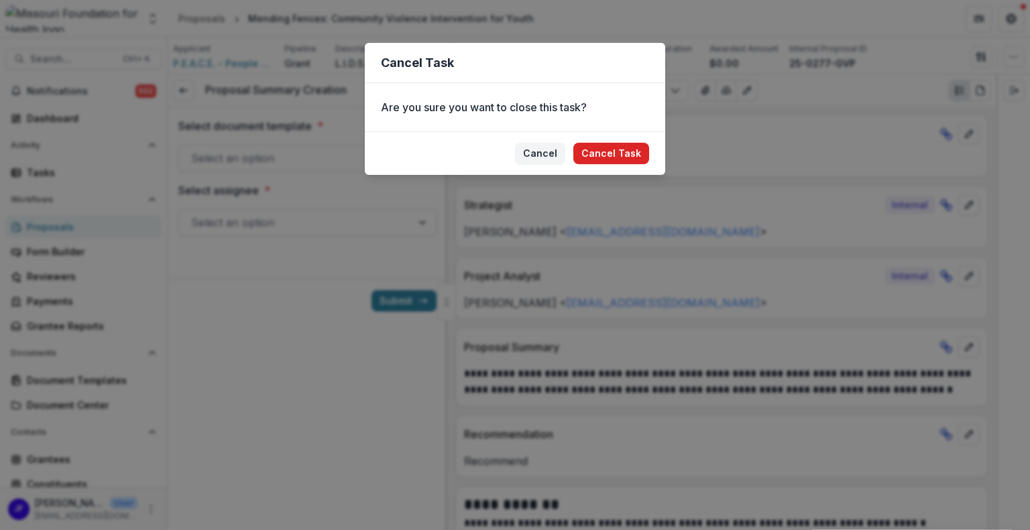
click at [598, 155] on button "Cancel Task" at bounding box center [611, 153] width 76 height 21
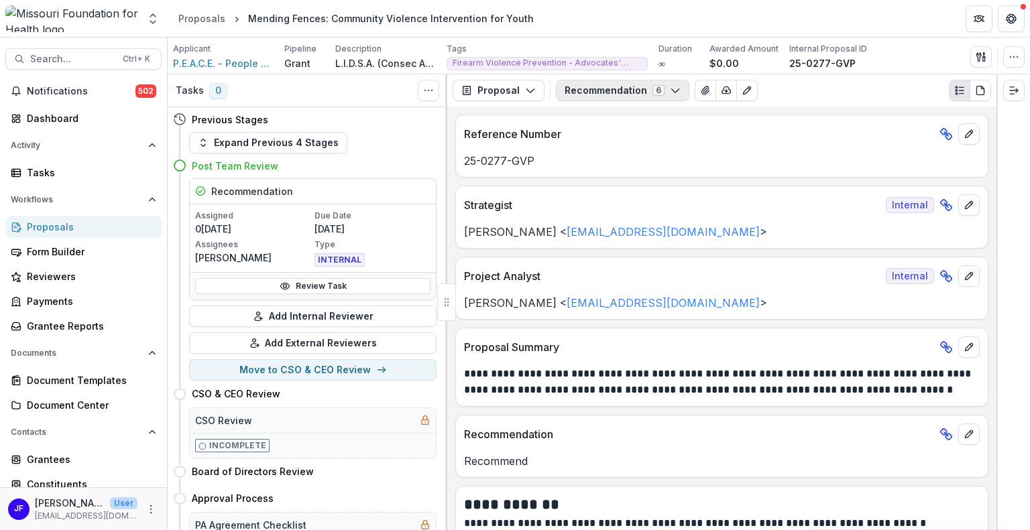
click at [620, 92] on button "Recommendation 6" at bounding box center [622, 90] width 133 height 21
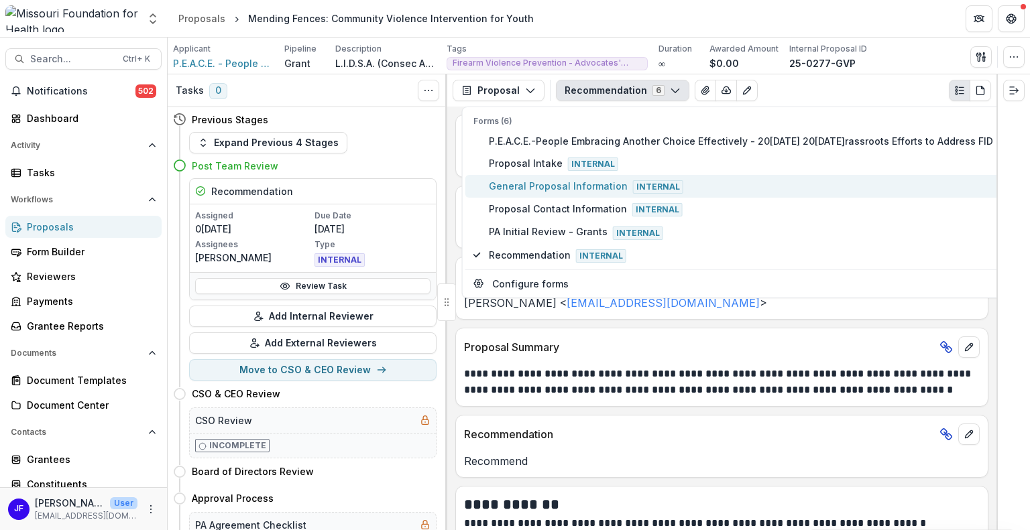
click at [534, 184] on span "General Proposal Information Internal" at bounding box center [754, 186] width 531 height 15
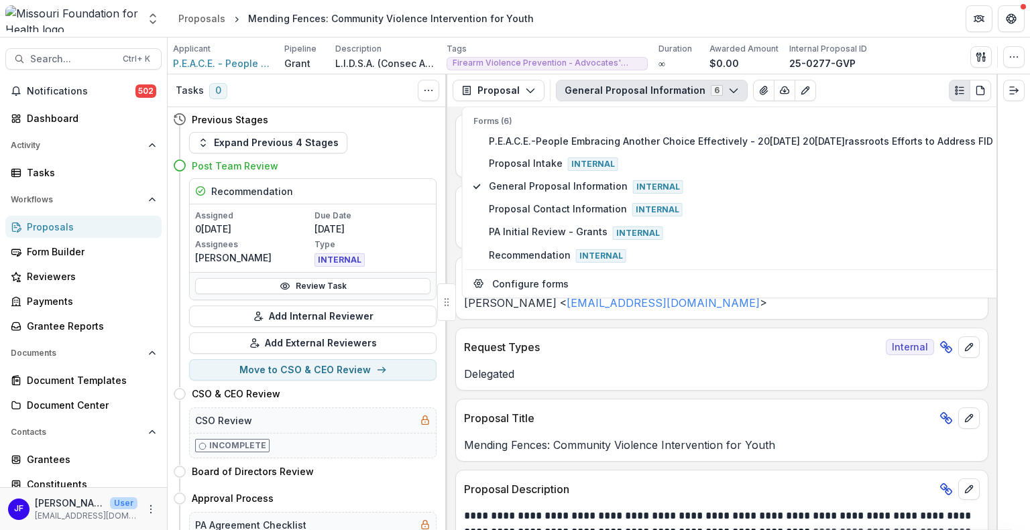
click at [1016, 254] on div at bounding box center [1013, 302] width 34 height 456
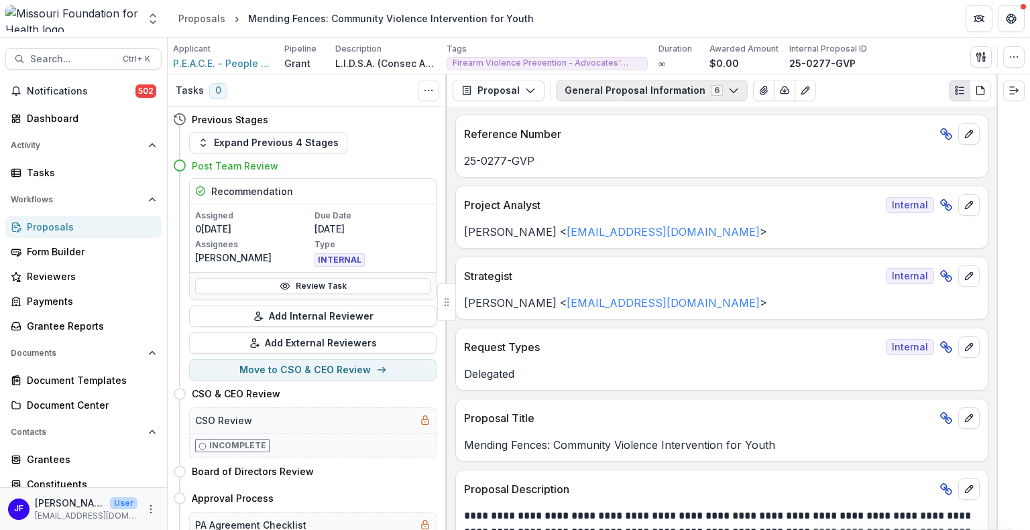
click at [641, 96] on button "General Proposal Information 6" at bounding box center [652, 90] width 192 height 21
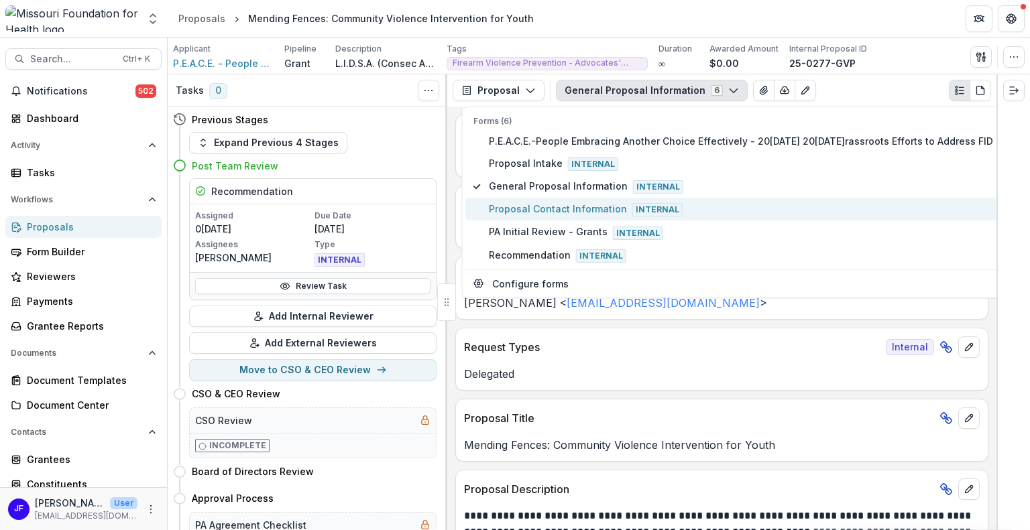
click at [540, 202] on span "Proposal Contact Information Internal" at bounding box center [754, 209] width 531 height 15
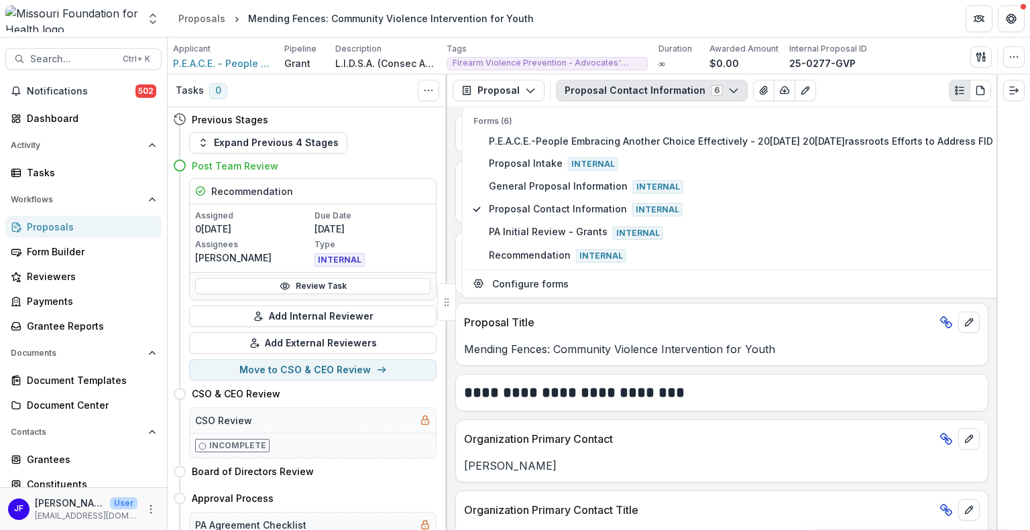
click at [1024, 255] on div at bounding box center [1013, 302] width 34 height 456
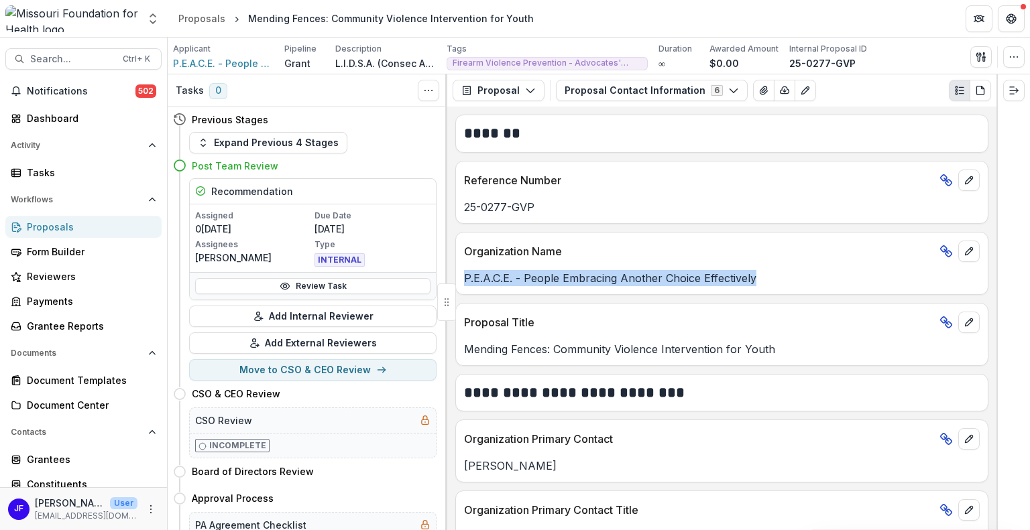
drag, startPoint x: 762, startPoint y: 276, endPoint x: 469, endPoint y: 272, distance: 292.3
click at [459, 272] on div "P.E.A.C.E. - People Embracing Another Choice Effectively" at bounding box center [722, 278] width 532 height 16
copy p "P.E.A.C.E. - People Embracing Another Choice Effectively"
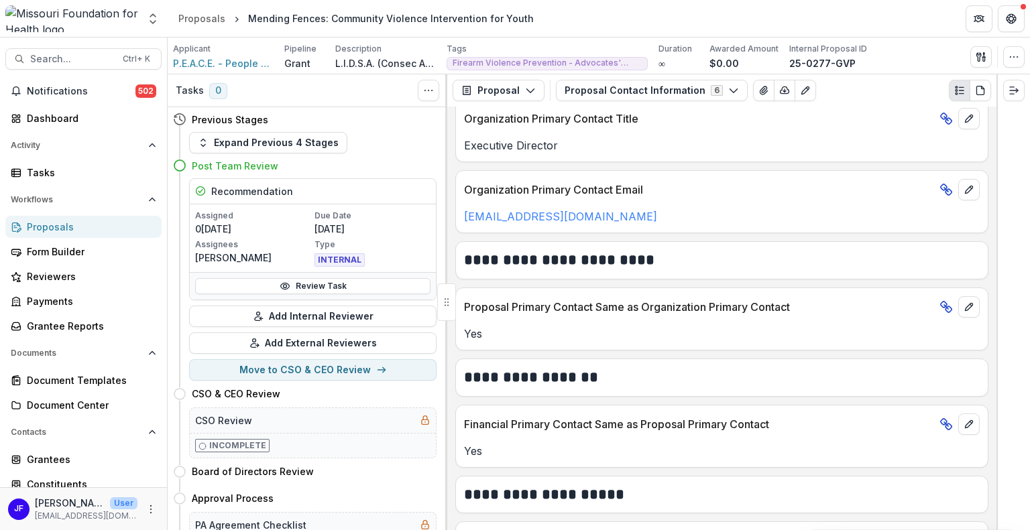
scroll to position [402, 0]
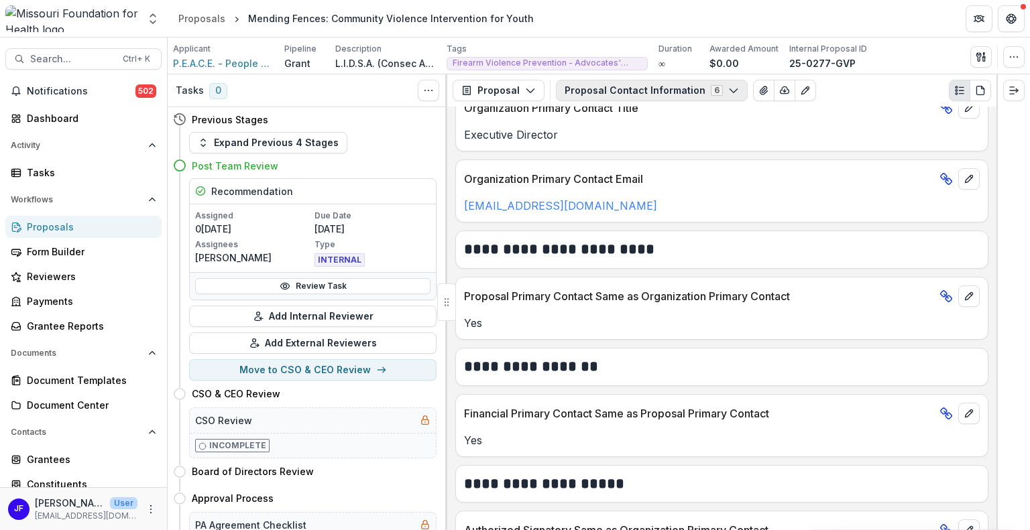
click at [621, 89] on button "Proposal Contact Information 6" at bounding box center [652, 90] width 192 height 21
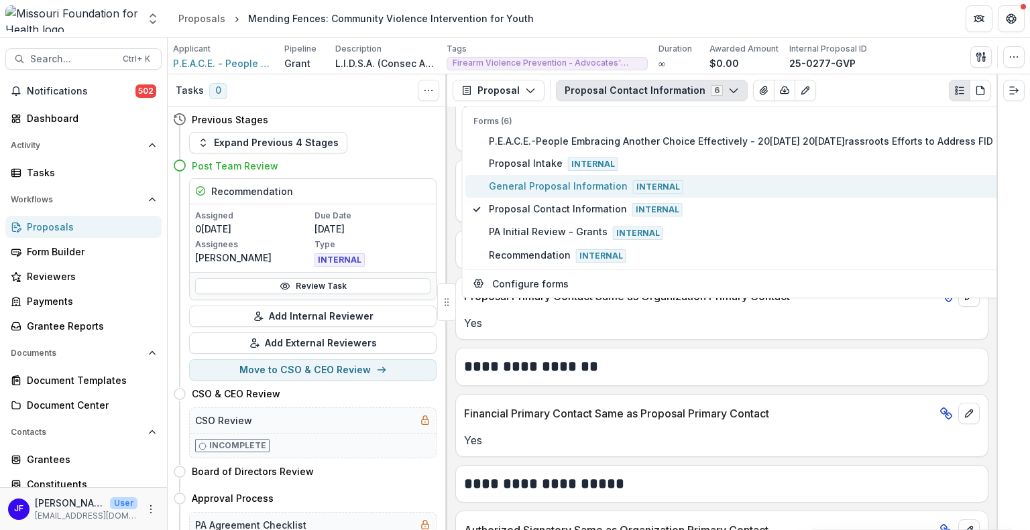
click at [503, 186] on span "General Proposal Information Internal" at bounding box center [754, 186] width 531 height 15
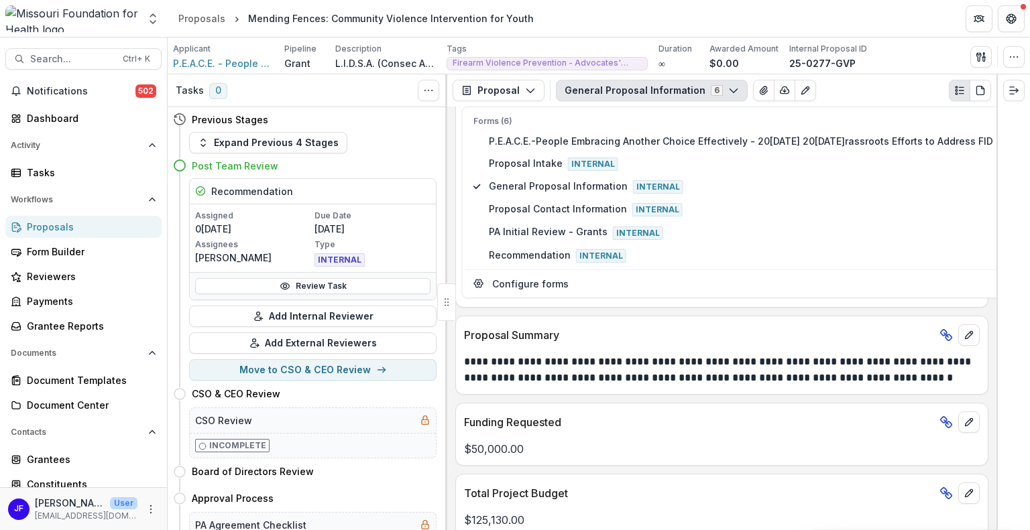
click at [1016, 309] on div at bounding box center [1013, 302] width 34 height 456
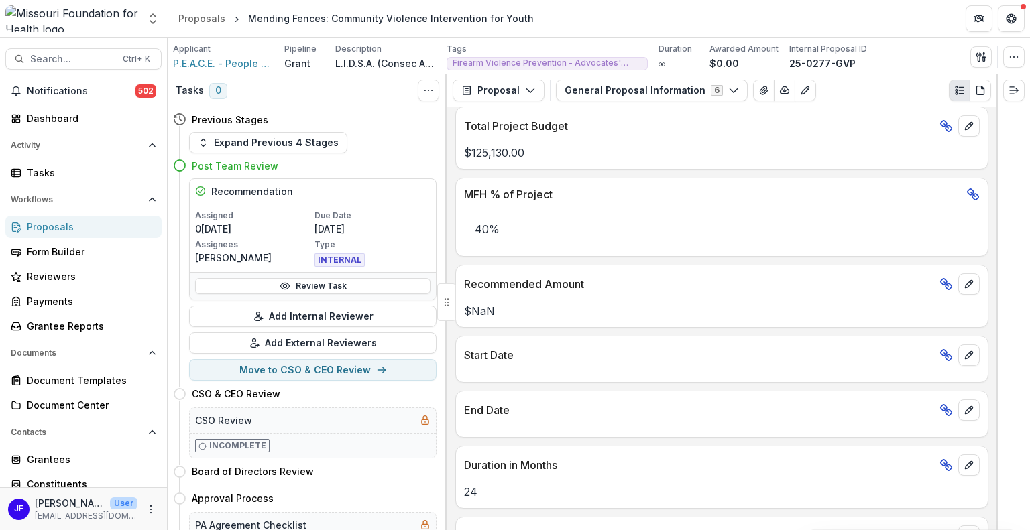
scroll to position [603, 0]
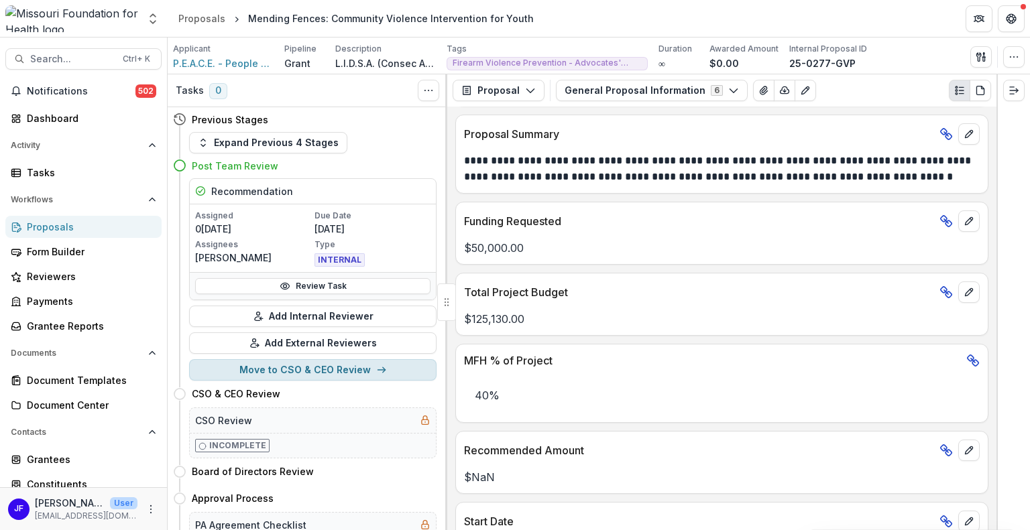
click at [324, 370] on button "Move to CSO & CEO Review" at bounding box center [312, 369] width 247 height 21
select select "**********"
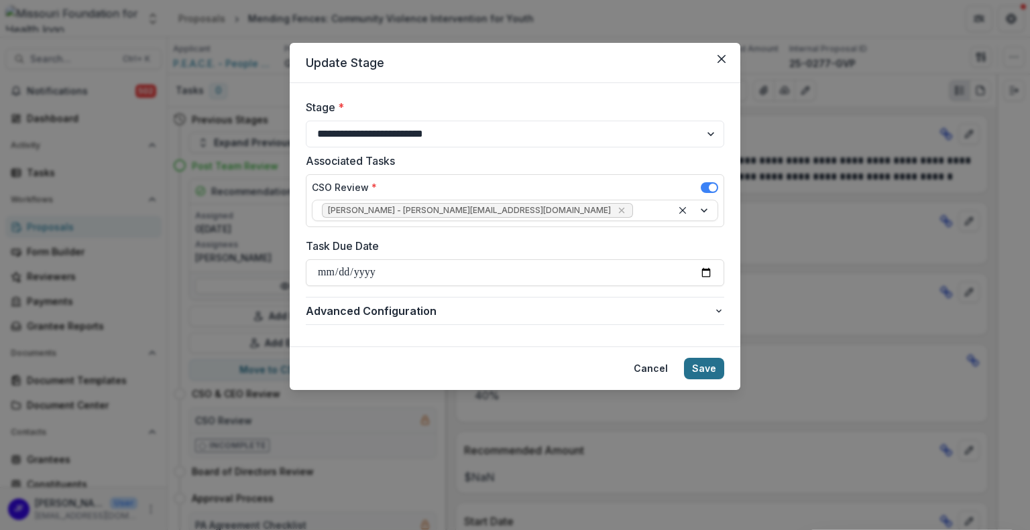
click at [700, 365] on button "Save" at bounding box center [704, 368] width 40 height 21
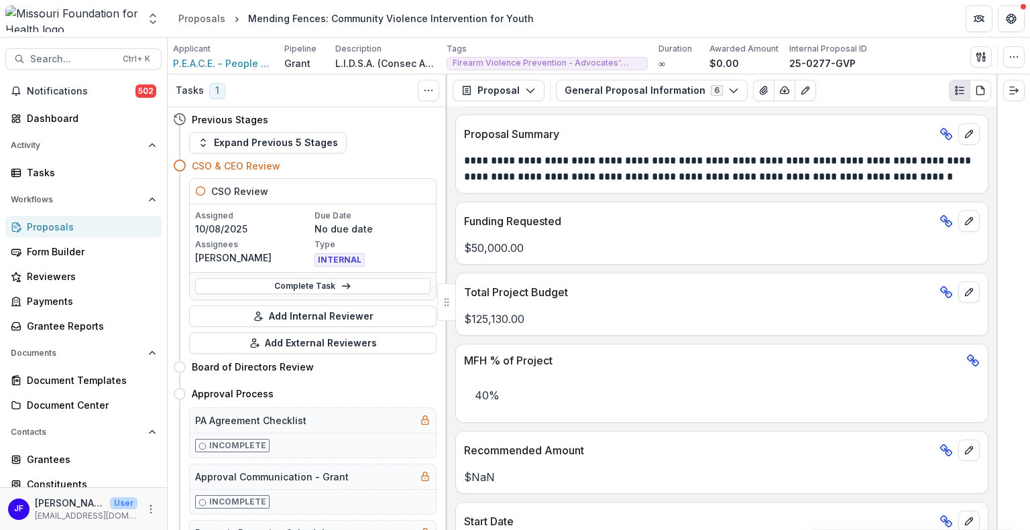
click at [50, 227] on div "Proposals" at bounding box center [89, 227] width 124 height 14
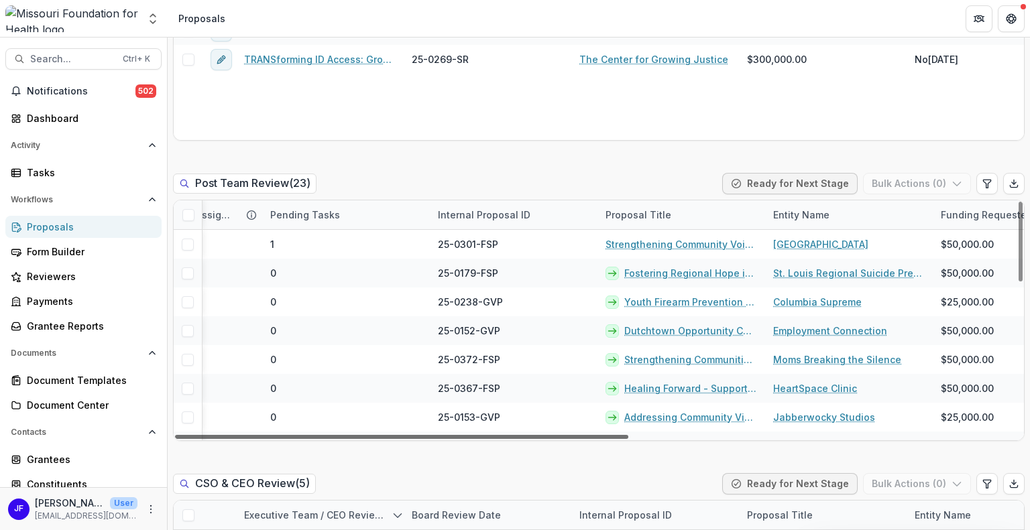
scroll to position [0, 147]
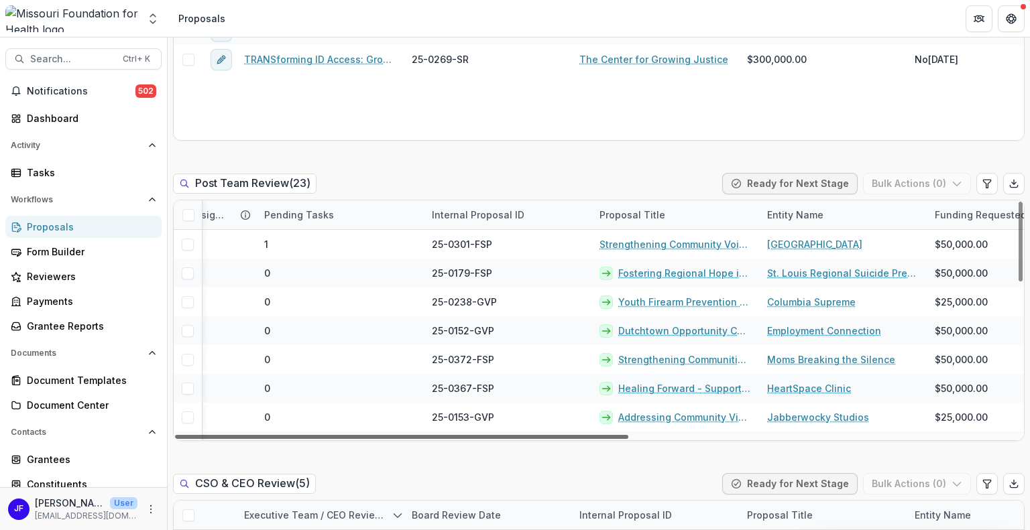
drag, startPoint x: 601, startPoint y: 436, endPoint x: 680, endPoint y: 437, distance: 79.1
click at [628, 437] on div at bounding box center [401, 437] width 453 height 4
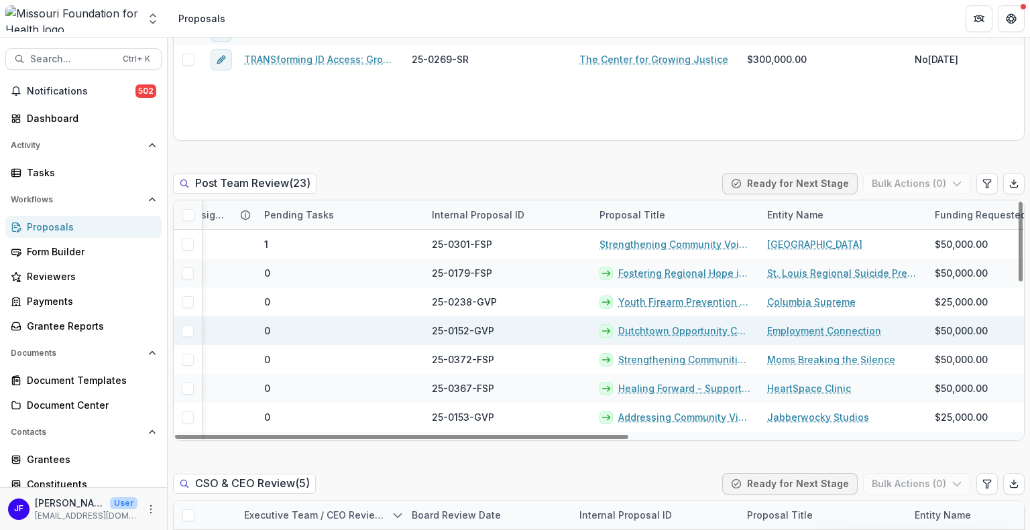
click at [634, 331] on link "Dutchtown Opportunity Coalition for Youth" at bounding box center [684, 331] width 133 height 14
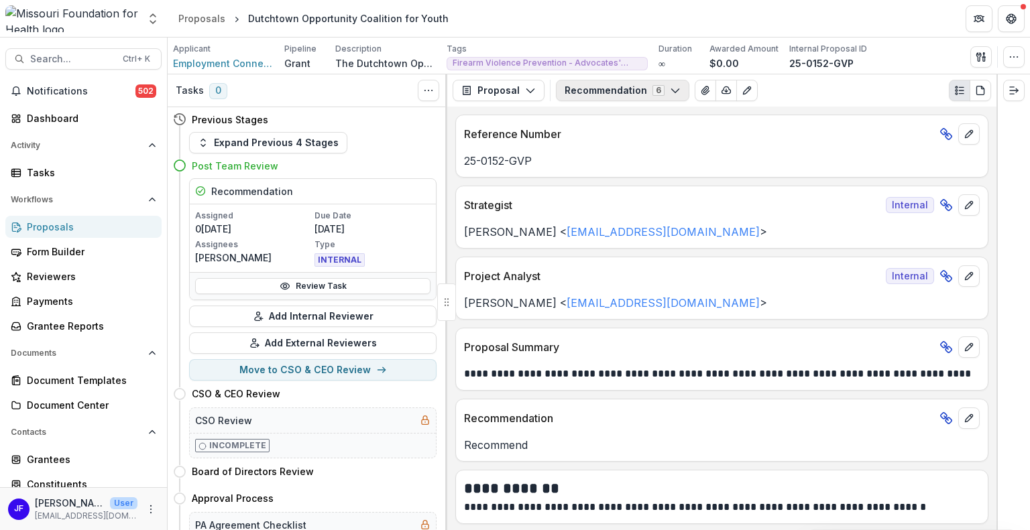
click at [595, 88] on button "Recommendation 6" at bounding box center [622, 90] width 133 height 21
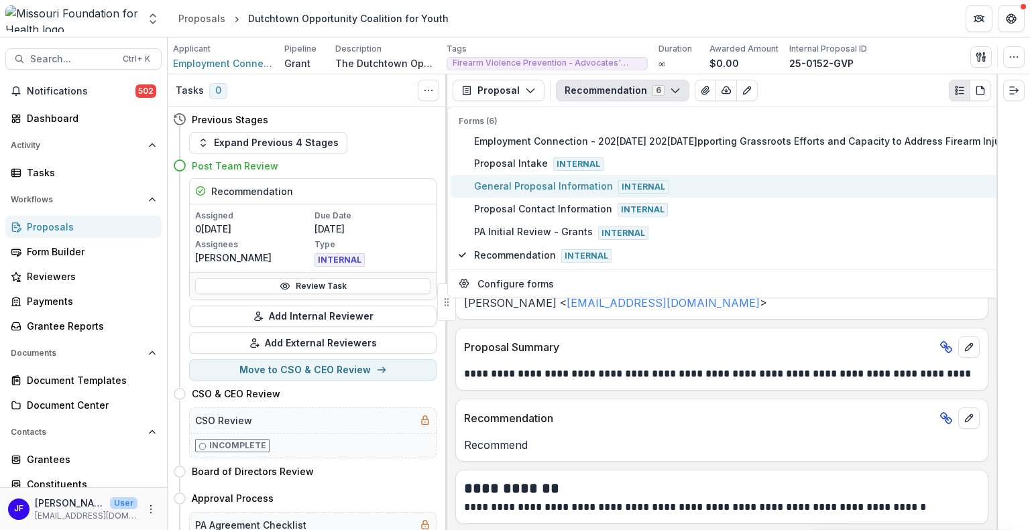
click at [515, 185] on span "General Proposal Information Internal" at bounding box center [789, 186] width 630 height 15
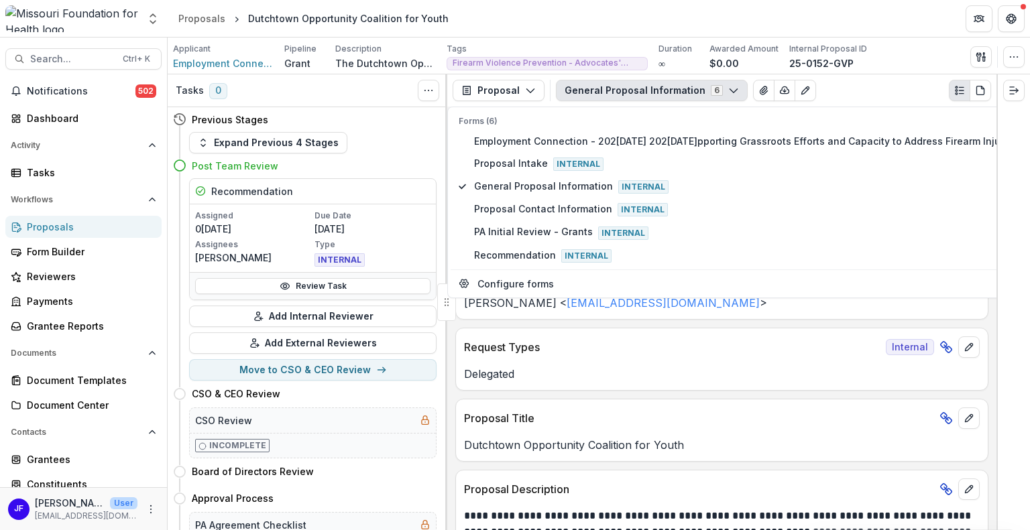
click at [1006, 359] on div at bounding box center [1013, 302] width 34 height 456
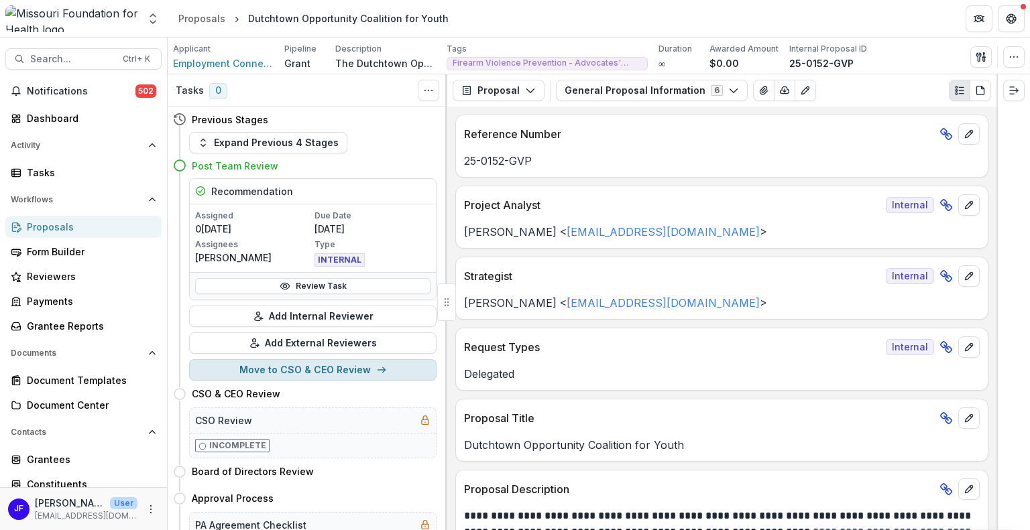
click at [282, 370] on button "Move to CSO & CEO Review" at bounding box center [312, 369] width 247 height 21
select select "**********"
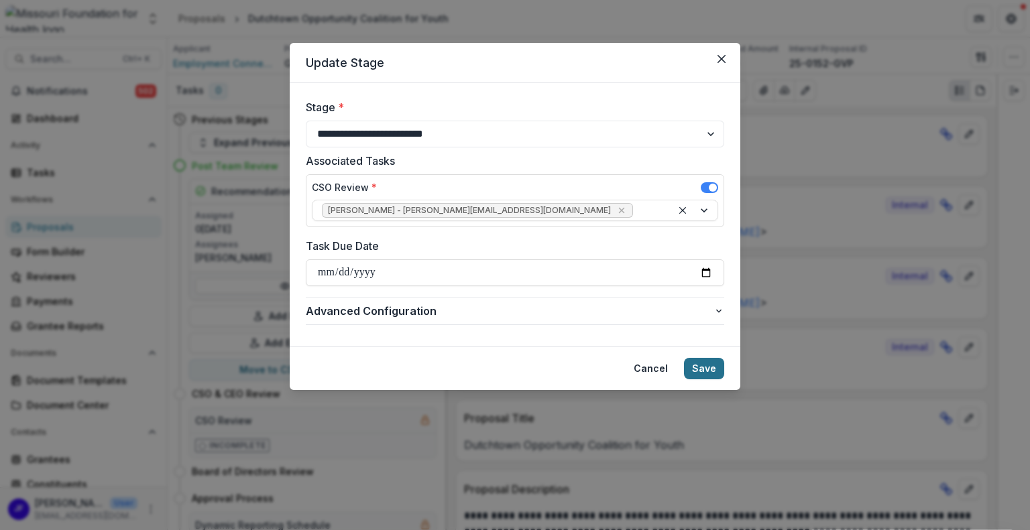
click at [705, 367] on button "Save" at bounding box center [704, 368] width 40 height 21
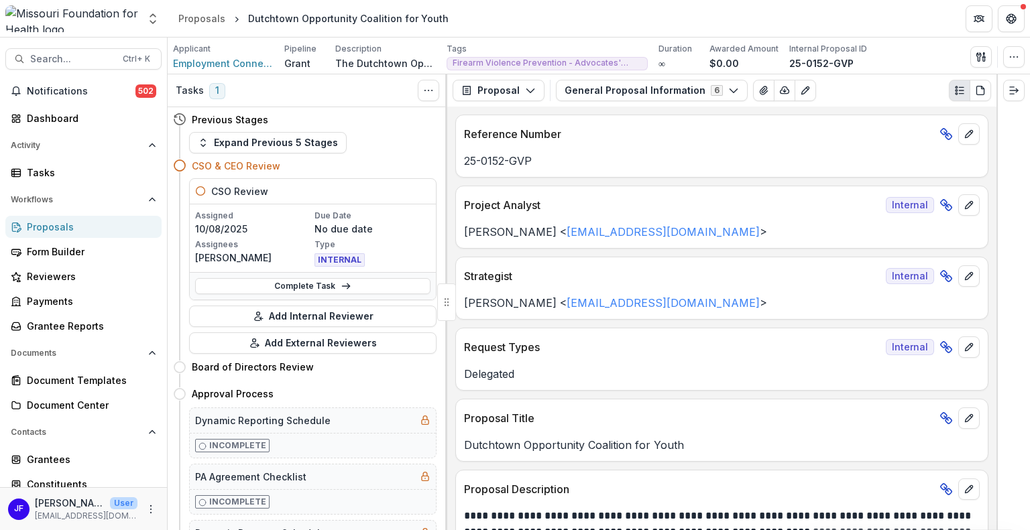
click at [56, 225] on div "Proposals" at bounding box center [89, 227] width 124 height 14
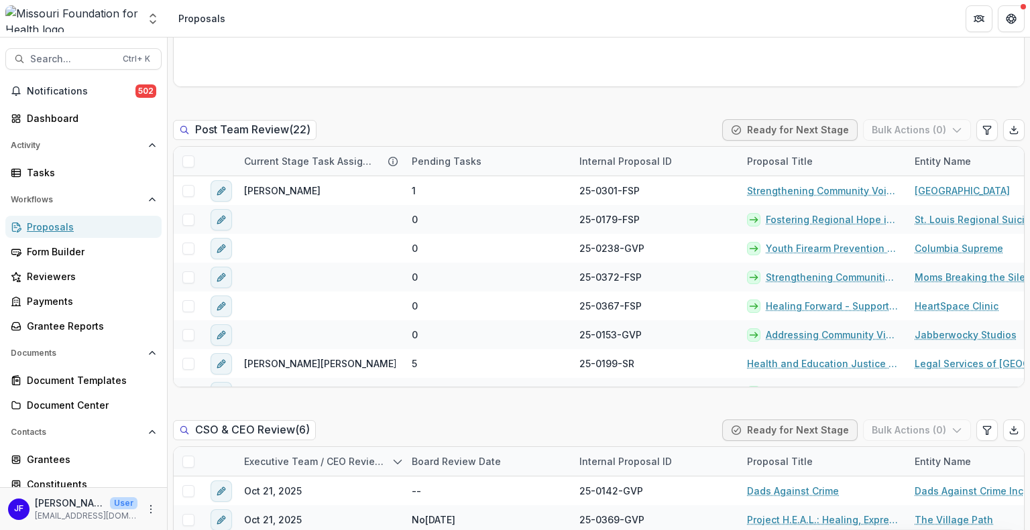
scroll to position [1274, 0]
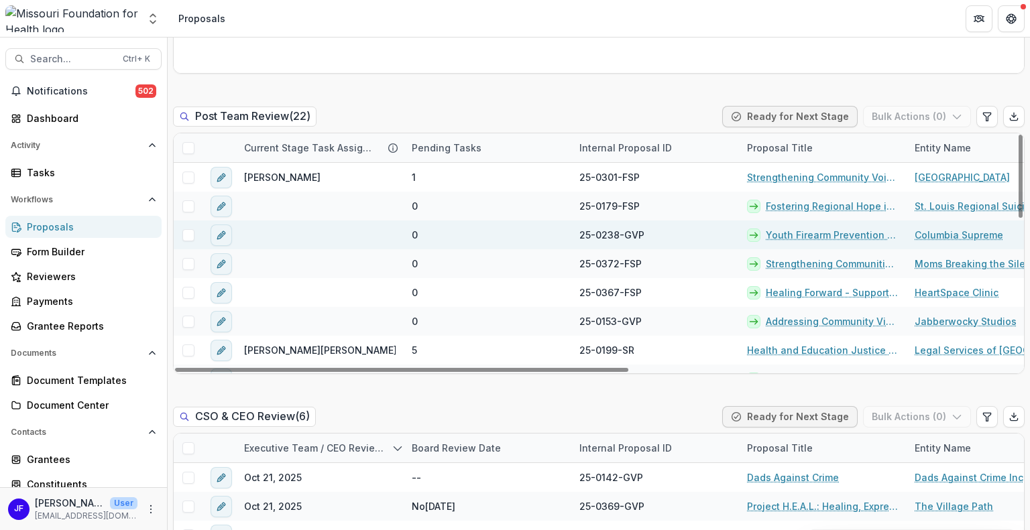
click at [817, 234] on link "Youth Firearm Prevention Program" at bounding box center [832, 235] width 133 height 14
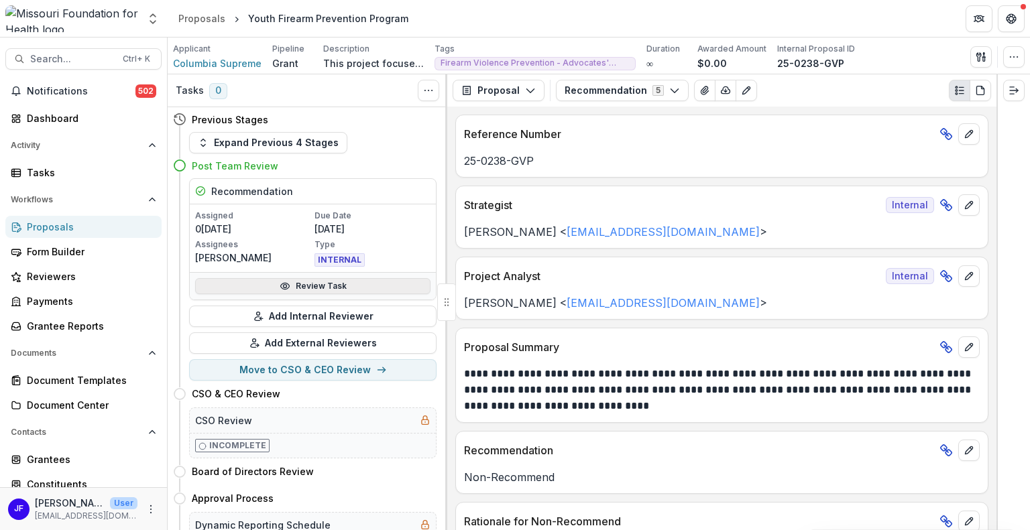
click at [306, 286] on link "Review Task" at bounding box center [312, 286] width 235 height 16
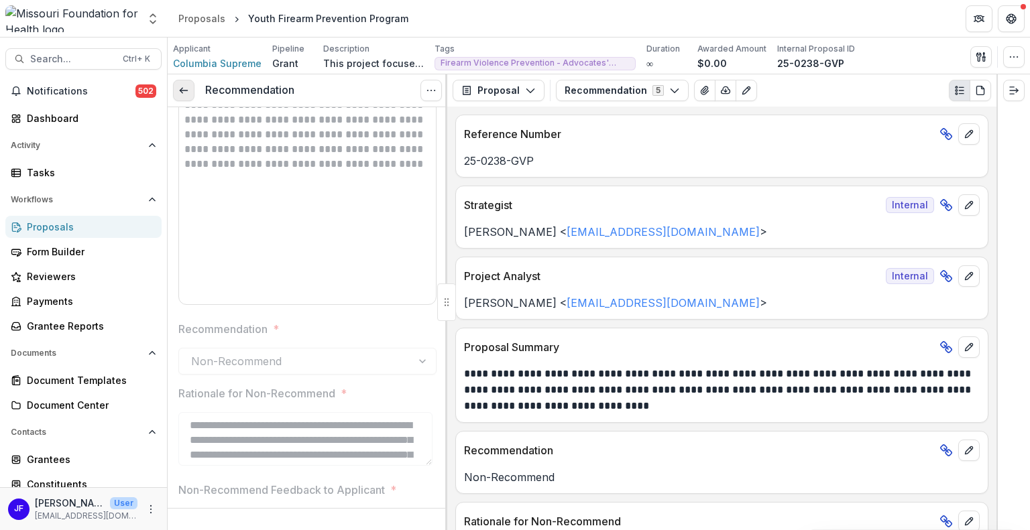
click at [182, 91] on line at bounding box center [183, 91] width 7 height 0
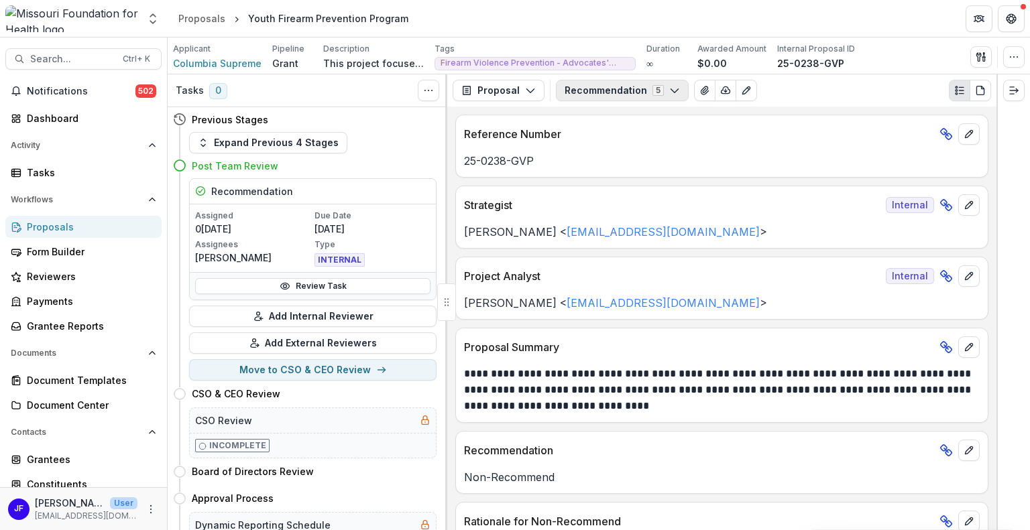
click at [601, 88] on button "Recommendation 5" at bounding box center [622, 90] width 133 height 21
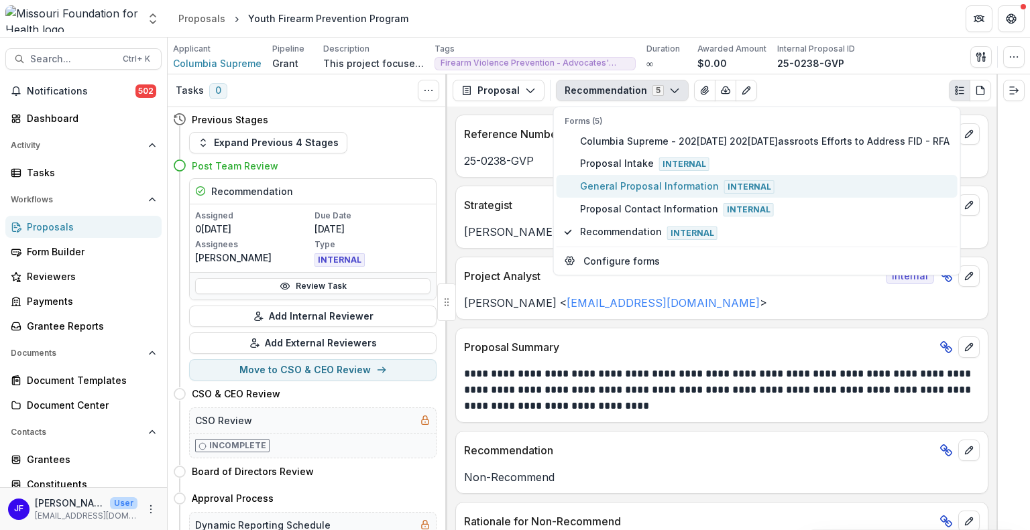
click at [604, 182] on span "General Proposal Information Internal" at bounding box center [764, 186] width 369 height 15
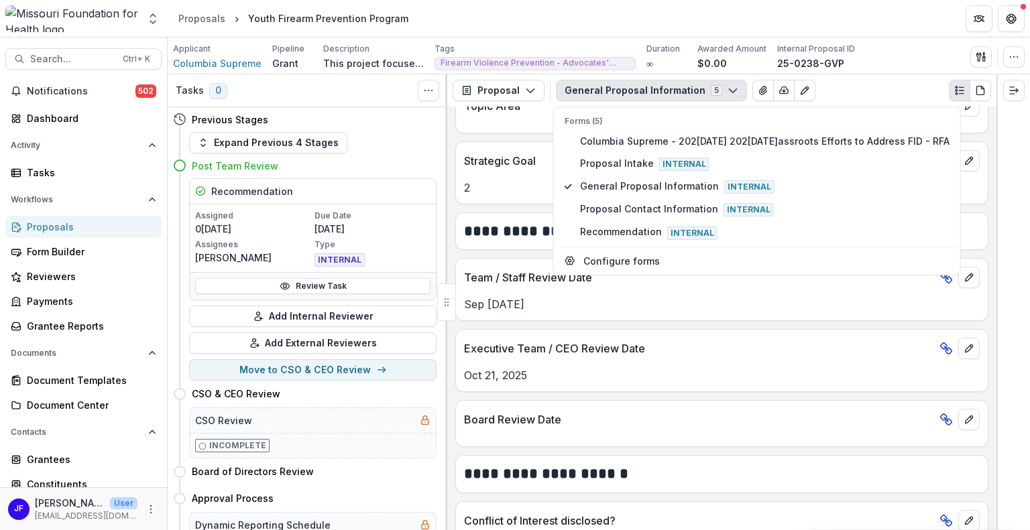
scroll to position [1609, 0]
click at [289, 368] on button "Move to CSO & CEO Review" at bounding box center [312, 369] width 247 height 21
select select "**********"
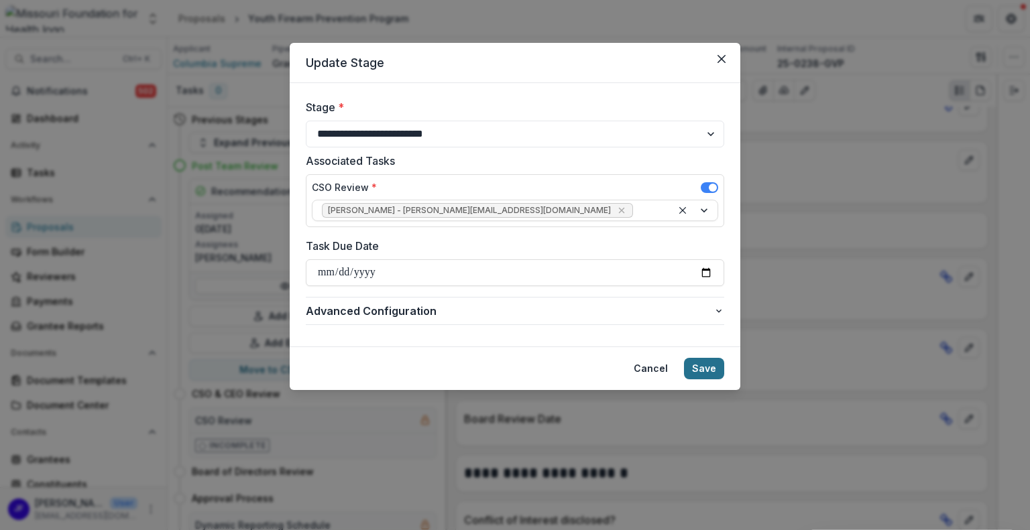
click at [711, 365] on button "Save" at bounding box center [704, 368] width 40 height 21
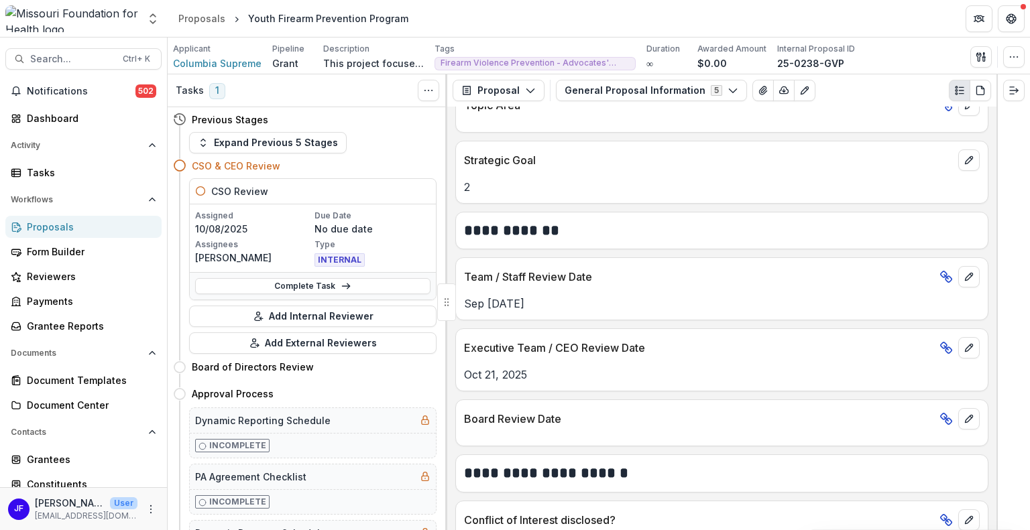
click at [54, 223] on div "Proposals" at bounding box center [89, 227] width 124 height 14
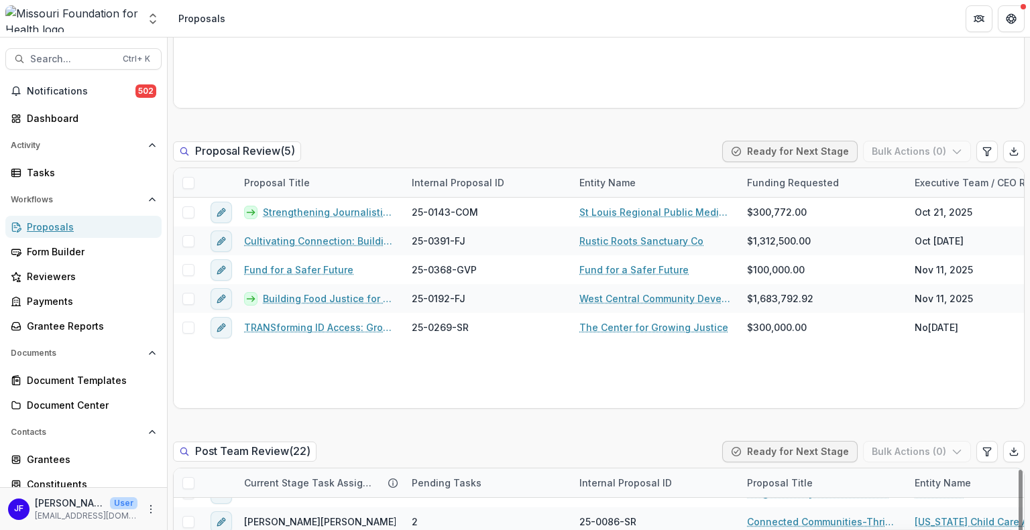
scroll to position [268, 0]
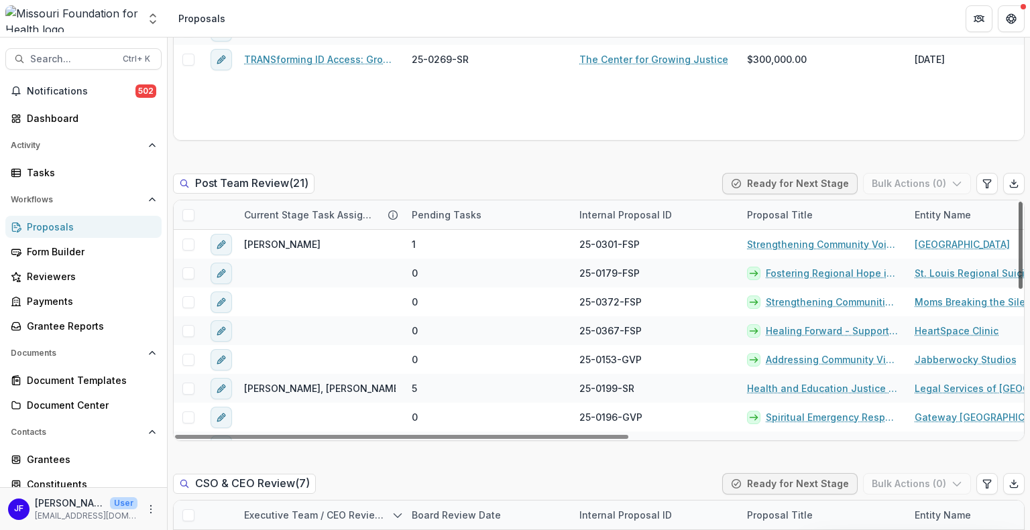
drag, startPoint x: 1016, startPoint y: 369, endPoint x: 1014, endPoint y: 259, distance: 110.0
click at [1018, 259] on div at bounding box center [1020, 245] width 4 height 87
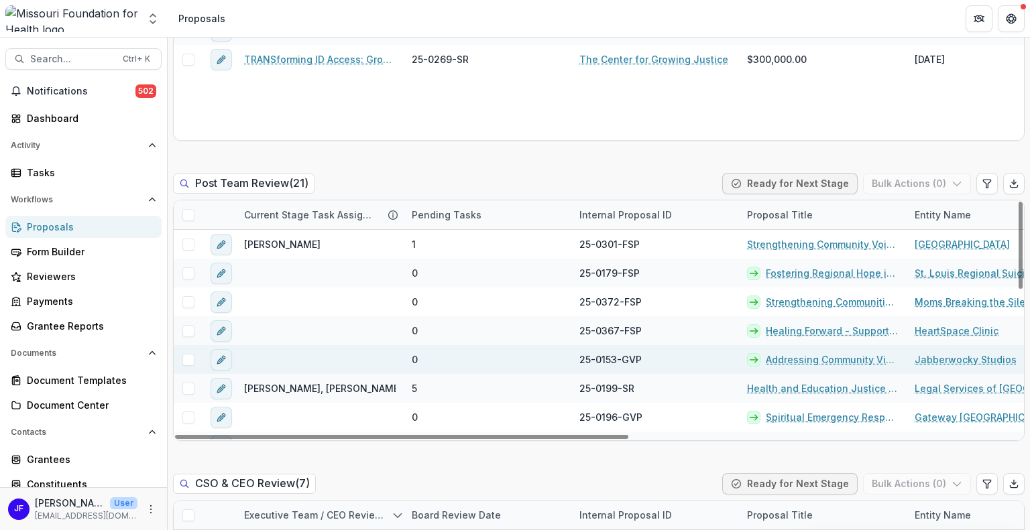
scroll to position [67, 0]
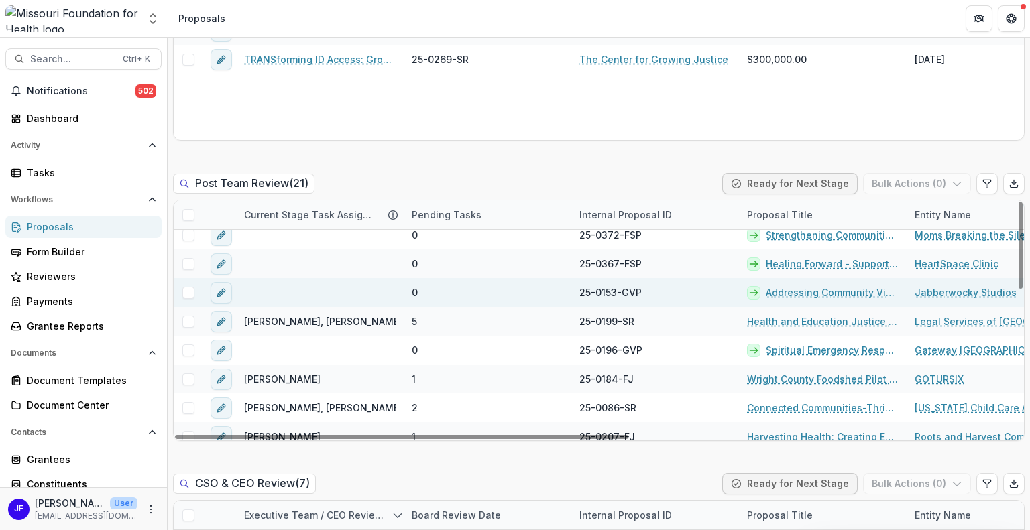
click at [782, 292] on link "Addressing Community Violence Through High-quality Arts and Education Experienc…" at bounding box center [832, 293] width 133 height 14
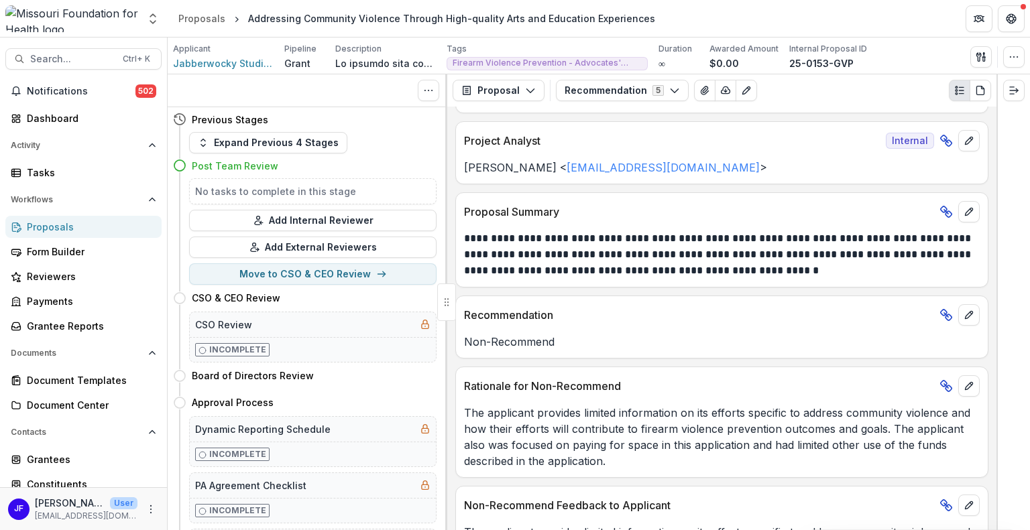
scroll to position [176, 0]
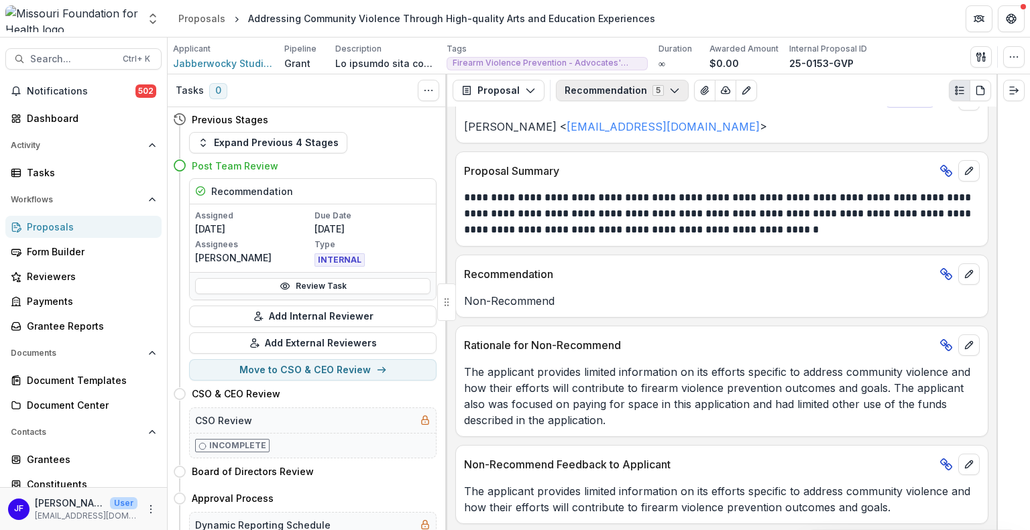
click at [581, 91] on button "Recommendation 5" at bounding box center [622, 90] width 133 height 21
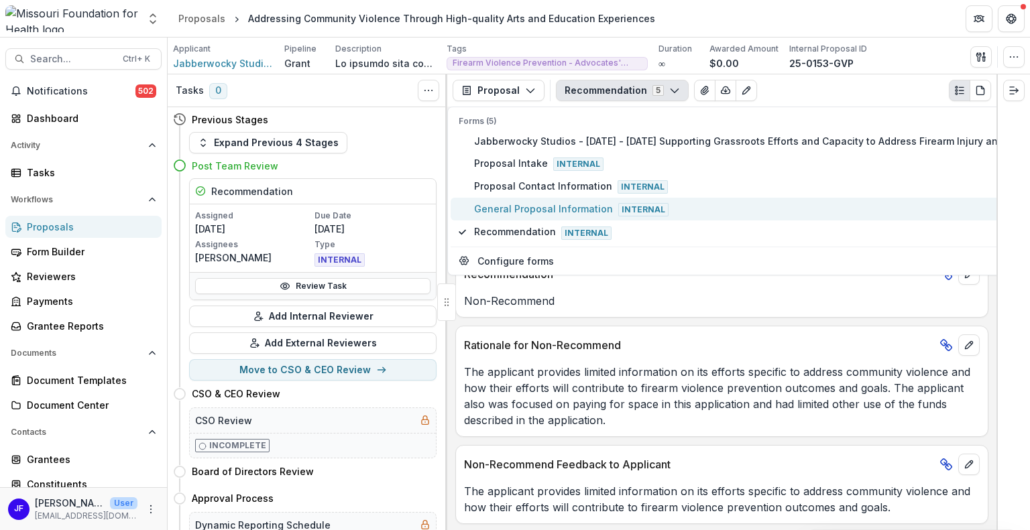
click at [503, 204] on span "General Proposal Information Internal" at bounding box center [776, 209] width 604 height 15
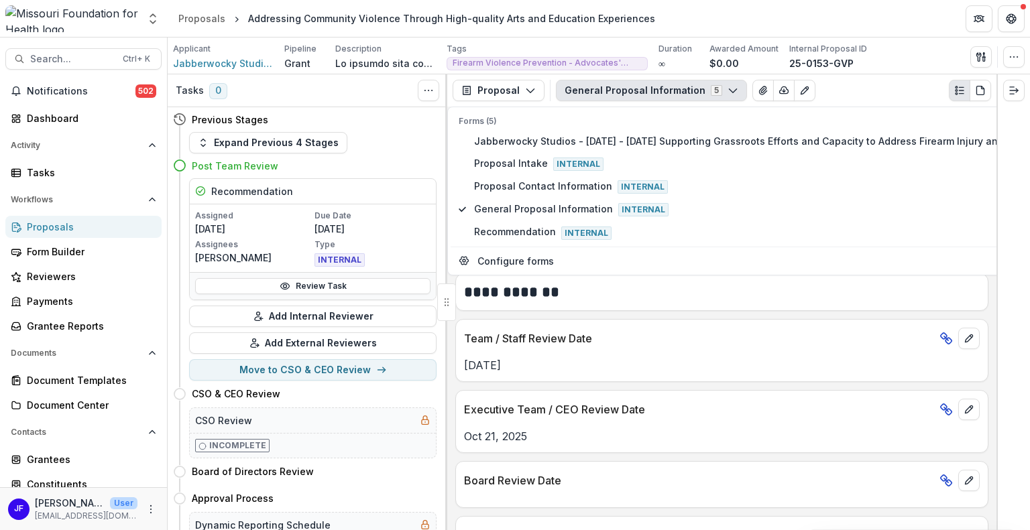
scroll to position [2456, 0]
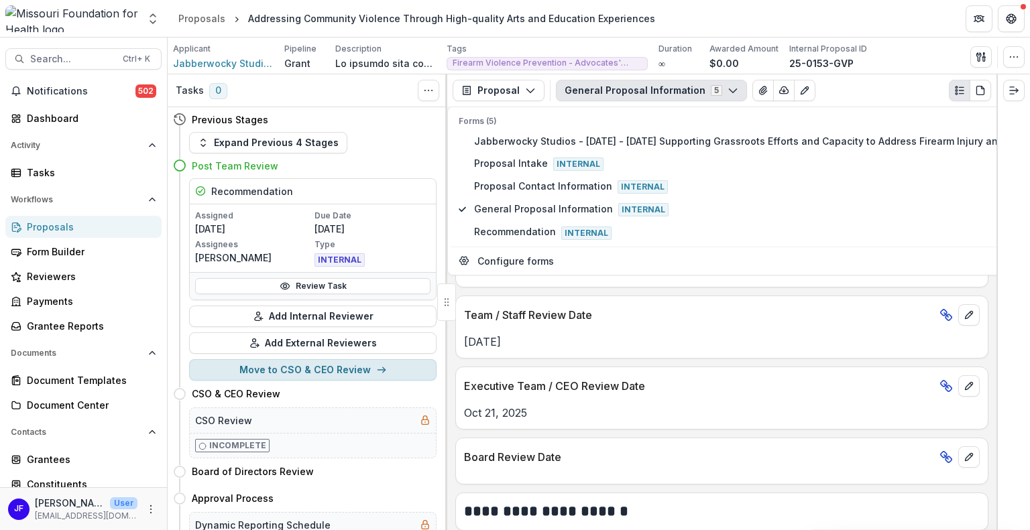
click at [271, 372] on button "Move to CSO & CEO Review" at bounding box center [312, 369] width 247 height 21
select select "**********"
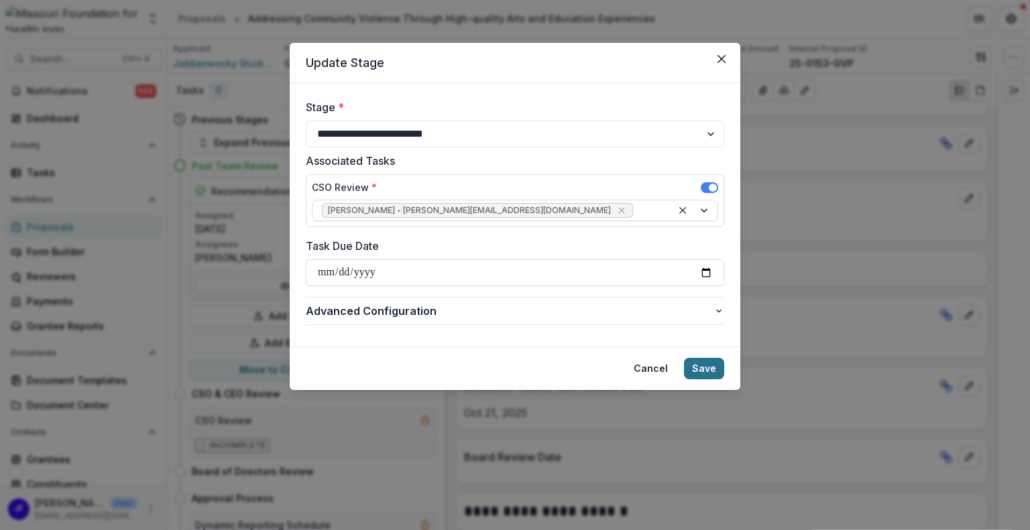
click at [701, 367] on button "Save" at bounding box center [704, 368] width 40 height 21
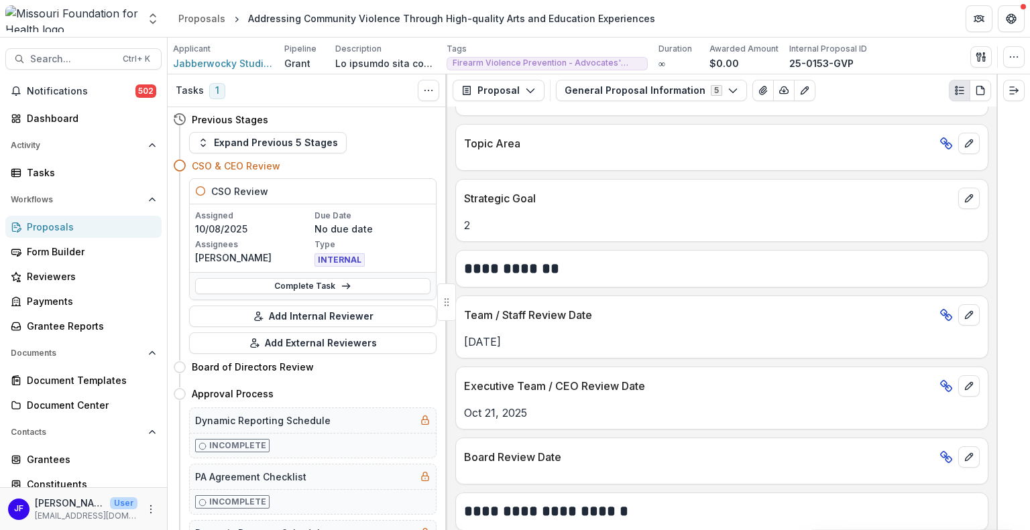
click at [44, 225] on div "Proposals" at bounding box center [89, 227] width 124 height 14
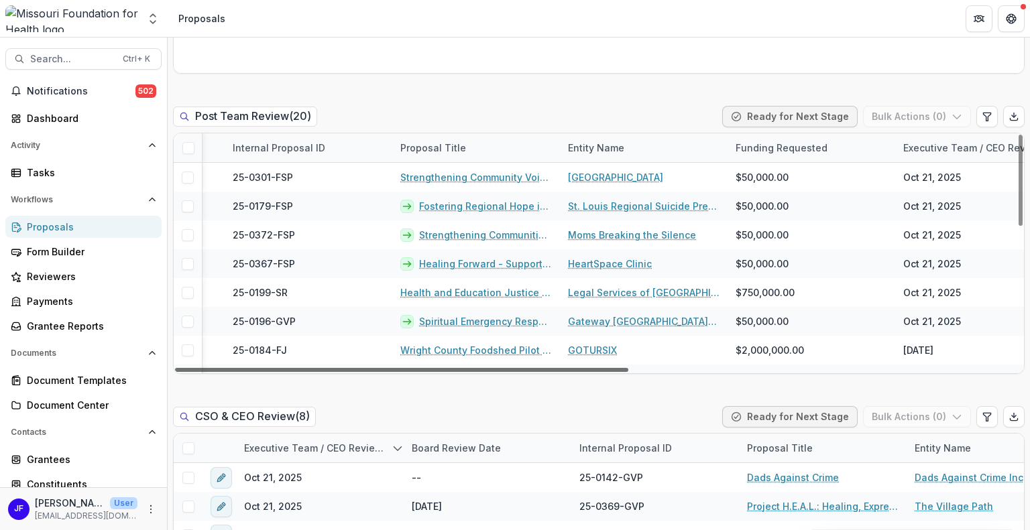
scroll to position [0, 362]
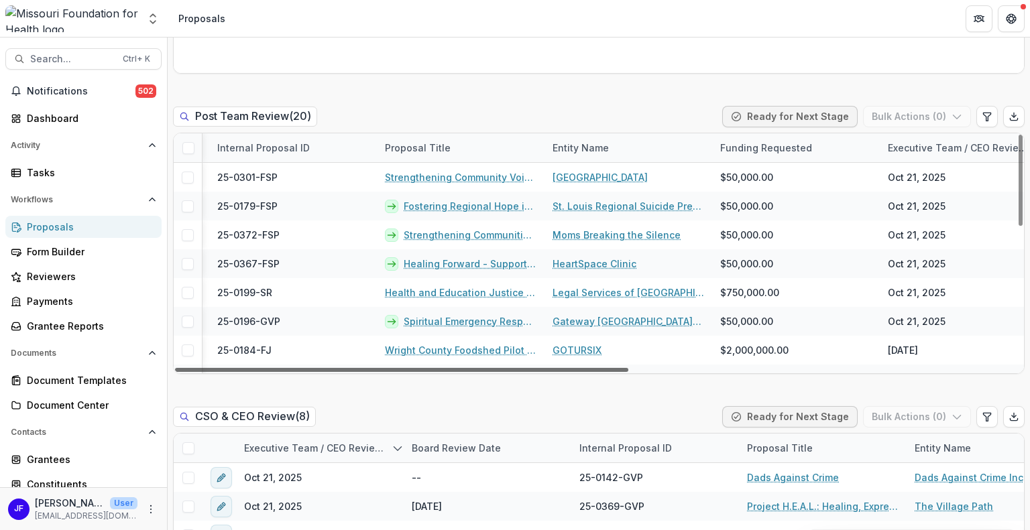
drag, startPoint x: 526, startPoint y: 369, endPoint x: 719, endPoint y: 369, distance: 193.1
click at [628, 369] on div at bounding box center [401, 370] width 453 height 4
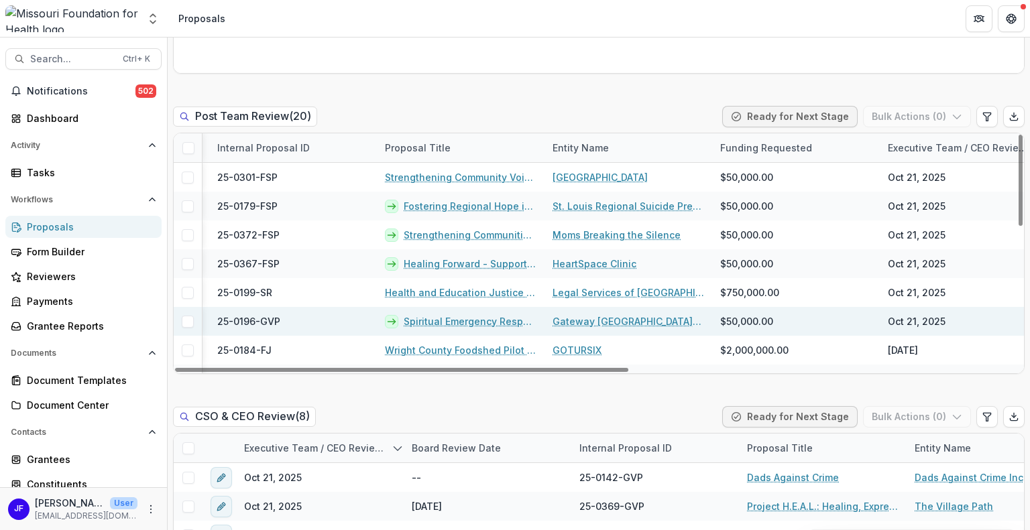
click at [430, 318] on link "Spiritual Emergency Response Network (SERN)" at bounding box center [470, 321] width 133 height 14
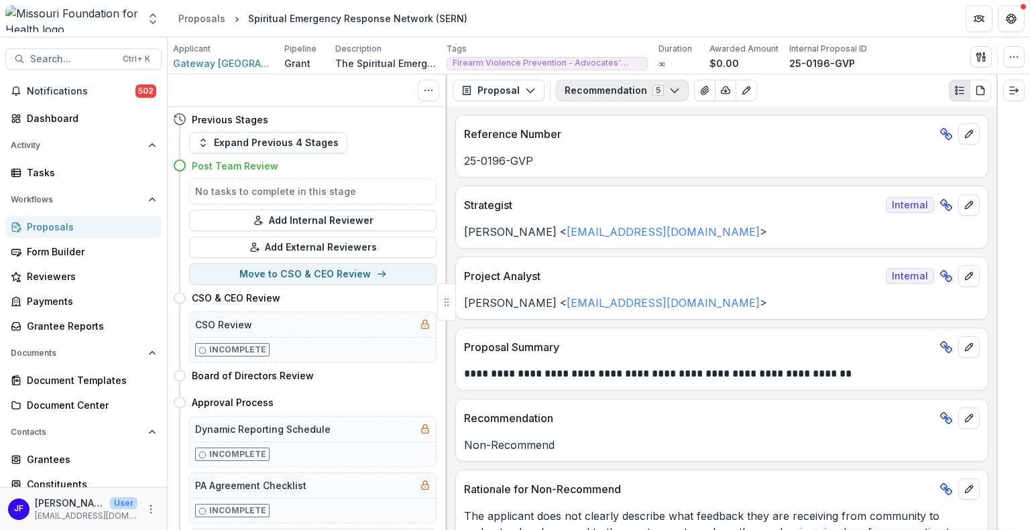
click at [614, 93] on button "Recommendation 5" at bounding box center [622, 90] width 133 height 21
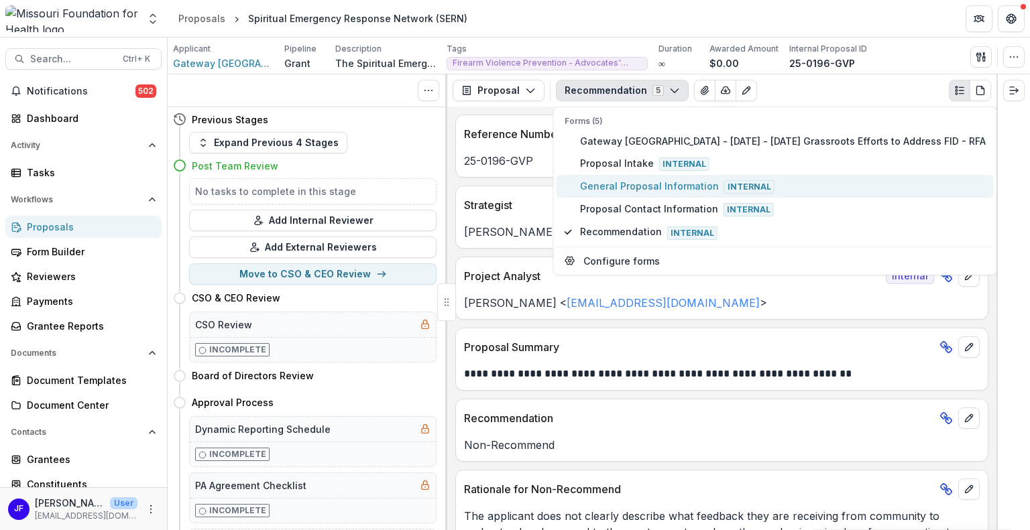
click at [609, 182] on span "General Proposal Information Internal" at bounding box center [783, 186] width 406 height 15
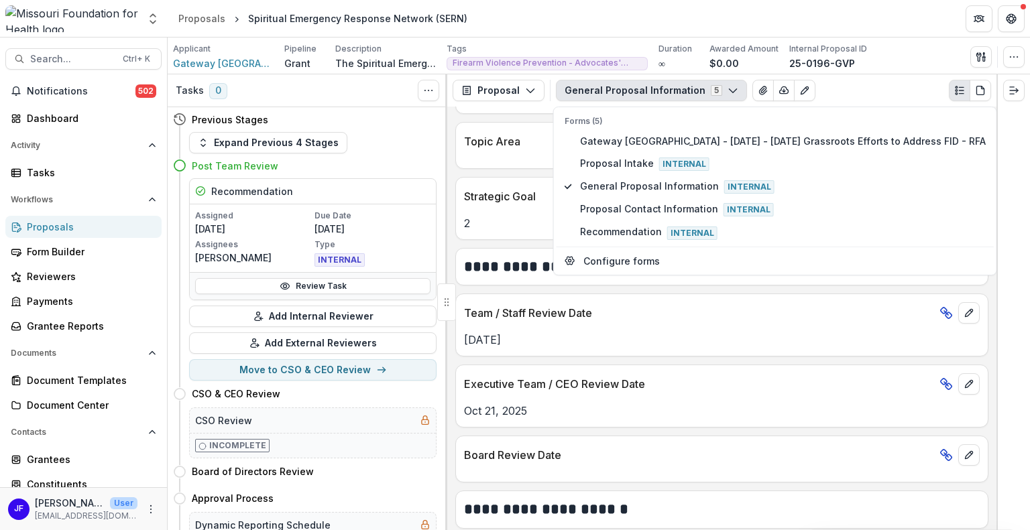
scroll to position [1542, 0]
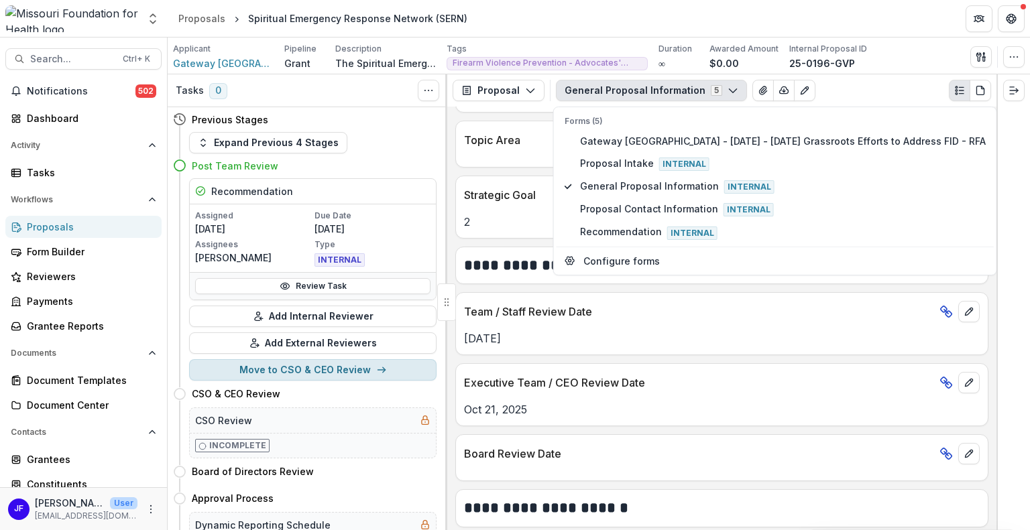
click at [264, 367] on button "Move to CSO & CEO Review" at bounding box center [312, 369] width 247 height 21
select select "**********"
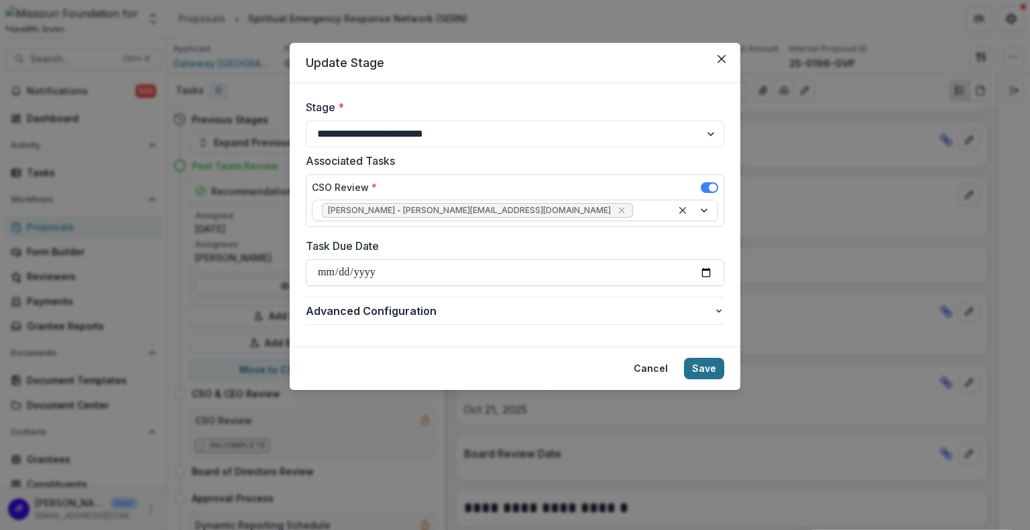
click at [704, 366] on button "Save" at bounding box center [704, 368] width 40 height 21
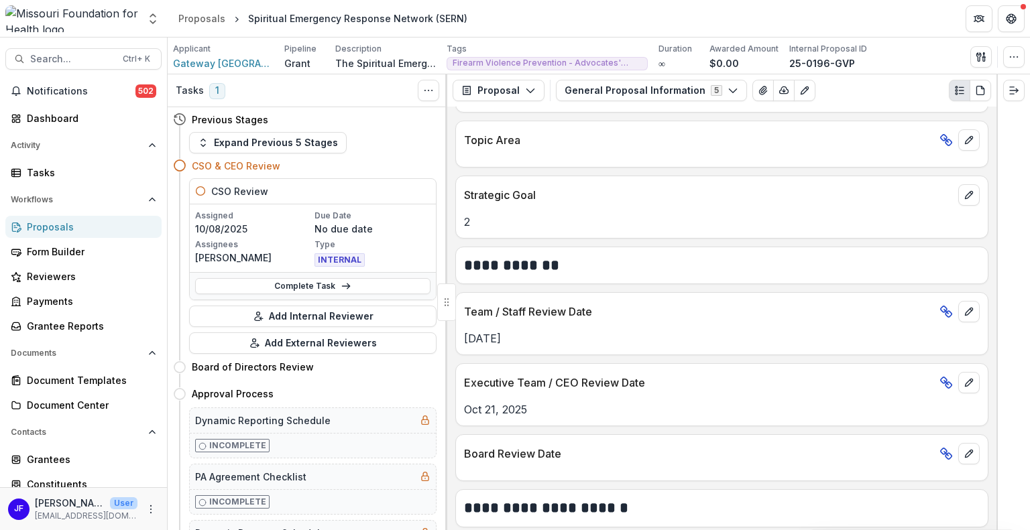
click at [52, 229] on div "Proposals" at bounding box center [89, 227] width 124 height 14
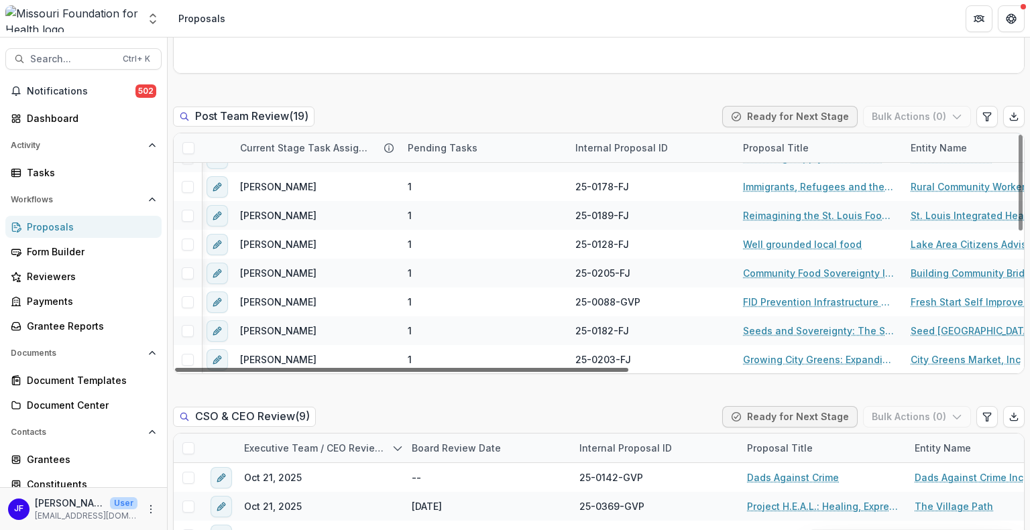
scroll to position [337, 0]
drag, startPoint x: 617, startPoint y: 369, endPoint x: 520, endPoint y: 363, distance: 96.7
click at [520, 368] on div at bounding box center [401, 370] width 453 height 4
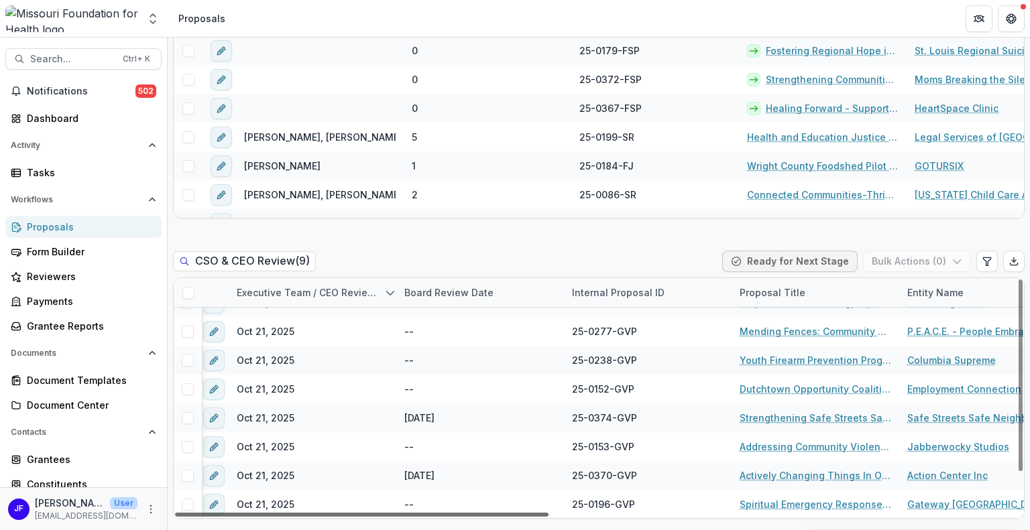
scroll to position [48, 0]
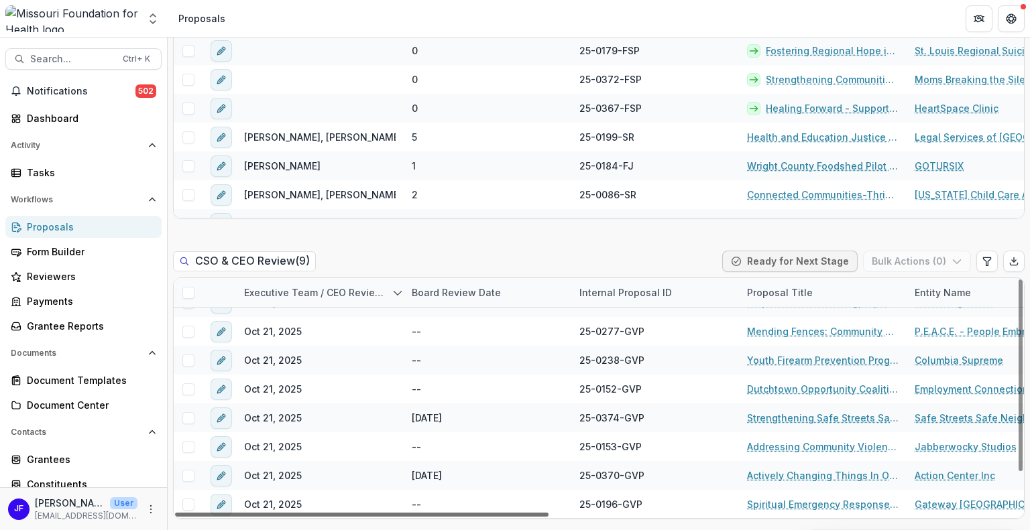
drag, startPoint x: 459, startPoint y: 514, endPoint x: 408, endPoint y: 487, distance: 57.9
click at [408, 513] on div at bounding box center [361, 515] width 373 height 4
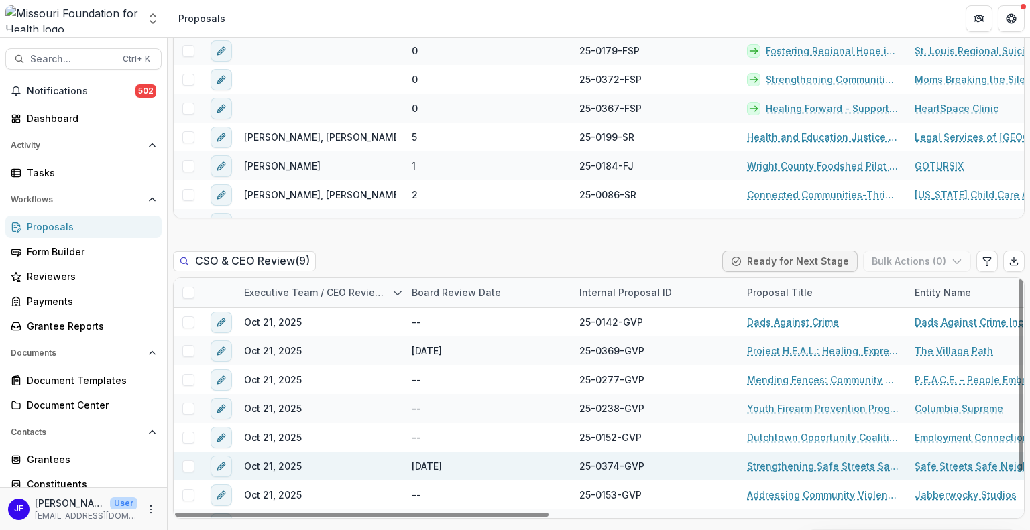
scroll to position [1295, 0]
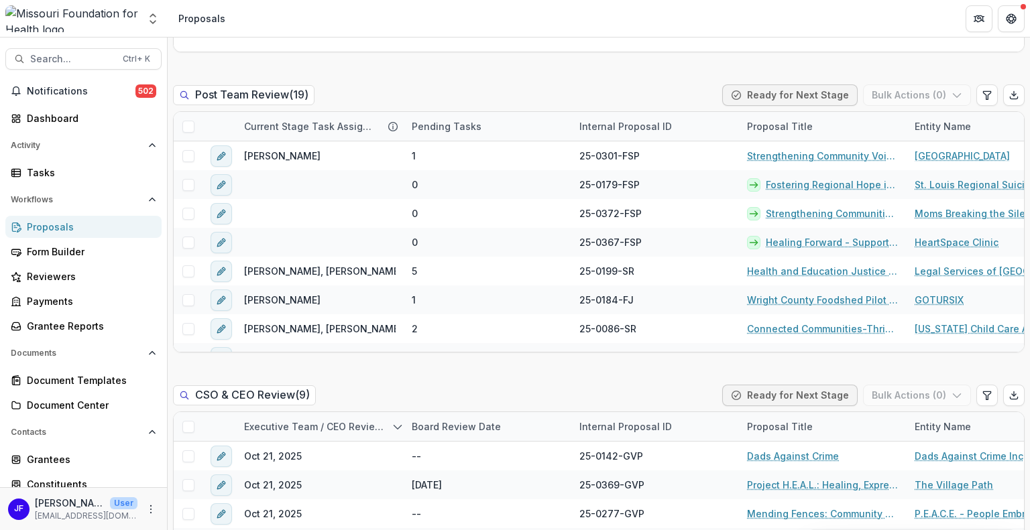
drag, startPoint x: 1029, startPoint y: 272, endPoint x: 1025, endPoint y: 310, distance: 39.1
click at [1025, 310] on div "Grant New Proposal Assigned to me Stages Draft 7 Submitted 0 Intake 1 Proposal …" at bounding box center [599, 284] width 862 height 493
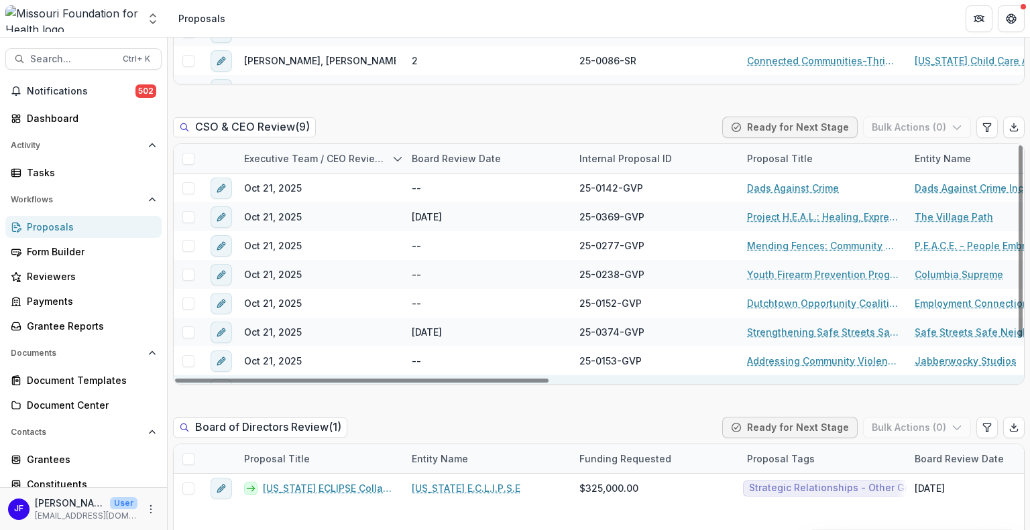
scroll to position [1496, 0]
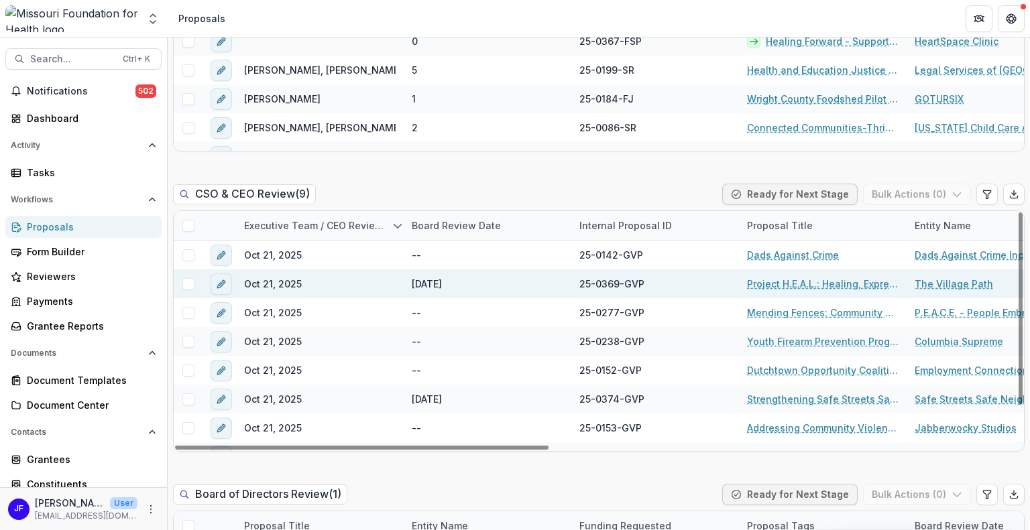
click at [762, 285] on link "Project H.E.A.L.: Healing, Expression, Affirmation, Liberation" at bounding box center [823, 284] width 152 height 14
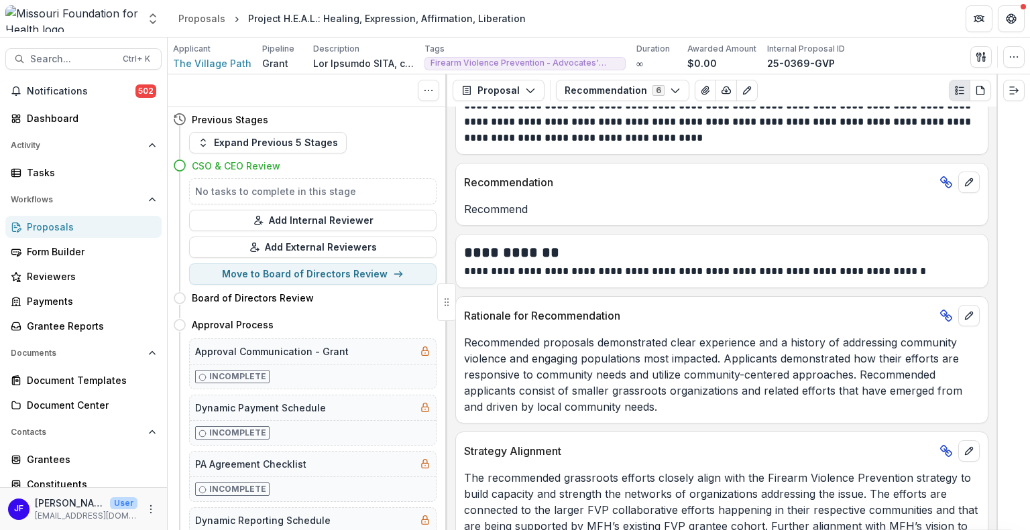
scroll to position [335, 0]
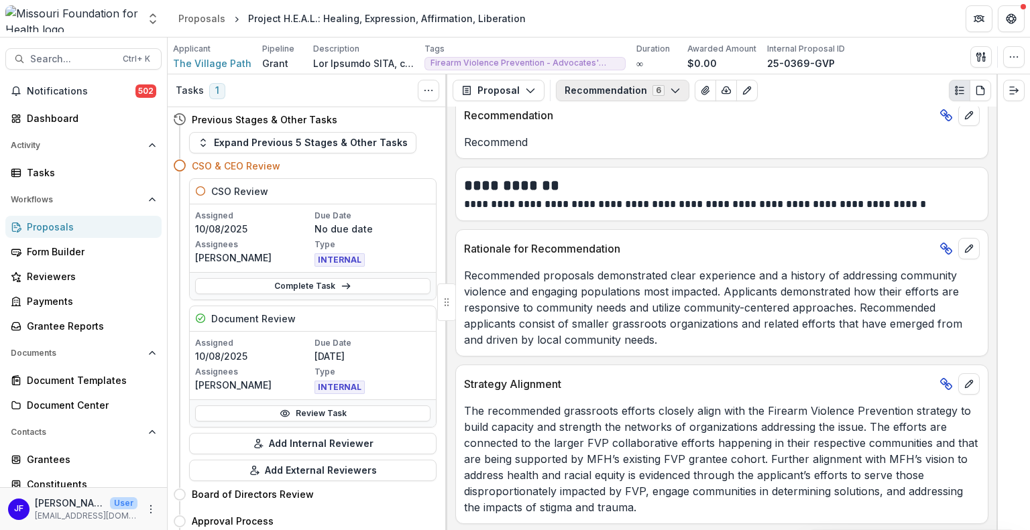
click at [608, 92] on button "Recommendation 6" at bounding box center [622, 90] width 133 height 21
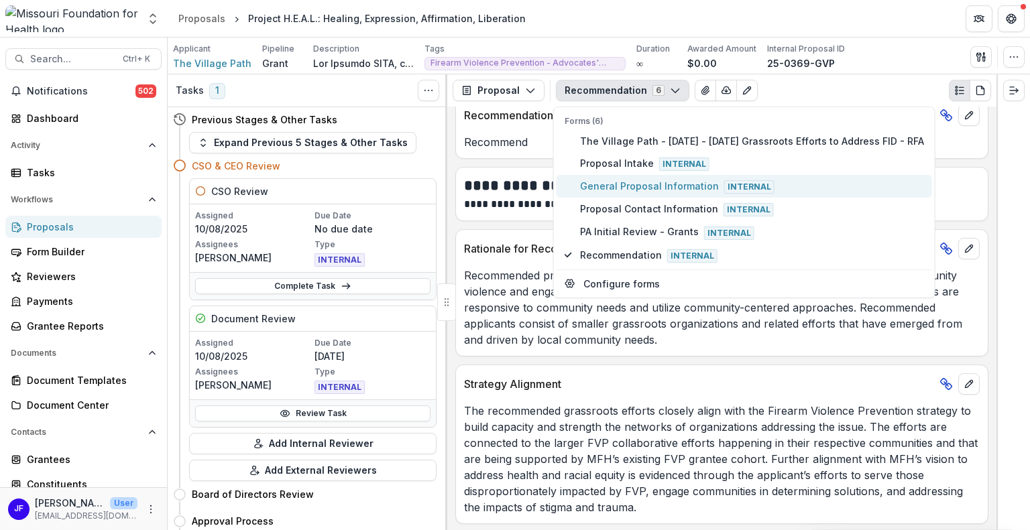
click at [603, 181] on span "General Proposal Information Internal" at bounding box center [752, 186] width 344 height 15
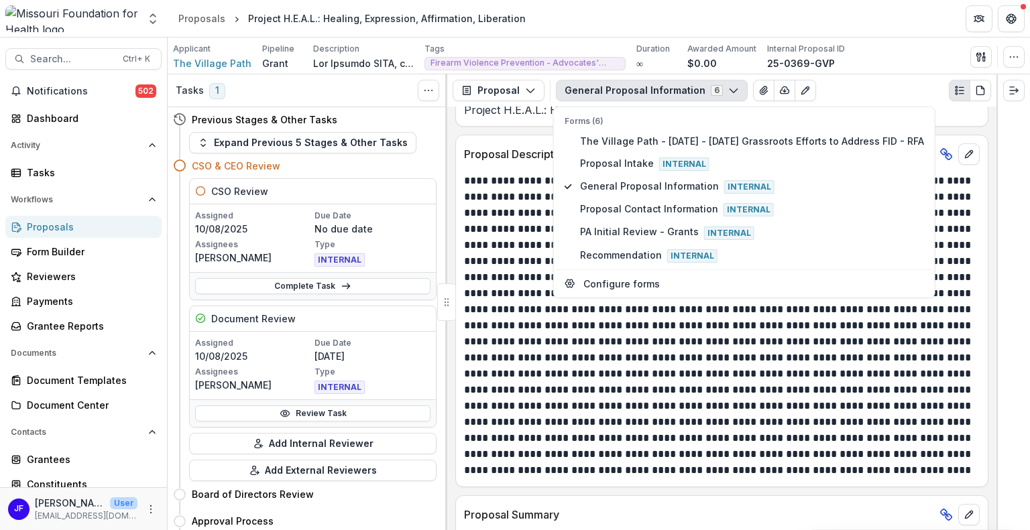
click at [1012, 208] on div at bounding box center [1013, 302] width 34 height 456
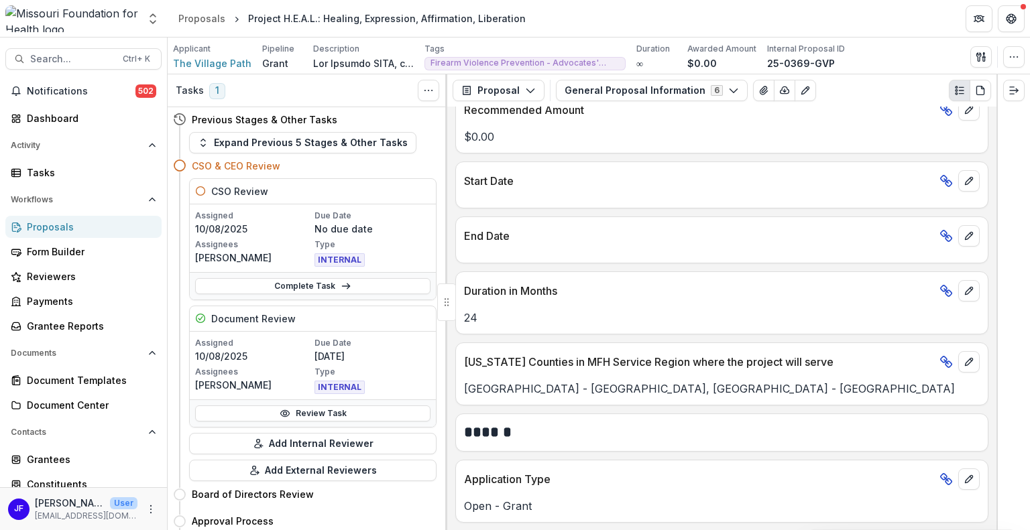
scroll to position [1140, 0]
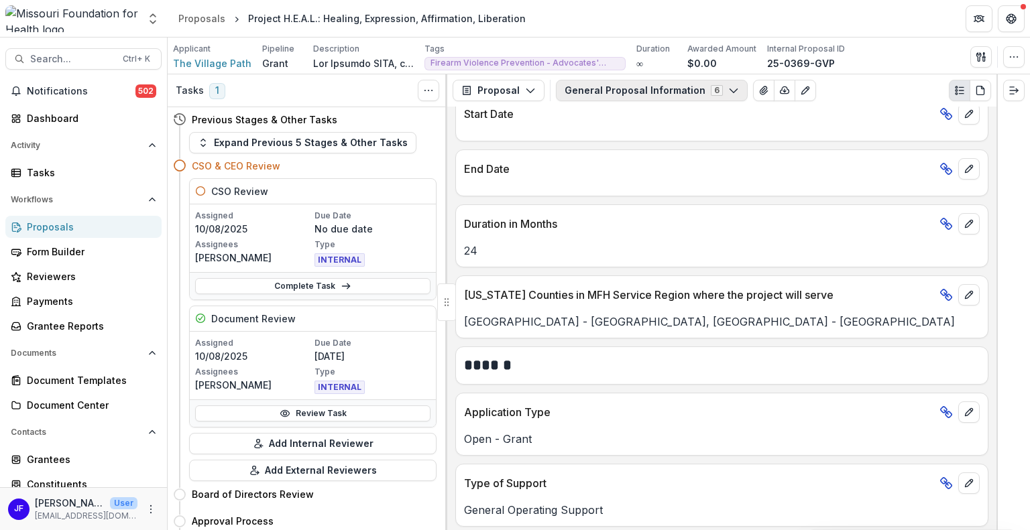
click at [710, 90] on button "General Proposal Information 6" at bounding box center [652, 90] width 192 height 21
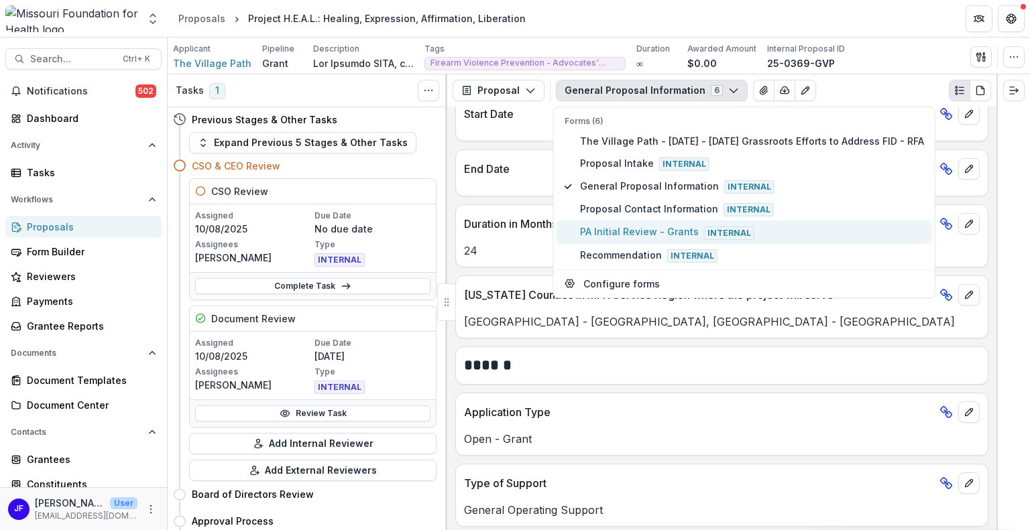
click at [615, 222] on button "PA Initial Review - Grants Internal" at bounding box center [743, 232] width 375 height 23
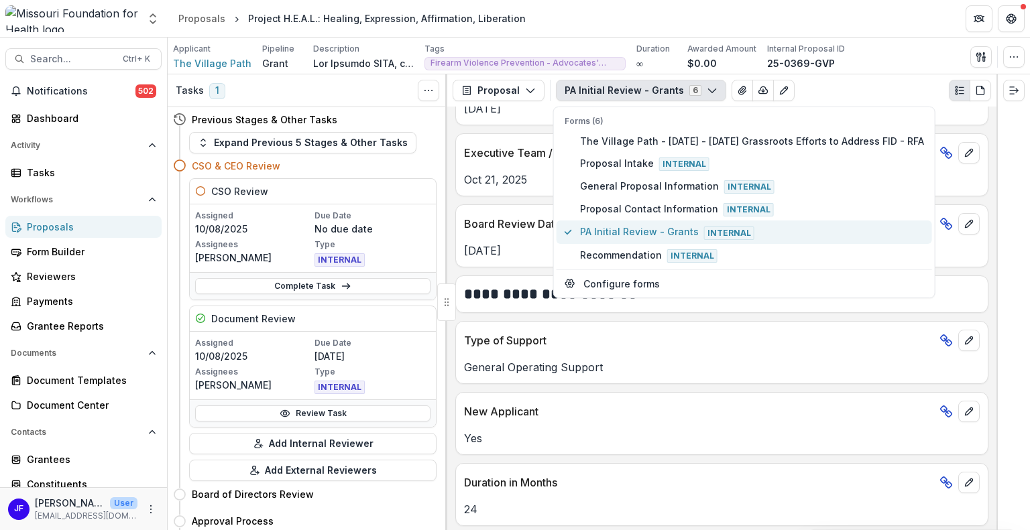
scroll to position [1181, 0]
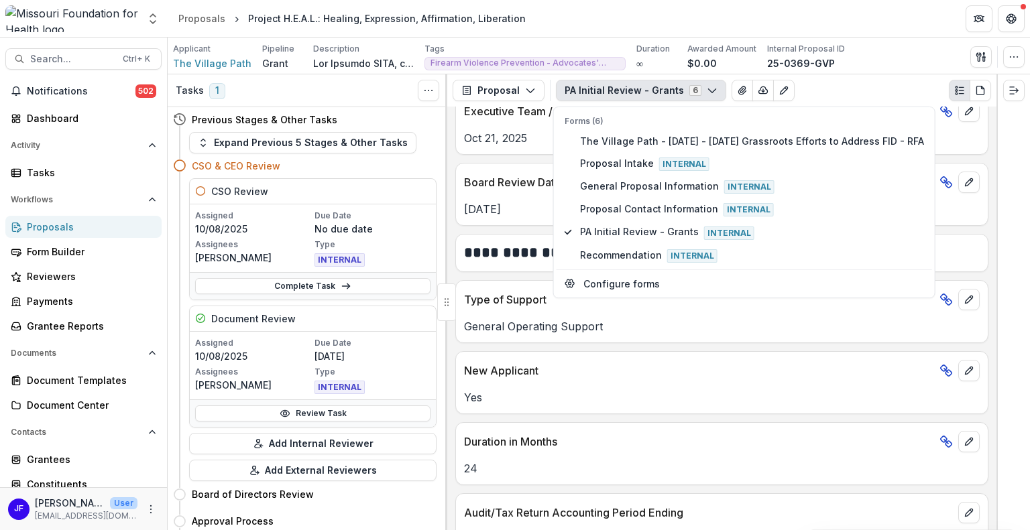
click at [1019, 237] on div at bounding box center [1013, 302] width 34 height 456
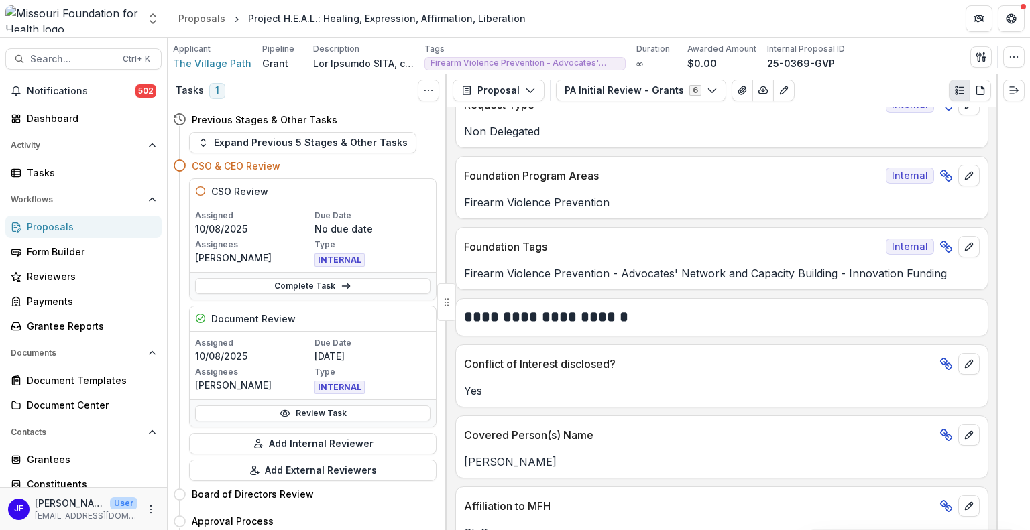
scroll to position [0, 0]
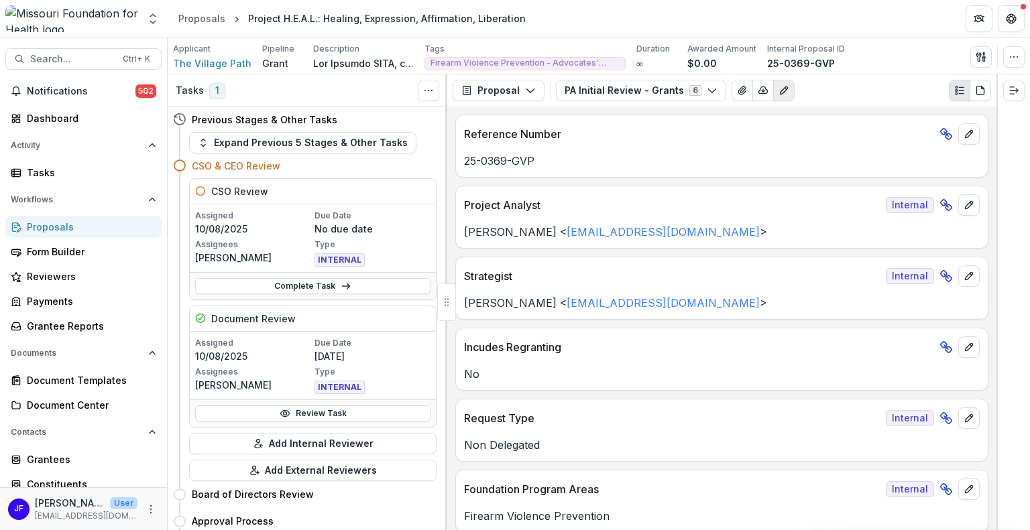
click at [778, 91] on icon "Edit as form" at bounding box center [783, 90] width 11 height 11
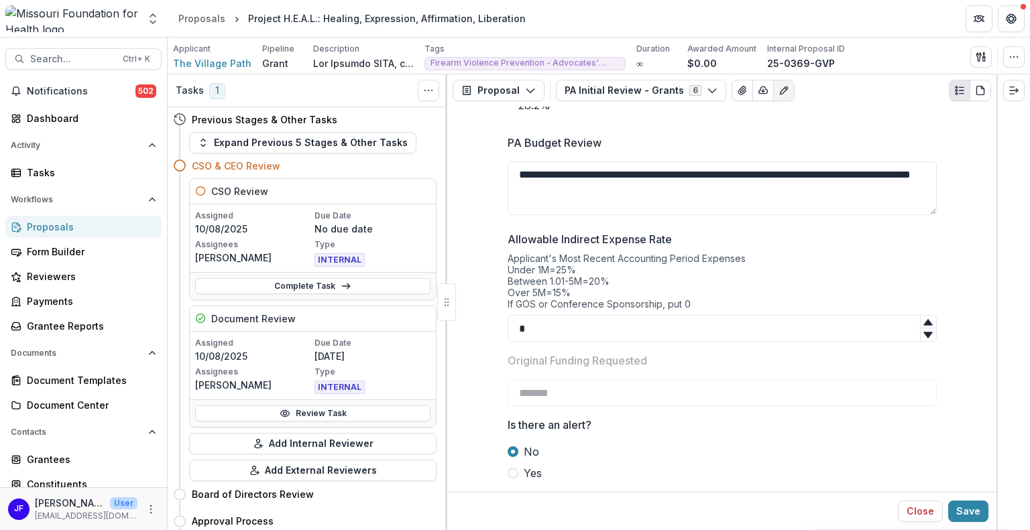
scroll to position [2932, 0]
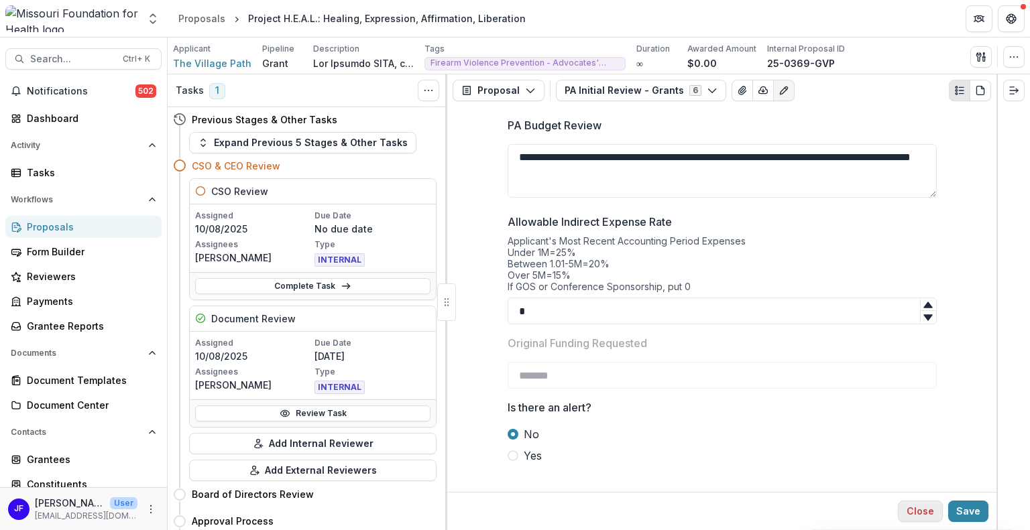
click at [928, 509] on button "Close" at bounding box center [920, 511] width 45 height 21
